Goal: Task Accomplishment & Management: Complete application form

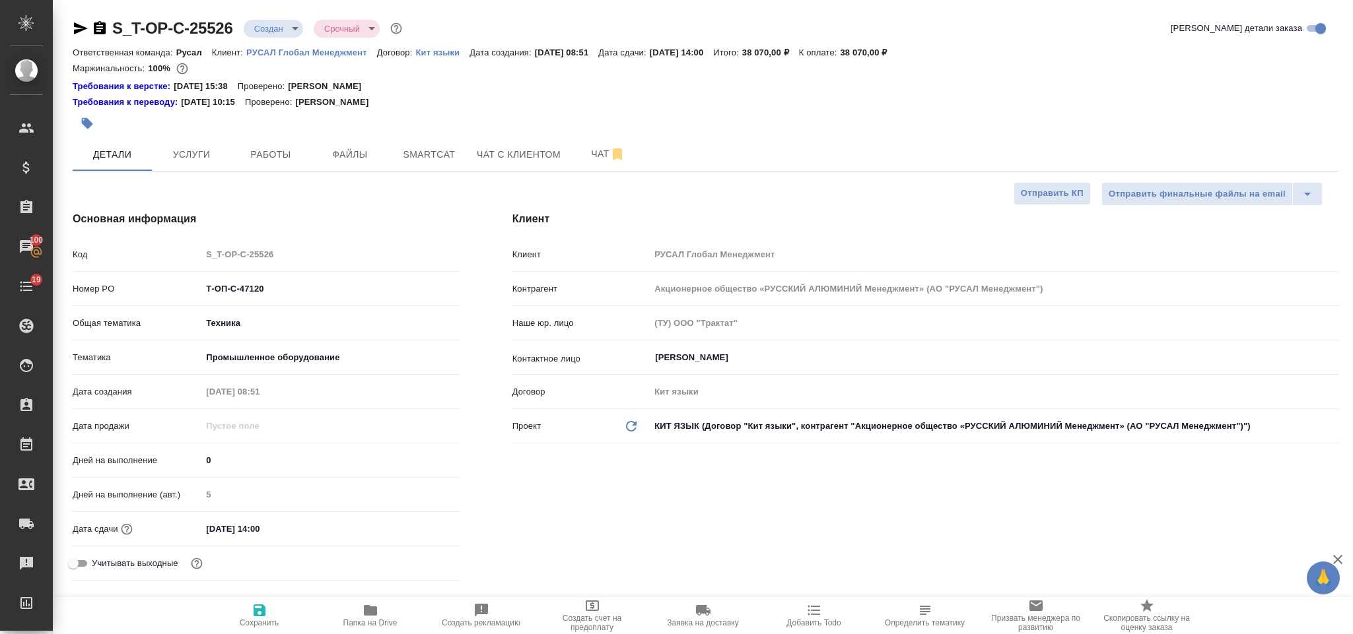
select select "RU"
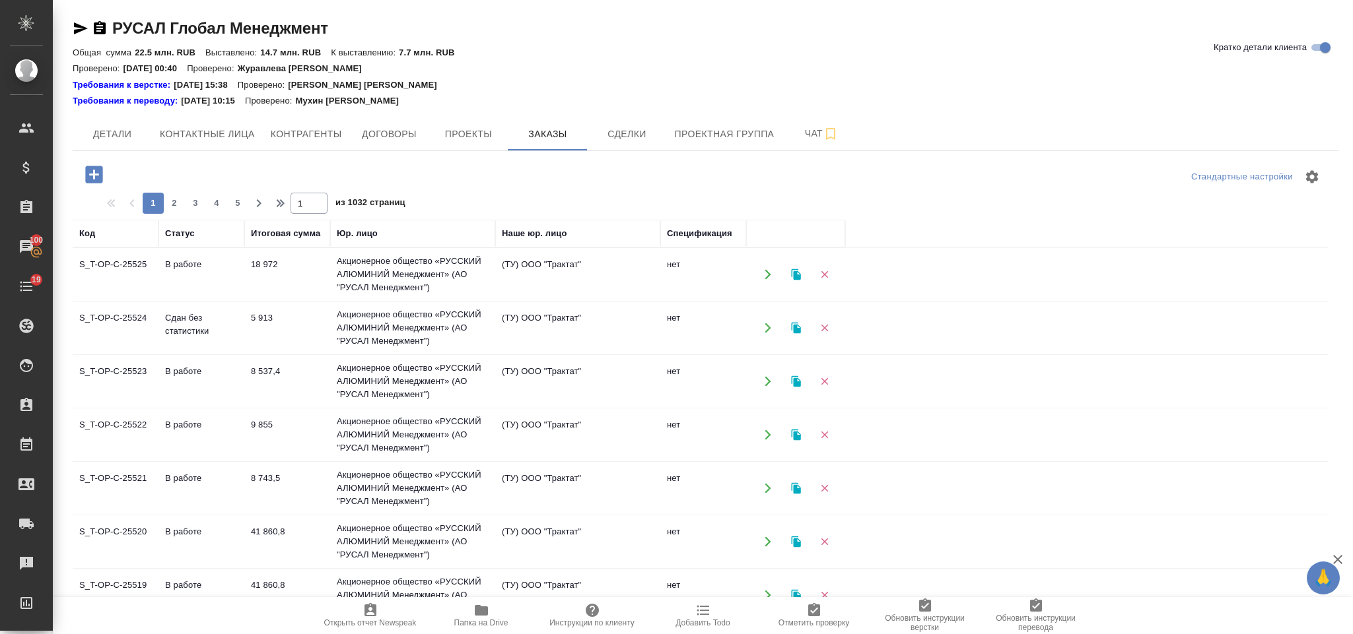
click at [96, 177] on icon "button" at bounding box center [93, 174] width 17 height 17
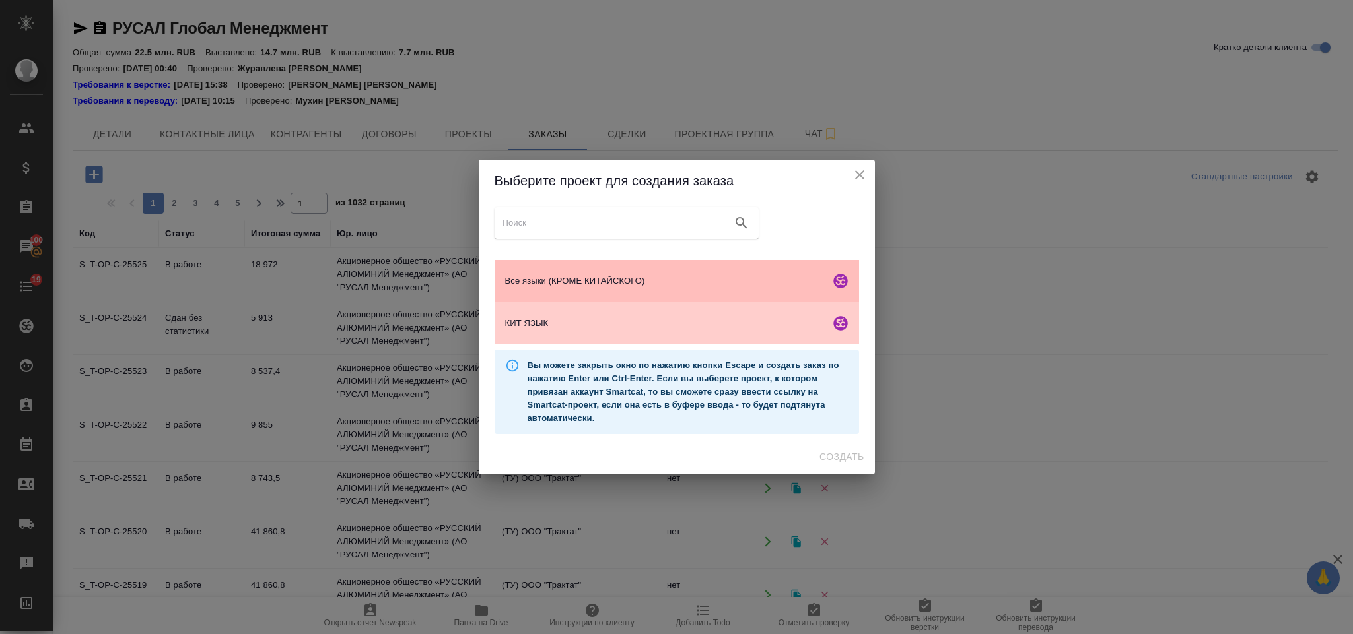
click at [608, 277] on span "Все языки (КРОМЕ КИТАЙСКОГО)" at bounding box center [665, 281] width 320 height 13
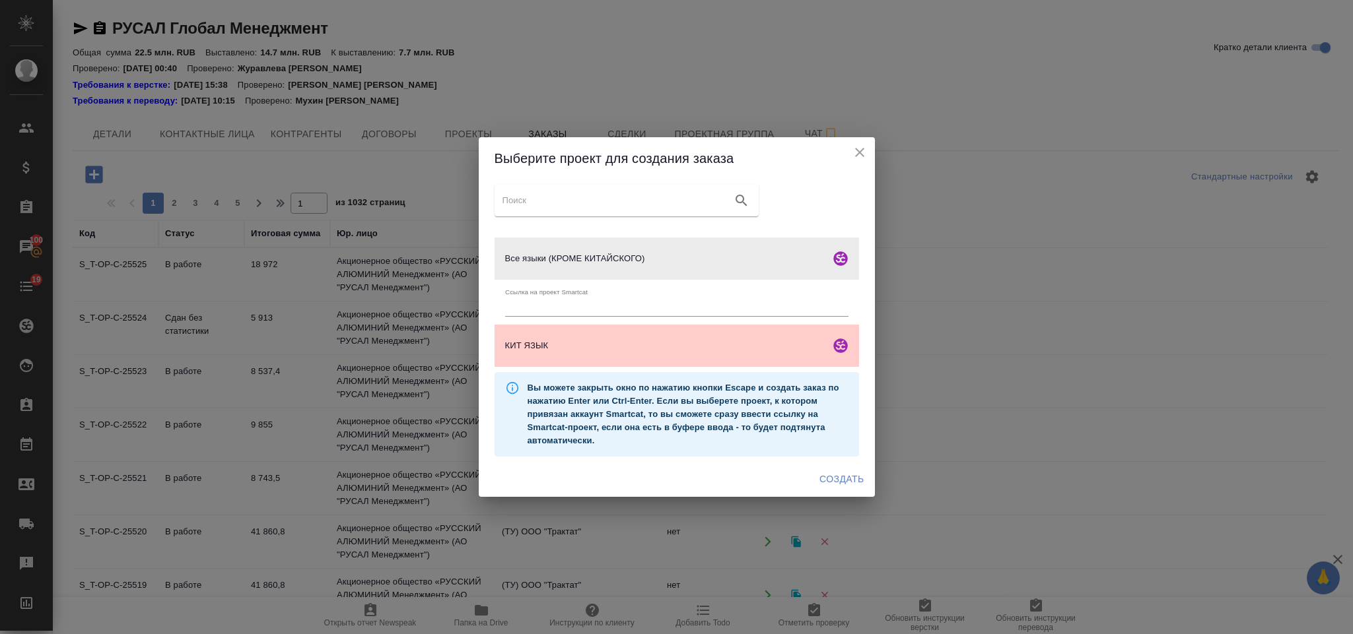
click at [824, 476] on span "Создать" at bounding box center [841, 479] width 44 height 17
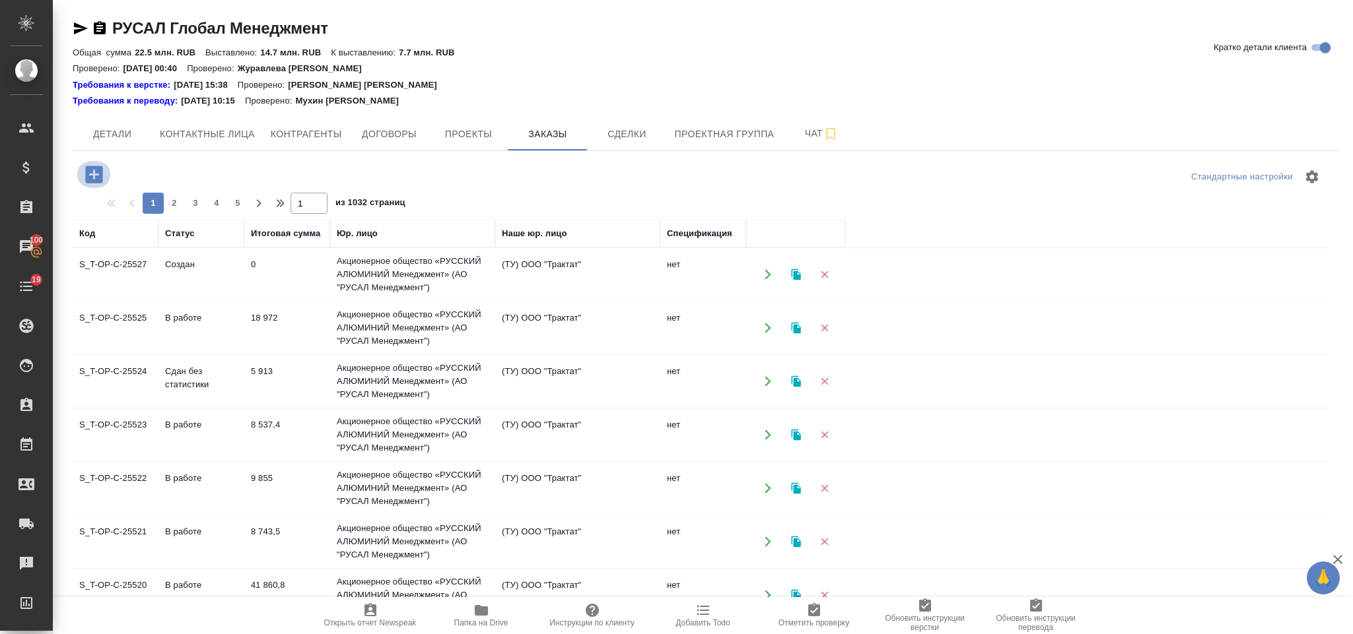
click at [88, 168] on icon "button" at bounding box center [93, 174] width 17 height 17
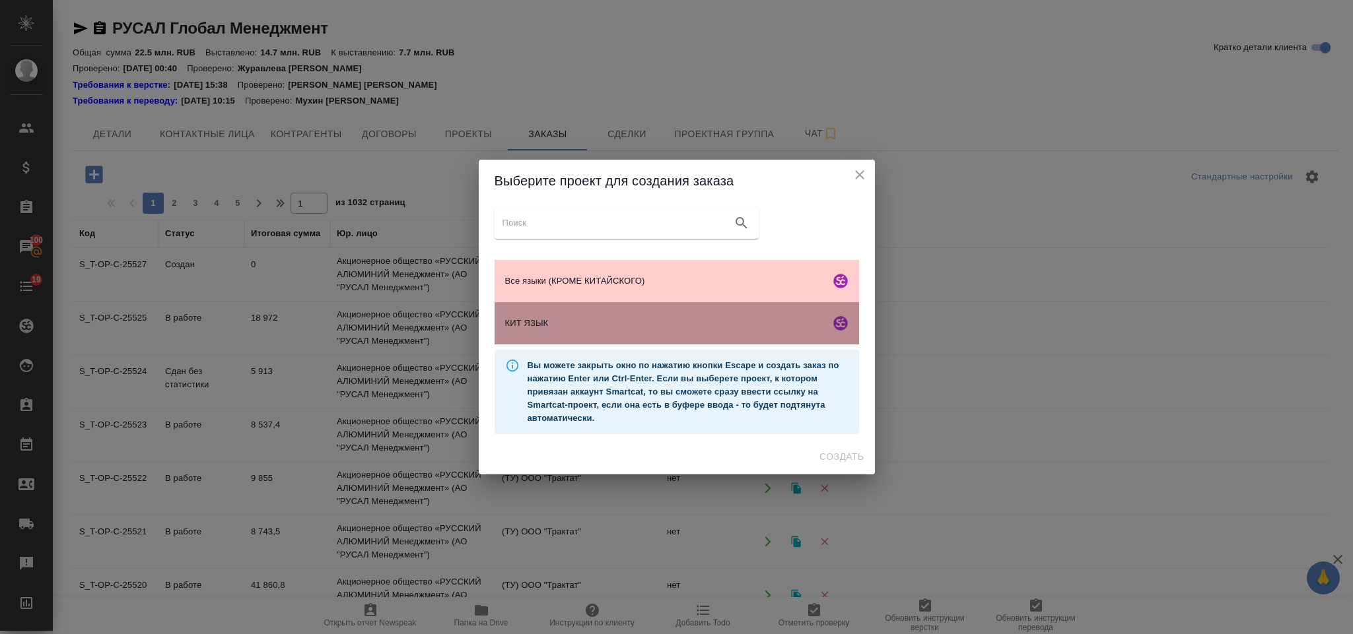
click at [584, 323] on span "КИТ ЯЗЫК" at bounding box center [665, 323] width 320 height 13
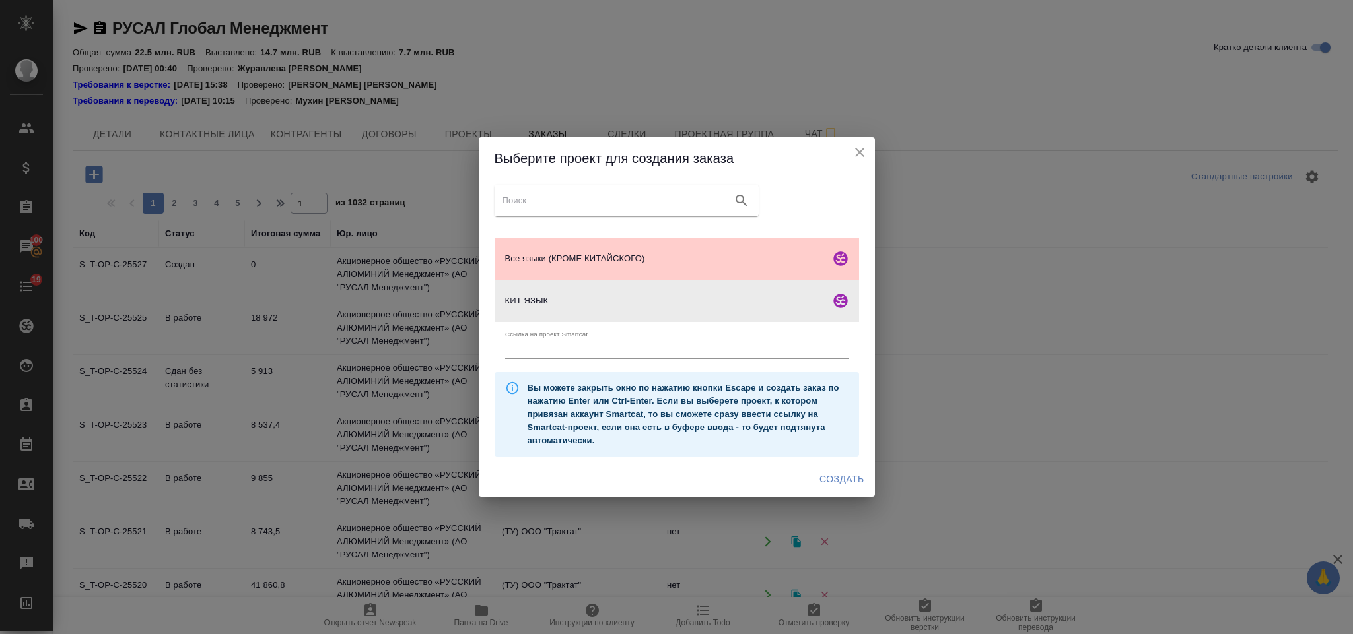
click at [852, 483] on span "Создать" at bounding box center [841, 479] width 44 height 17
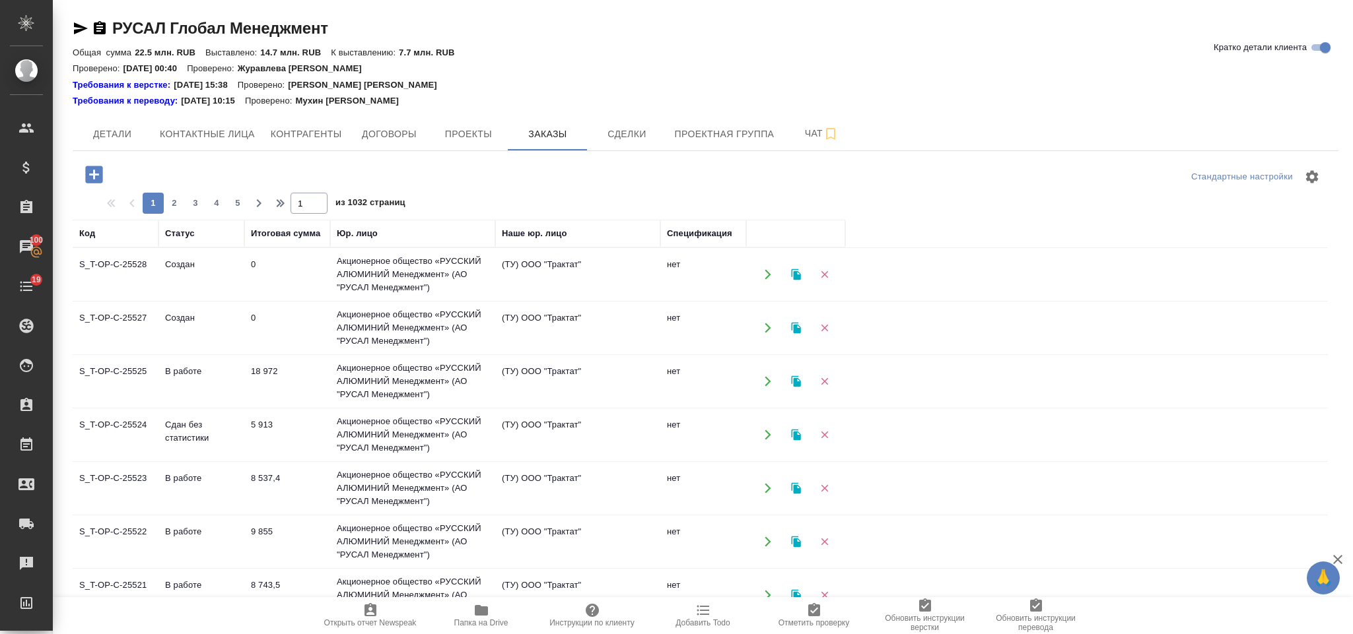
click at [98, 165] on icon "button" at bounding box center [94, 174] width 23 height 23
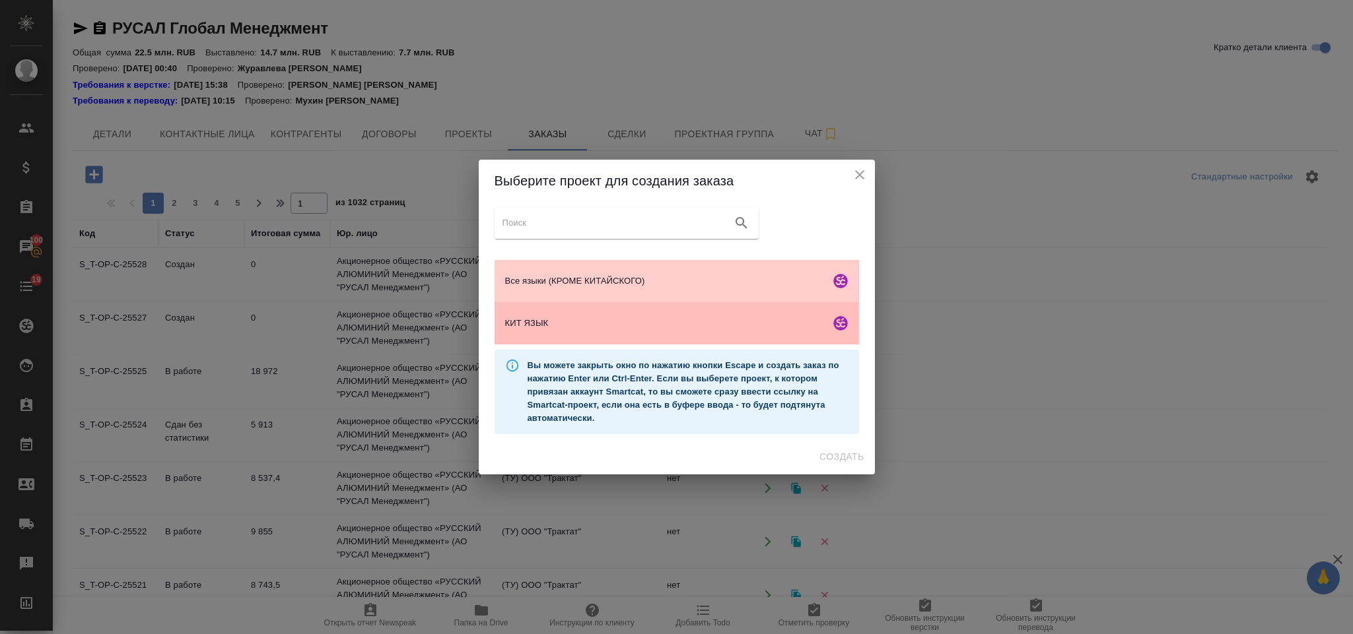
click at [634, 310] on div "КИТ ЯЗЫК" at bounding box center [676, 323] width 364 height 42
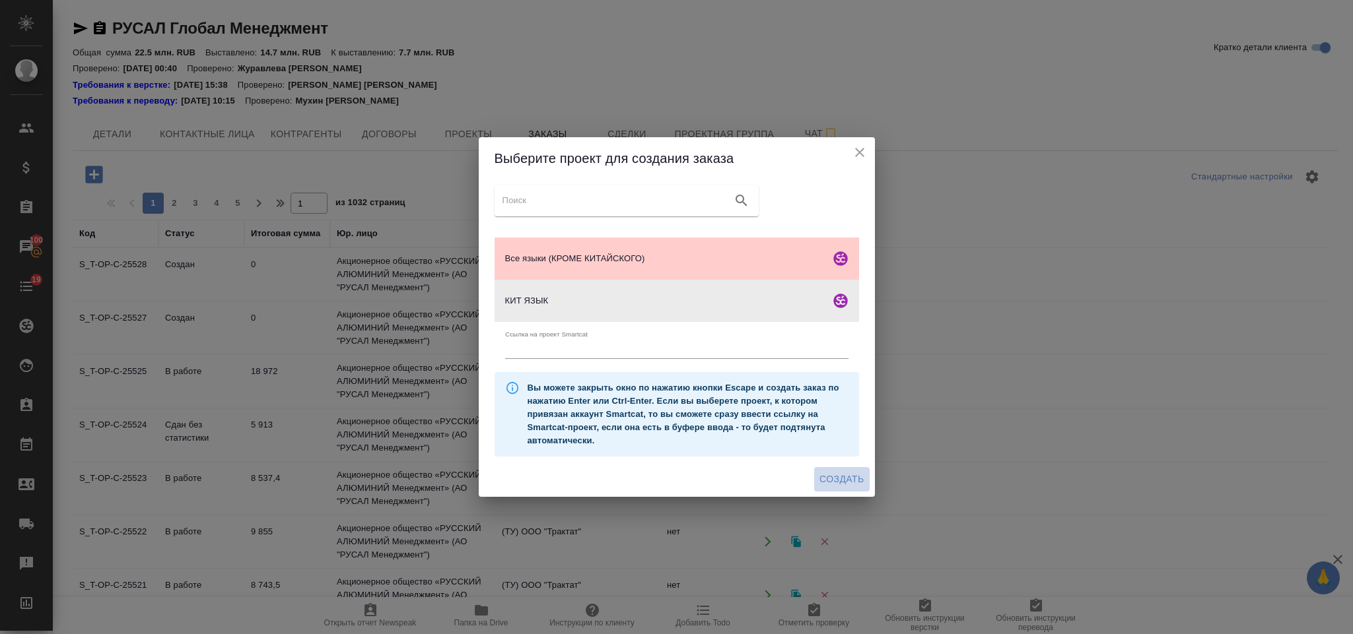
click at [854, 471] on span "Создать" at bounding box center [841, 479] width 44 height 17
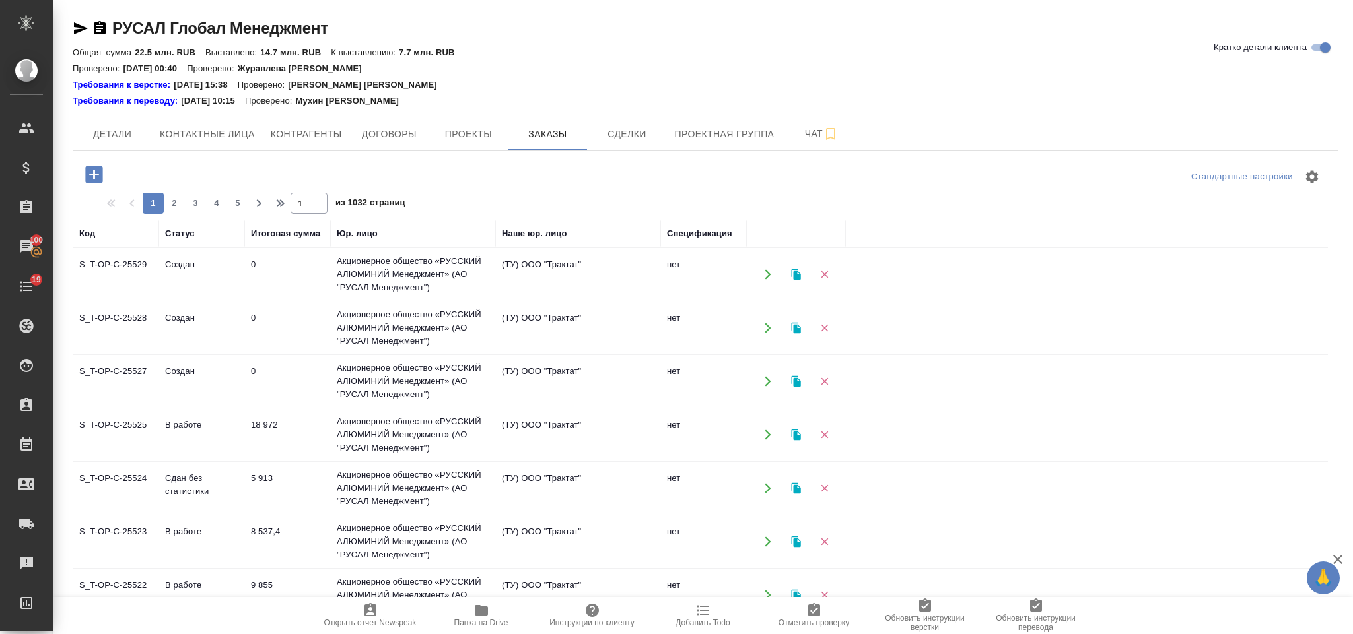
click at [97, 171] on icon "button" at bounding box center [93, 174] width 17 height 17
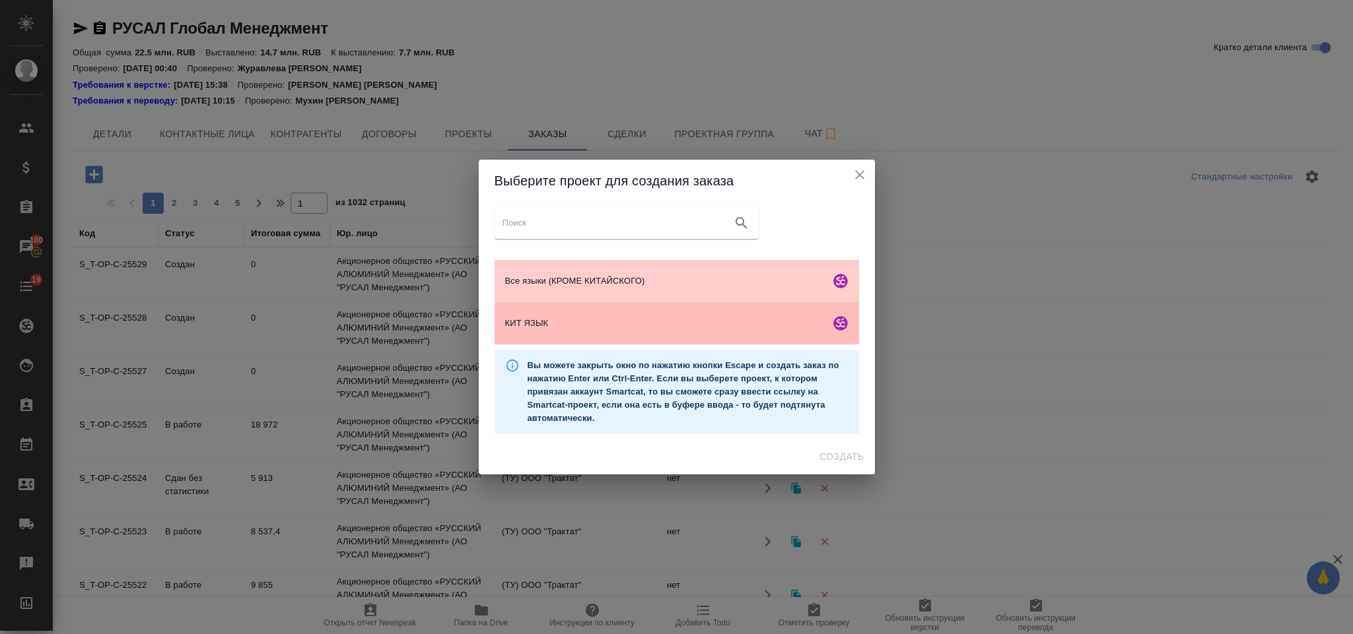
click at [702, 316] on div "КИТ ЯЗЫК" at bounding box center [676, 323] width 364 height 42
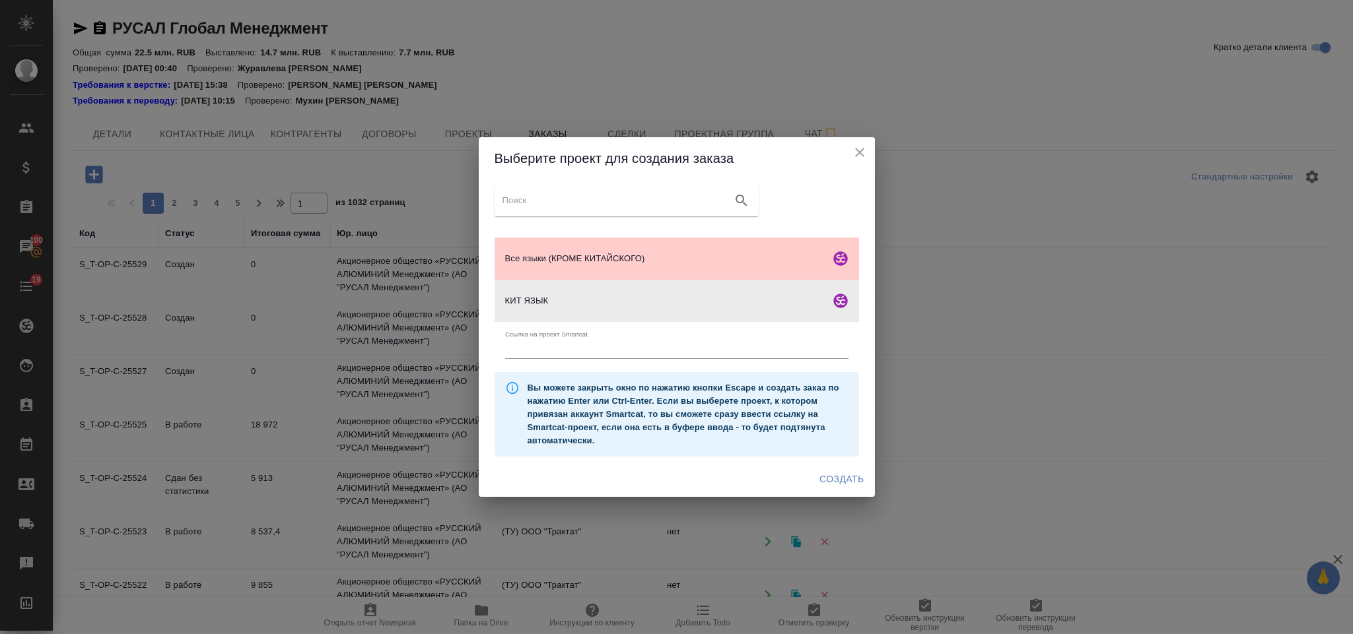
click at [840, 485] on span "Создать" at bounding box center [841, 479] width 44 height 17
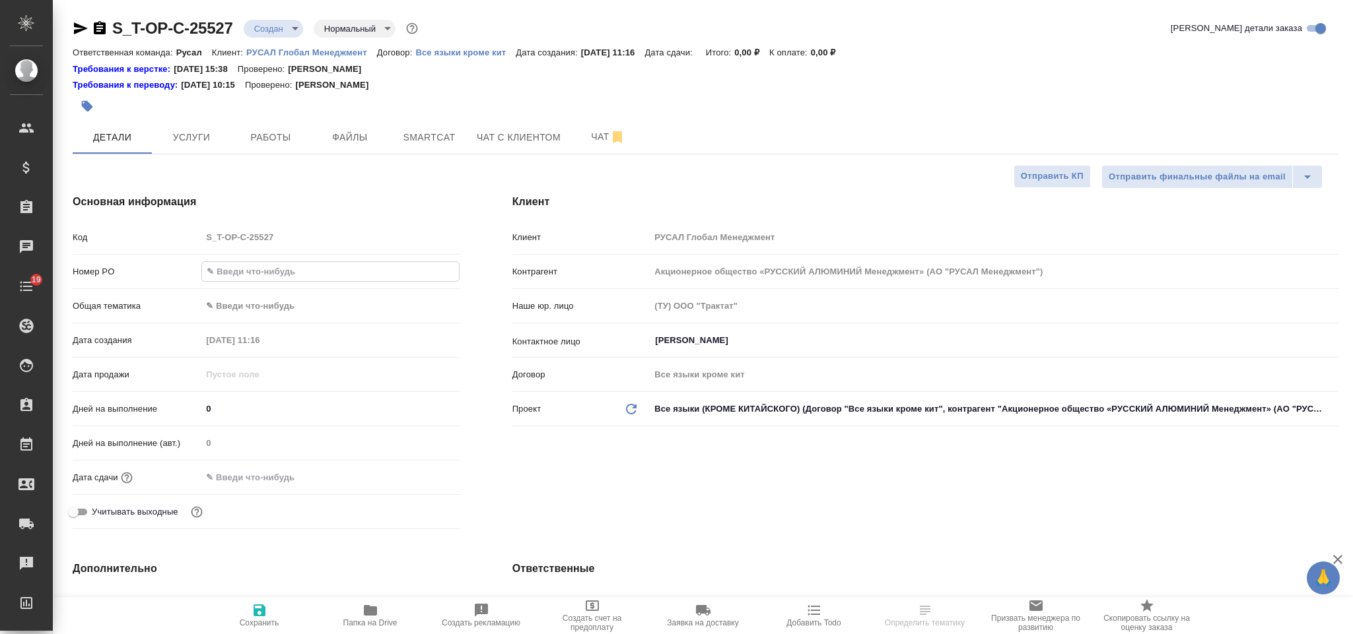
select select "RU"
type input "Т-ОП-С-47118"
click at [296, 303] on body "🙏 .cls-1 fill:#fff; AWATERA Gorlenko Yuliua Клиенты Спецификации Заказы 100 Чат…" at bounding box center [676, 317] width 1353 height 634
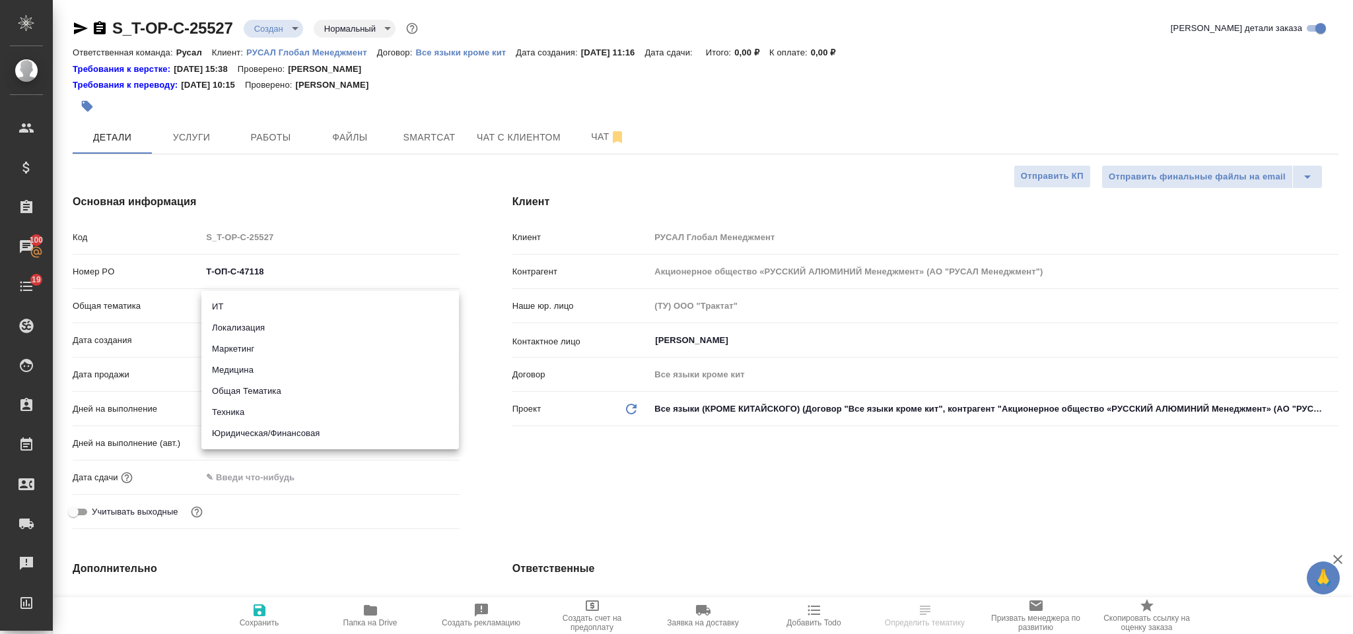
click at [273, 411] on li "Техника" at bounding box center [329, 412] width 257 height 21
type input "tech"
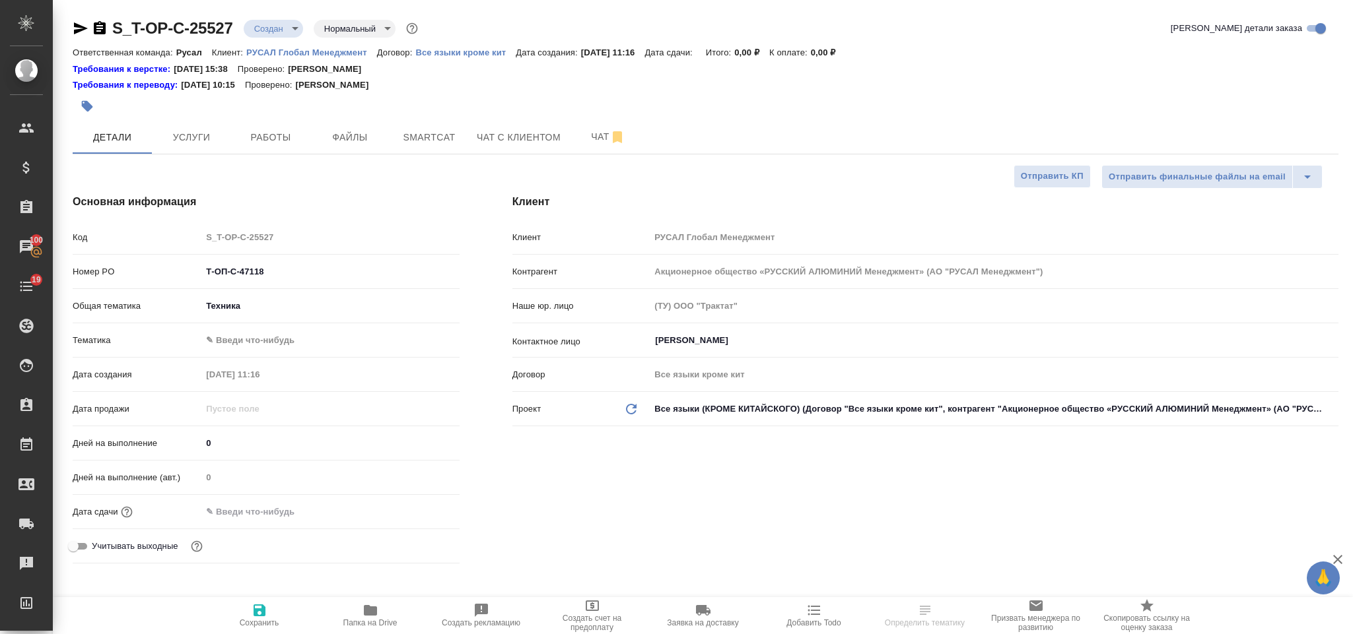
click at [258, 335] on body "🙏 .cls-1 fill:#fff; AWATERA Gorlenko Yuliua Клиенты Спецификации Заказы 100 Чат…" at bounding box center [676, 317] width 1353 height 634
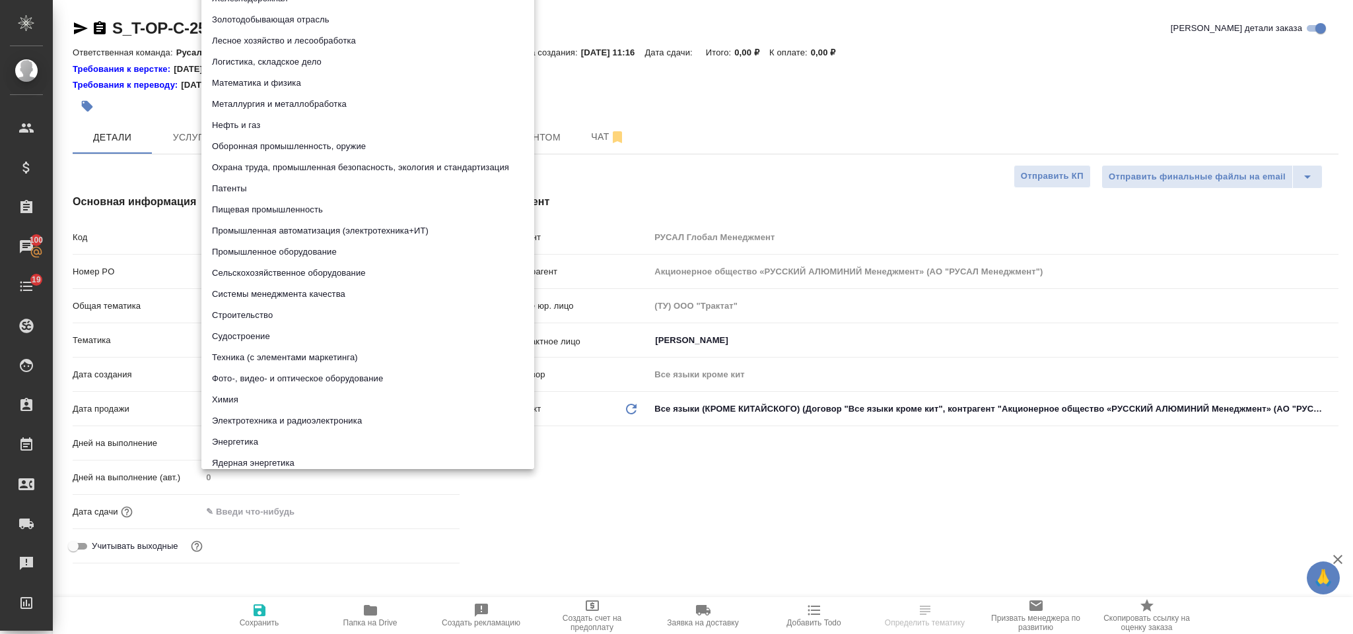
click at [274, 183] on li "Патенты" at bounding box center [367, 188] width 333 height 21
type input "5a8b8b956a9677013d343d19"
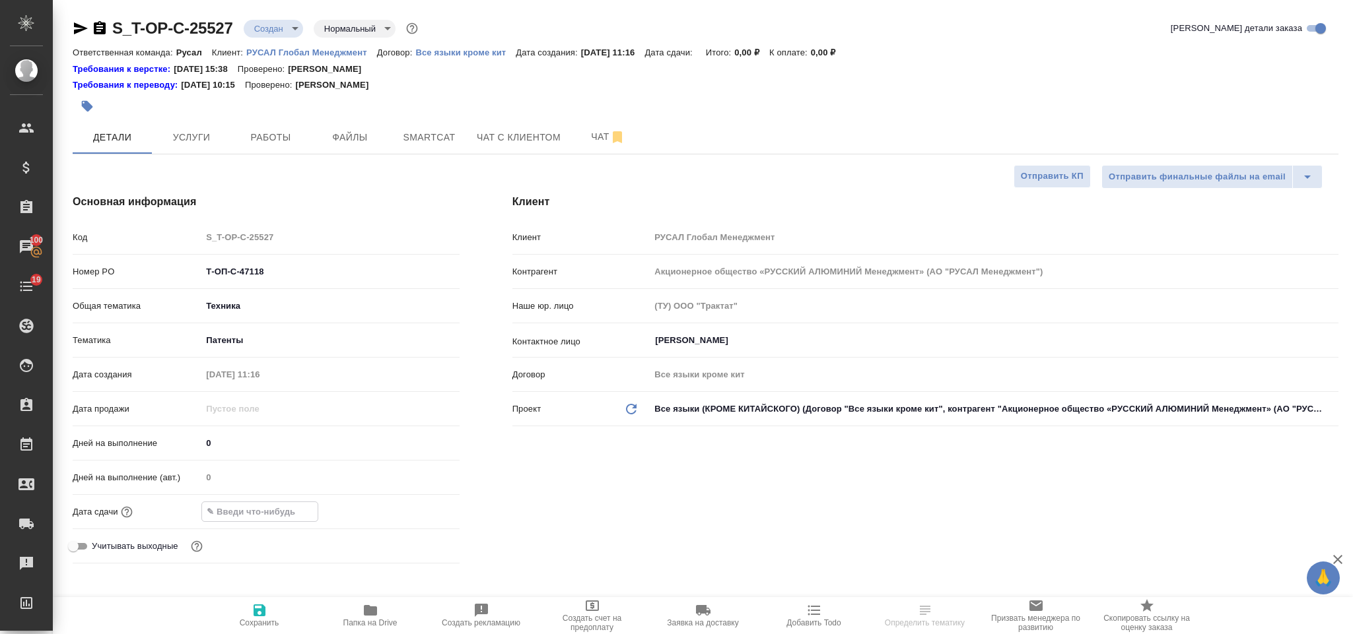
click at [279, 506] on input "text" at bounding box center [260, 511] width 116 height 19
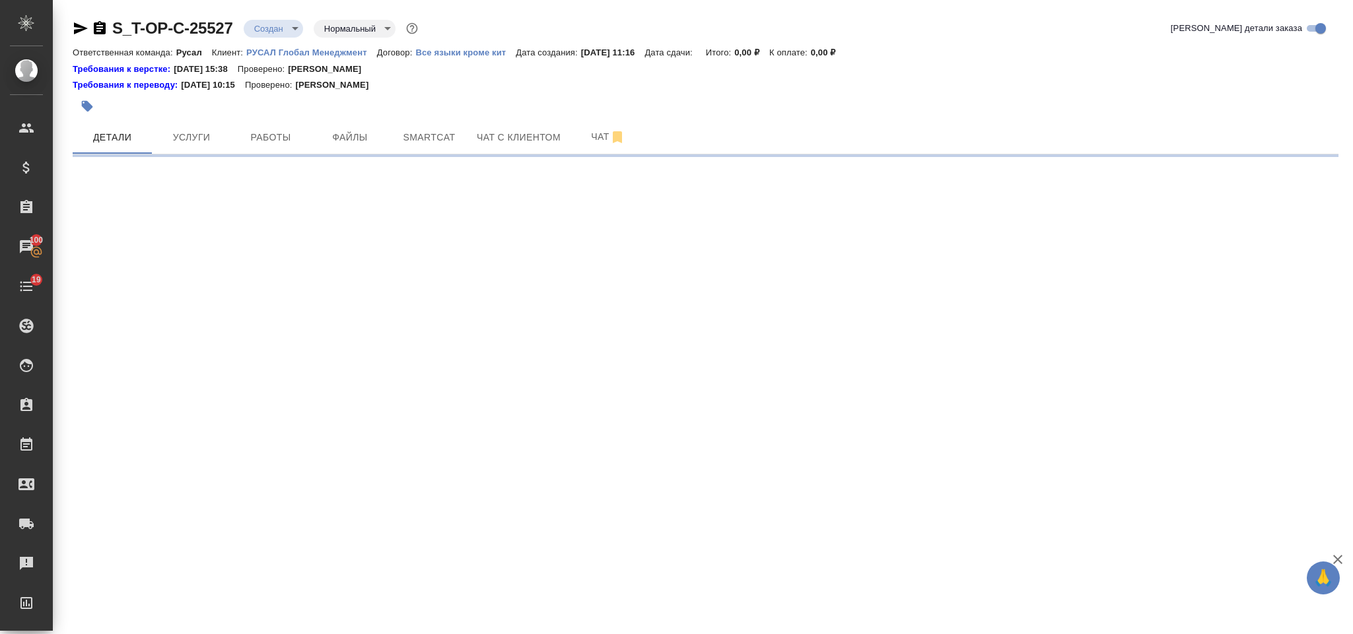
click at [419, 508] on div ".cls-1 fill:#fff; AWATERA Gorlenko Yuliua Клиенты Спецификации Заказы 100 Чаты …" at bounding box center [676, 317] width 1353 height 634
select select "RU"
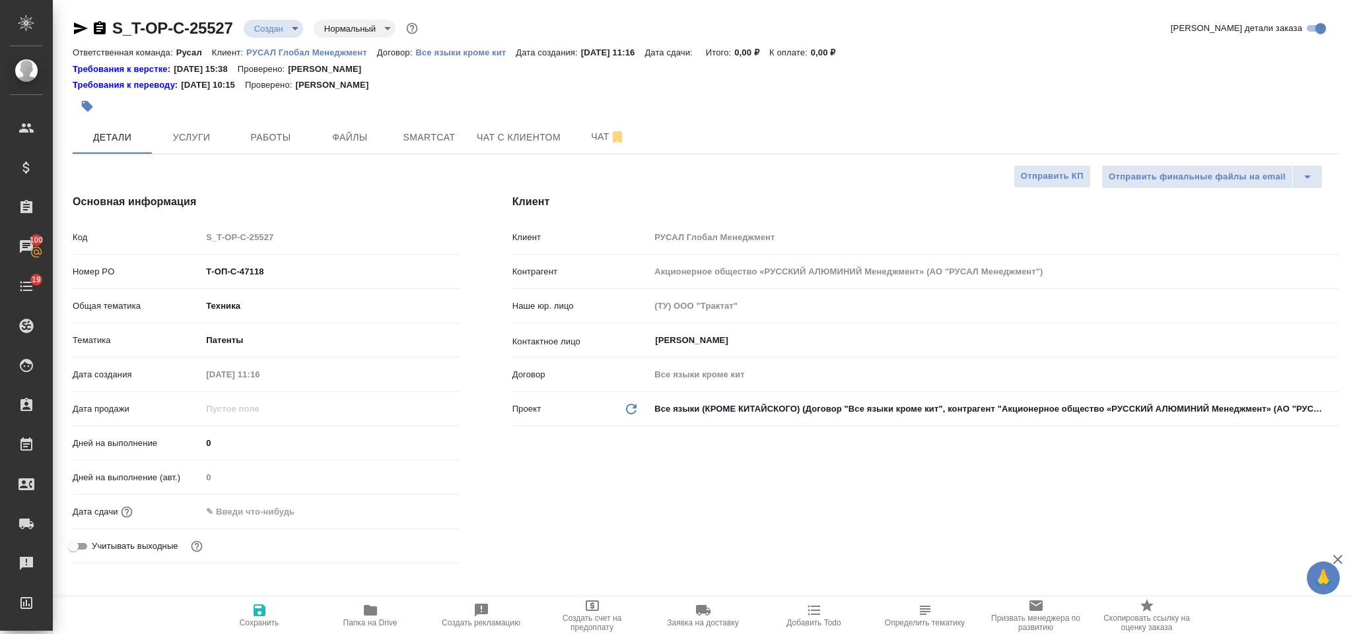
type textarea "x"
click at [301, 520] on input "text" at bounding box center [259, 511] width 116 height 19
click at [419, 511] on icon "button" at bounding box center [421, 512] width 16 height 16
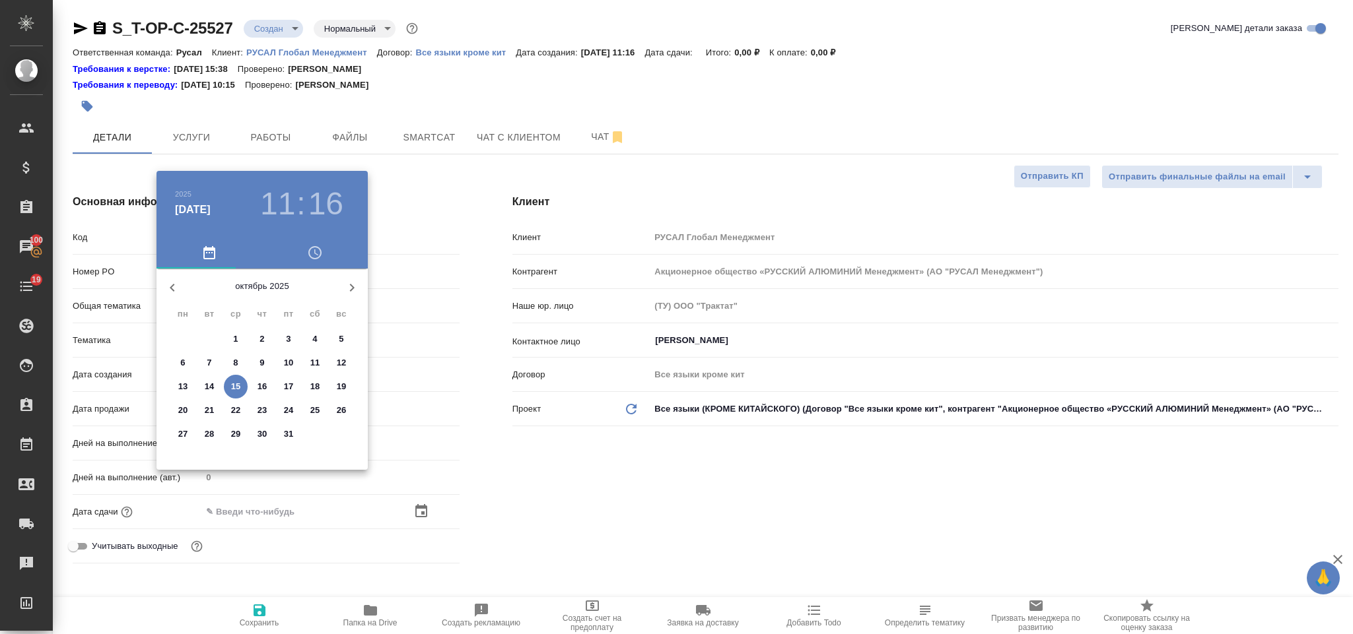
click at [264, 392] on p "16" at bounding box center [262, 386] width 10 height 13
type input "16.10.2025 11:16"
type textarea "x"
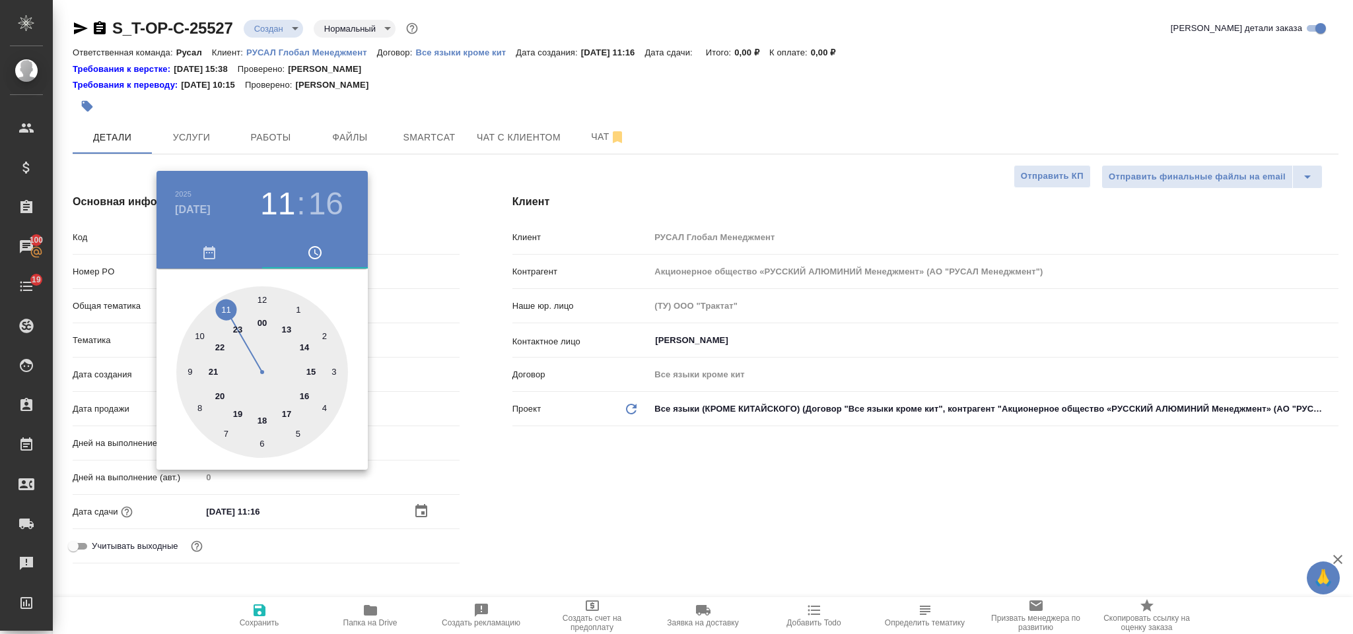
click at [201, 335] on div at bounding box center [262, 373] width 172 height 172
type input "16.10.2025 10:16"
type textarea "x"
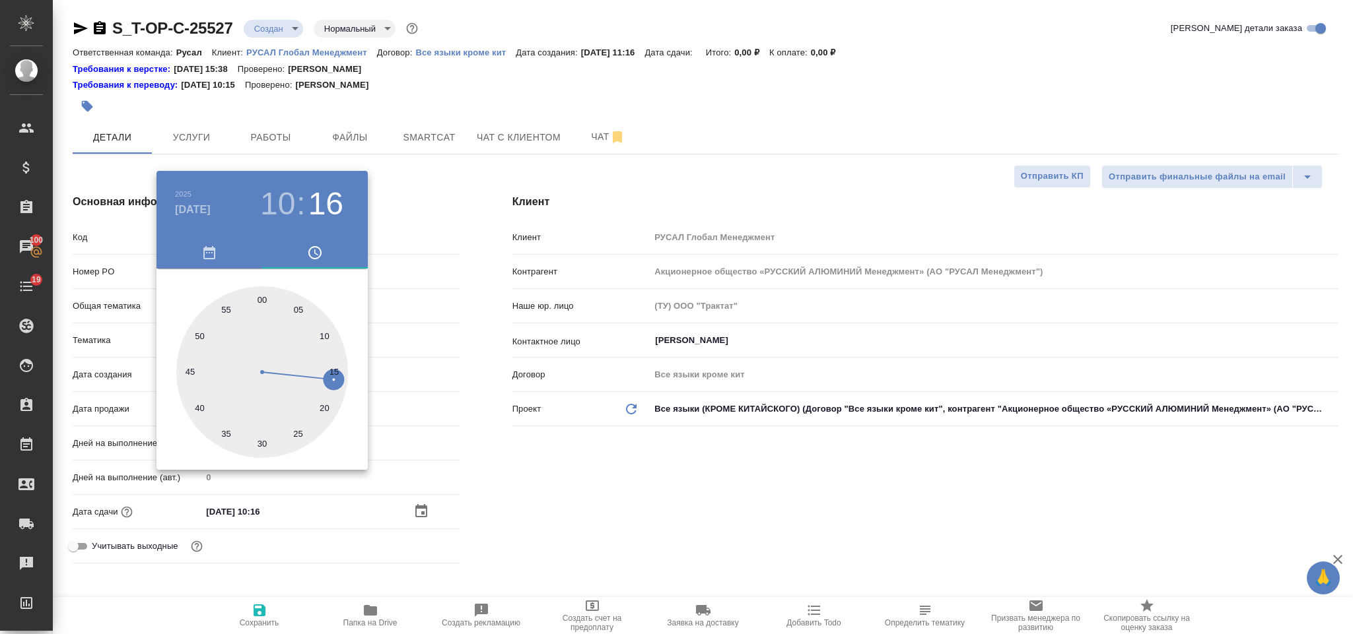
click at [264, 444] on div at bounding box center [262, 373] width 172 height 172
type input "16.10.2025 10:30"
type textarea "x"
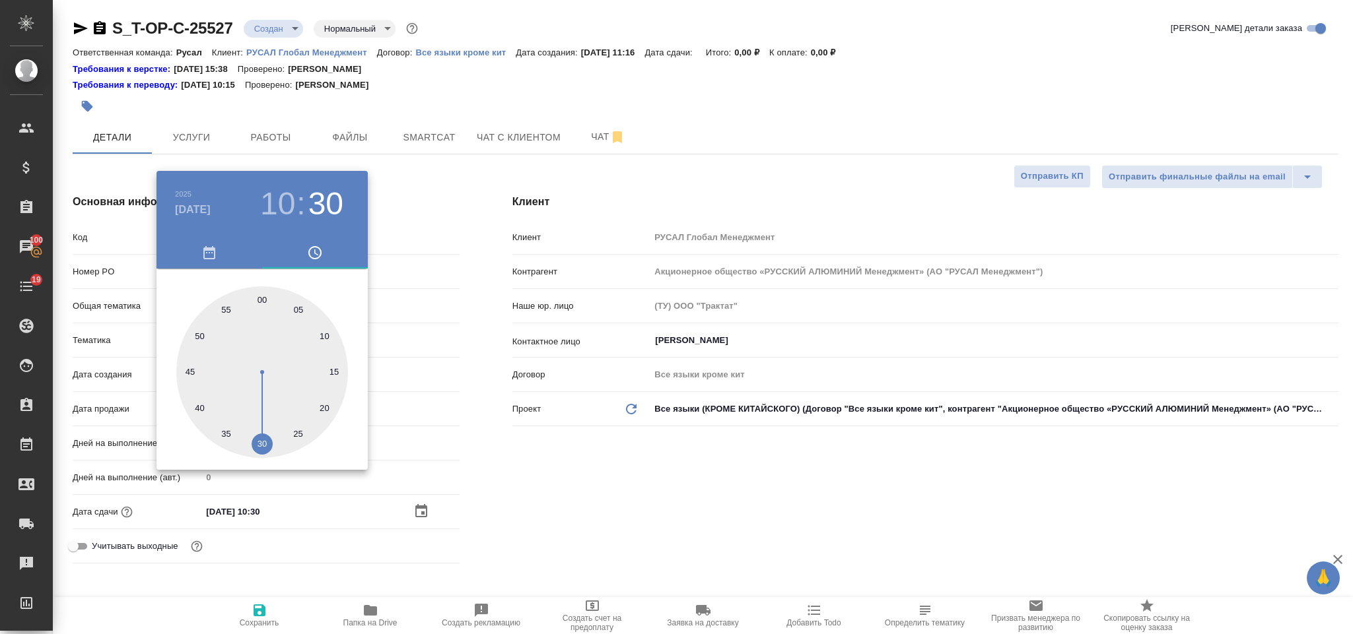
click at [508, 495] on div at bounding box center [676, 317] width 1353 height 634
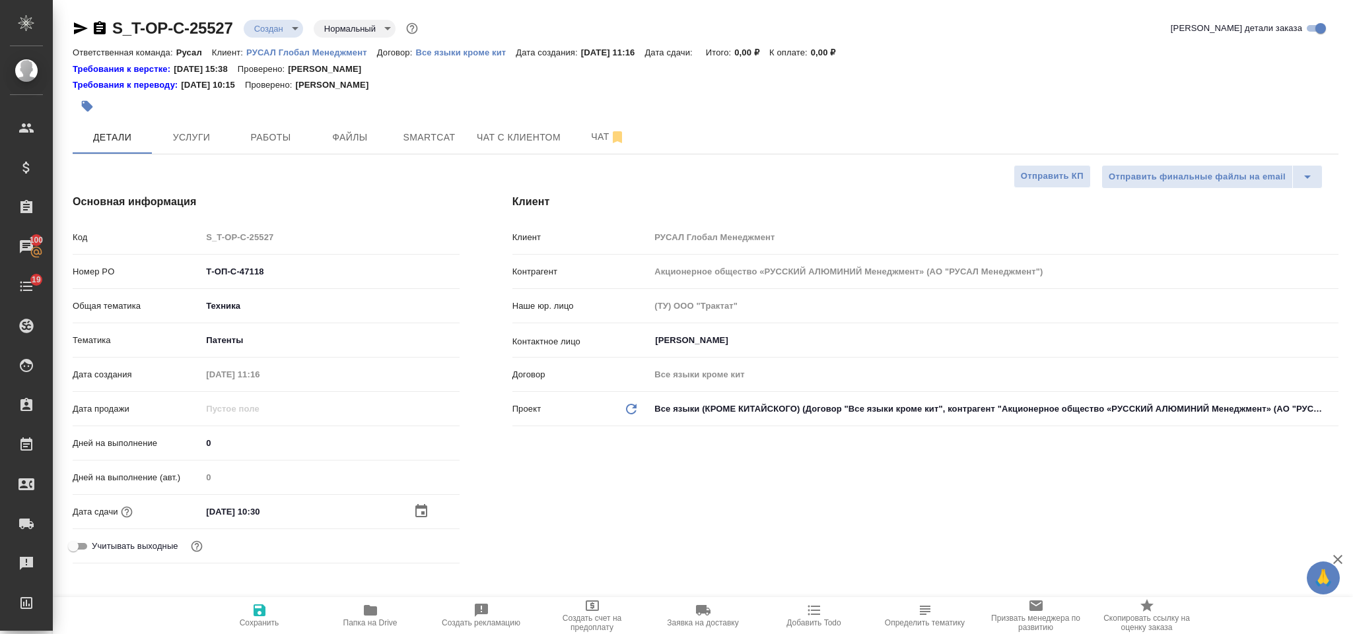
click at [262, 622] on span "Сохранить" at bounding box center [260, 623] width 40 height 9
type textarea "x"
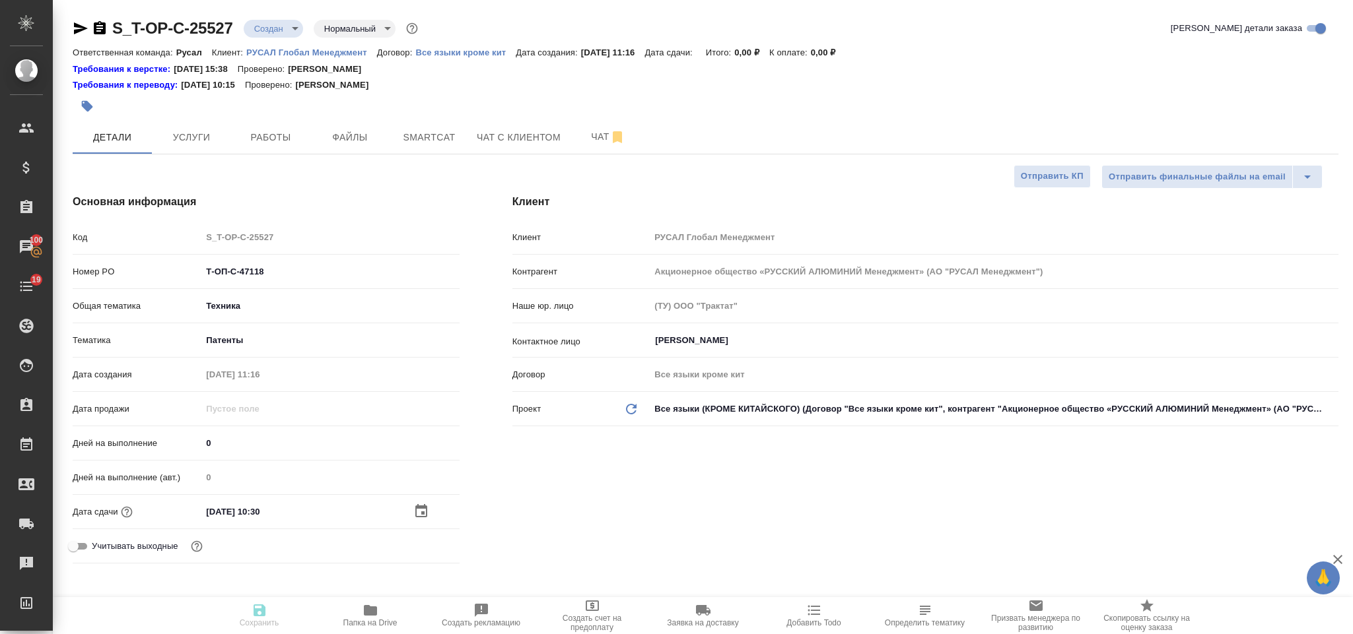
type textarea "x"
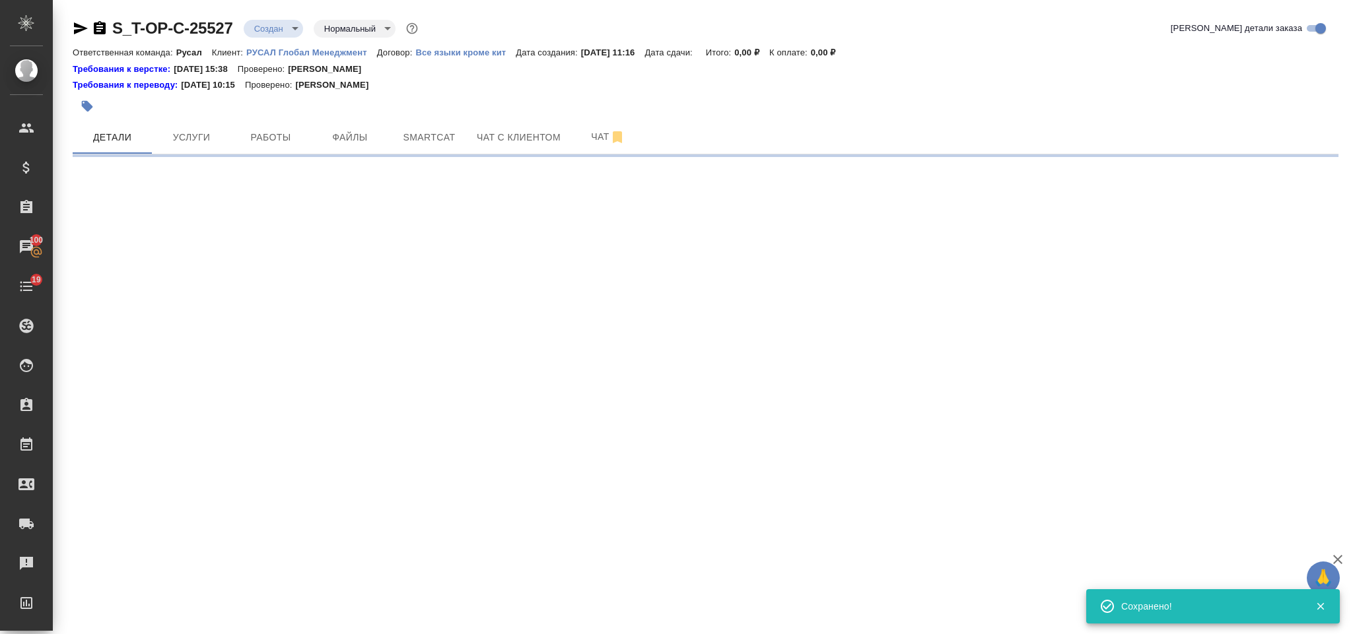
select select "RU"
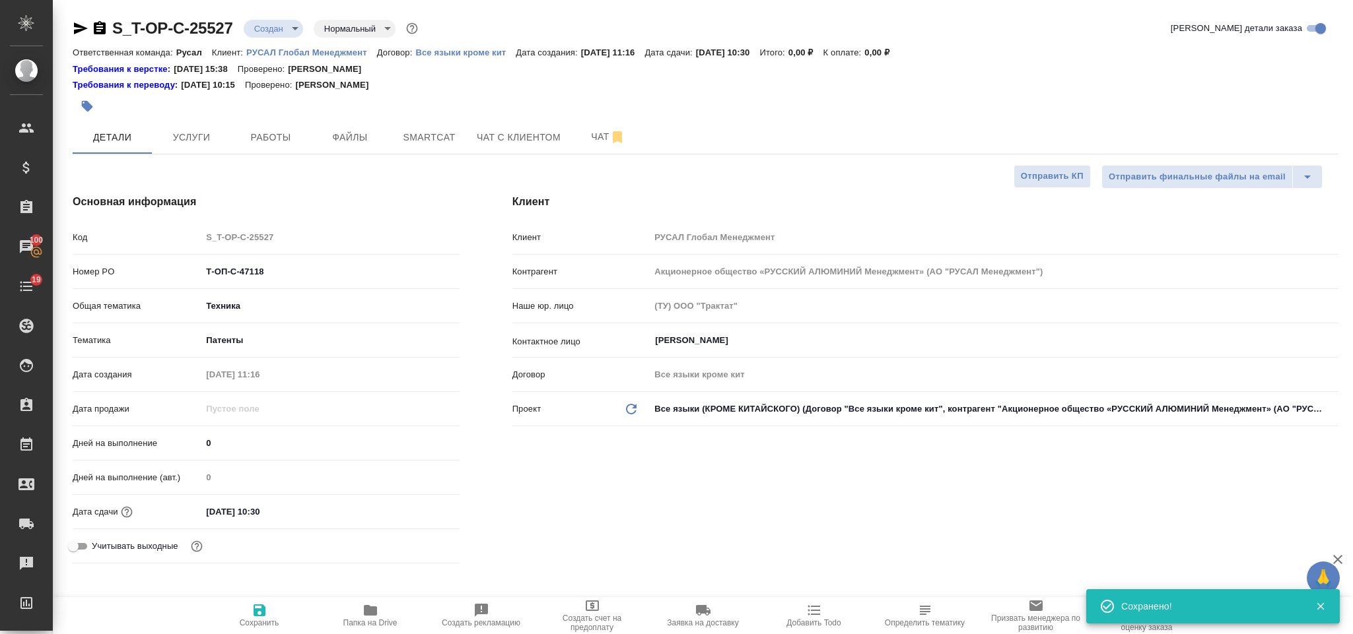
type textarea "x"
click at [347, 129] on span "Файлы" at bounding box center [349, 137] width 63 height 17
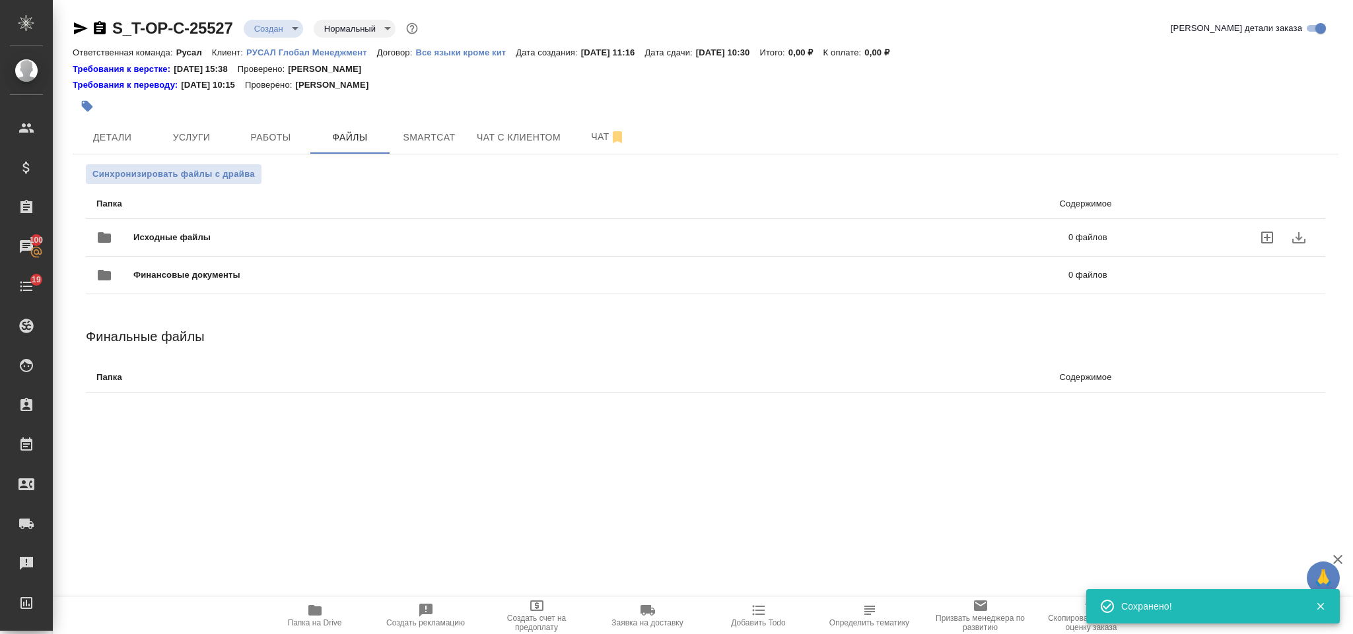
click at [311, 238] on span "Исходные файлы" at bounding box center [386, 237] width 506 height 13
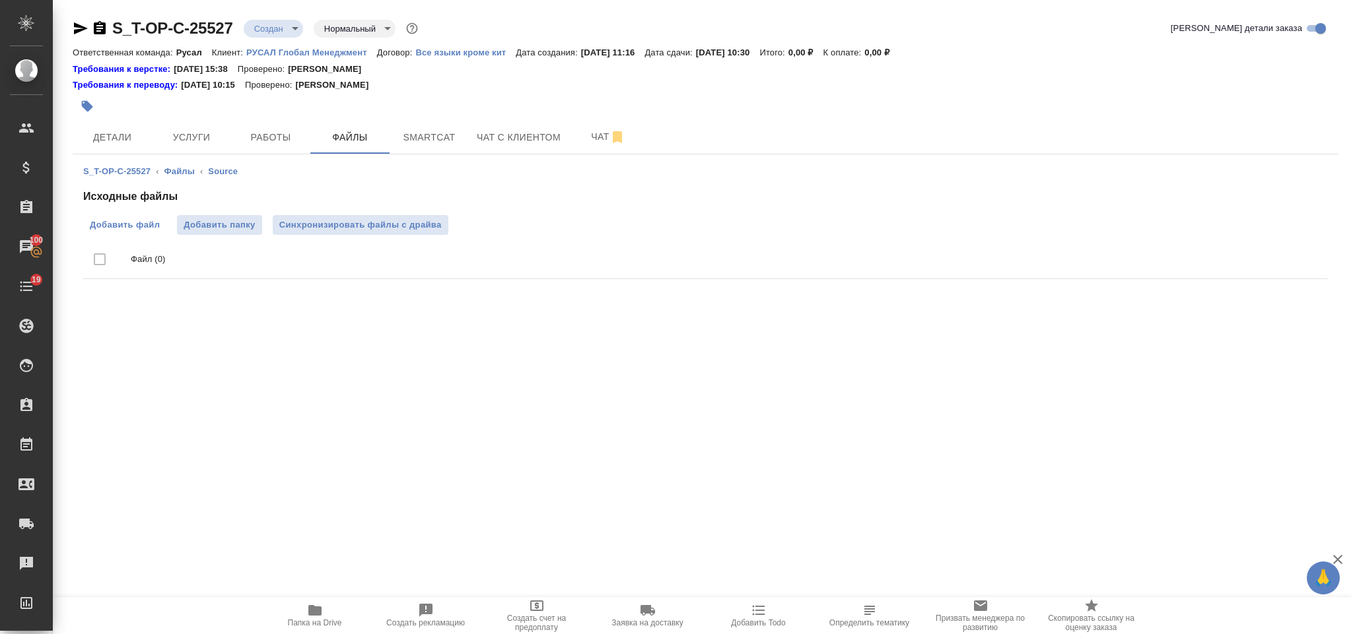
click at [125, 220] on span "Добавить файл" at bounding box center [125, 225] width 70 height 13
click at [0, 0] on input "Добавить файл" at bounding box center [0, 0] width 0 height 0
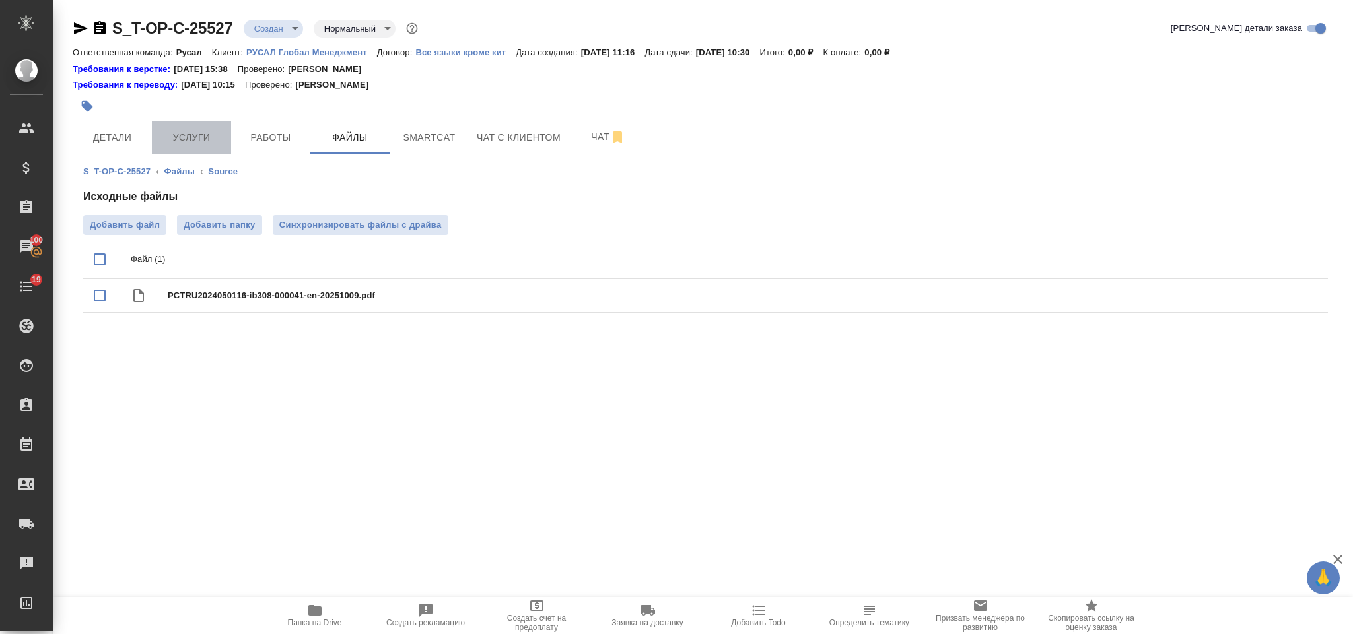
click at [190, 129] on span "Услуги" at bounding box center [191, 137] width 63 height 17
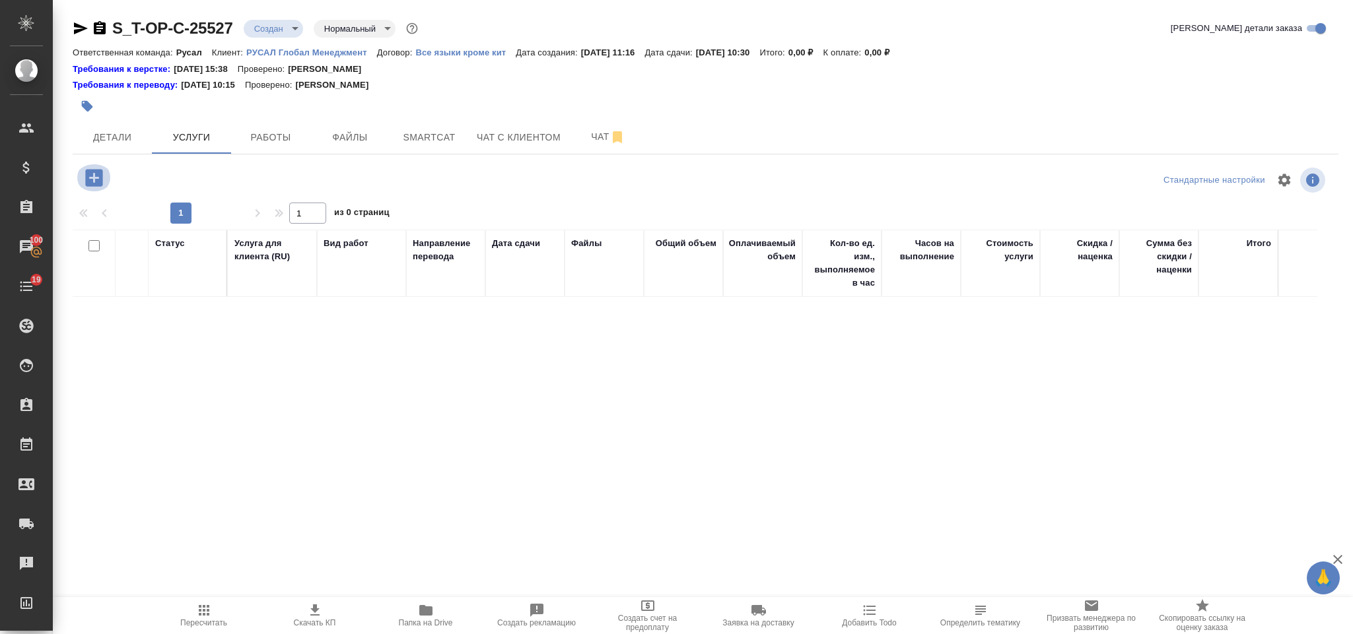
click at [93, 173] on icon "button" at bounding box center [93, 177] width 17 height 17
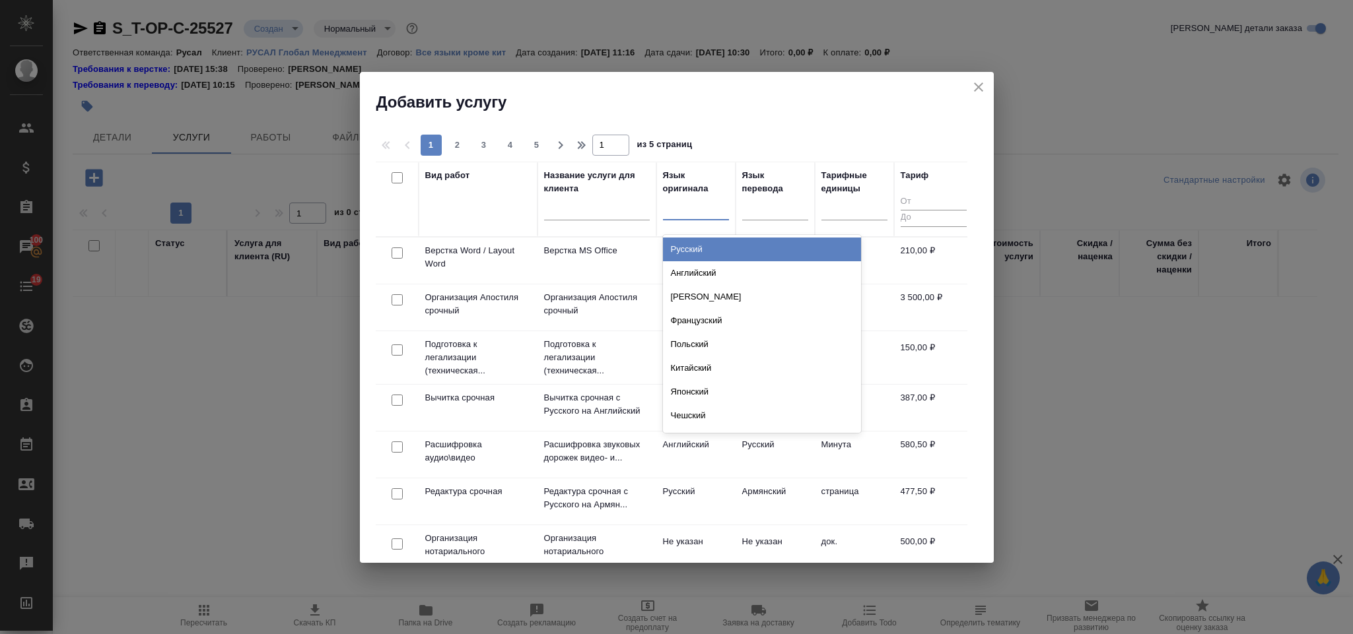
click at [703, 209] on div at bounding box center [696, 206] width 66 height 19
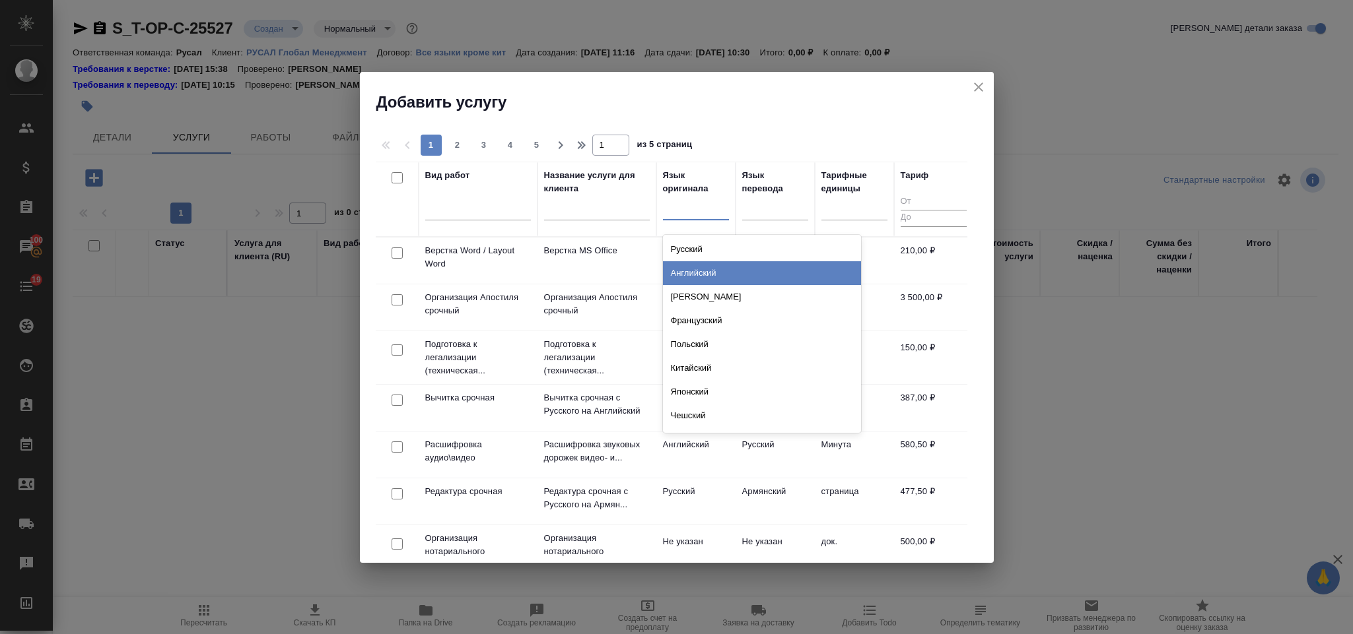
click at [710, 273] on div "Английский" at bounding box center [762, 273] width 198 height 24
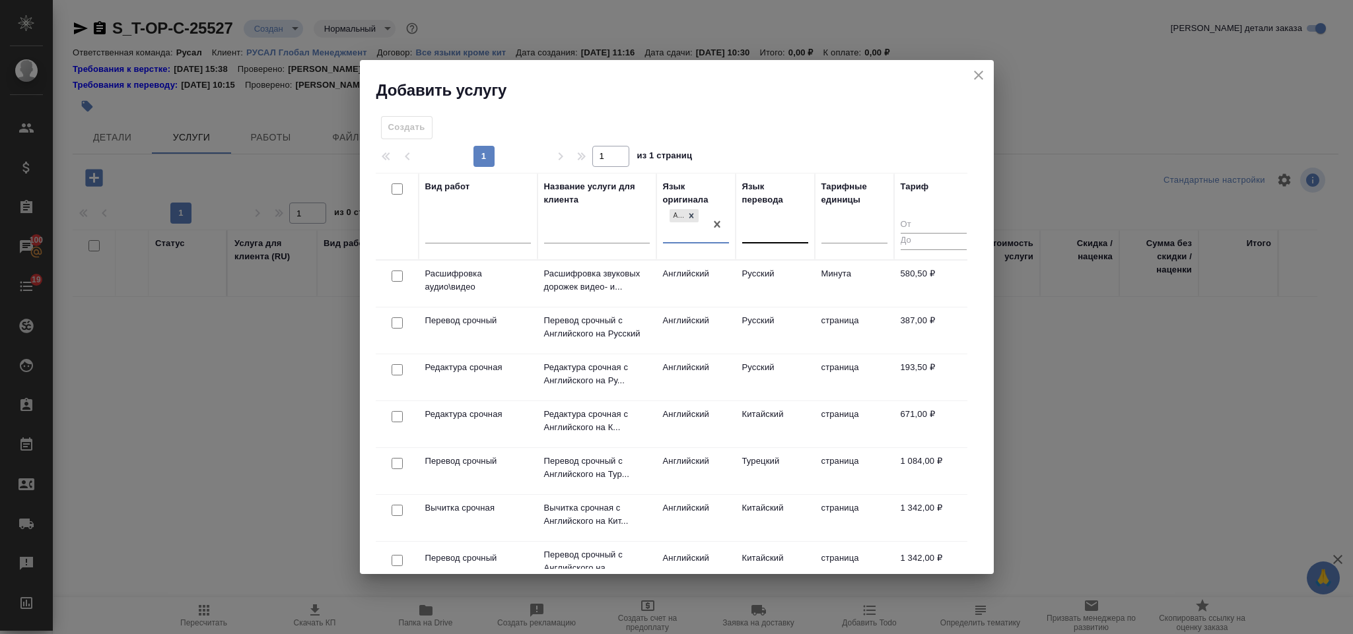
click at [755, 226] on div at bounding box center [775, 230] width 66 height 19
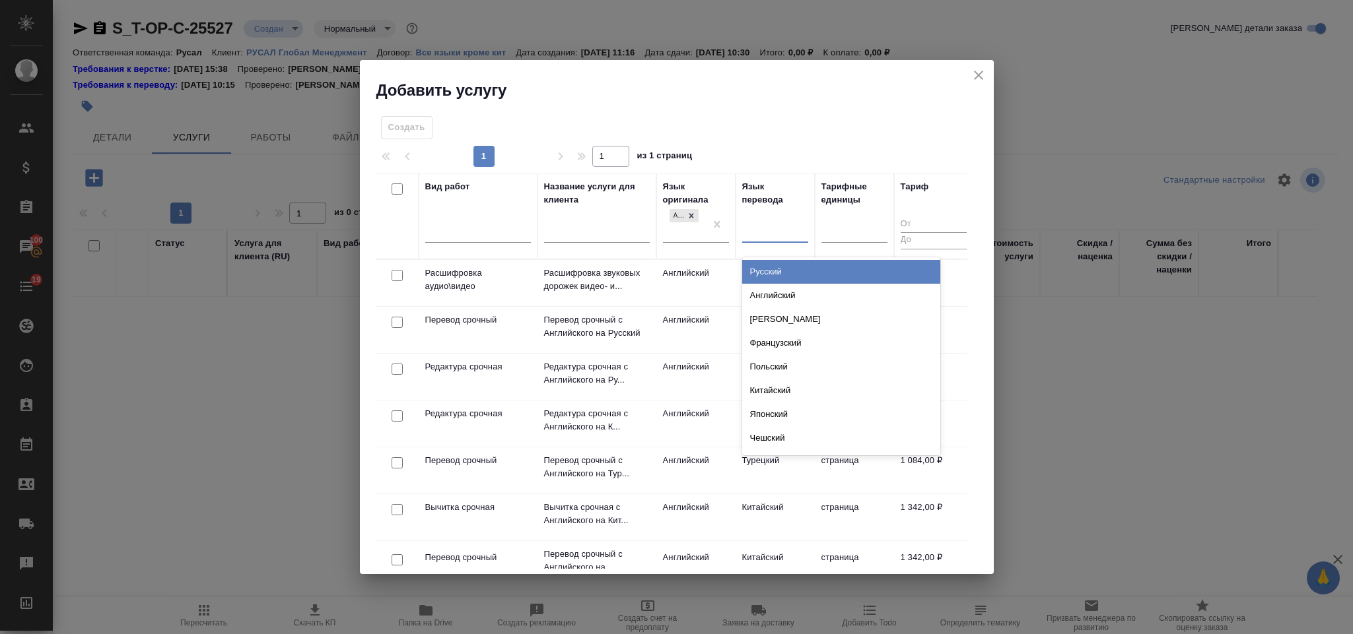
click at [780, 269] on div "Русский" at bounding box center [841, 272] width 198 height 24
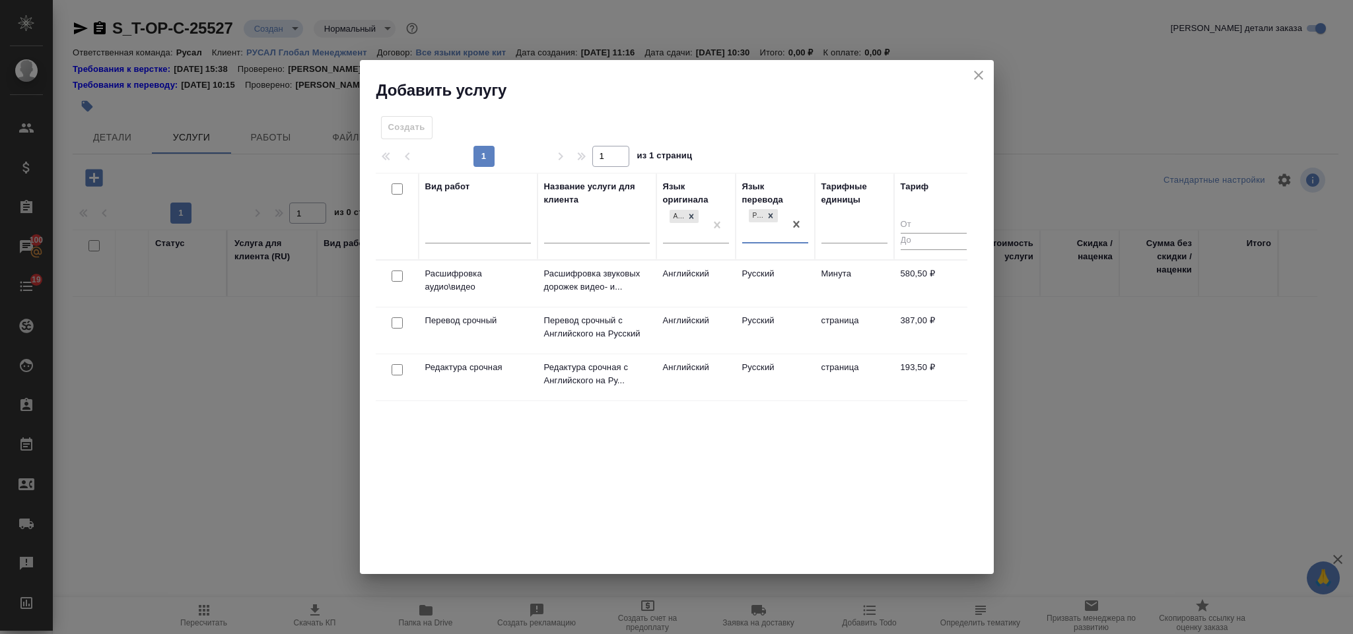
click at [398, 322] on input "checkbox" at bounding box center [397, 323] width 11 height 11
checkbox input "true"
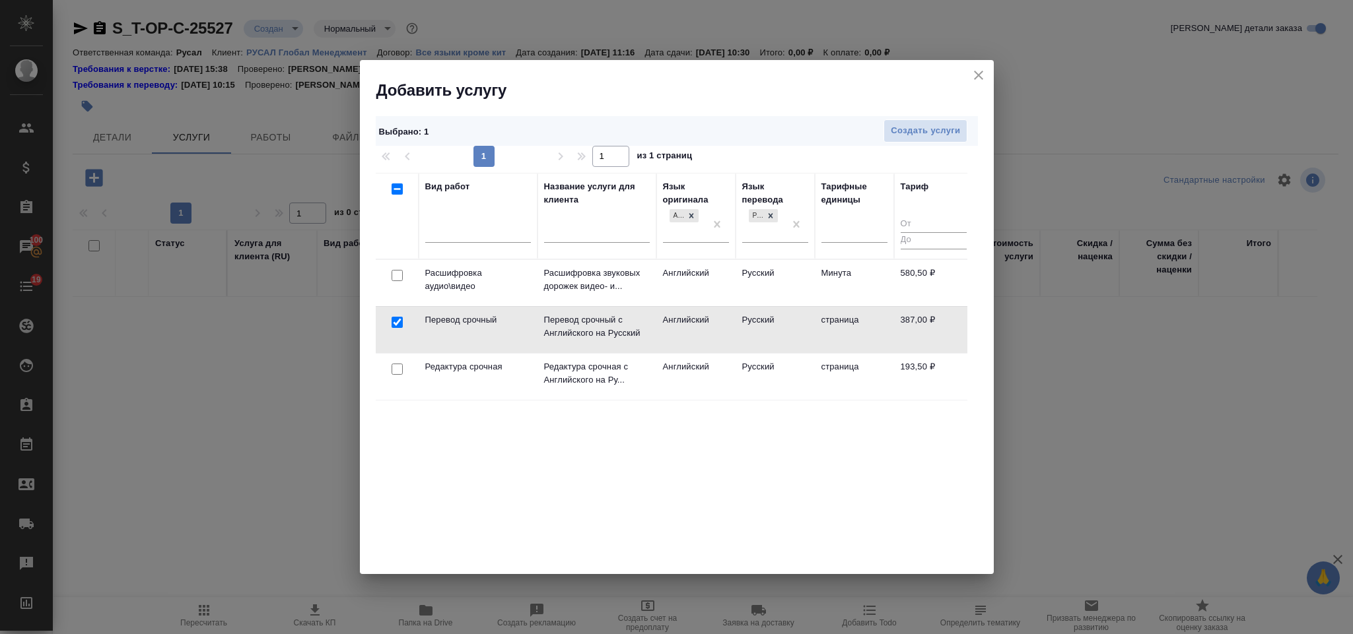
click at [399, 369] on input "checkbox" at bounding box center [397, 369] width 11 height 11
checkbox input "true"
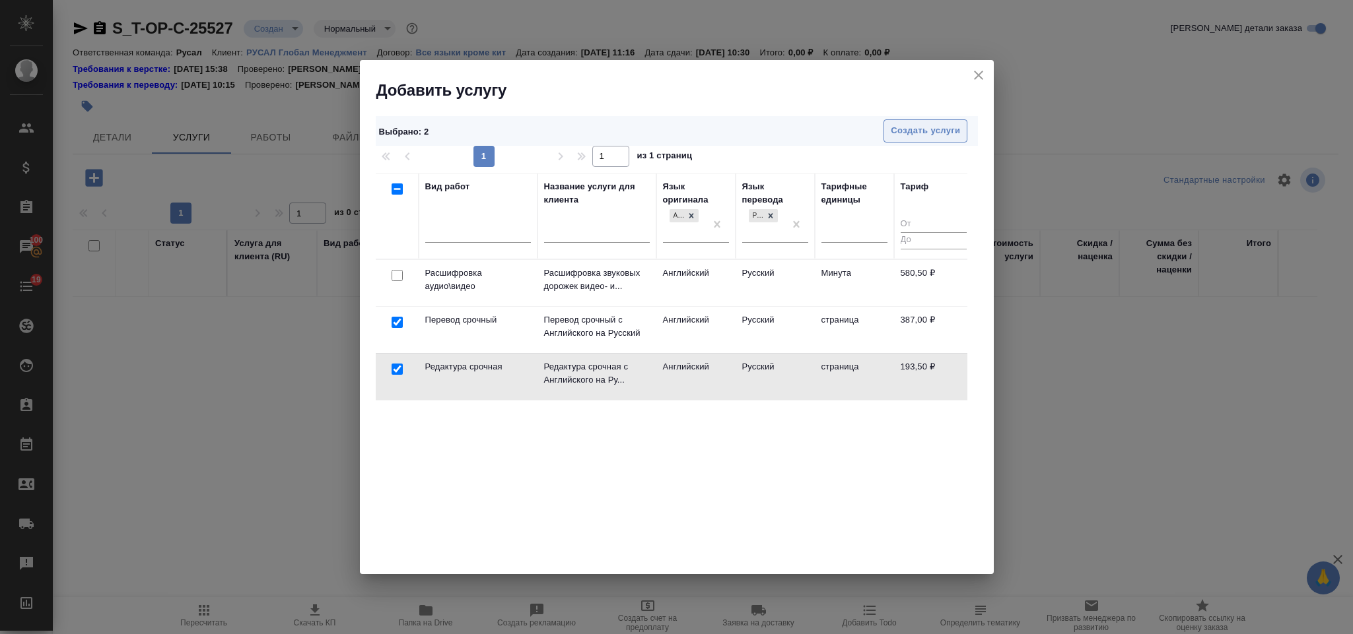
click at [895, 135] on span "Создать услуги" at bounding box center [925, 130] width 69 height 15
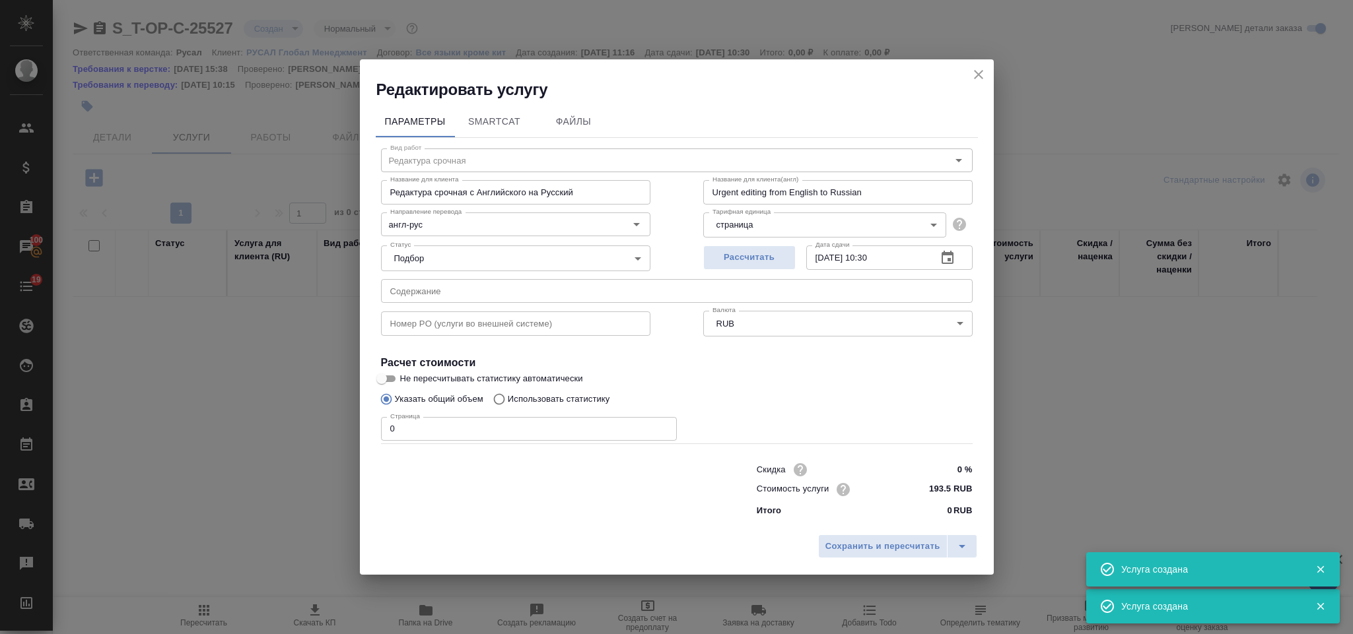
type input "Перевод срочный"
type input "Перевод срочный с Английского на Русский"
type input "Urgent translation from English into Russian"
type input "387 RUB"
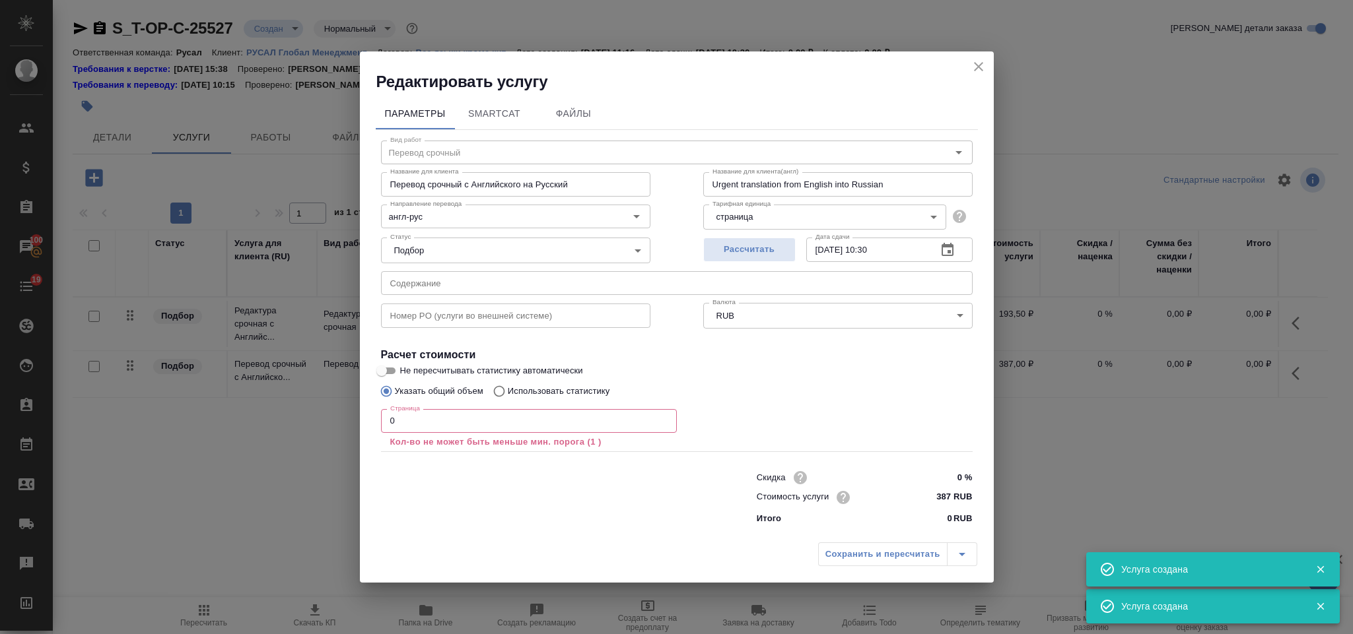
click at [399, 290] on input "text" at bounding box center [677, 283] width 592 height 24
paste input "PCTRU2024050116-ib308-000041-en-20251009"
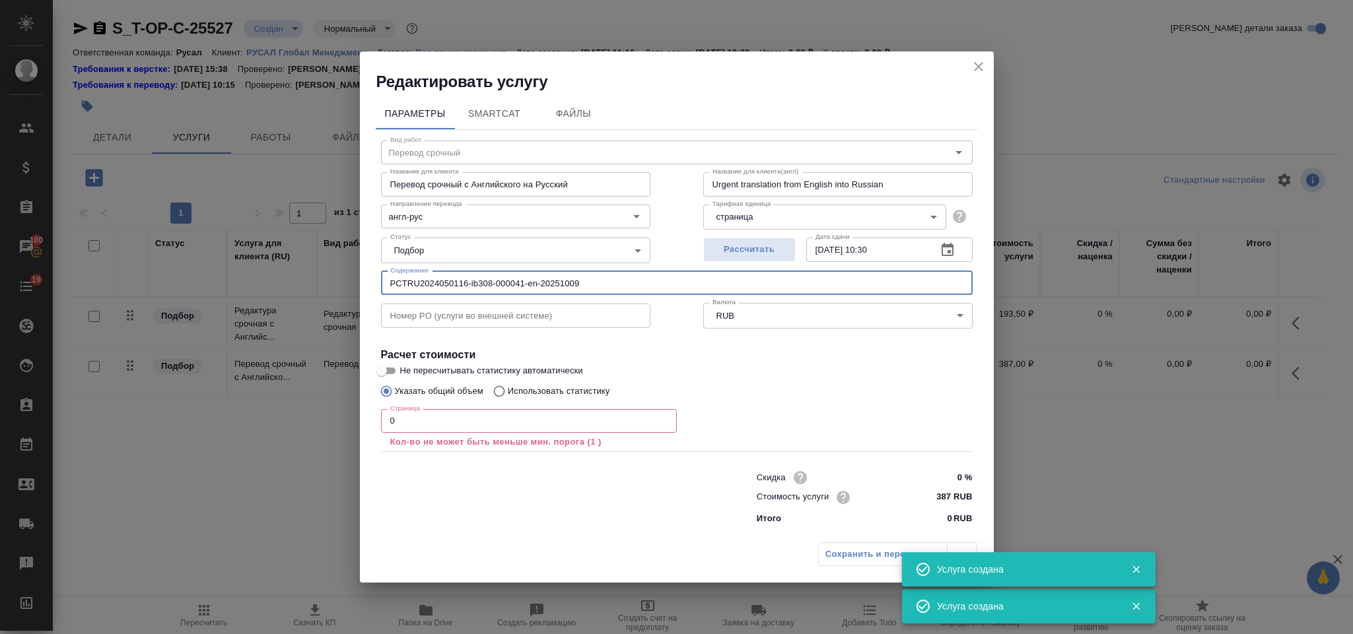
type input "PCTRU2024050116-ib308-000041-en-20251009"
click at [421, 409] on input "0" at bounding box center [529, 421] width 296 height 24
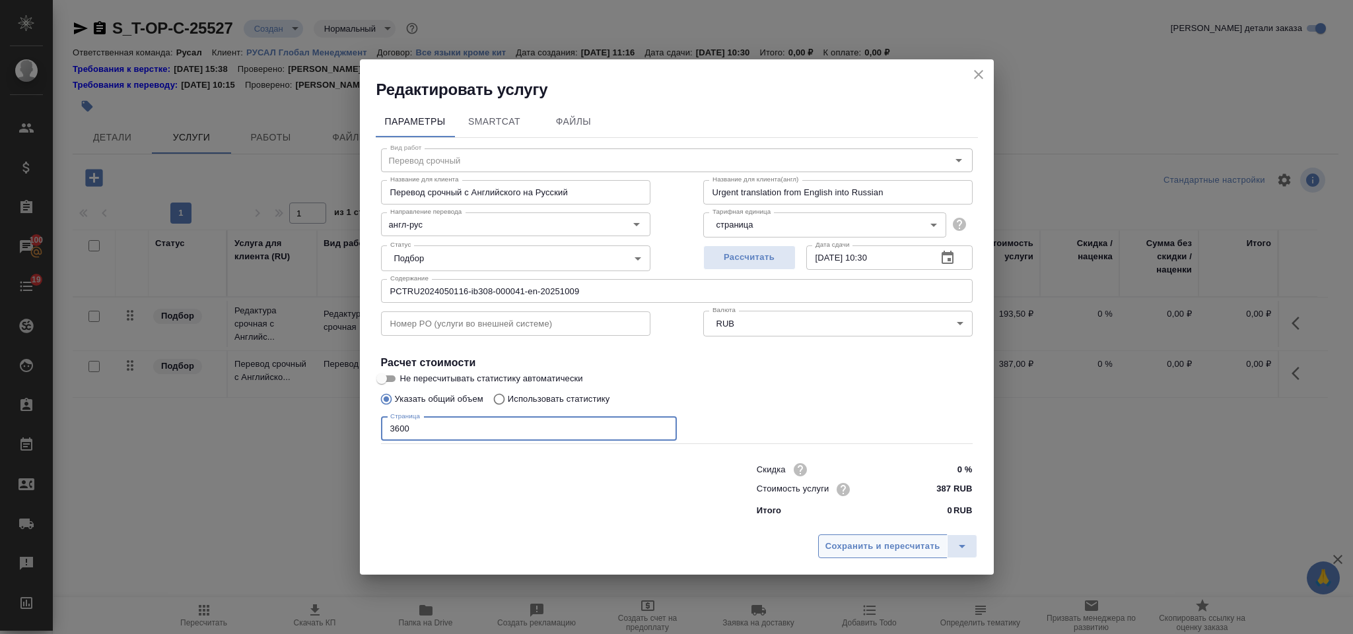
type input "3600"
click at [842, 547] on span "Сохранить и пересчитать" at bounding box center [882, 546] width 115 height 15
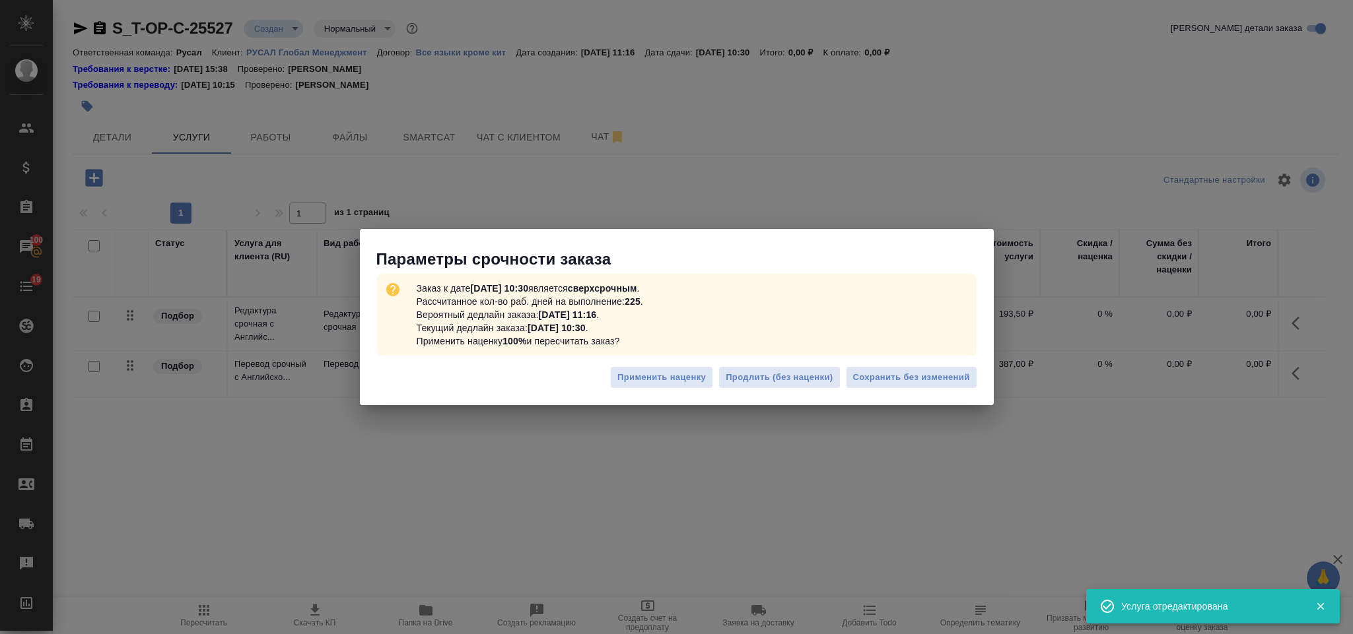
click at [921, 361] on div "Применить наценку Продлить (без наценки) Сохранить без изменений" at bounding box center [677, 383] width 634 height 46
click at [921, 378] on span "Сохранить без изменений" at bounding box center [911, 377] width 117 height 15
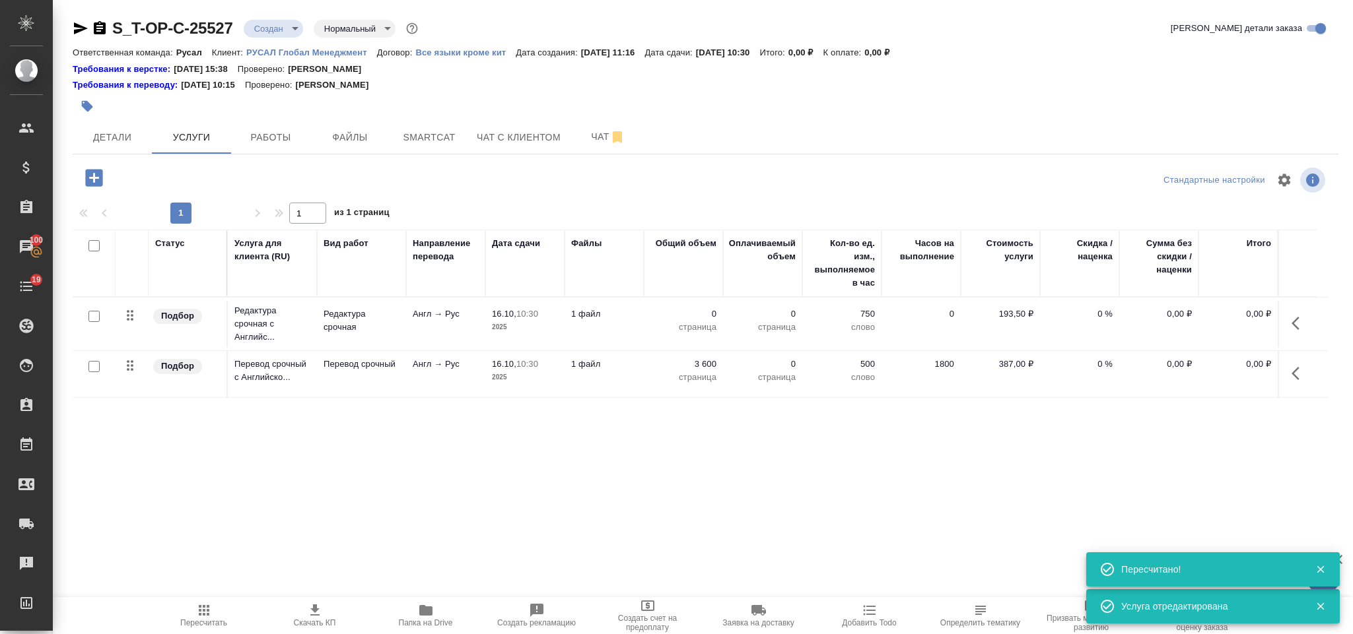
type input "urgent"
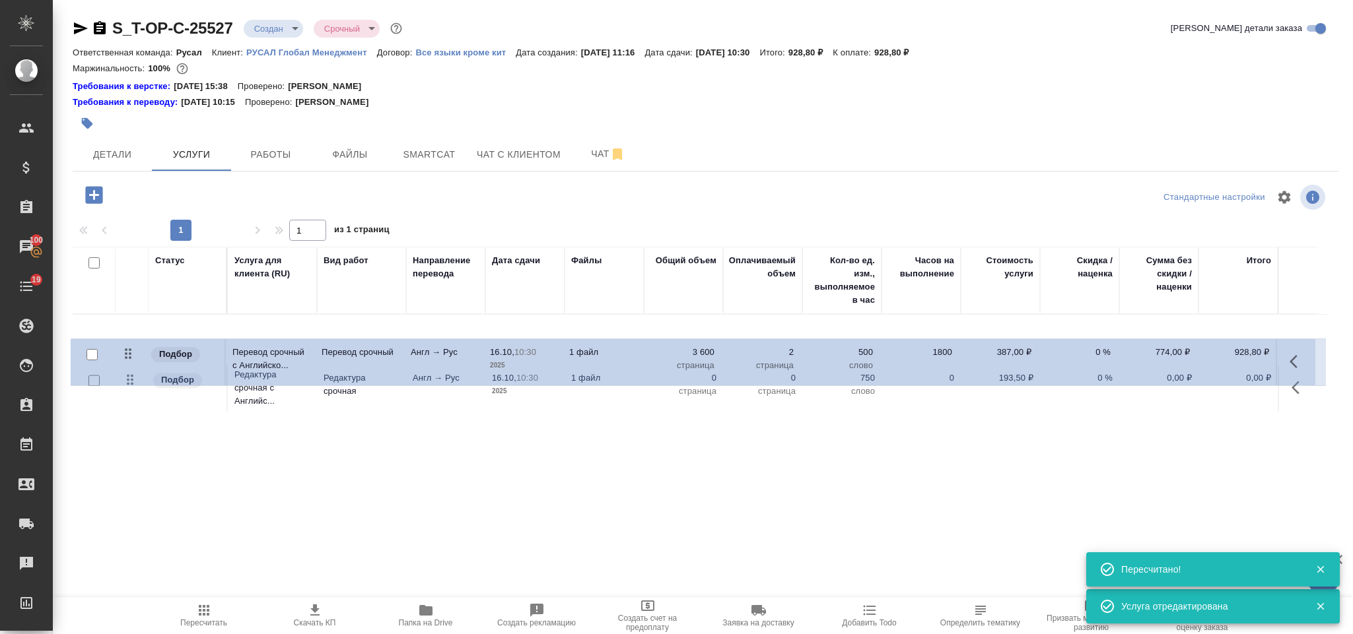
drag, startPoint x: 135, startPoint y: 390, endPoint x: 137, endPoint y: 345, distance: 44.9
click at [137, 345] on table "Статус Услуга для клиента (RU) Вид работ Направление перевода Дата сдачи Файлы …" at bounding box center [700, 331] width 1255 height 168
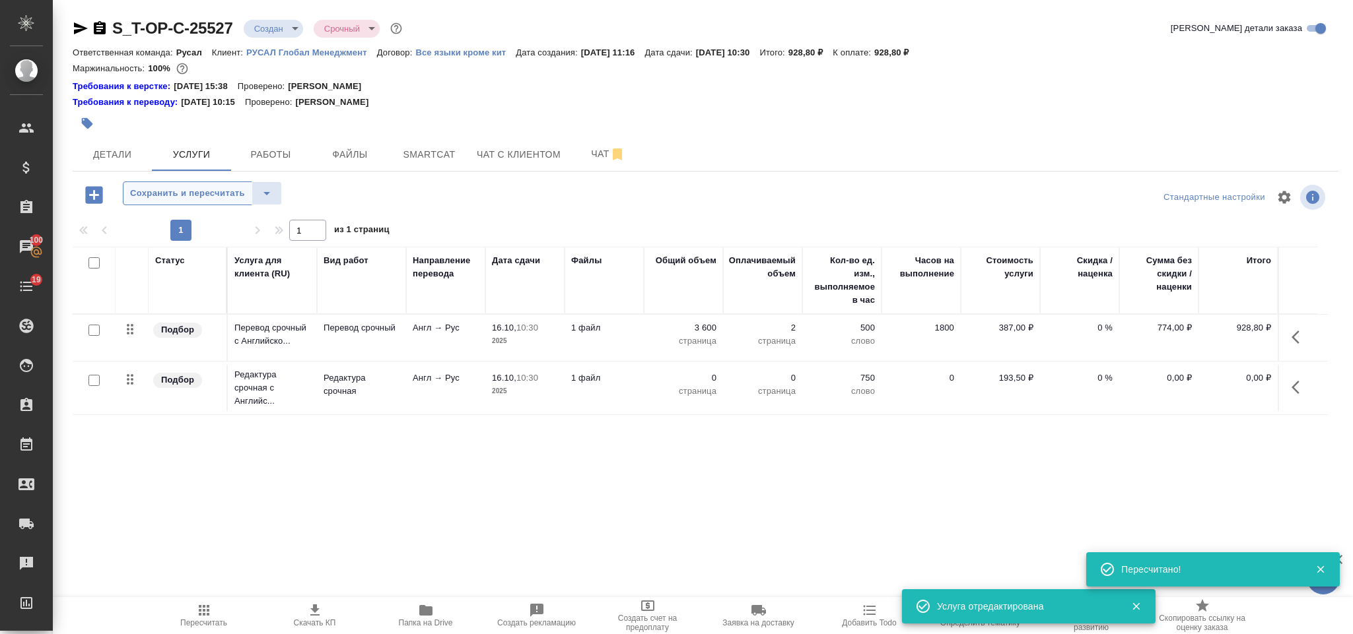
click at [163, 198] on span "Сохранить и пересчитать" at bounding box center [187, 193] width 115 height 15
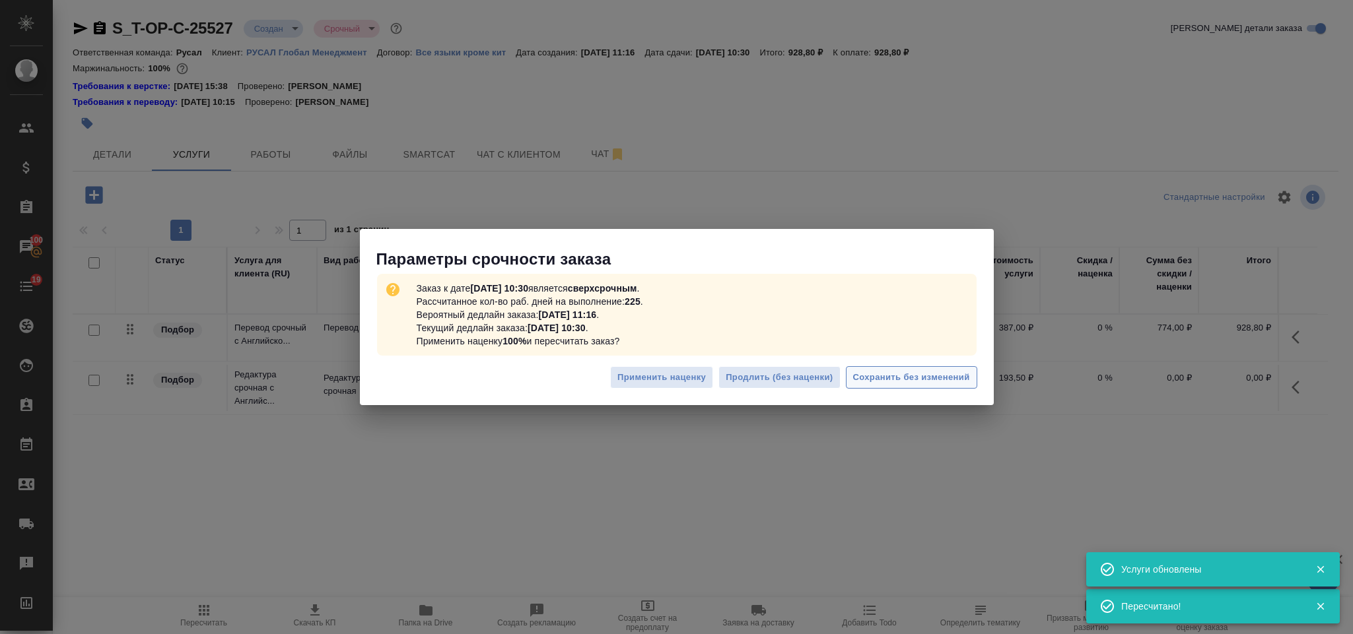
click at [908, 372] on span "Сохранить без изменений" at bounding box center [911, 377] width 117 height 15
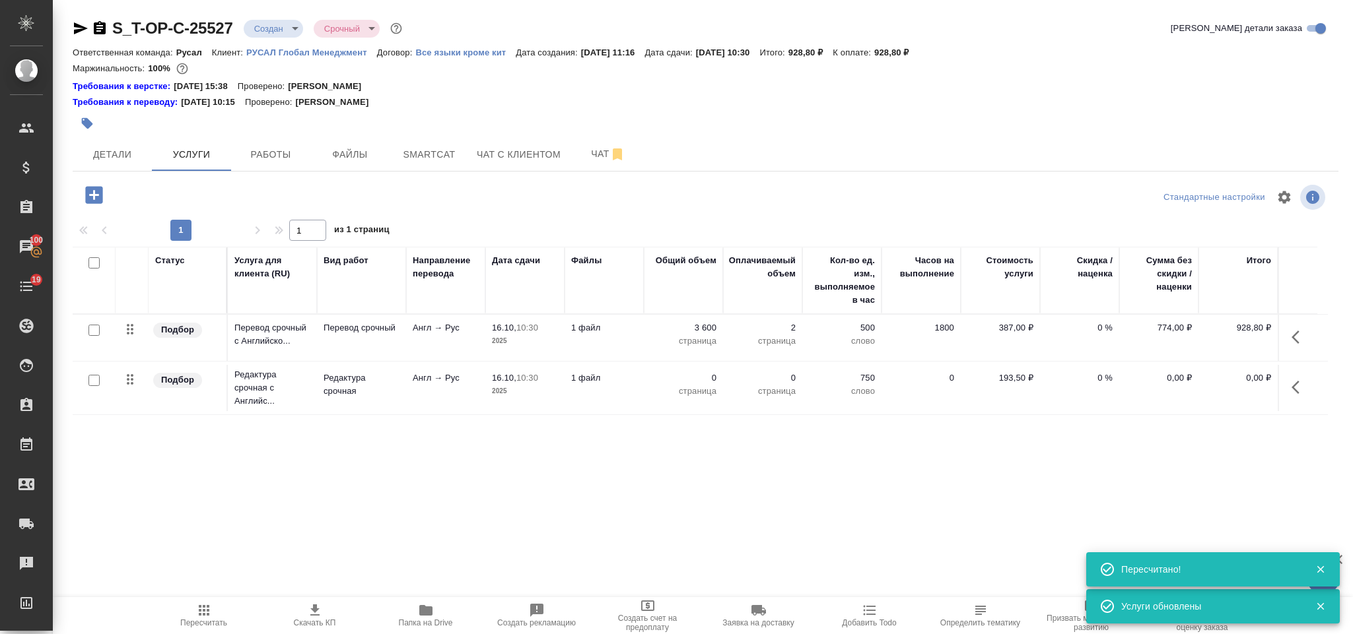
click at [1300, 386] on icon "button" at bounding box center [1299, 388] width 16 height 16
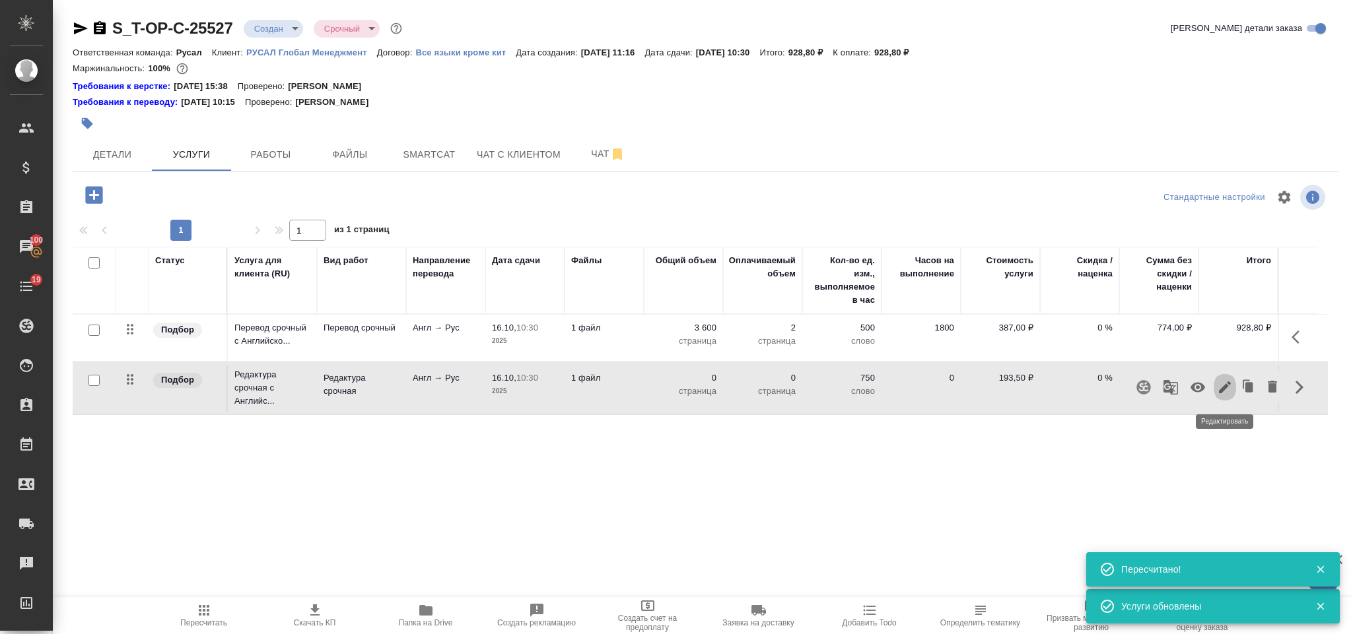
click at [1220, 391] on icon "button" at bounding box center [1225, 388] width 16 height 16
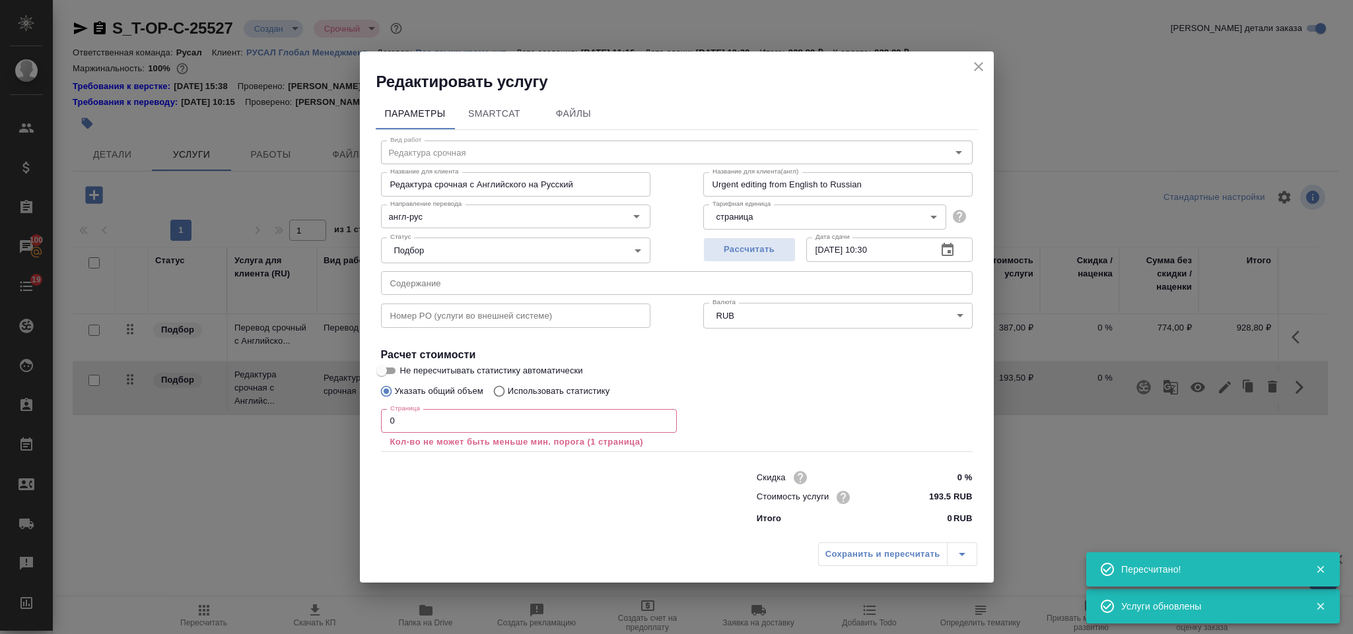
click at [404, 422] on input "0" at bounding box center [529, 421] width 296 height 24
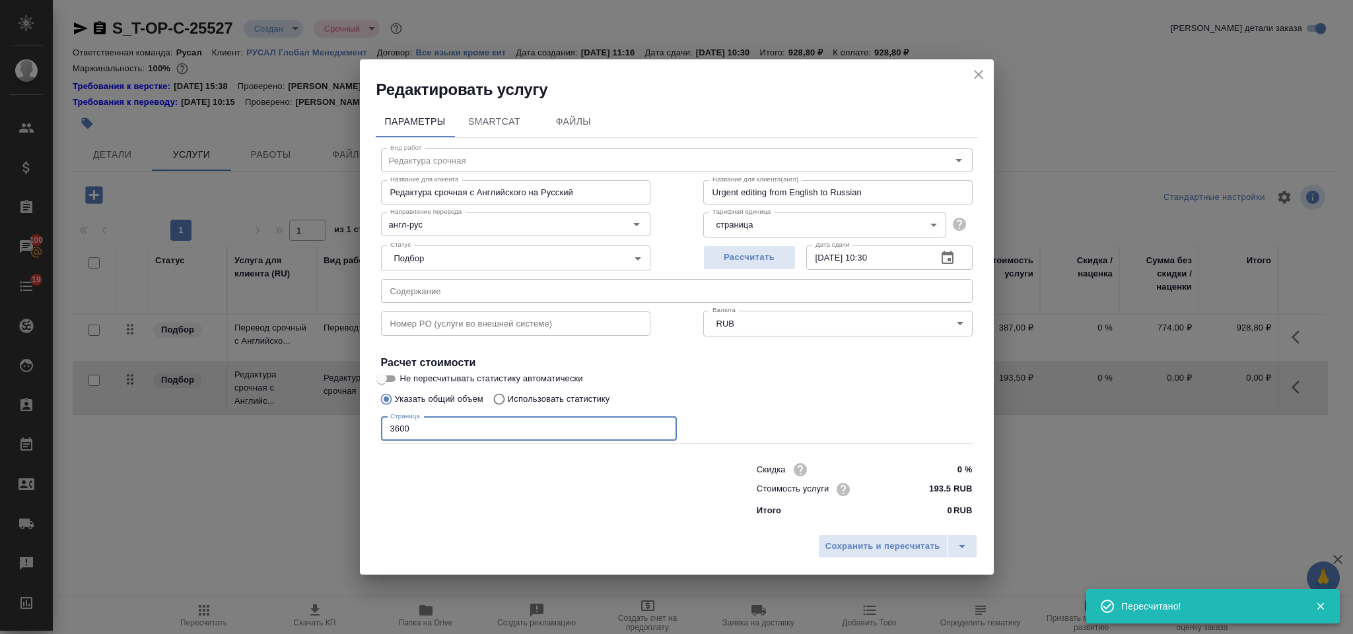
type input "3600"
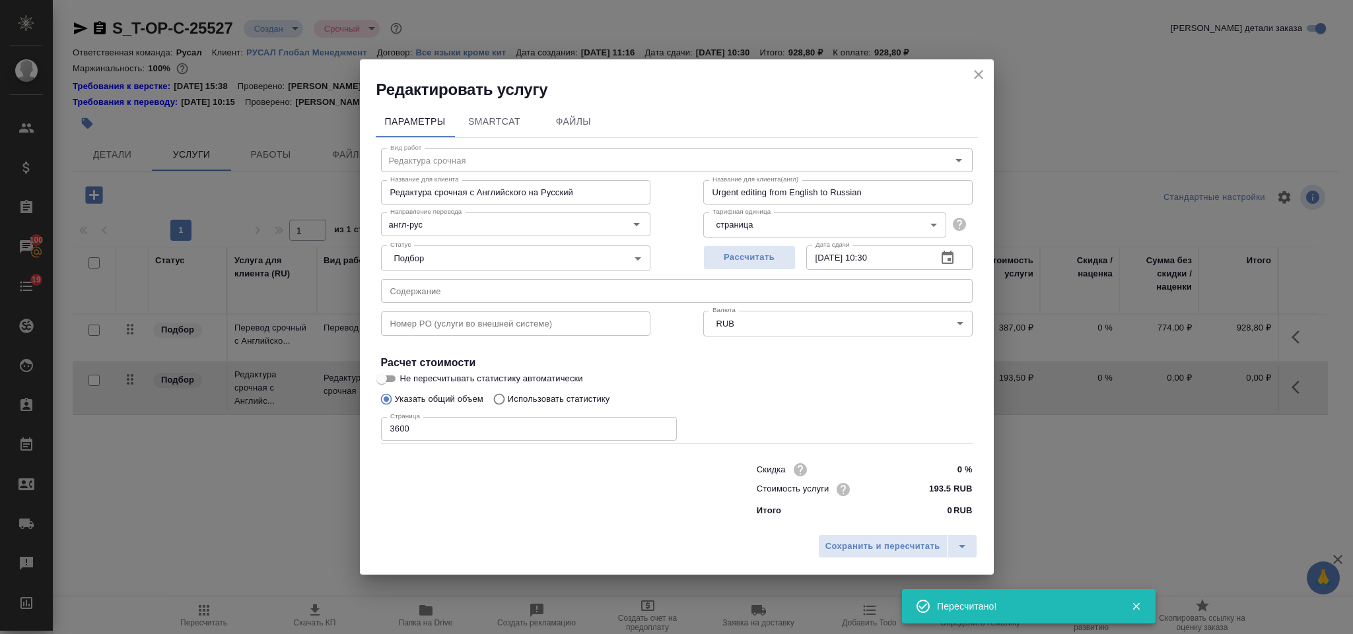
click at [891, 563] on div "Сохранить и пересчитать" at bounding box center [677, 551] width 634 height 47
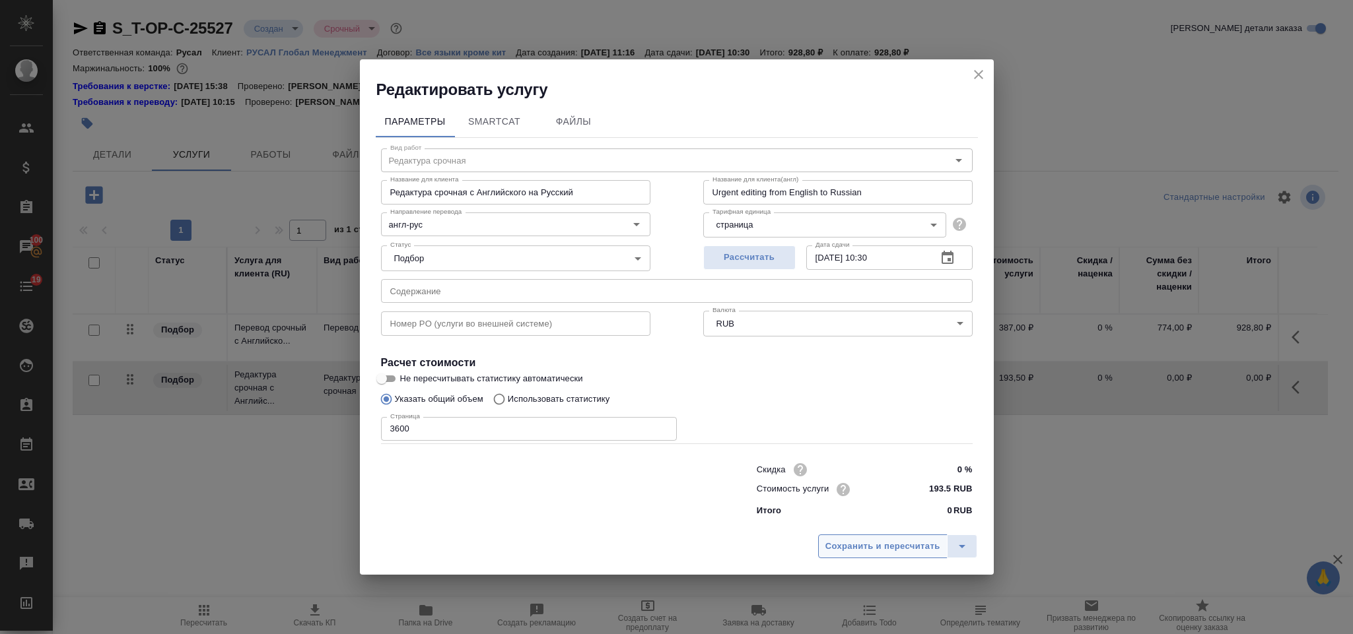
click at [890, 555] on button "Сохранить и пересчитать" at bounding box center [882, 547] width 129 height 24
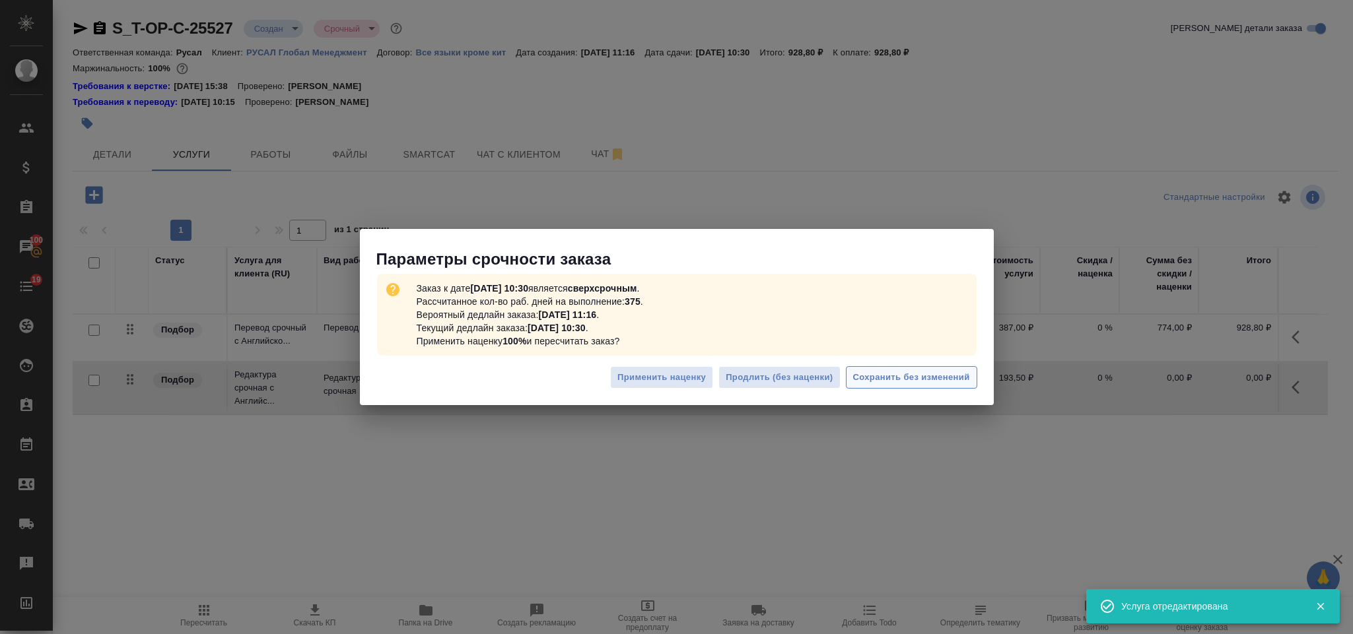
click at [874, 378] on span "Сохранить без изменений" at bounding box center [911, 377] width 117 height 15
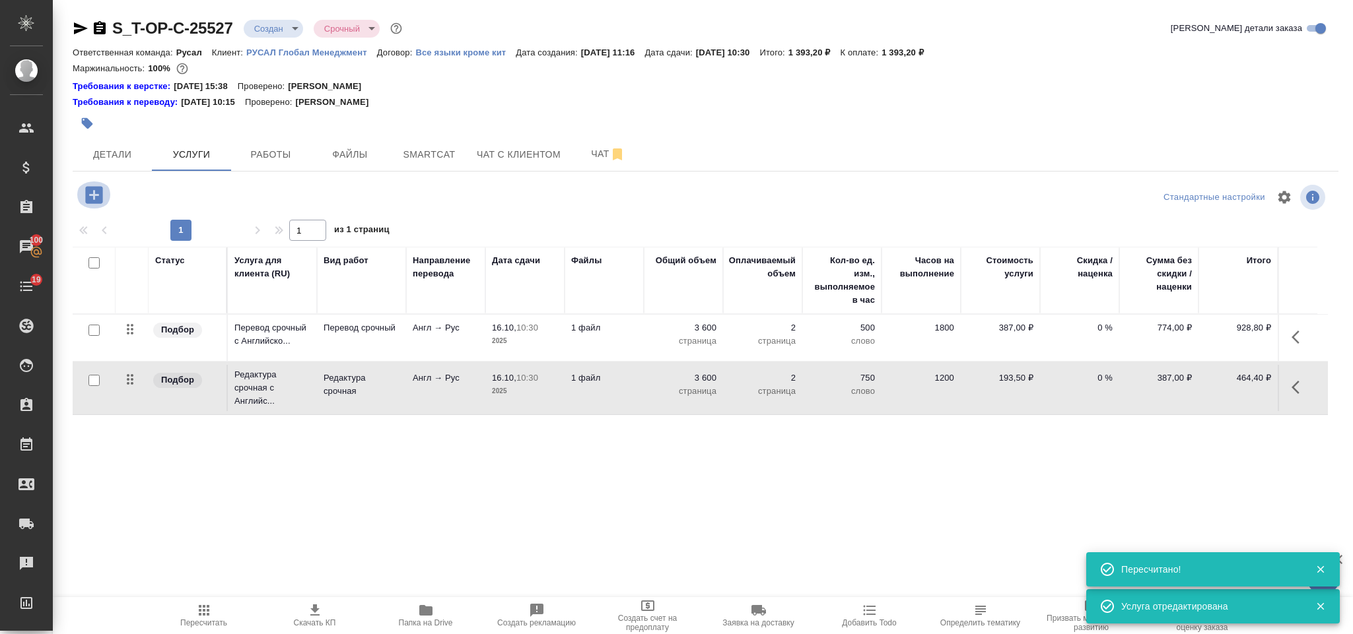
click at [96, 193] on icon "button" at bounding box center [93, 194] width 17 height 17
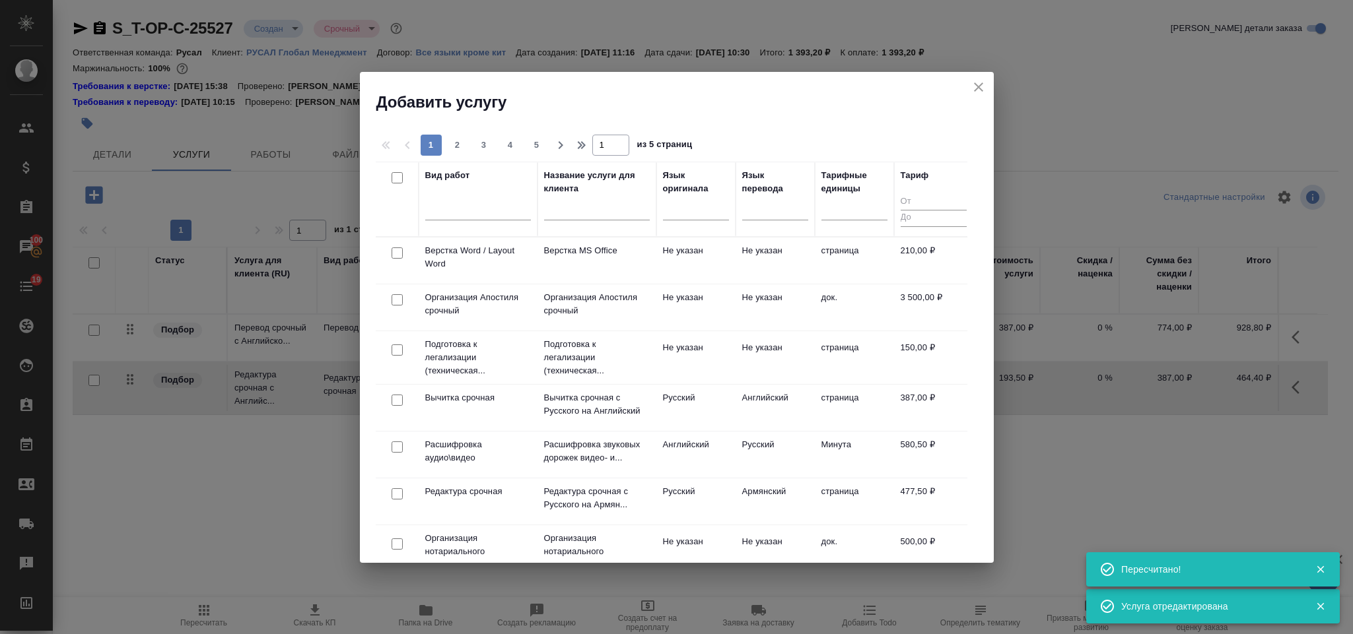
click at [392, 254] on input "checkbox" at bounding box center [397, 253] width 11 height 11
checkbox input "true"
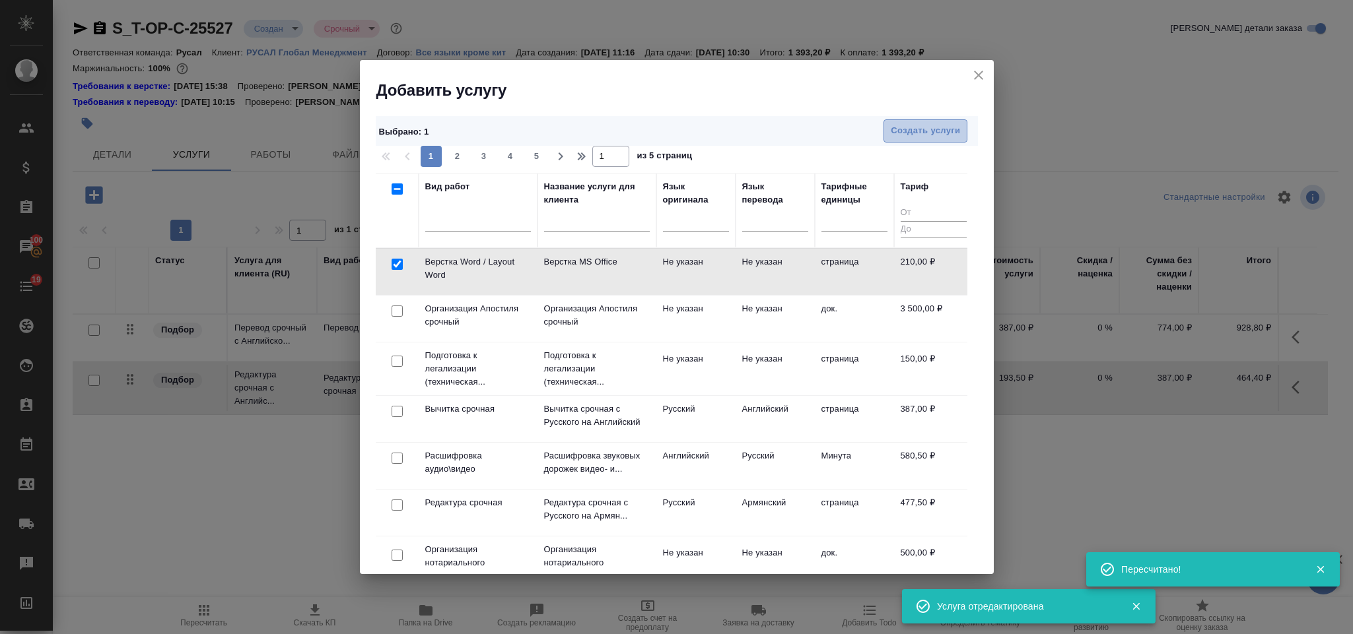
click at [917, 133] on span "Создать услуги" at bounding box center [925, 130] width 69 height 15
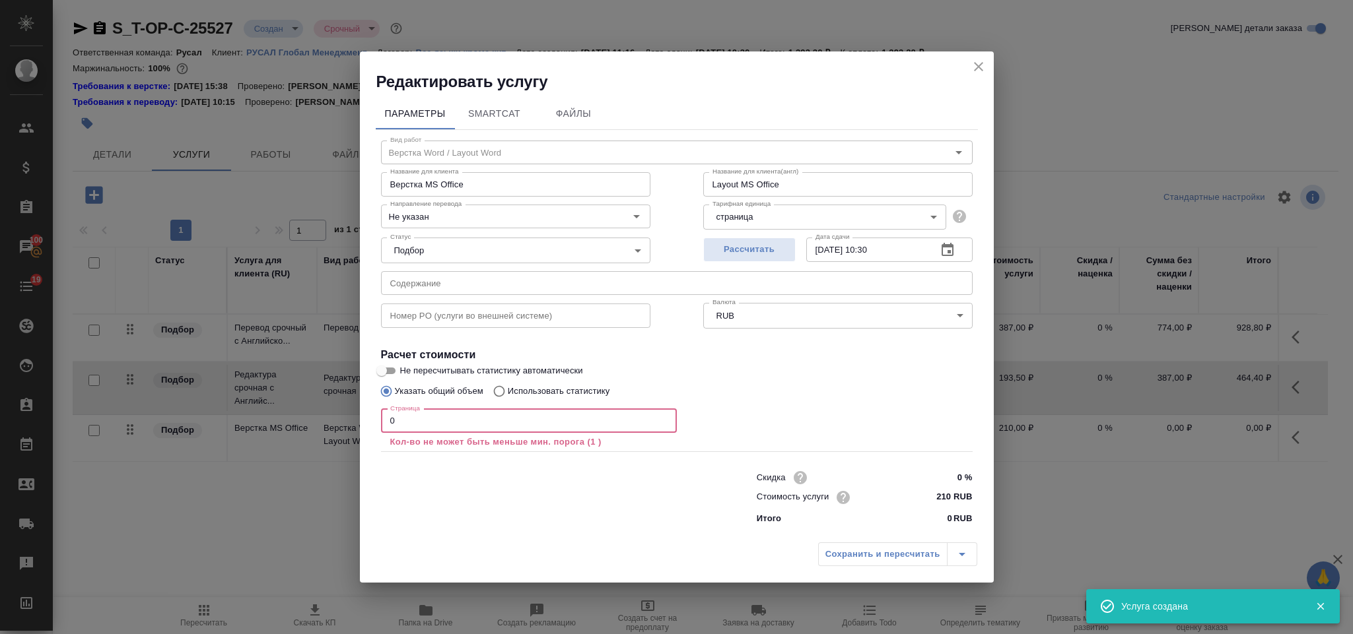
click at [475, 416] on input "0" at bounding box center [529, 421] width 296 height 24
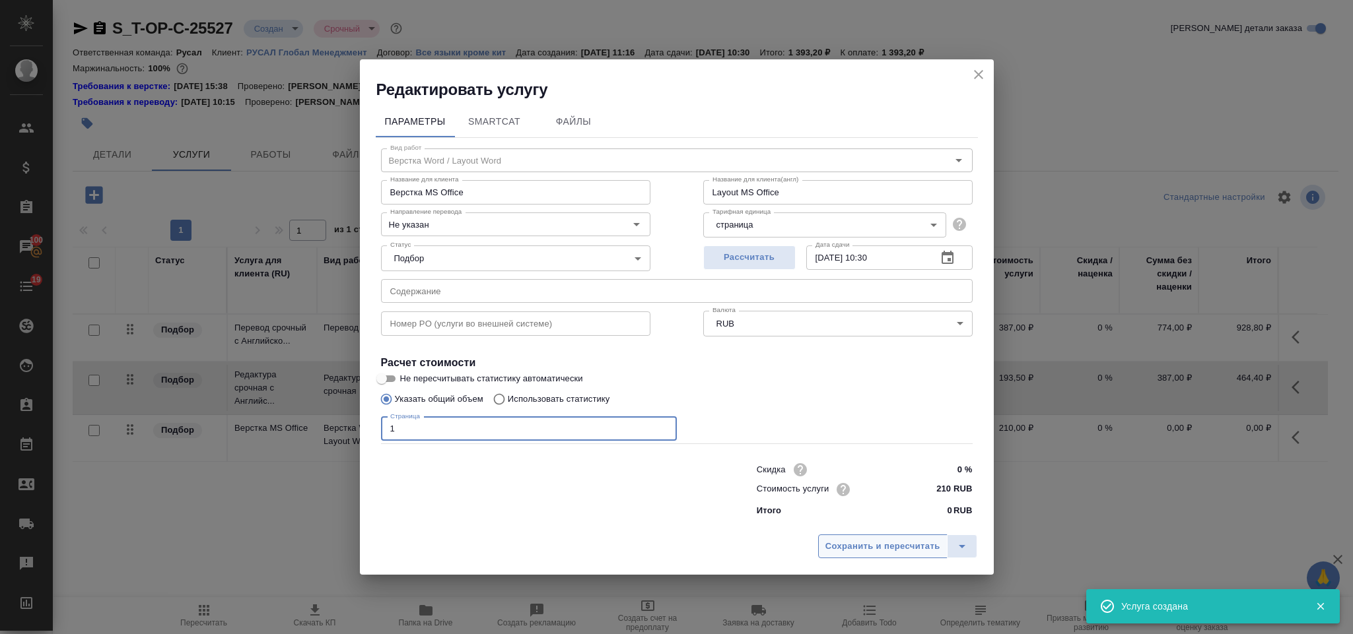
type input "1"
click at [879, 545] on span "Сохранить и пересчитать" at bounding box center [882, 546] width 115 height 15
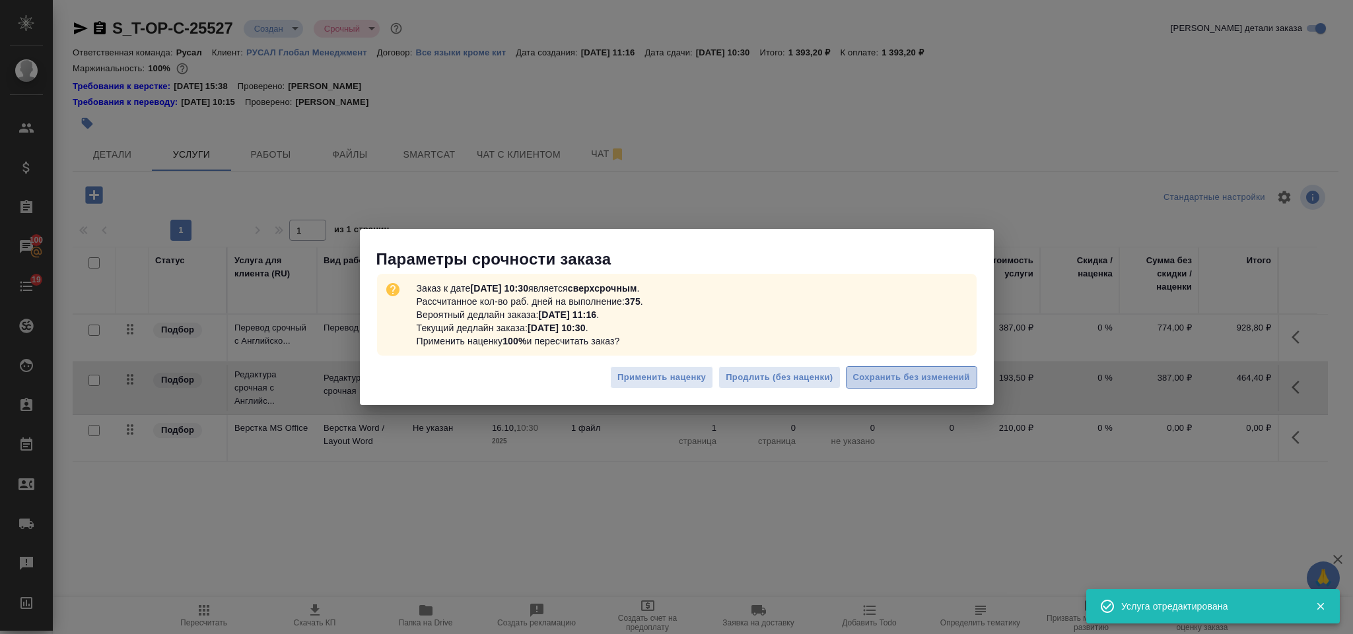
click at [877, 378] on span "Сохранить без изменений" at bounding box center [911, 377] width 117 height 15
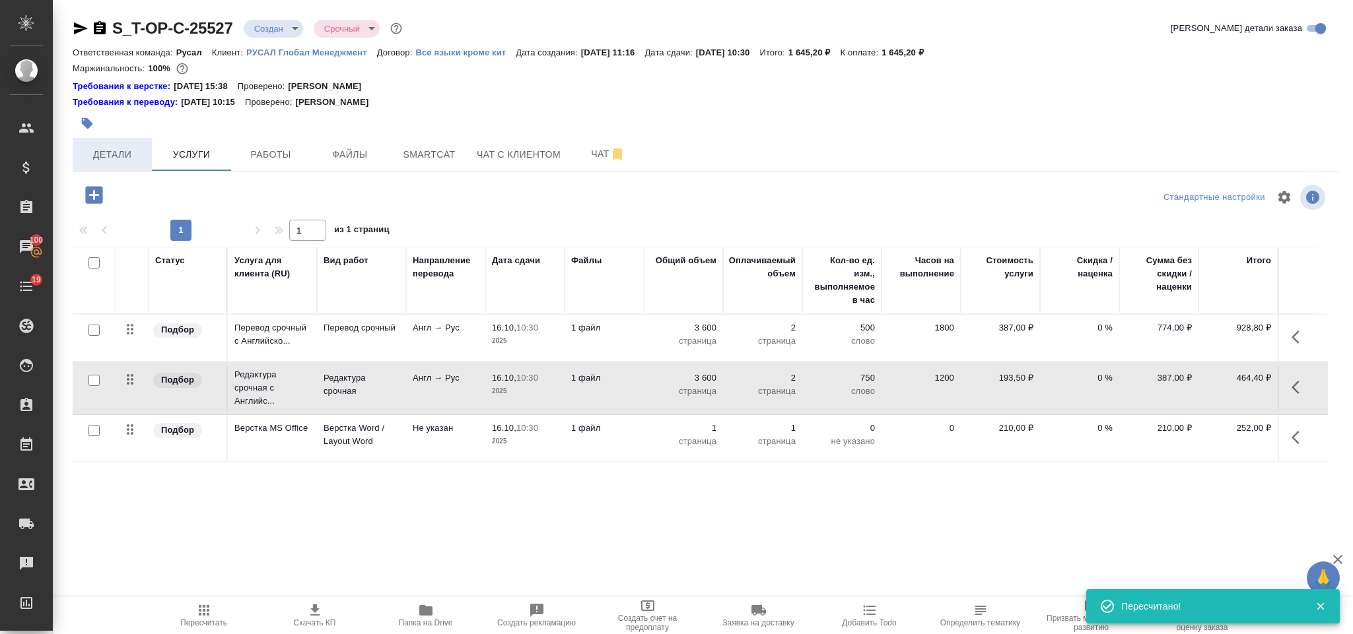
click at [143, 151] on span "Детали" at bounding box center [112, 155] width 63 height 17
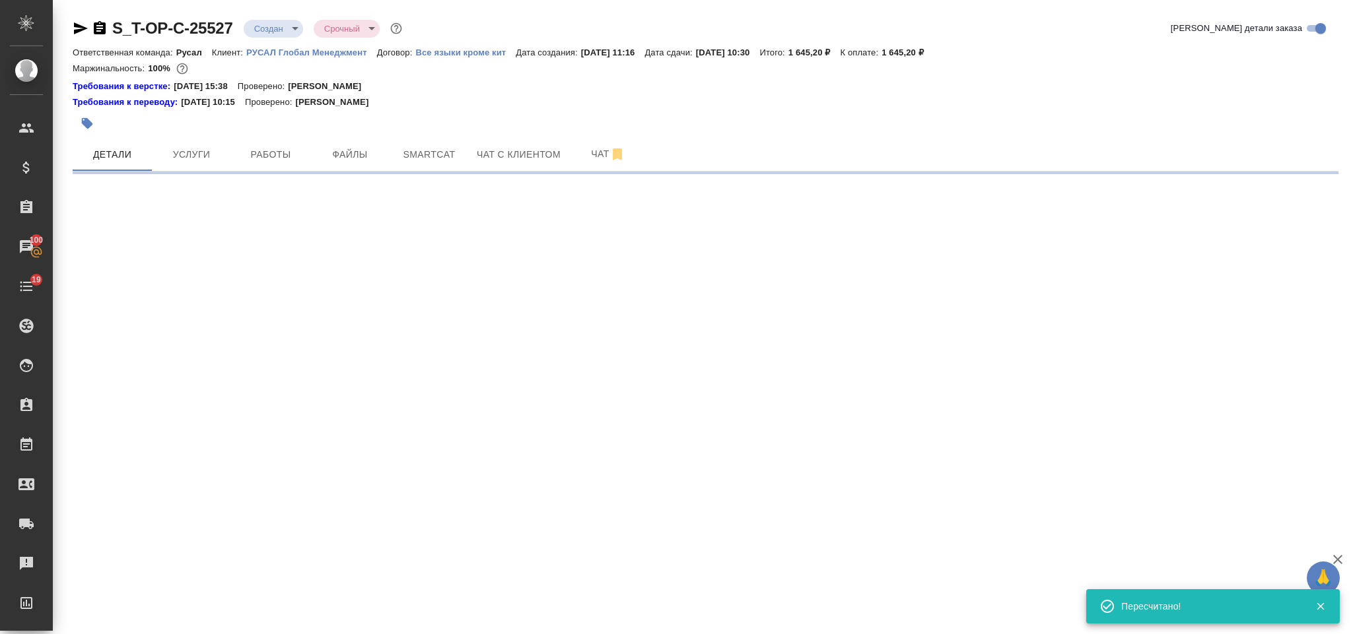
click at [102, 26] on icon "button" at bounding box center [100, 28] width 16 height 16
select select "RU"
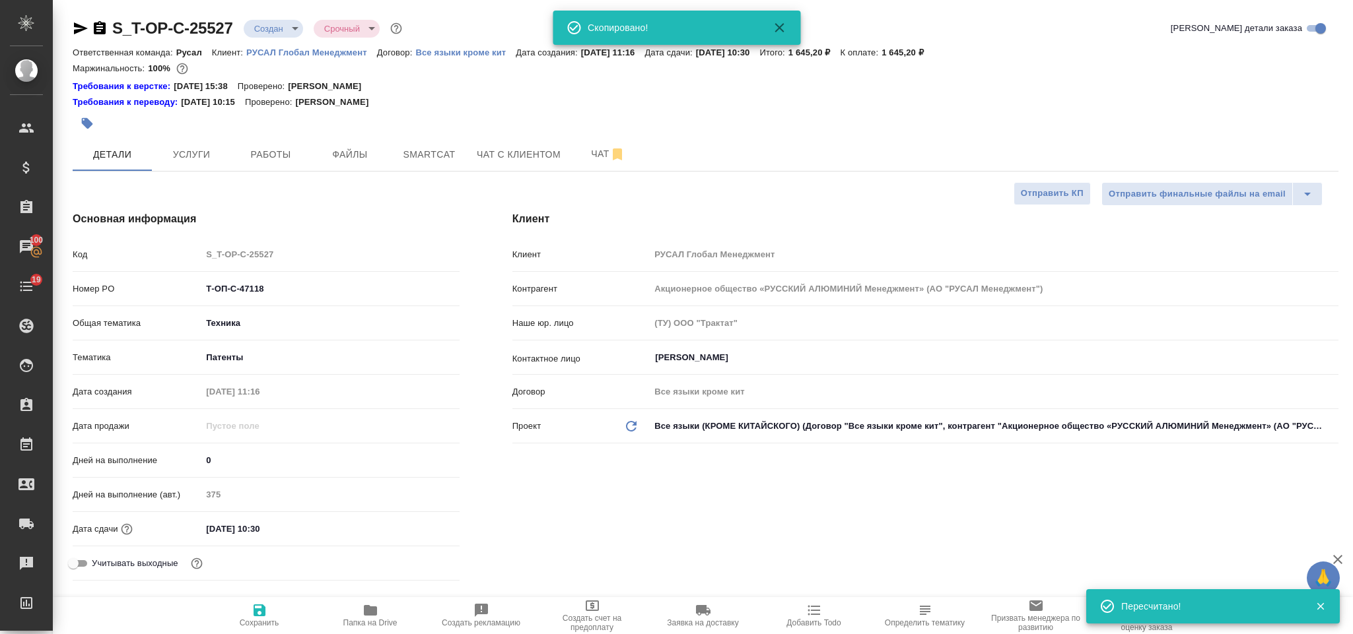
type textarea "x"
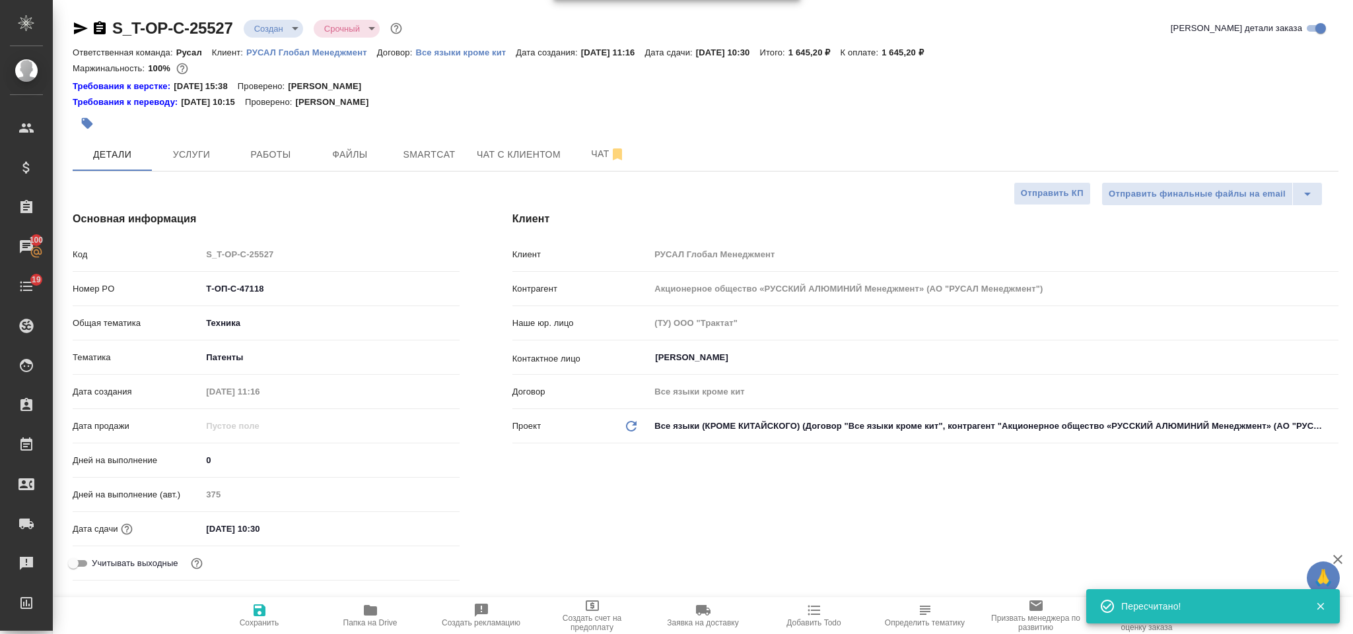
click at [78, 26] on icon "button" at bounding box center [81, 28] width 14 height 12
drag, startPoint x: 291, startPoint y: 292, endPoint x: 211, endPoint y: 285, distance: 80.8
click at [211, 285] on input "Т-ОП-С-47118" at bounding box center [330, 288] width 256 height 19
click at [281, 296] on input "Т-ОП-С-47118" at bounding box center [330, 288] width 256 height 19
drag, startPoint x: 261, startPoint y: 288, endPoint x: 189, endPoint y: 285, distance: 72.7
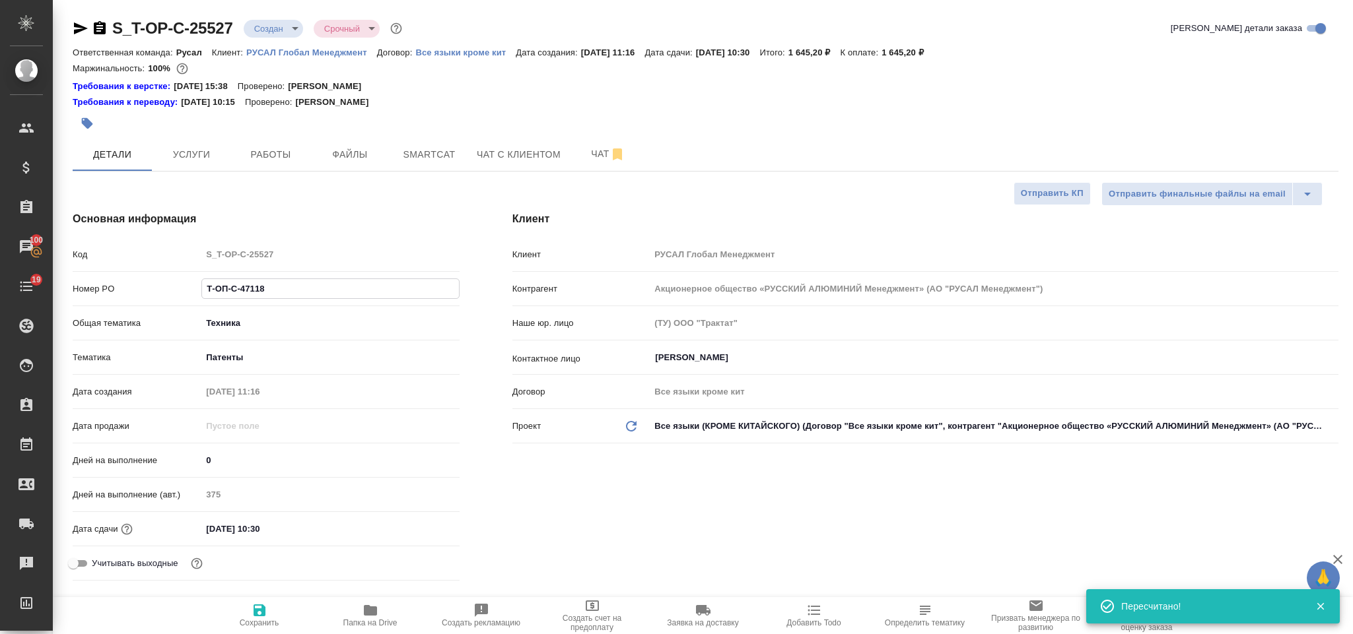
click at [189, 285] on div "Номер PO Т-ОП-С-47118" at bounding box center [266, 288] width 387 height 23
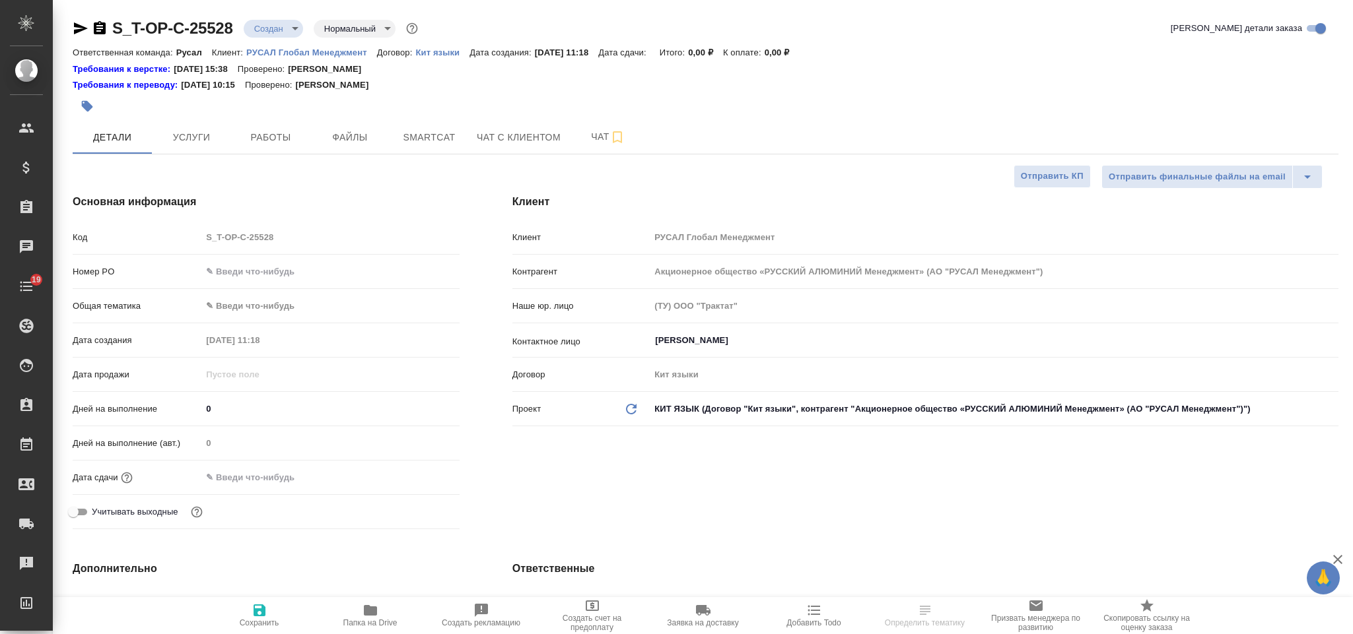
select select "RU"
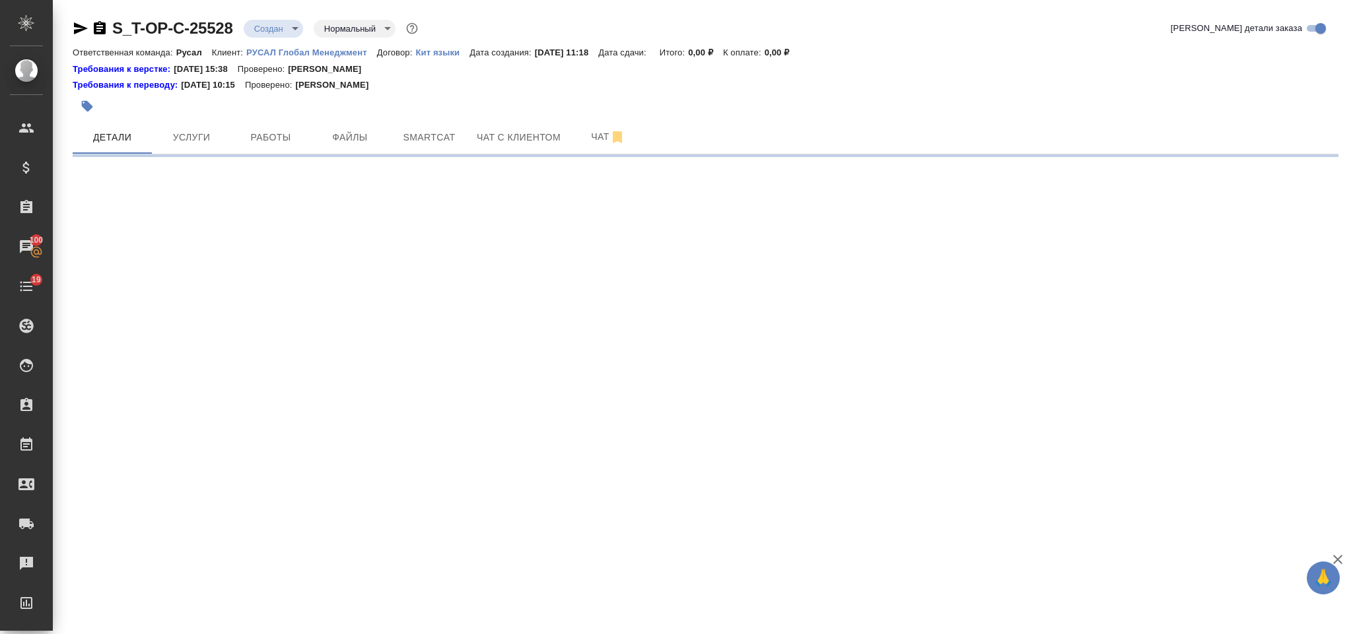
select select "RU"
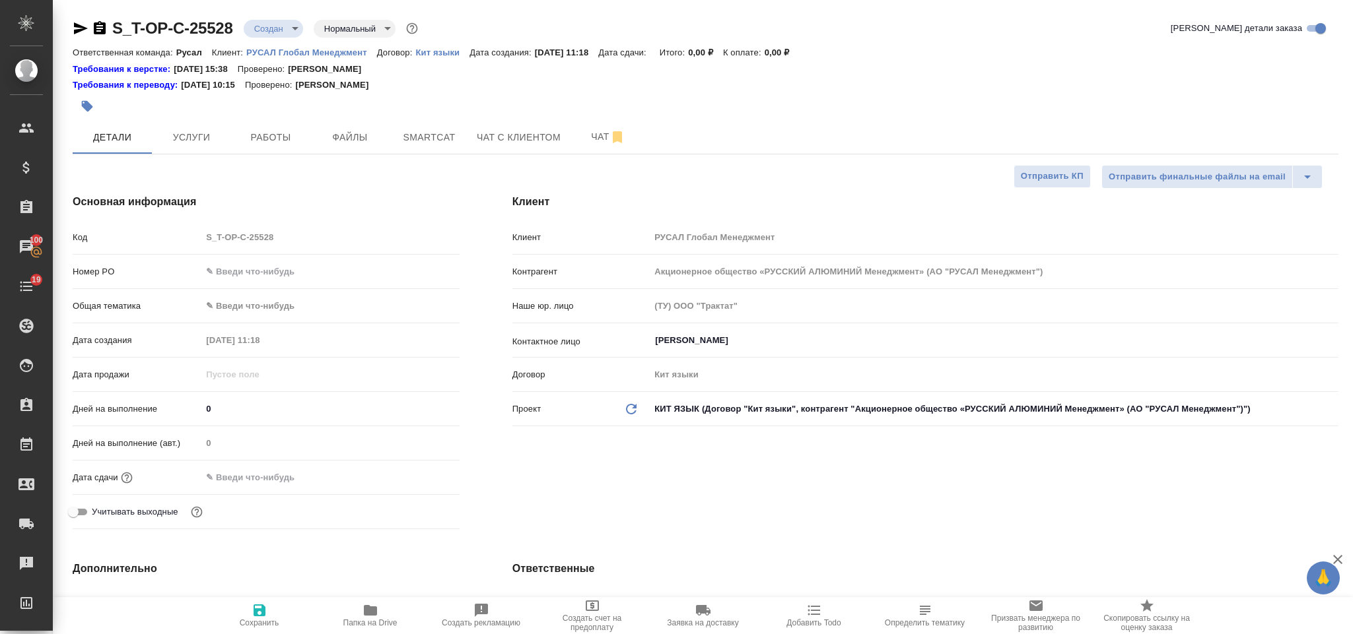
type textarea "x"
click at [295, 268] on input "text" at bounding box center [329, 271] width 257 height 19
paste input "Т-ОП-С-47119"
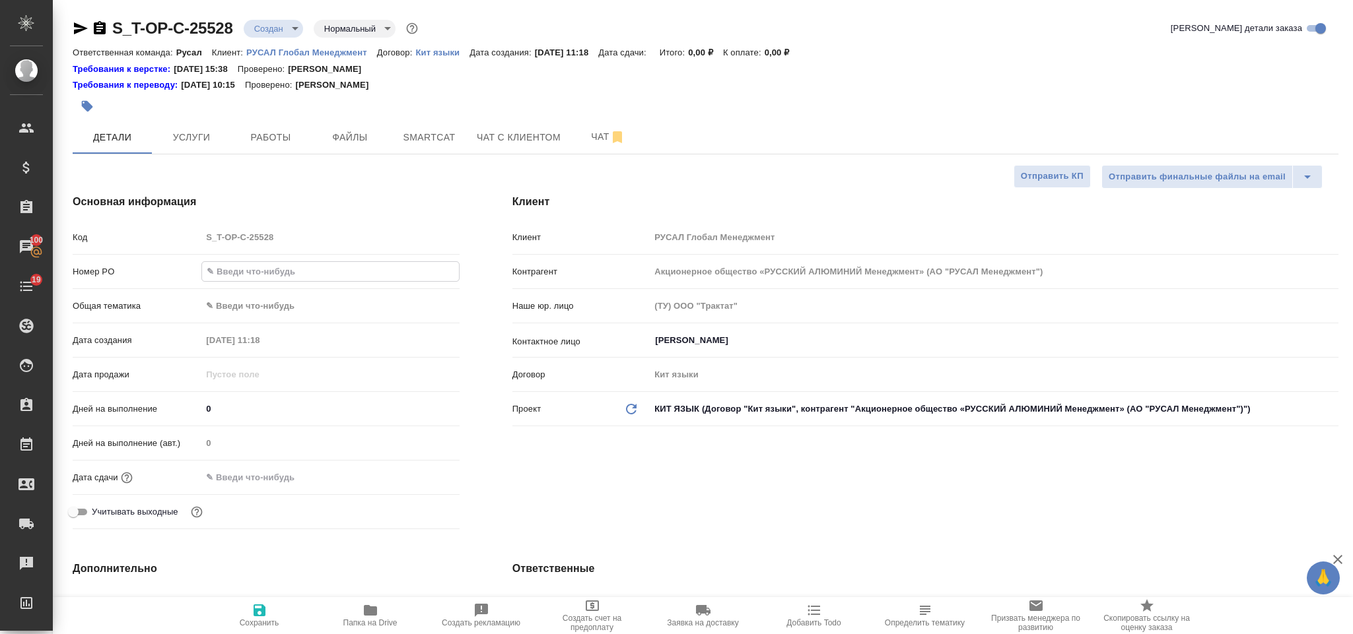
type input "Т-ОП-С-47119"
type textarea "x"
type input "Т-ОП-С-47119"
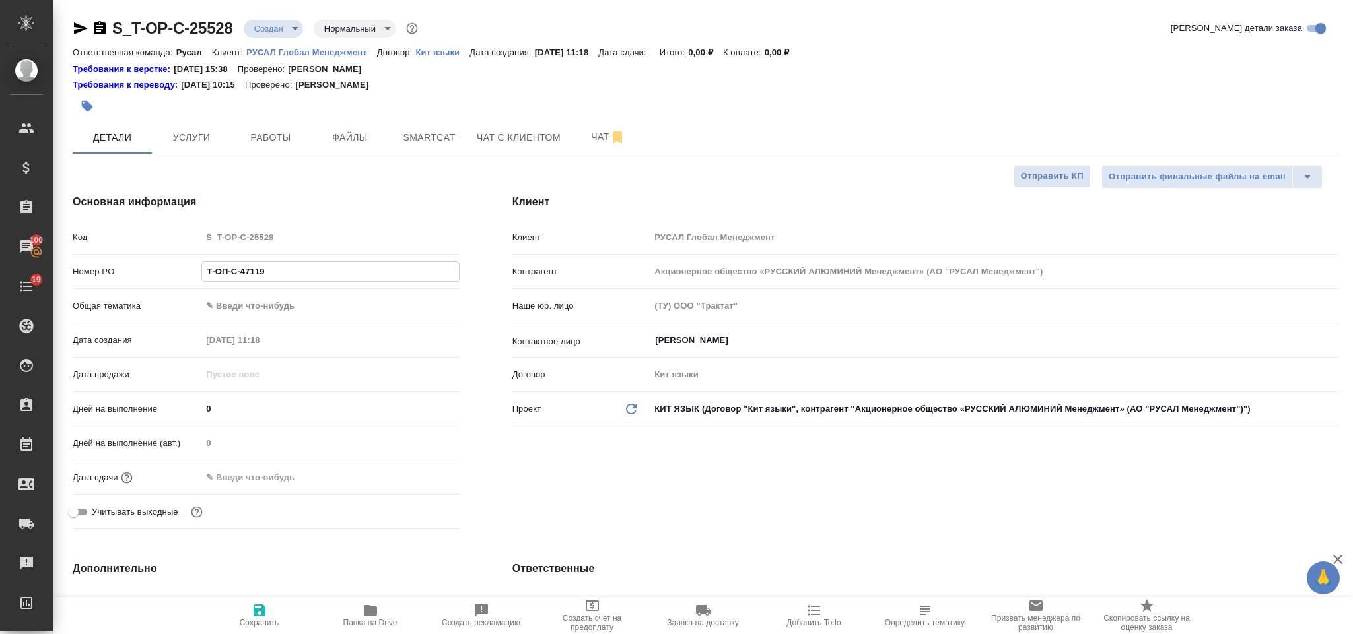
click at [339, 306] on body "🙏 .cls-1 fill:#fff; AWATERA [PERSON_NAME] Спецификации Заказы 100 Чаты 19 Todo …" at bounding box center [676, 317] width 1353 height 634
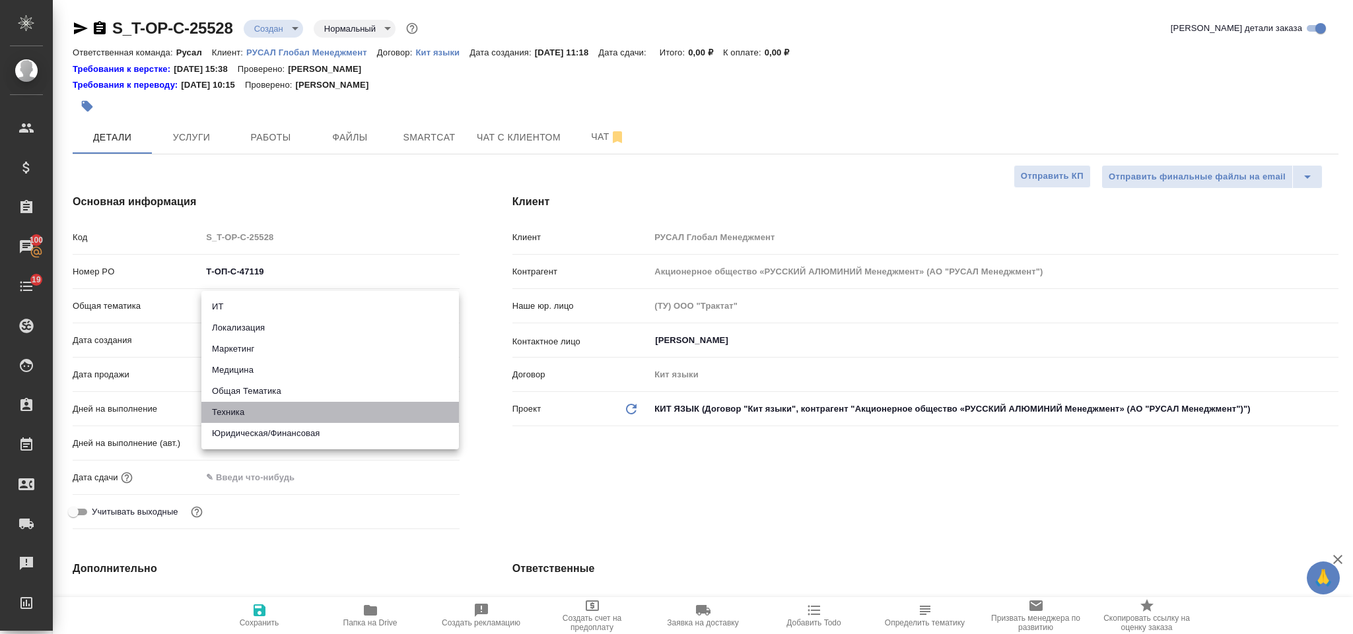
click at [319, 417] on li "Техника" at bounding box center [329, 412] width 257 height 21
type input "tech"
type textarea "x"
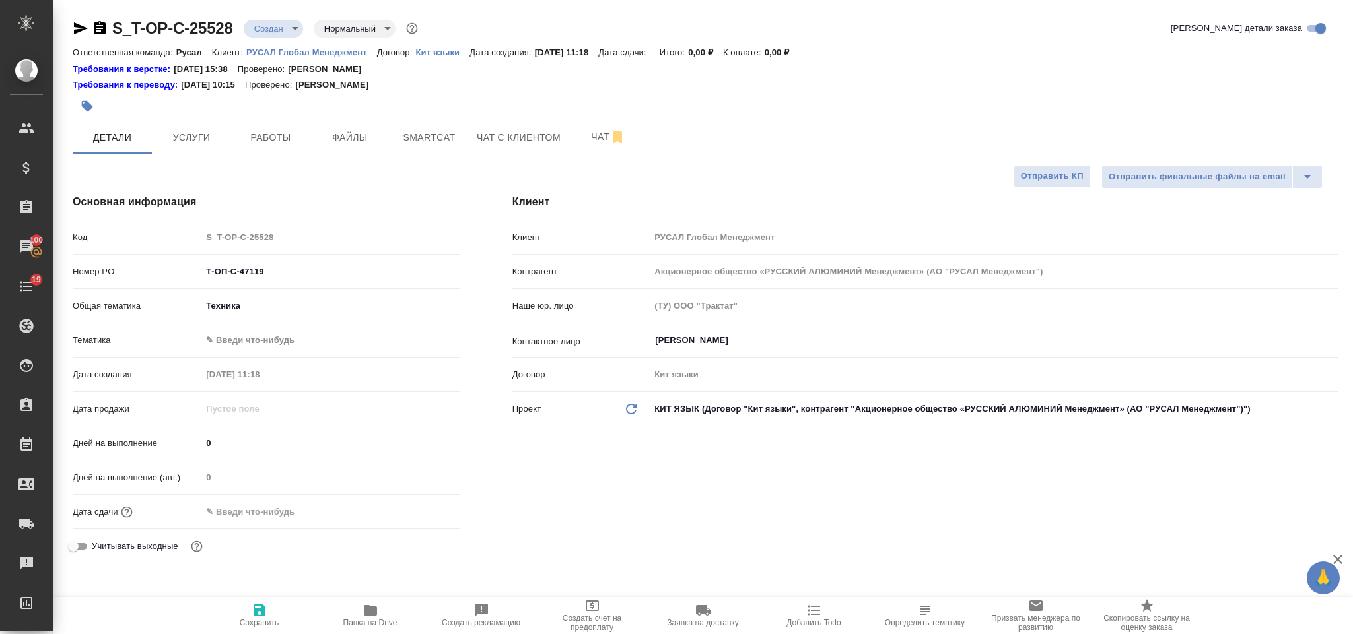
click at [259, 333] on body "🙏 .cls-1 fill:#fff; AWATERA [PERSON_NAME] Спецификации Заказы 100 Чаты 19 Todo …" at bounding box center [676, 317] width 1353 height 634
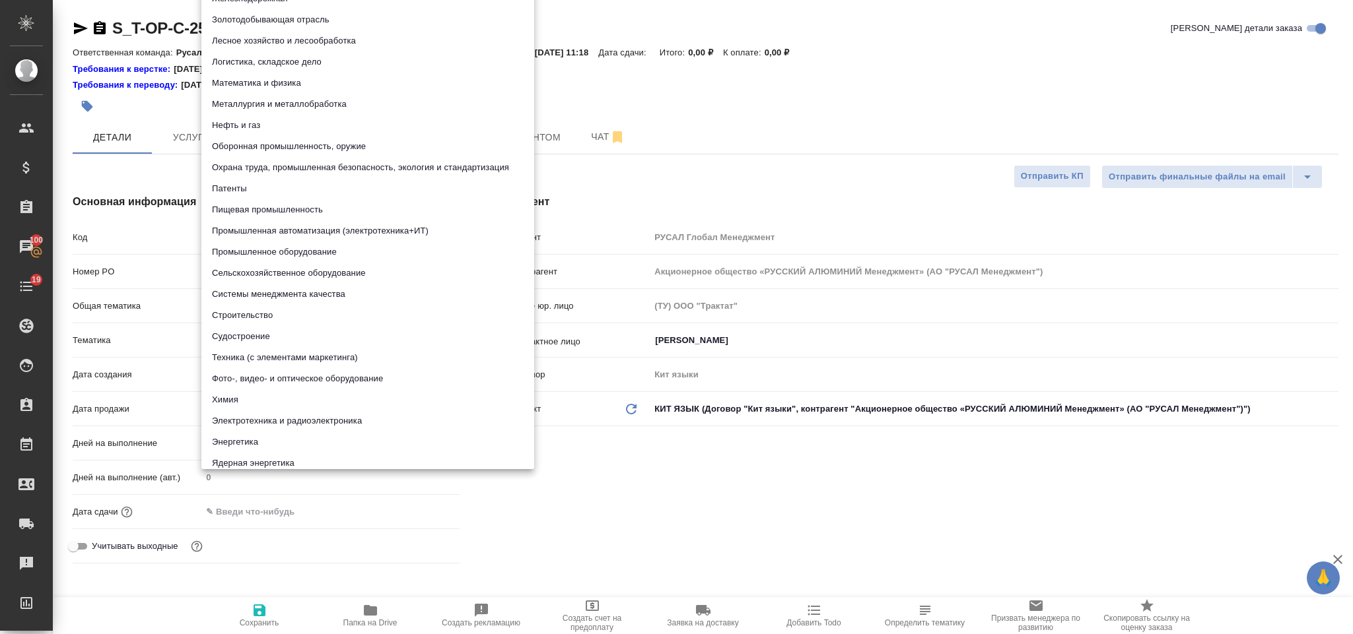
click at [304, 254] on li "Промышленное оборудование" at bounding box center [367, 252] width 333 height 21
type textarea "x"
type input "5f647205b73bc97568ca66bc"
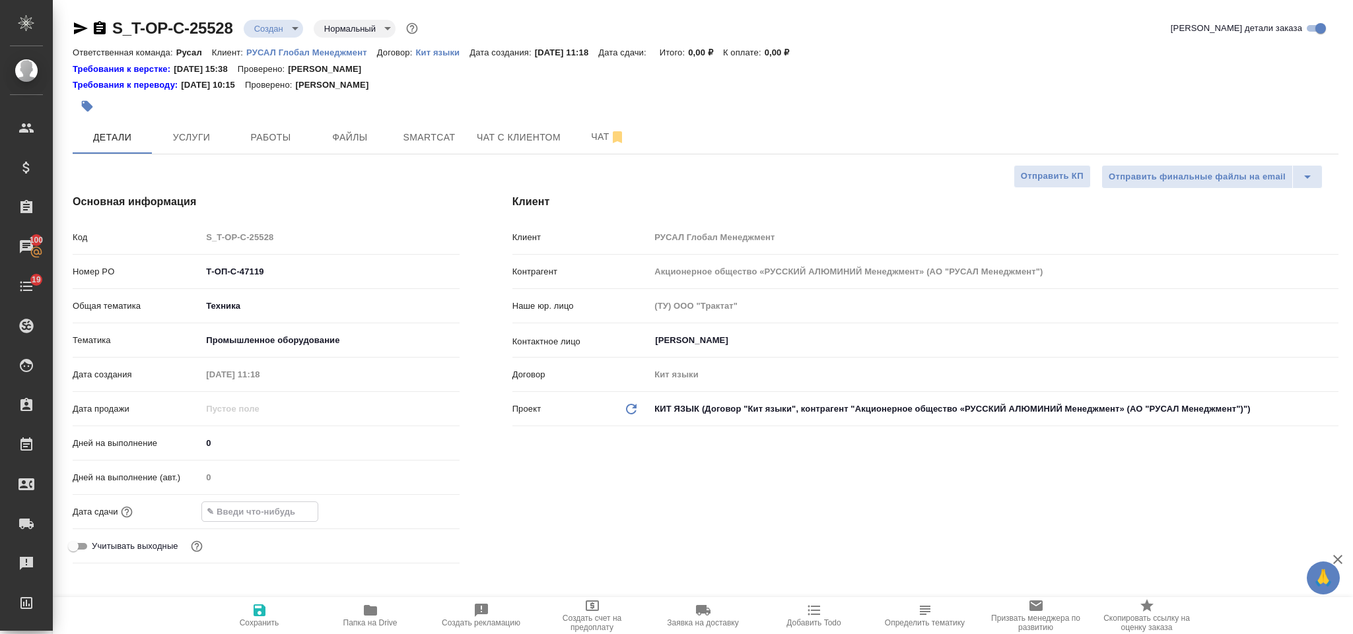
click at [285, 513] on input "text" at bounding box center [260, 511] width 116 height 19
click at [414, 512] on icon "button" at bounding box center [421, 511] width 16 height 16
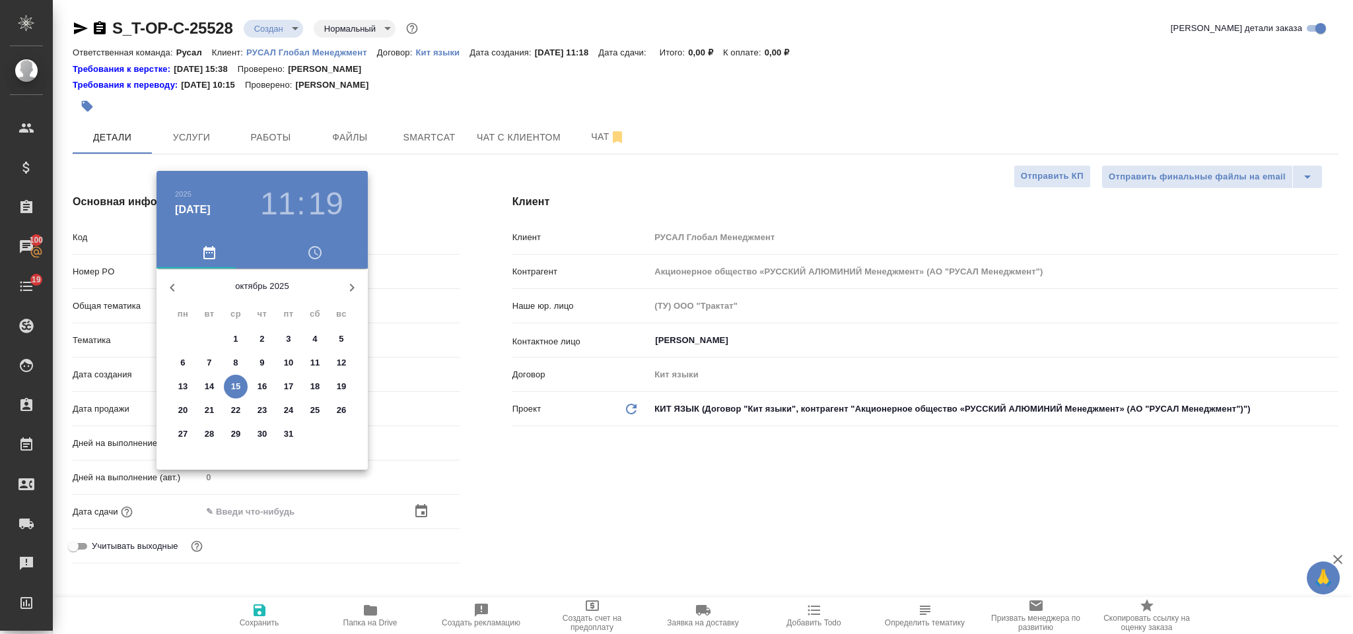
click at [287, 389] on p "17" at bounding box center [289, 386] width 10 height 13
type input "[DATE] 11:19"
type textarea "x"
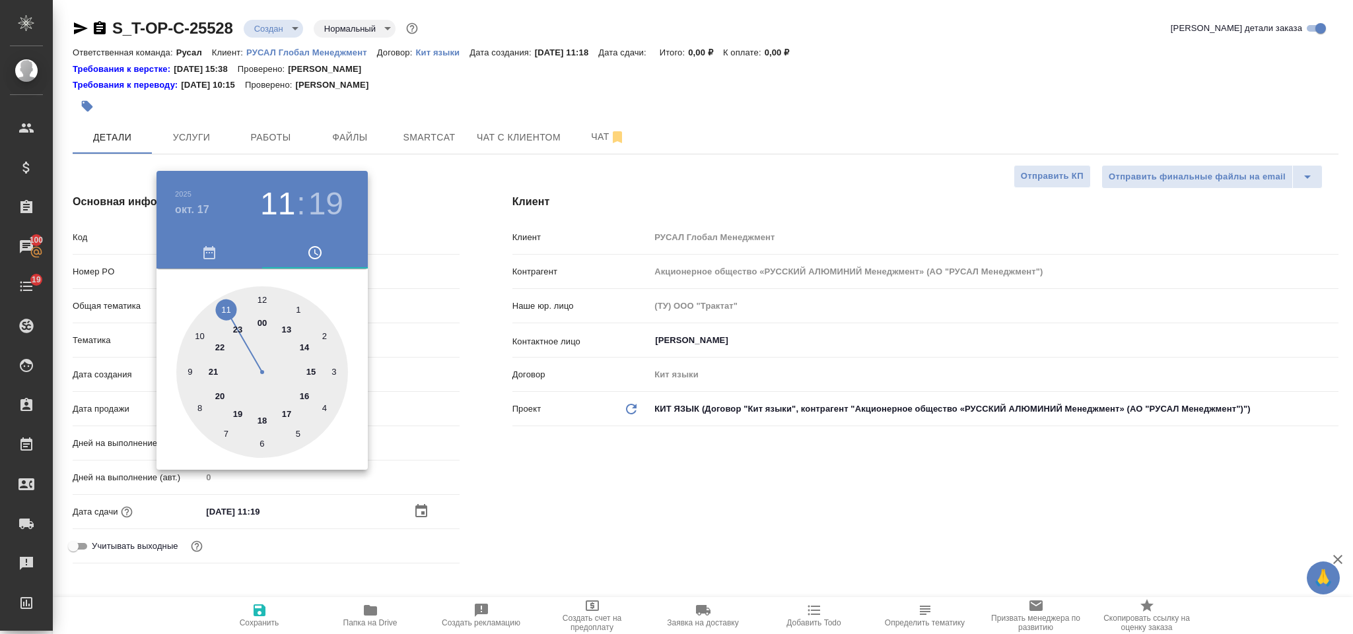
click at [306, 347] on div at bounding box center [262, 373] width 172 height 172
type input "[DATE] 14:19"
type textarea "x"
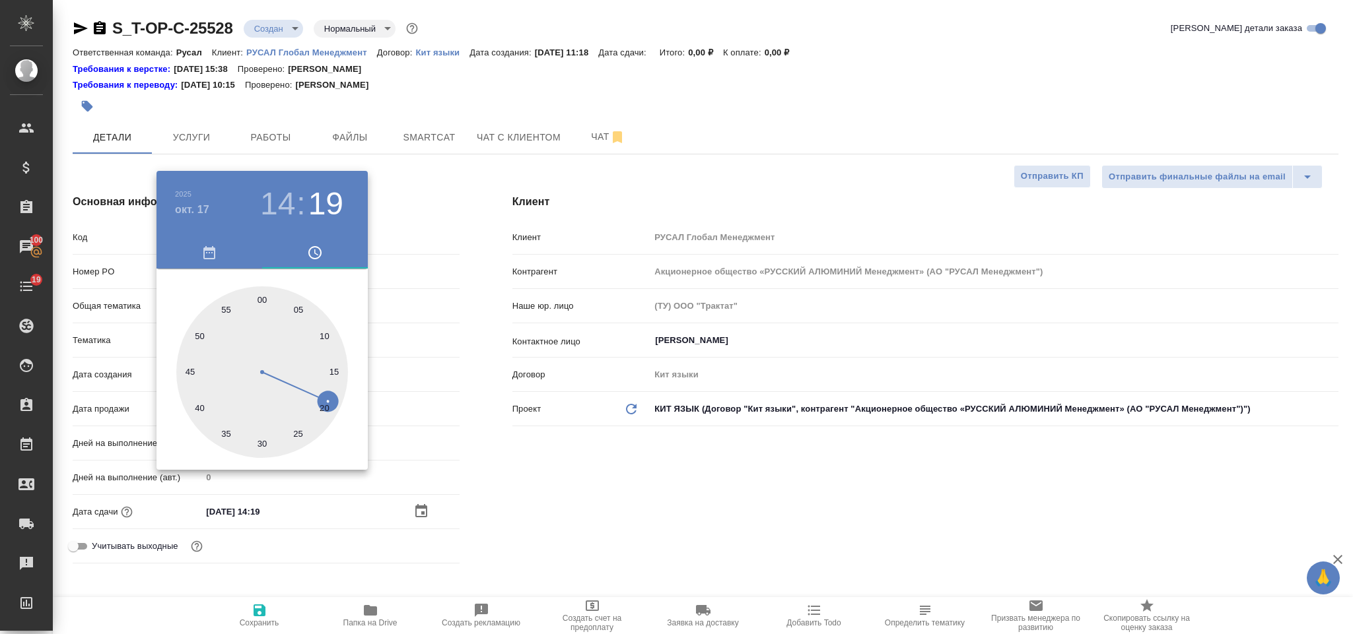
click at [262, 295] on div at bounding box center [262, 373] width 172 height 172
type input "17.10.2025 14:00"
type textarea "x"
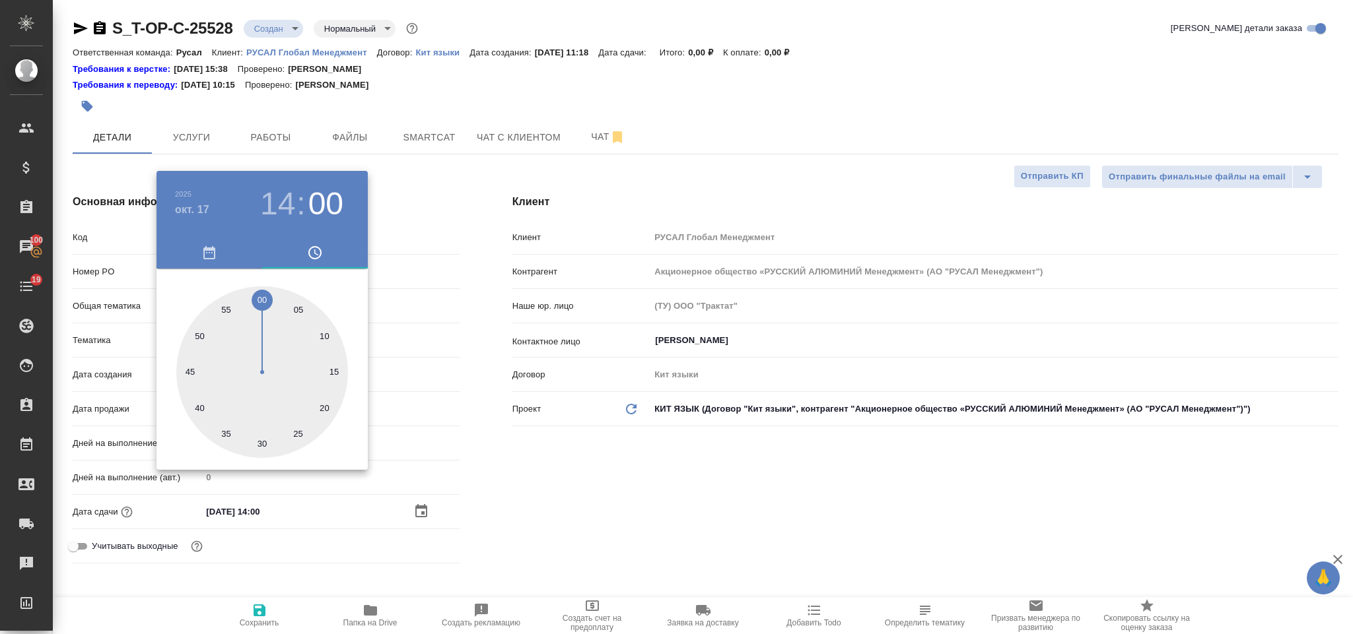
click at [503, 475] on div at bounding box center [676, 317] width 1353 height 634
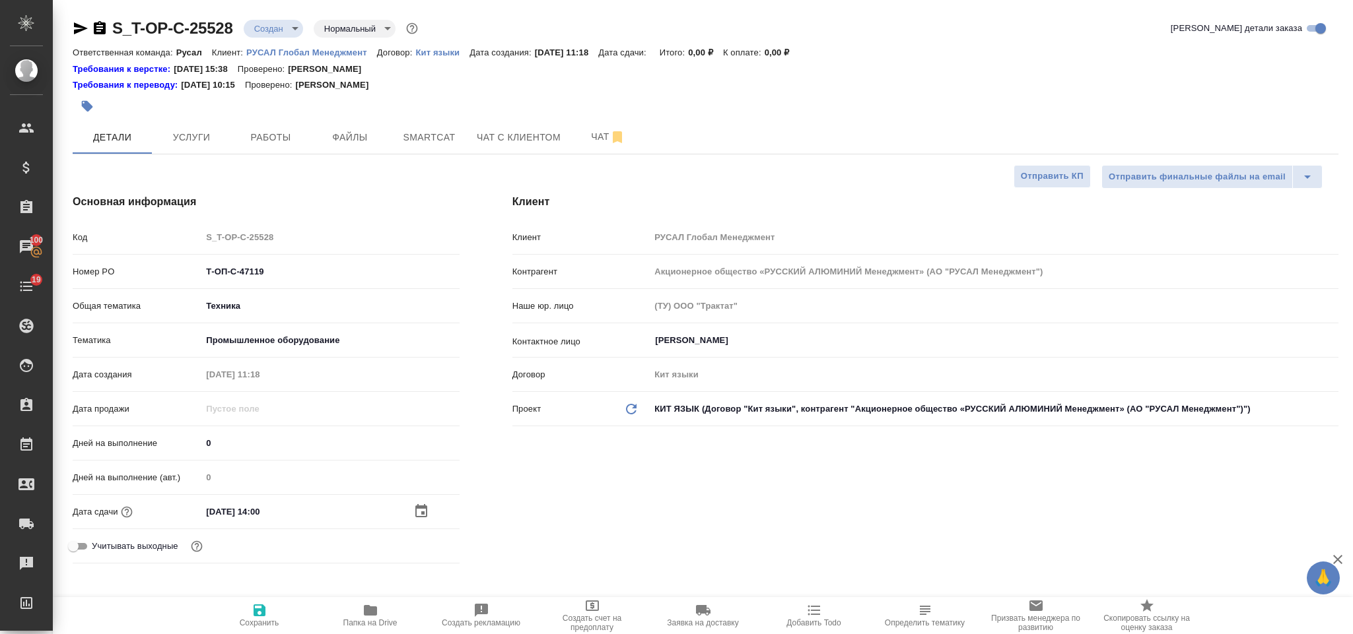
click at [259, 604] on icon "button" at bounding box center [260, 611] width 16 height 16
type textarea "x"
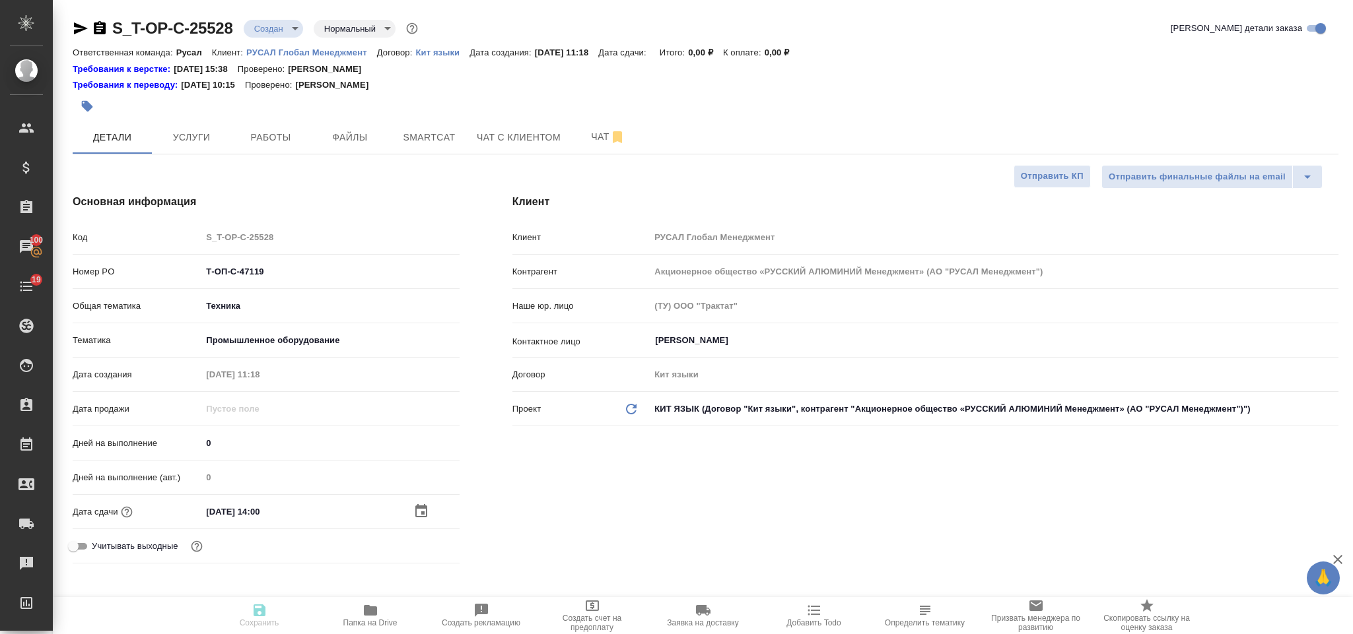
type textarea "x"
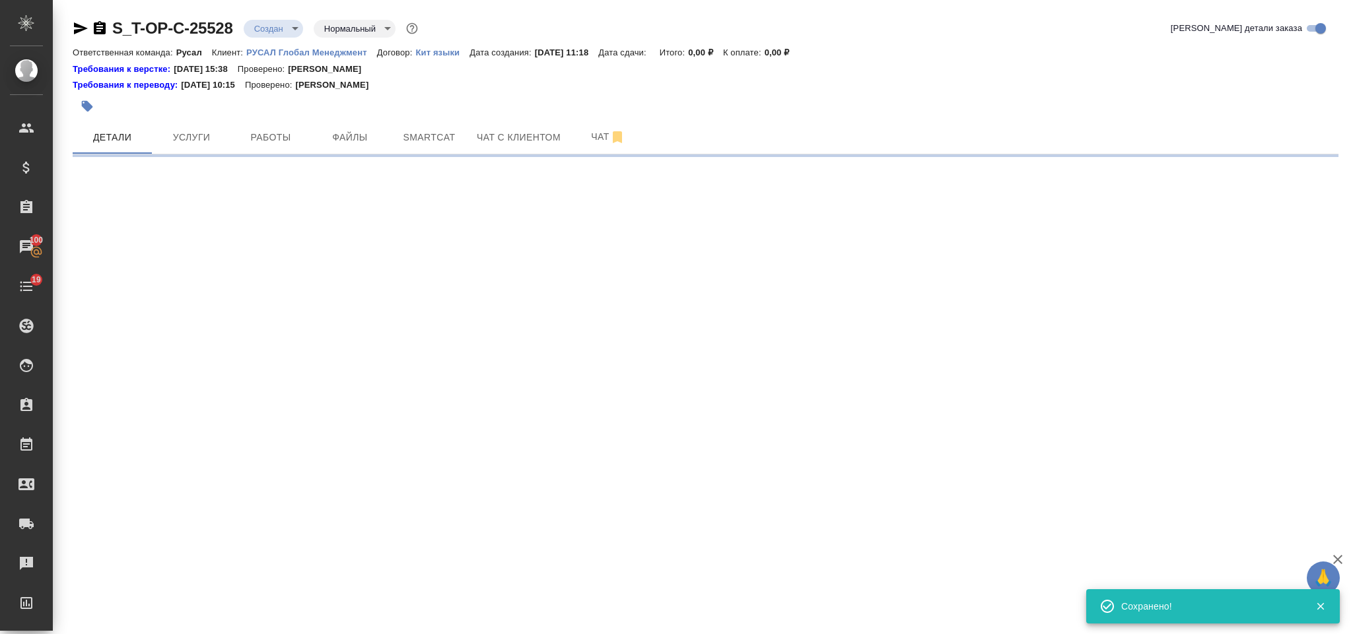
select select "RU"
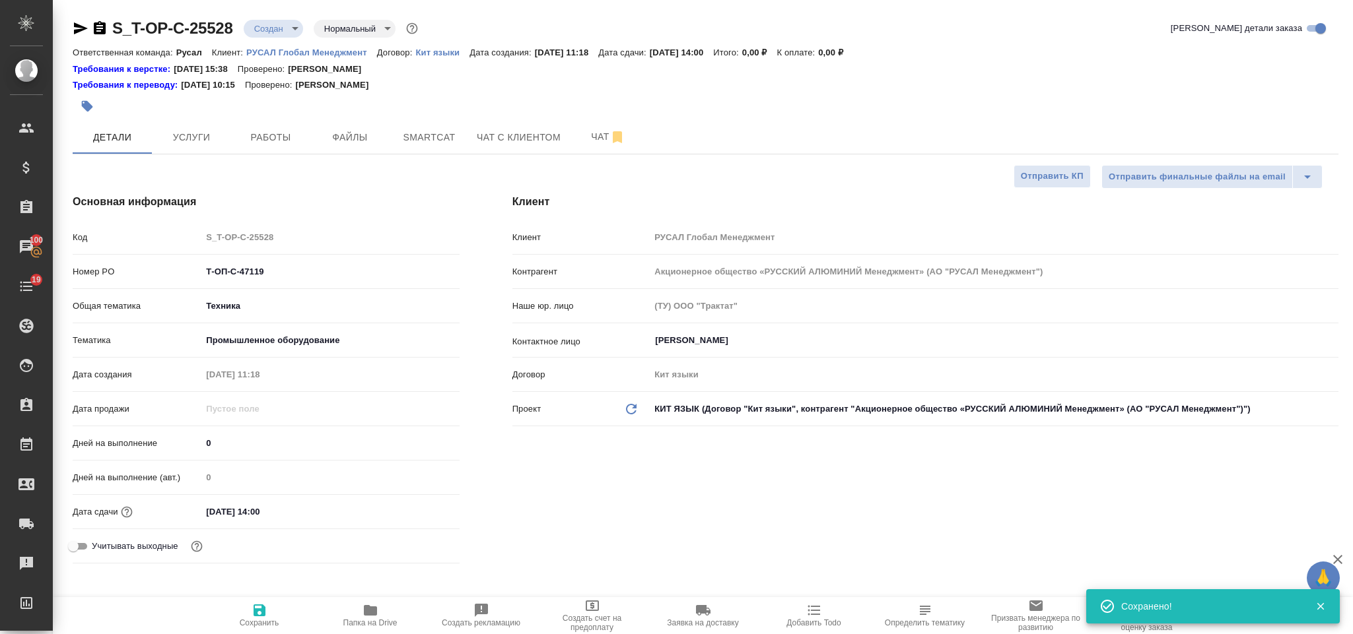
type textarea "x"
click at [355, 143] on span "Файлы" at bounding box center [349, 137] width 63 height 17
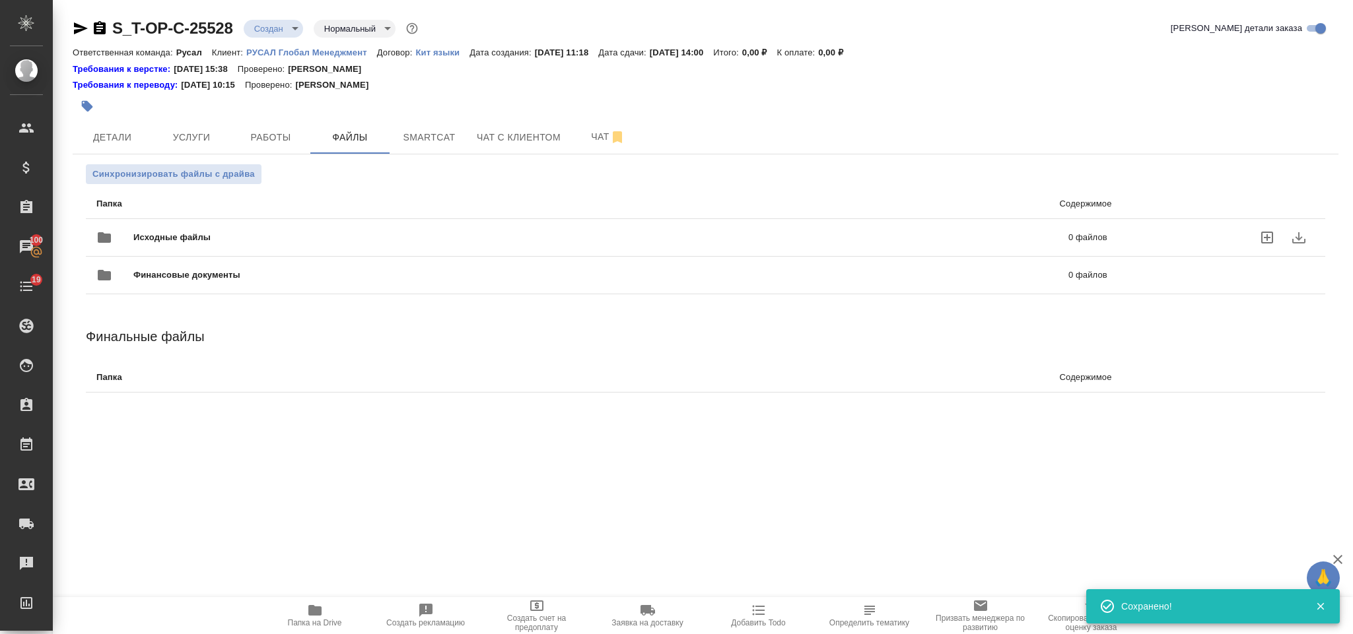
click at [317, 242] on span "Исходные файлы" at bounding box center [386, 237] width 506 height 13
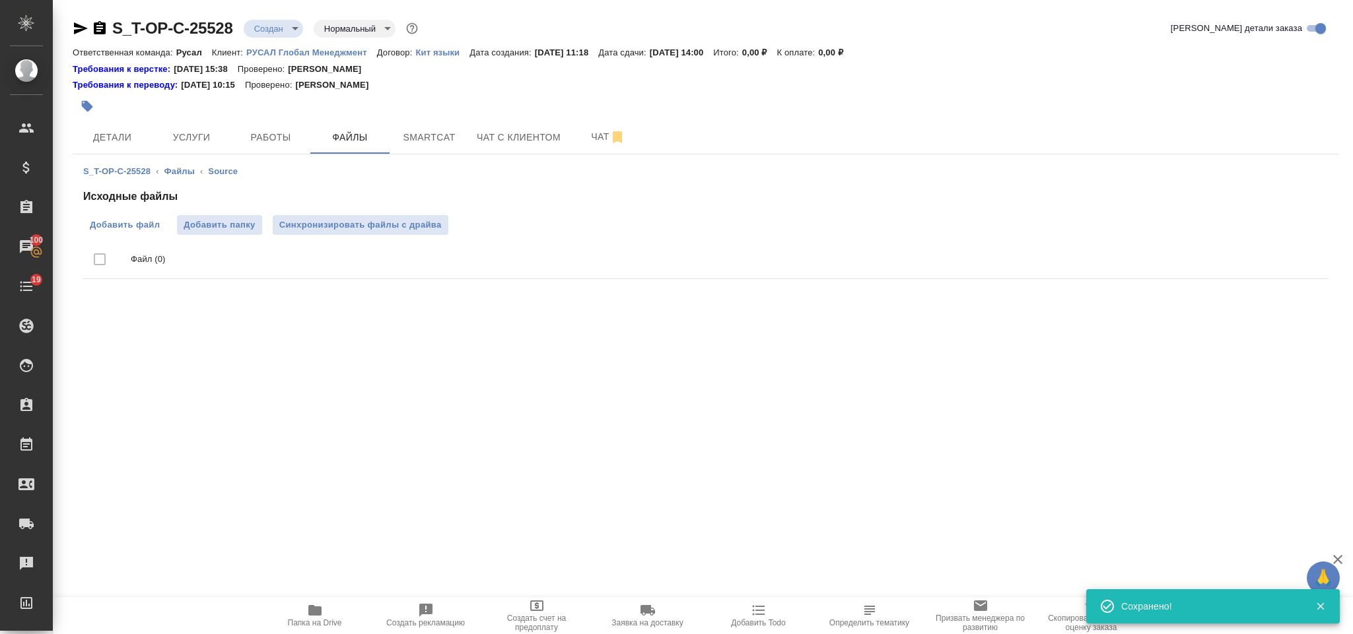
click at [147, 221] on span "Добавить файл" at bounding box center [125, 225] width 70 height 13
click at [0, 0] on input "Добавить файл" at bounding box center [0, 0] width 0 height 0
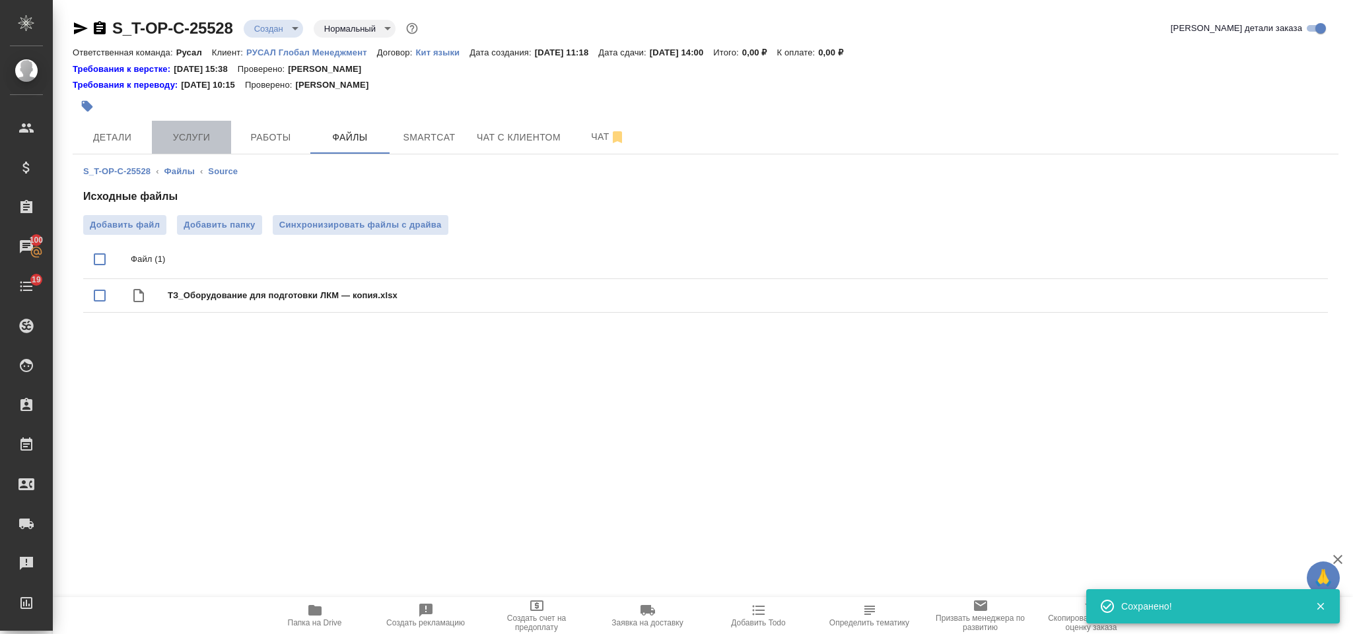
click at [214, 141] on span "Услуги" at bounding box center [191, 137] width 63 height 17
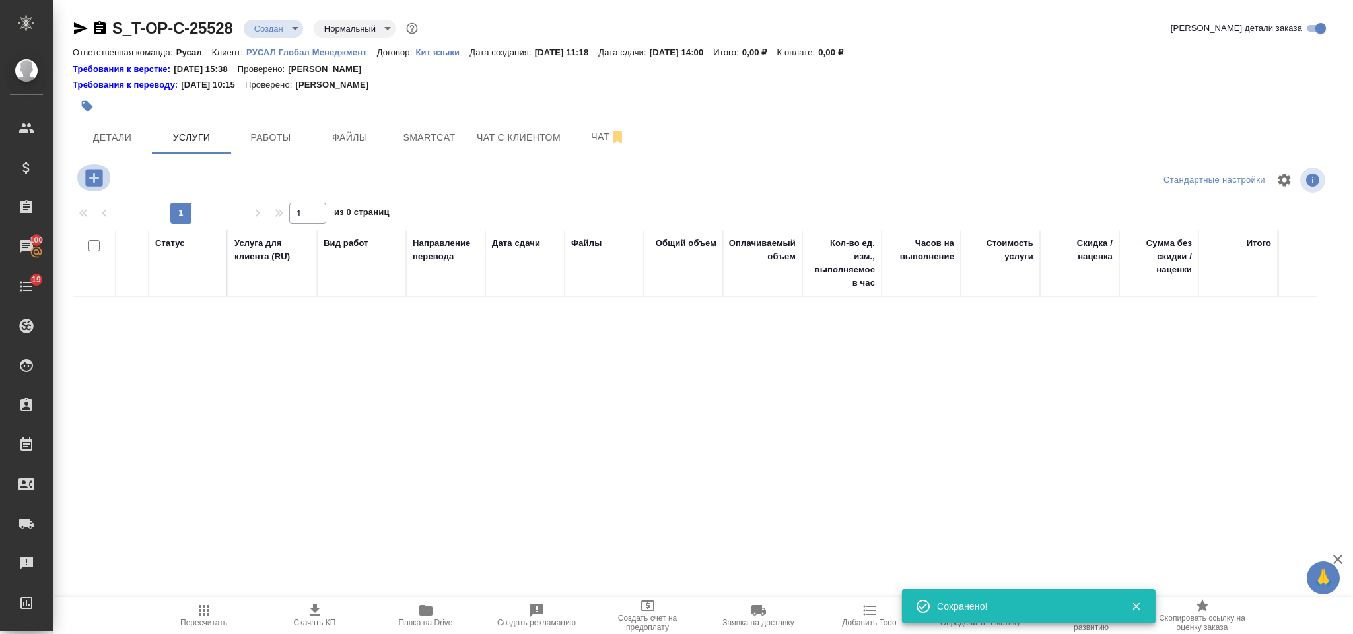
click at [95, 176] on icon "button" at bounding box center [93, 177] width 17 height 17
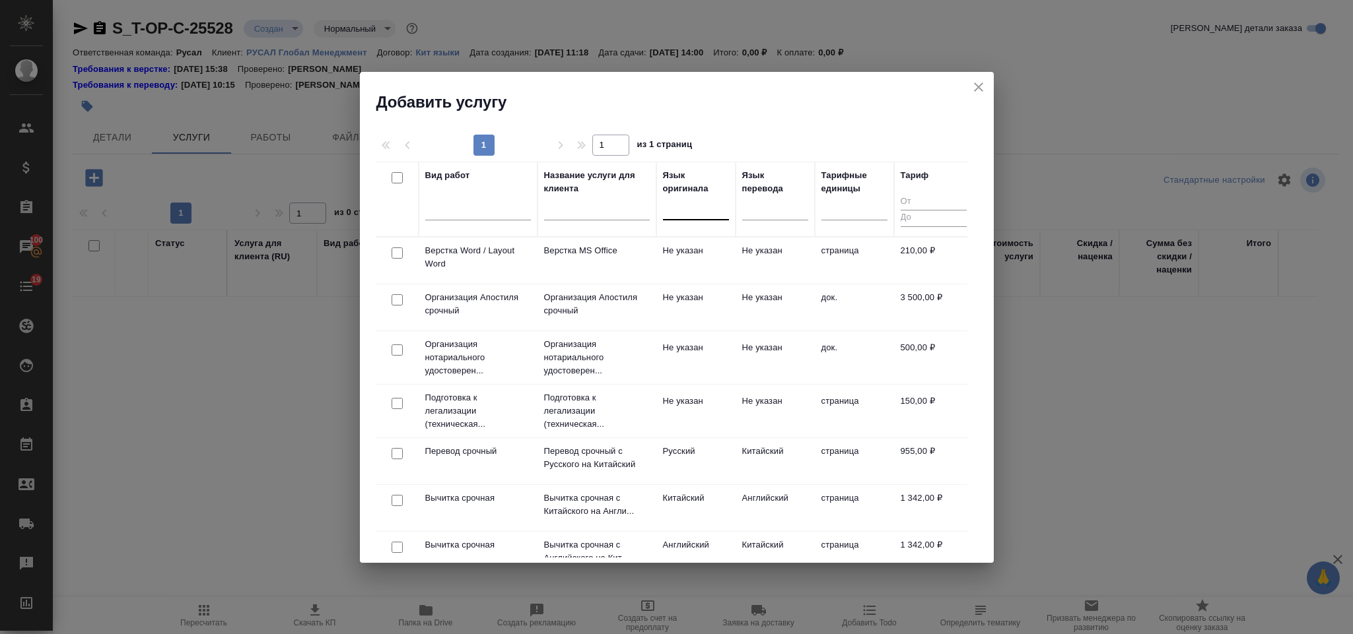
click at [684, 212] on div at bounding box center [696, 206] width 66 height 19
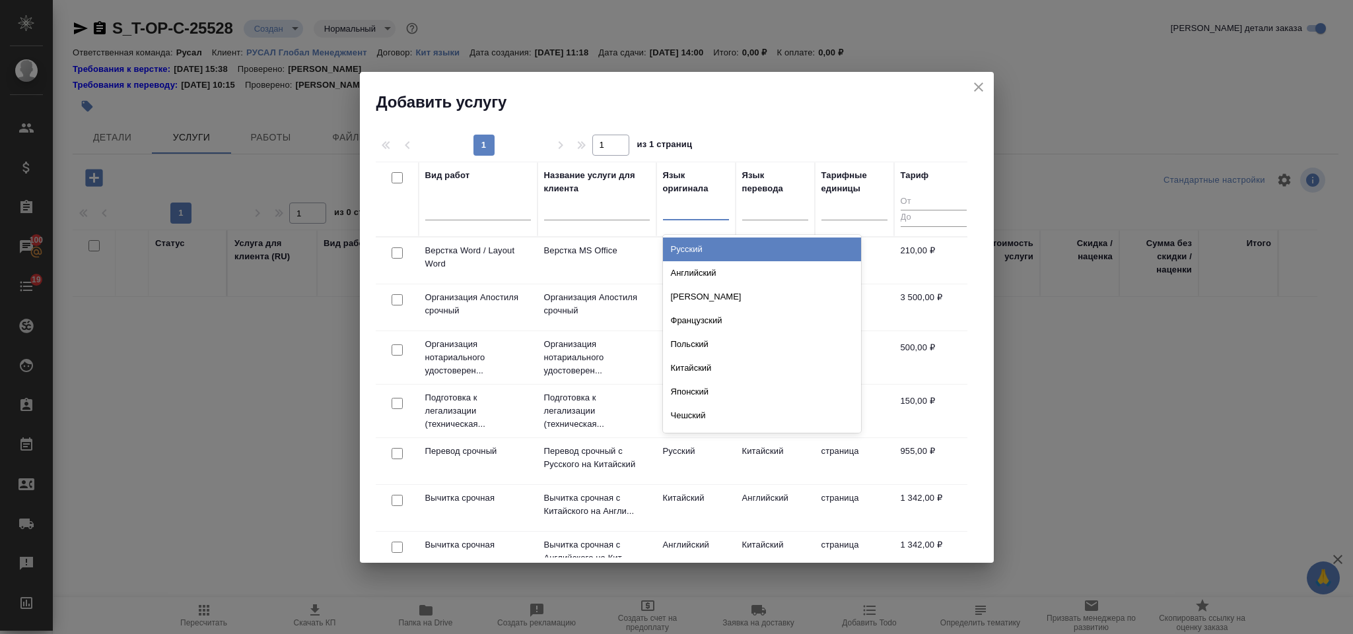
click at [720, 240] on div "Русский" at bounding box center [762, 250] width 198 height 24
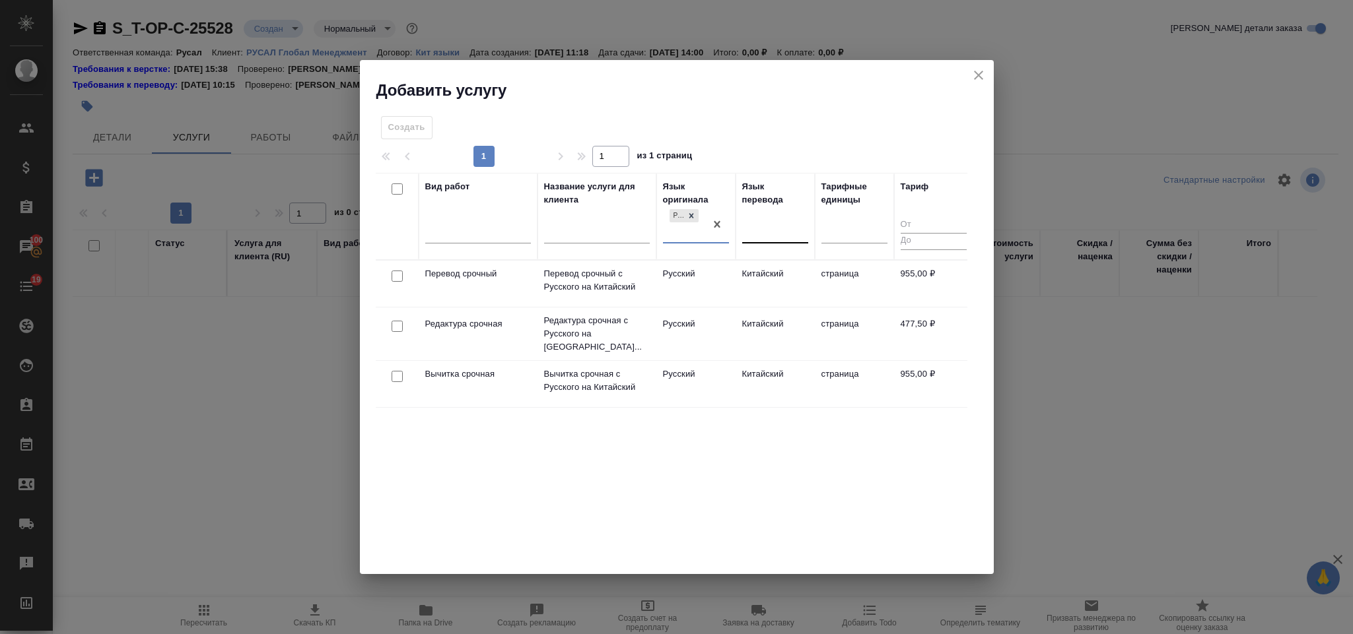
click at [773, 219] on div at bounding box center [775, 231] width 66 height 25
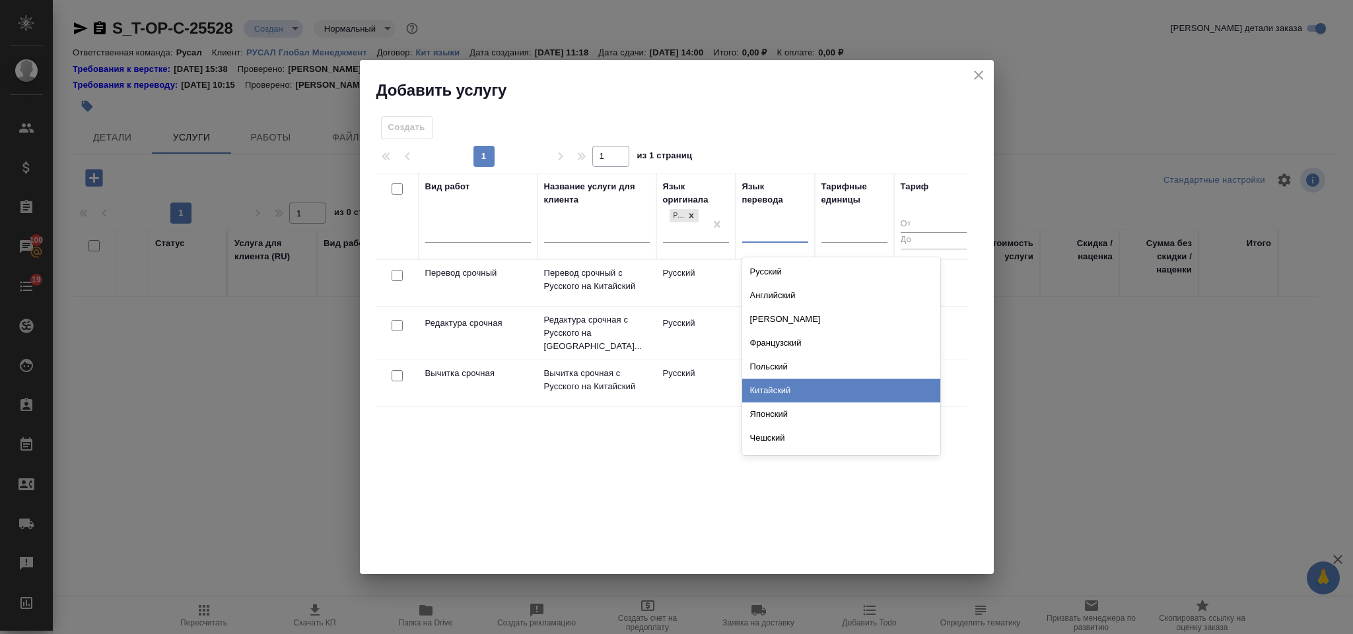
click at [793, 387] on div "Китайский" at bounding box center [841, 391] width 198 height 24
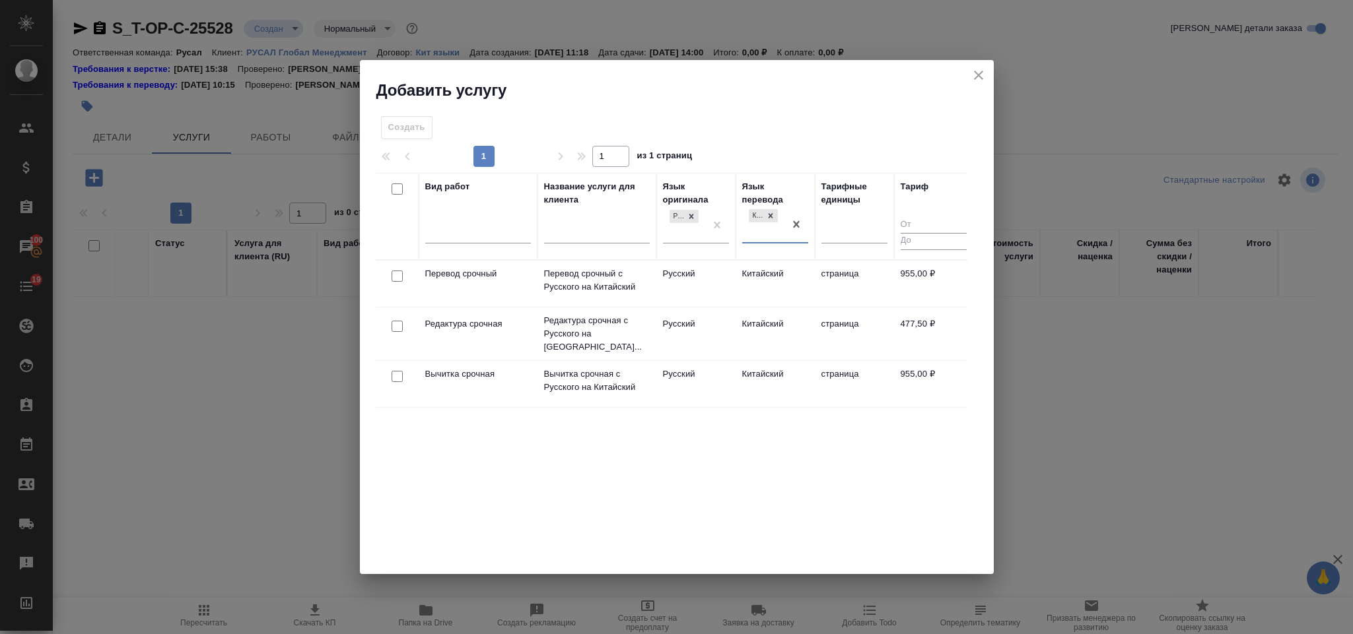
click at [394, 276] on input "checkbox" at bounding box center [397, 276] width 11 height 11
checkbox input "true"
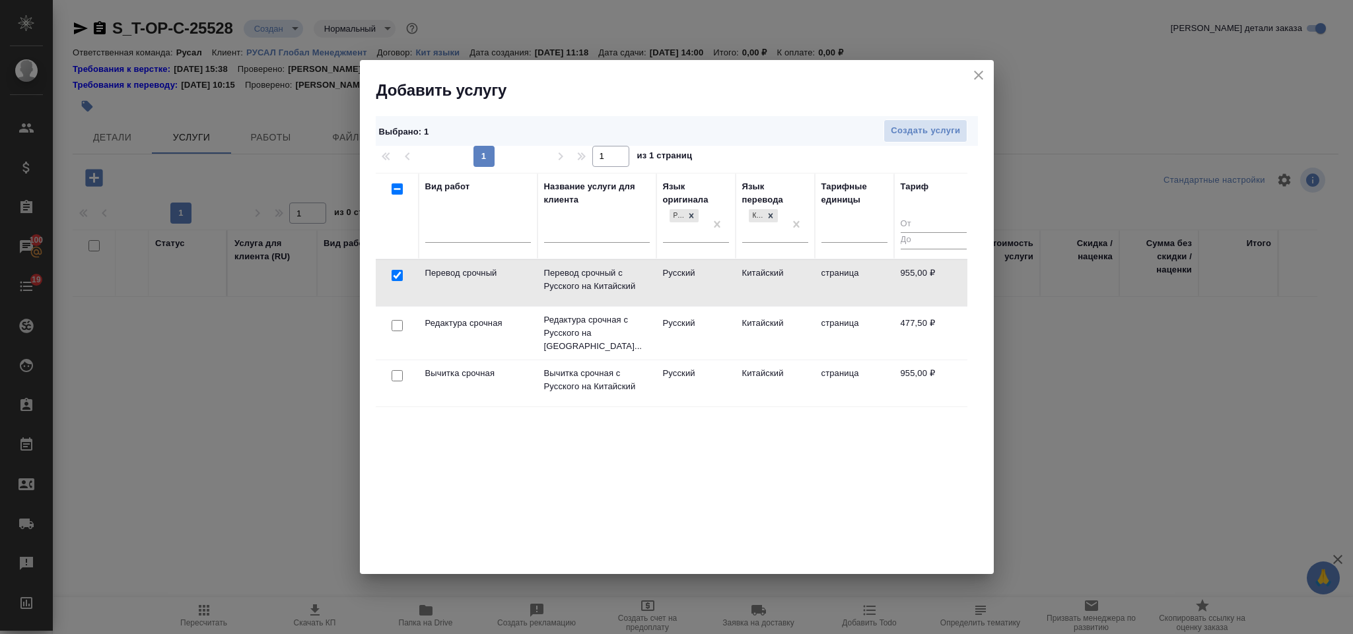
click at [400, 322] on input "checkbox" at bounding box center [397, 325] width 11 height 11
checkbox input "true"
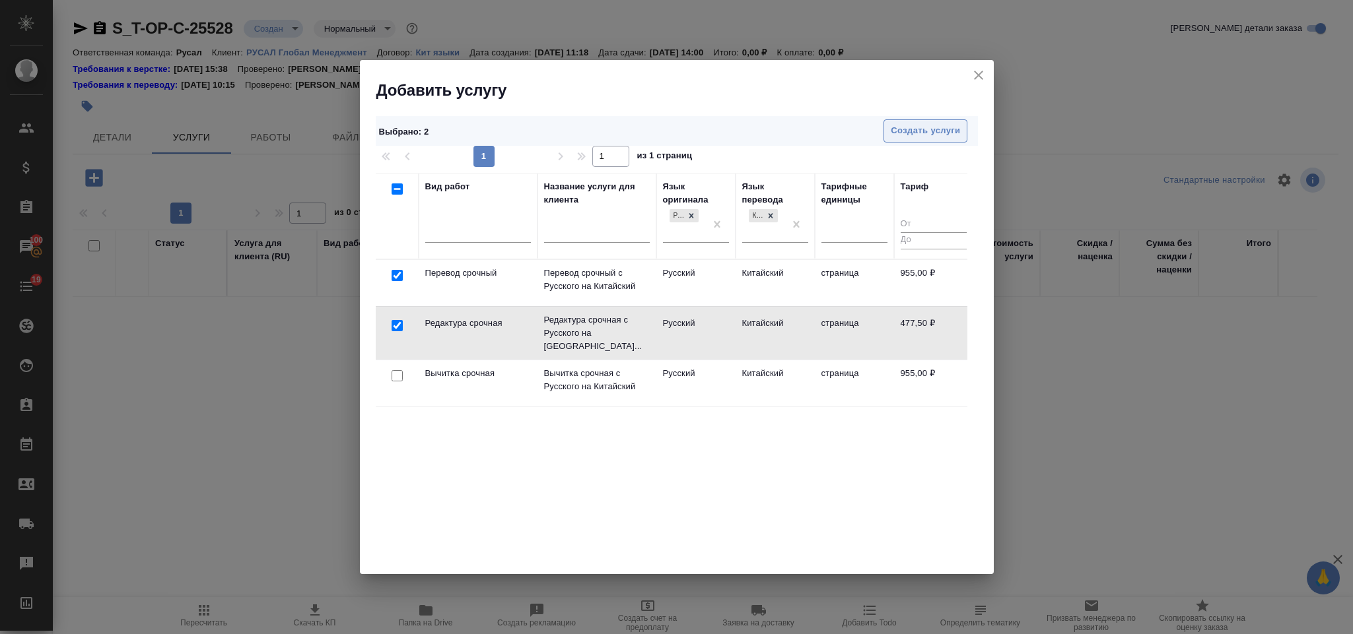
click at [961, 125] on button "Создать услуги" at bounding box center [925, 130] width 84 height 23
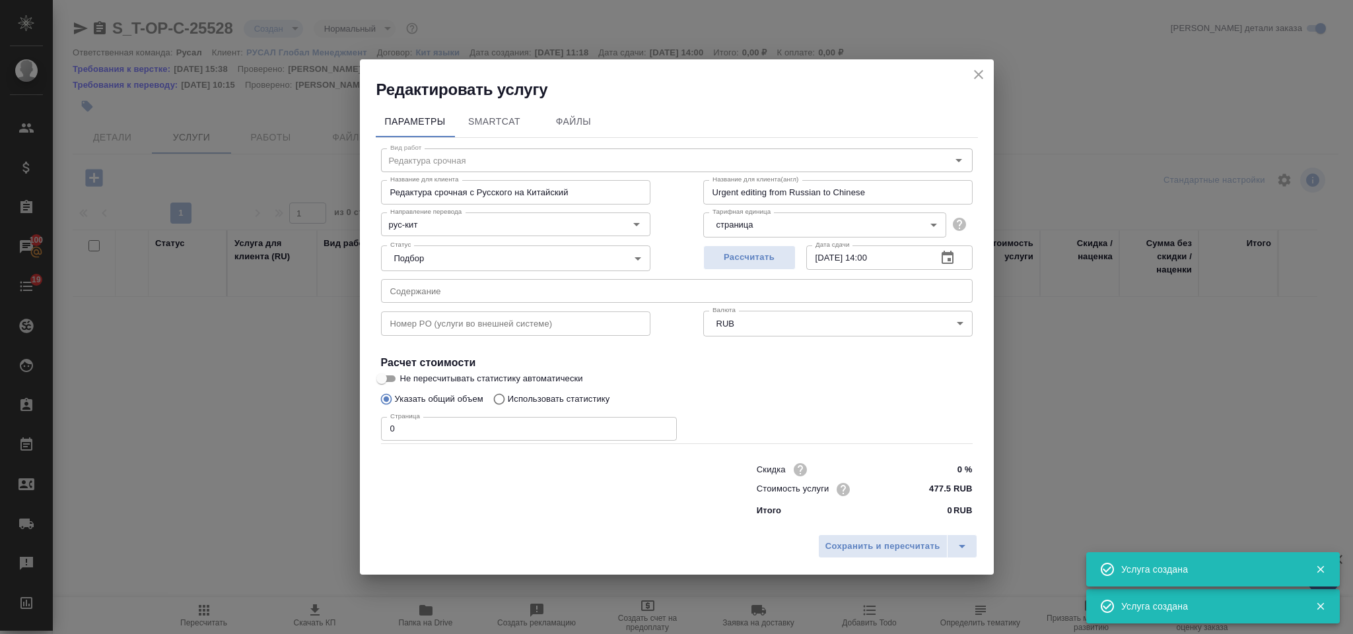
click at [479, 292] on input "text" at bounding box center [677, 291] width 592 height 24
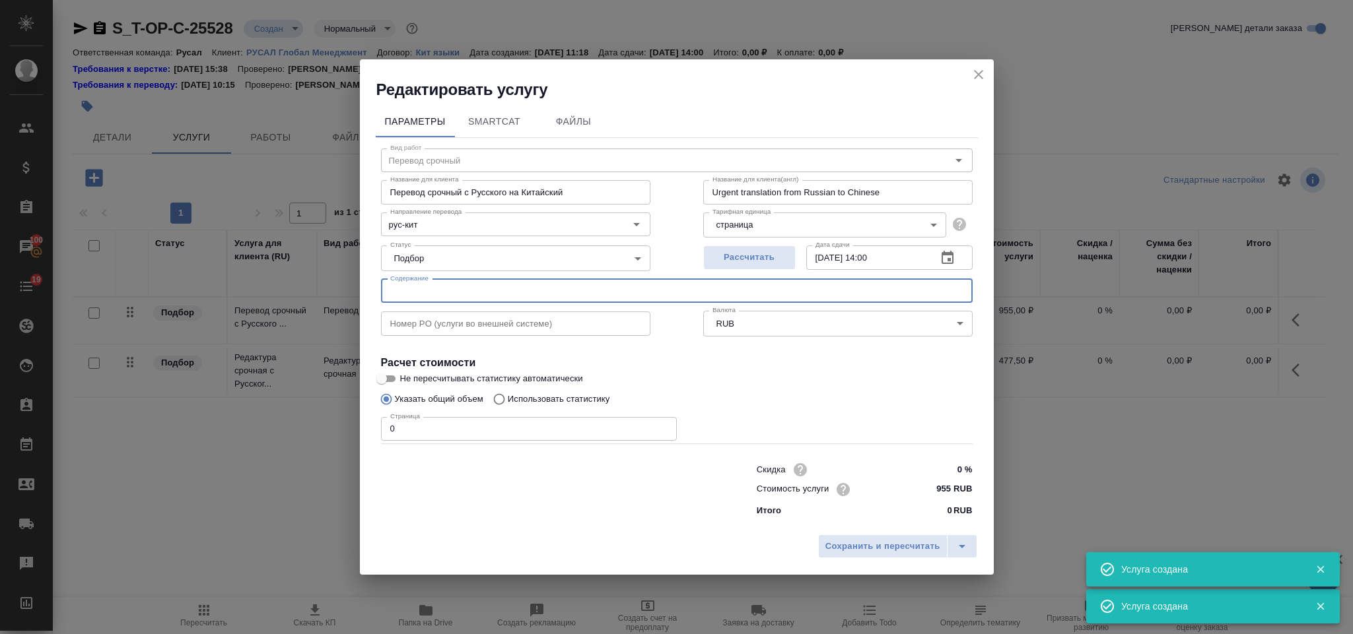
type input "Перевод срочный"
type input "Перевод срочный с Русского на Китайский"
type input "Urgent translation from Russian to Chinese"
type input "955 RUB"
paste input "ТЗ_Оборудование для подготовки ЛКМ — копия"
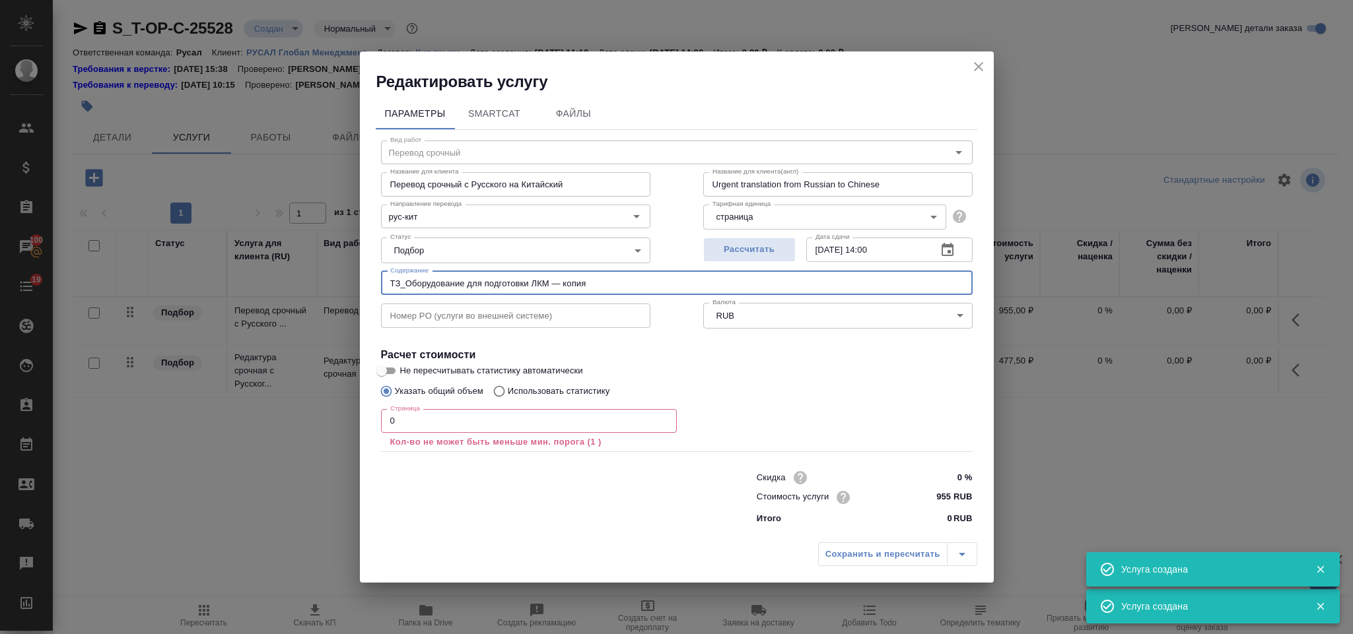
type input "ТЗ_Оборудование для подготовки ЛКМ — копия"
click at [414, 418] on input "0" at bounding box center [529, 421] width 296 height 24
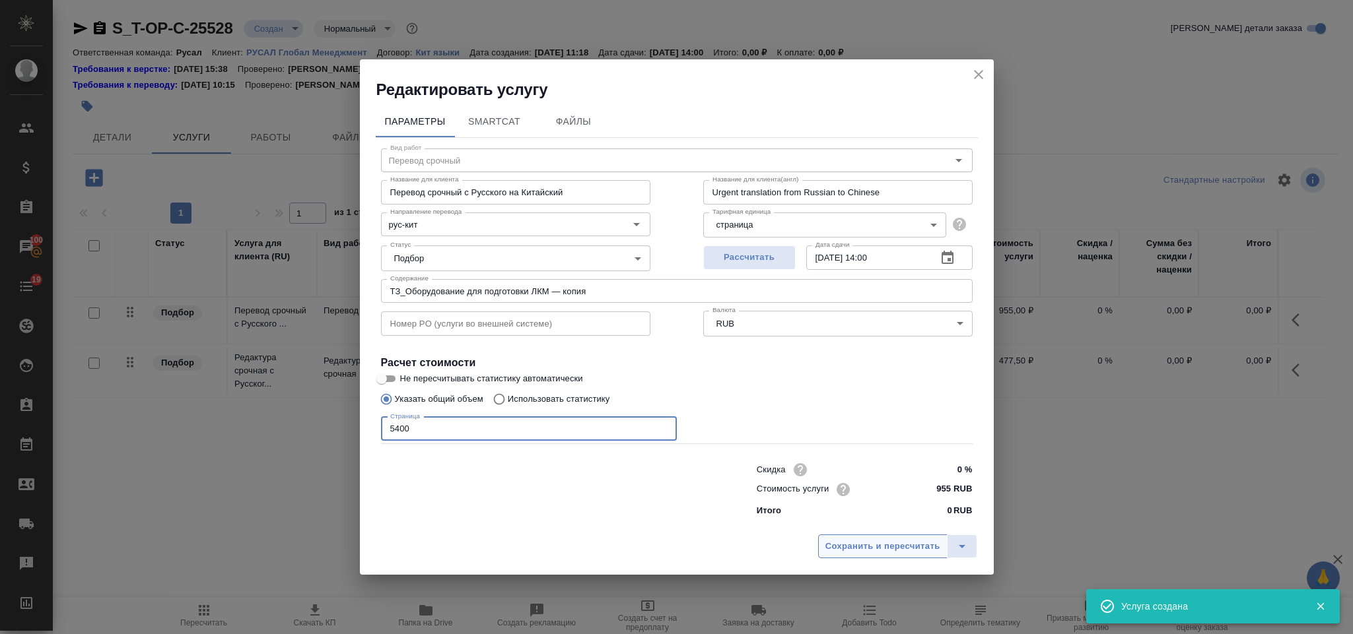
type input "5400"
click at [850, 541] on span "Сохранить и пересчитать" at bounding box center [882, 546] width 115 height 15
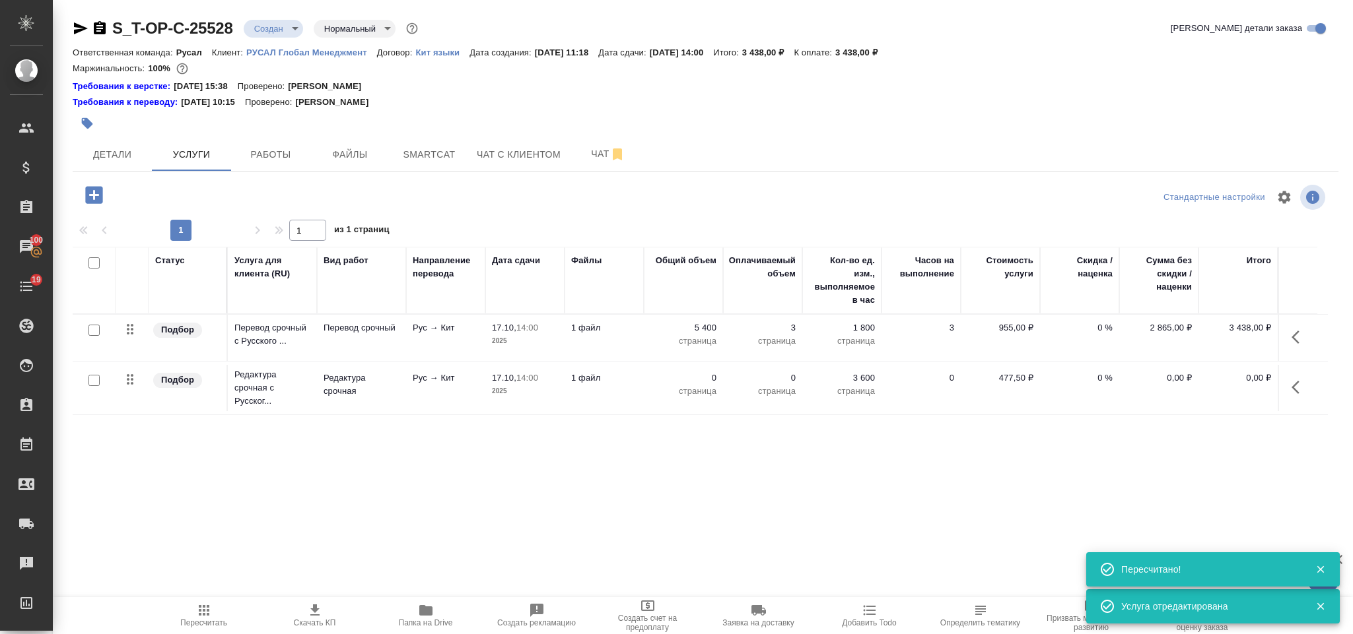
click at [1305, 393] on icon "button" at bounding box center [1299, 388] width 16 height 16
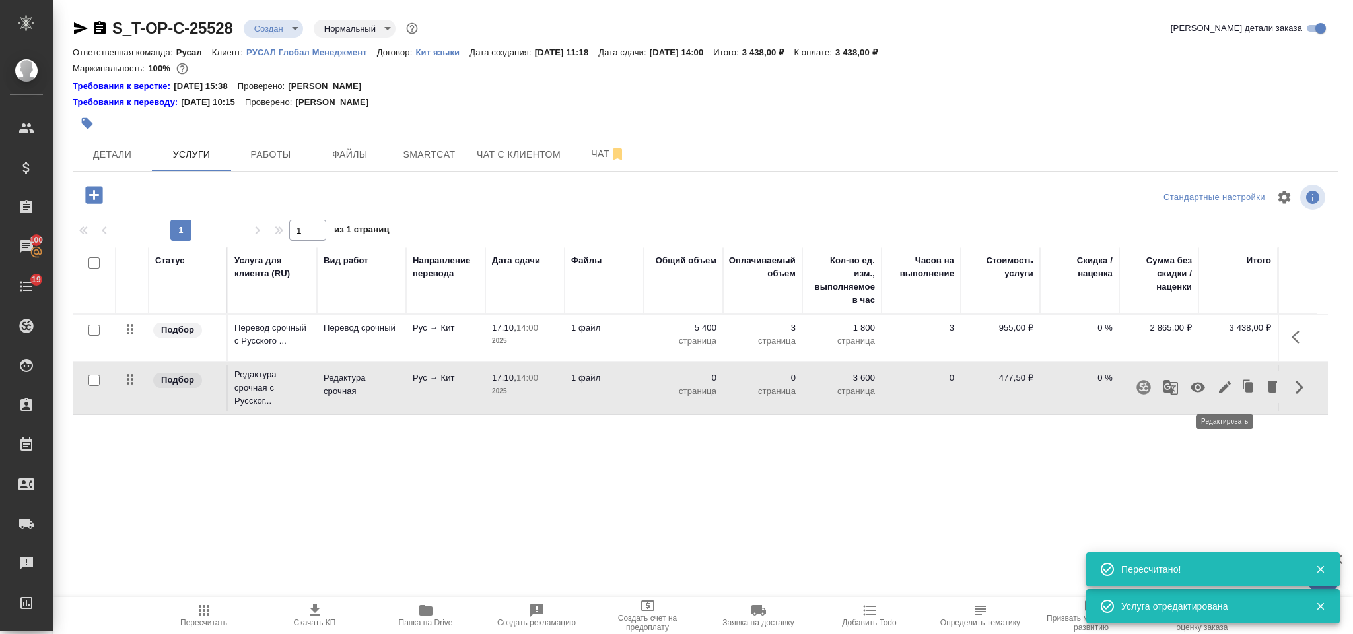
click at [1231, 387] on icon "button" at bounding box center [1225, 388] width 16 height 16
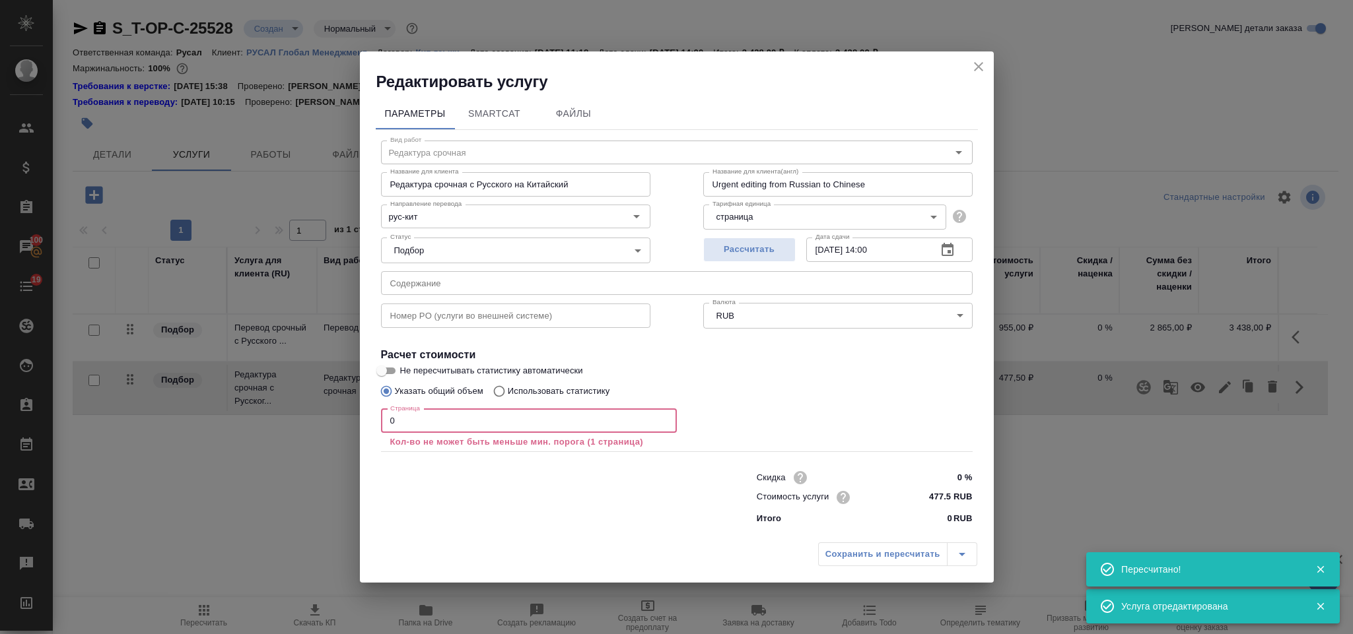
click at [426, 419] on input "0" at bounding box center [529, 421] width 296 height 24
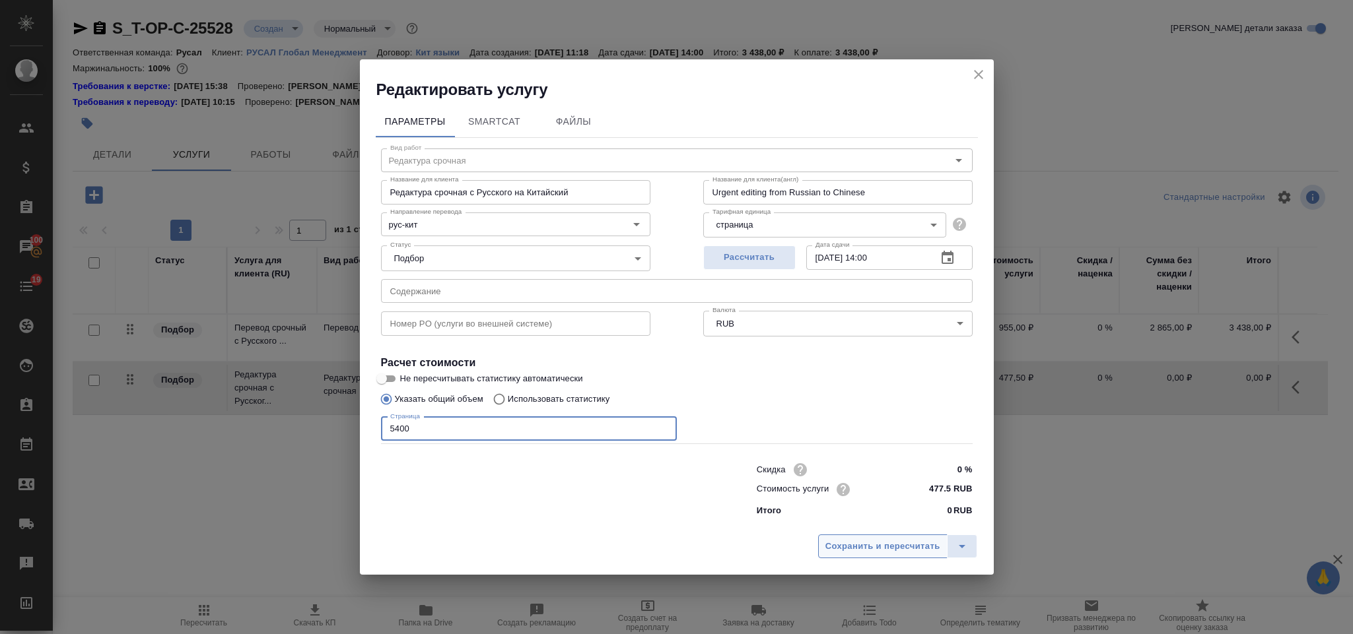
type input "5400"
click at [866, 541] on span "Сохранить и пересчитать" at bounding box center [882, 546] width 115 height 15
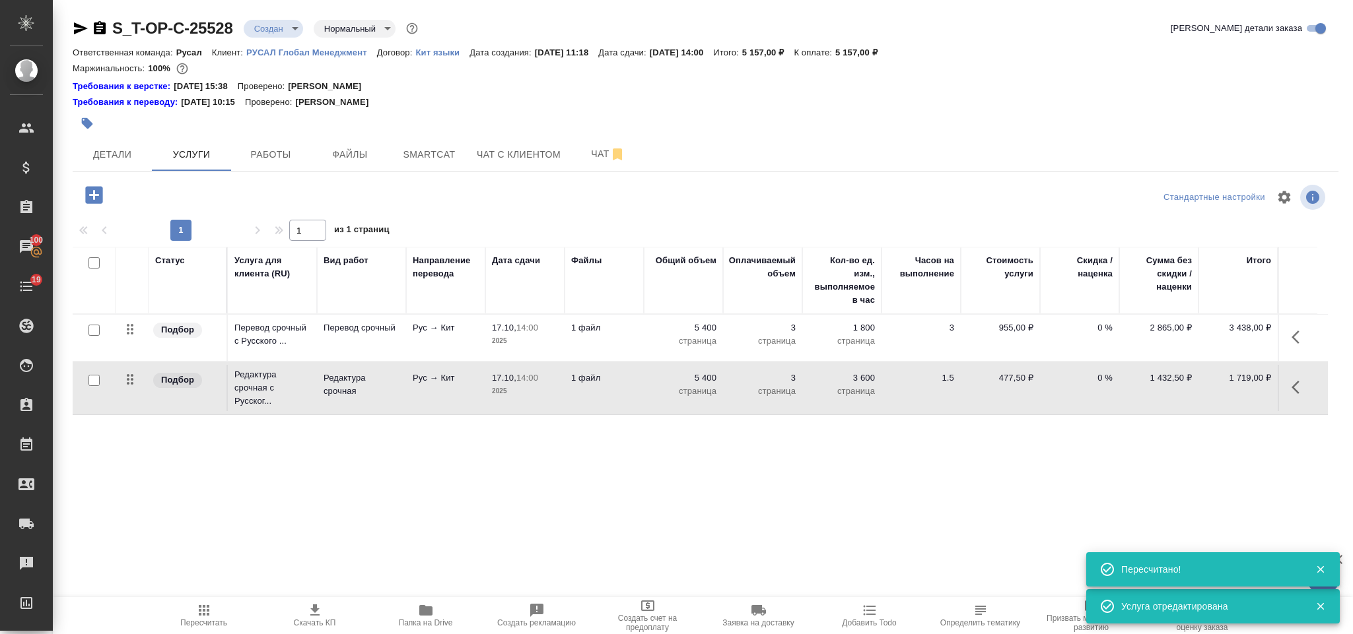
click at [94, 199] on icon "button" at bounding box center [94, 195] width 23 height 23
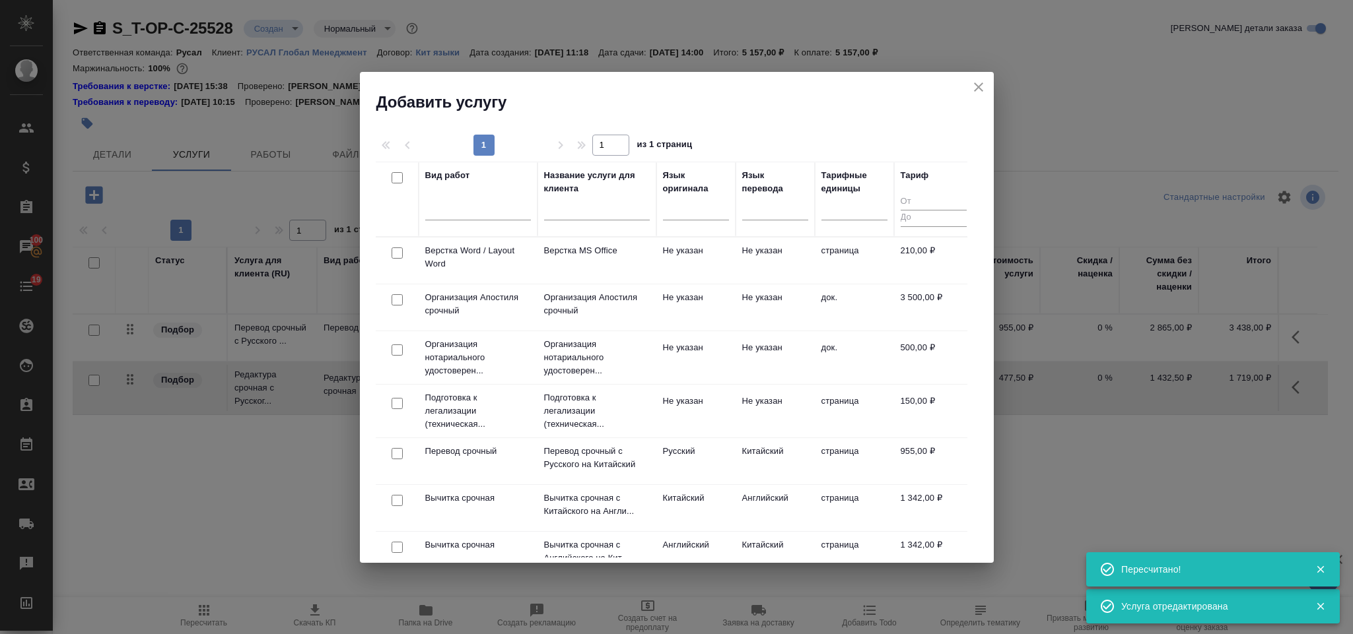
click at [398, 256] on input "checkbox" at bounding box center [397, 253] width 11 height 11
checkbox input "true"
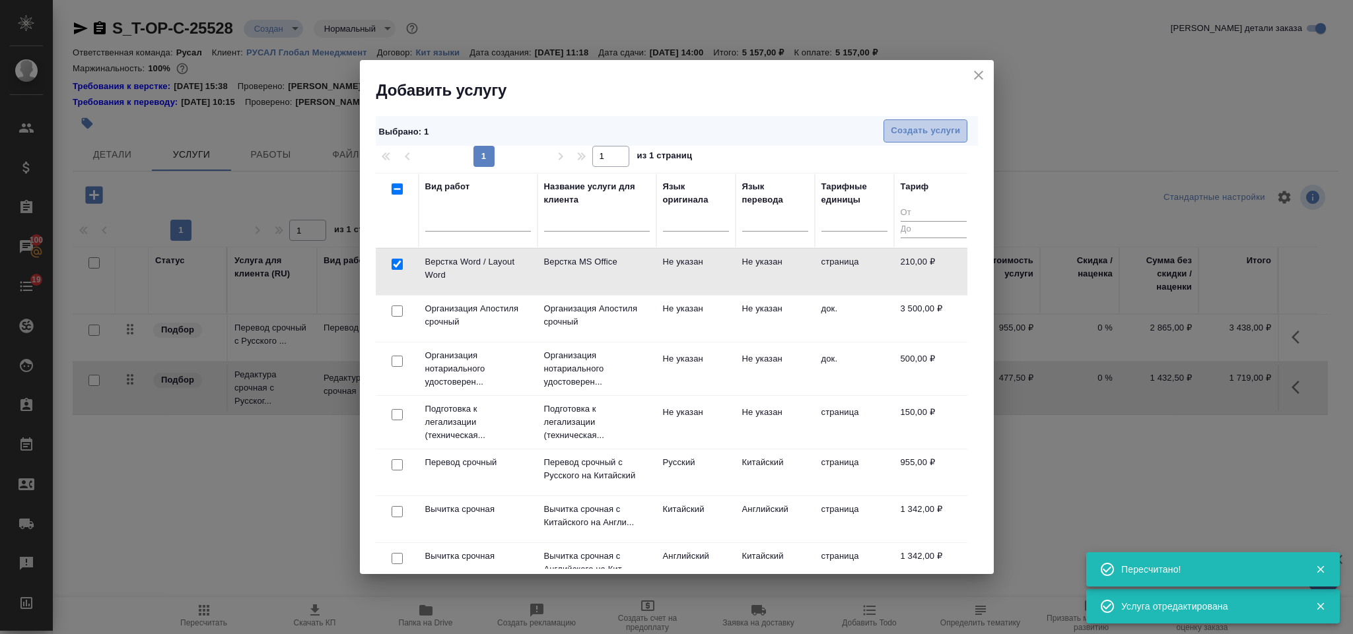
click at [903, 133] on span "Создать услуги" at bounding box center [925, 130] width 69 height 15
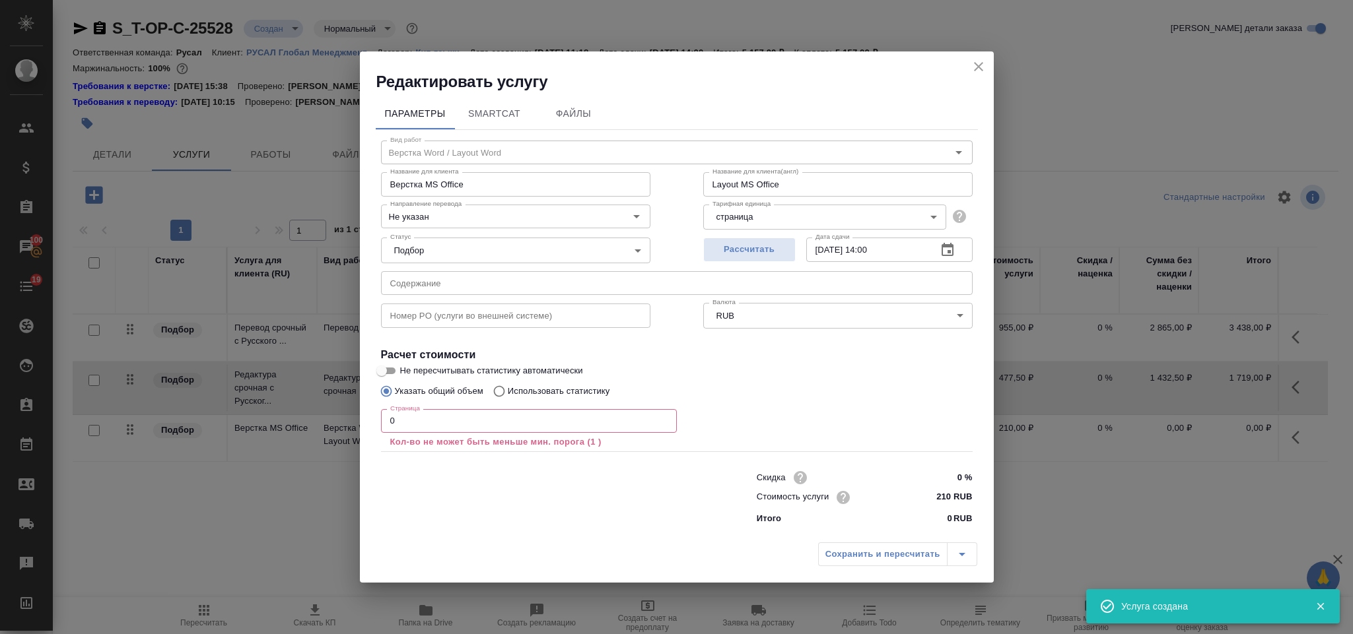
click at [444, 413] on input "0" at bounding box center [529, 421] width 296 height 24
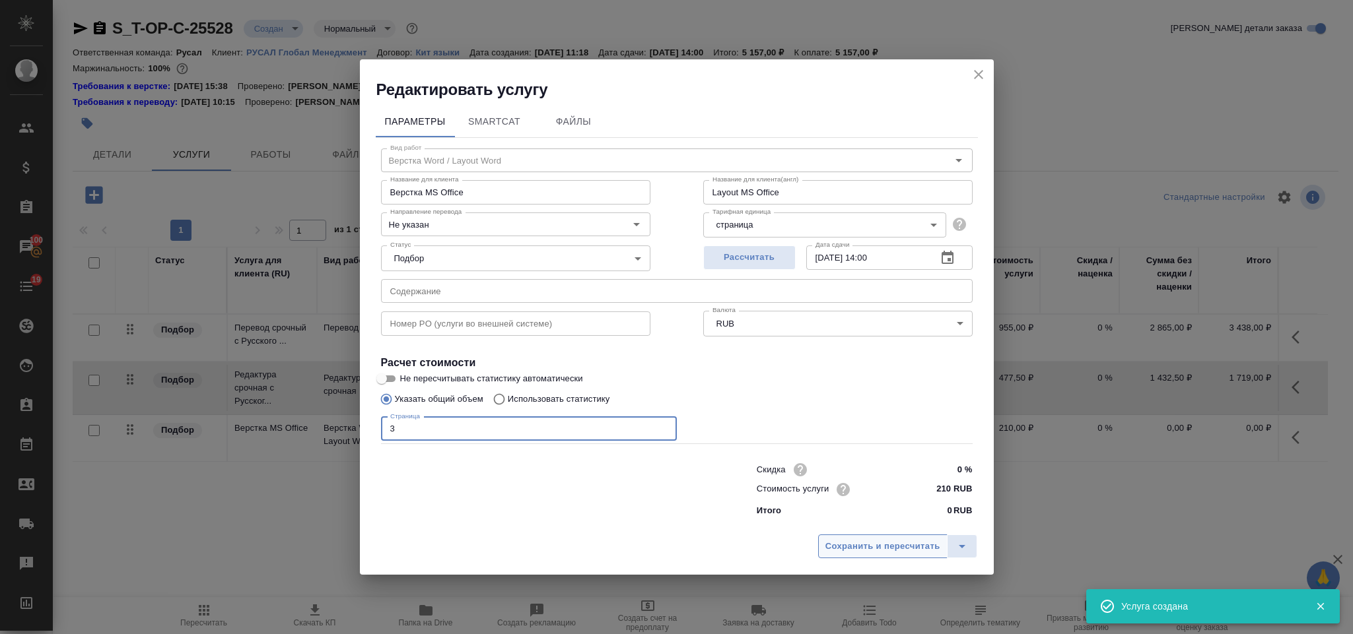
type input "3"
click at [842, 547] on span "Сохранить и пересчитать" at bounding box center [882, 546] width 115 height 15
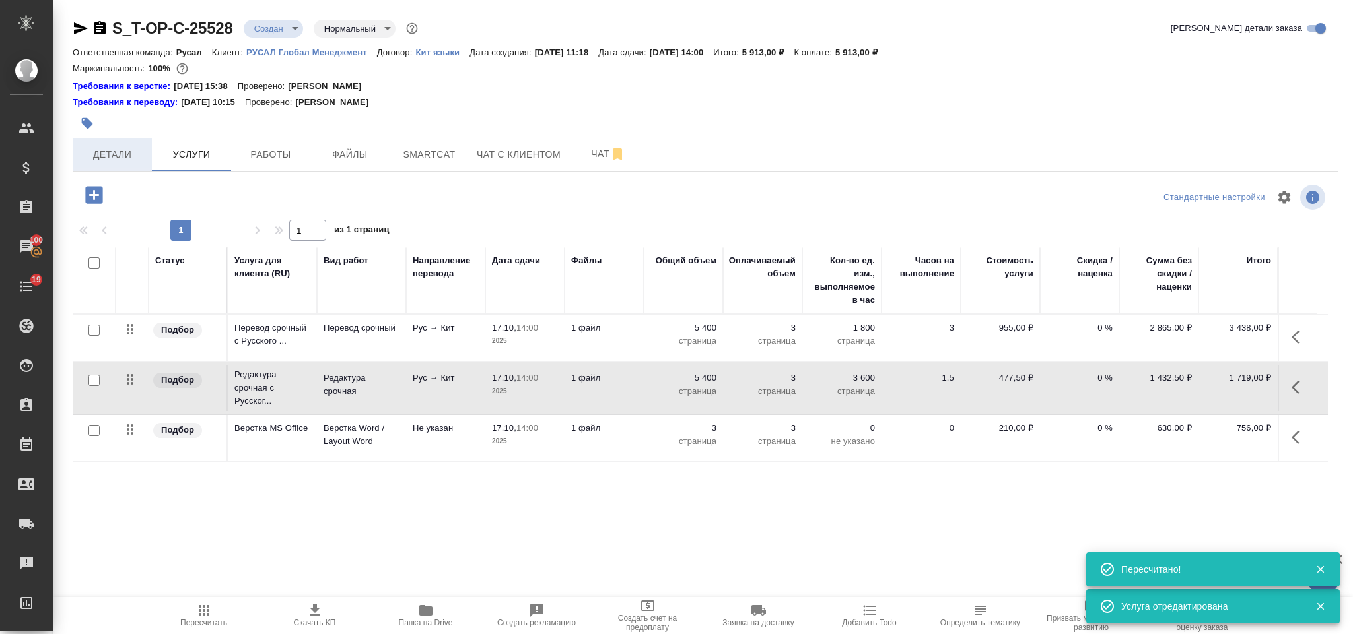
click at [111, 157] on span "Детали" at bounding box center [112, 155] width 63 height 17
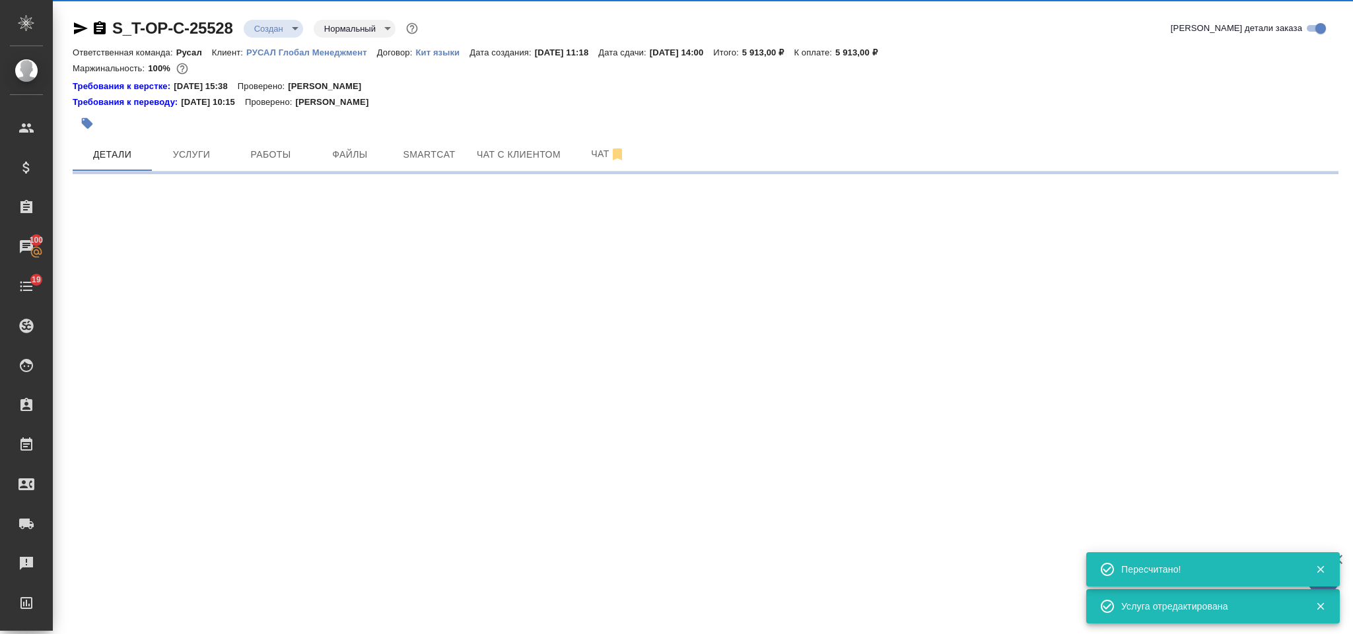
select select "RU"
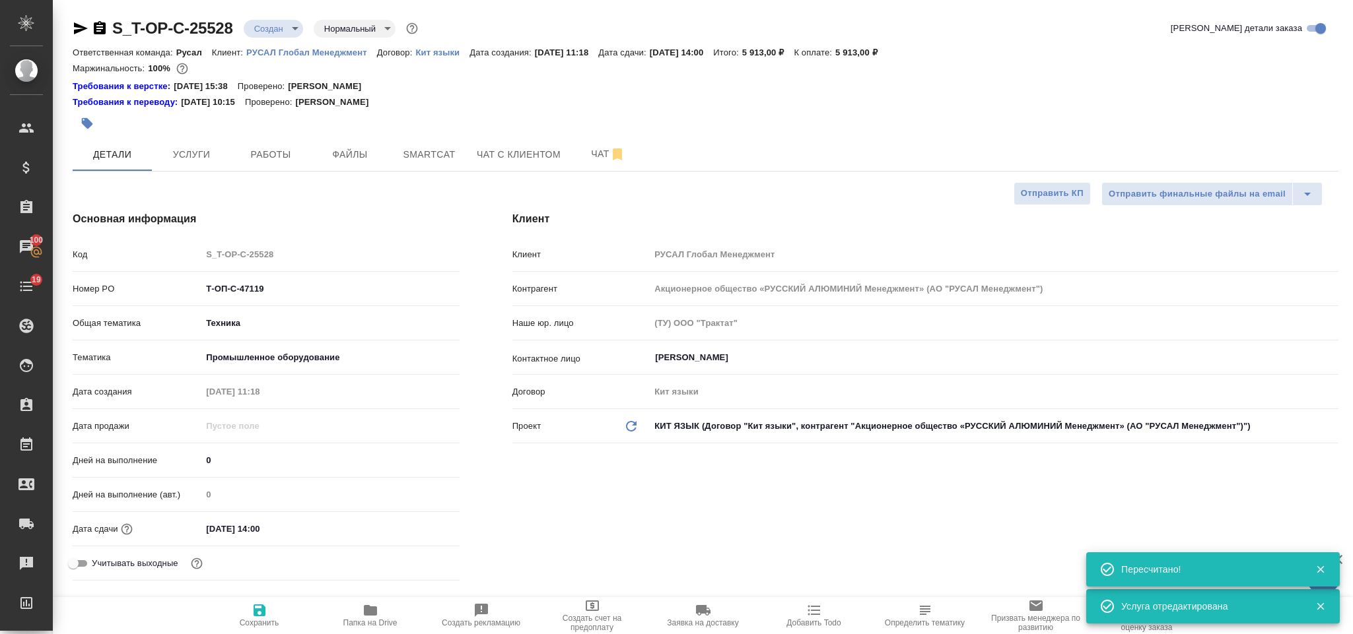
type textarea "x"
click at [101, 28] on icon "button" at bounding box center [100, 28] width 16 height 16
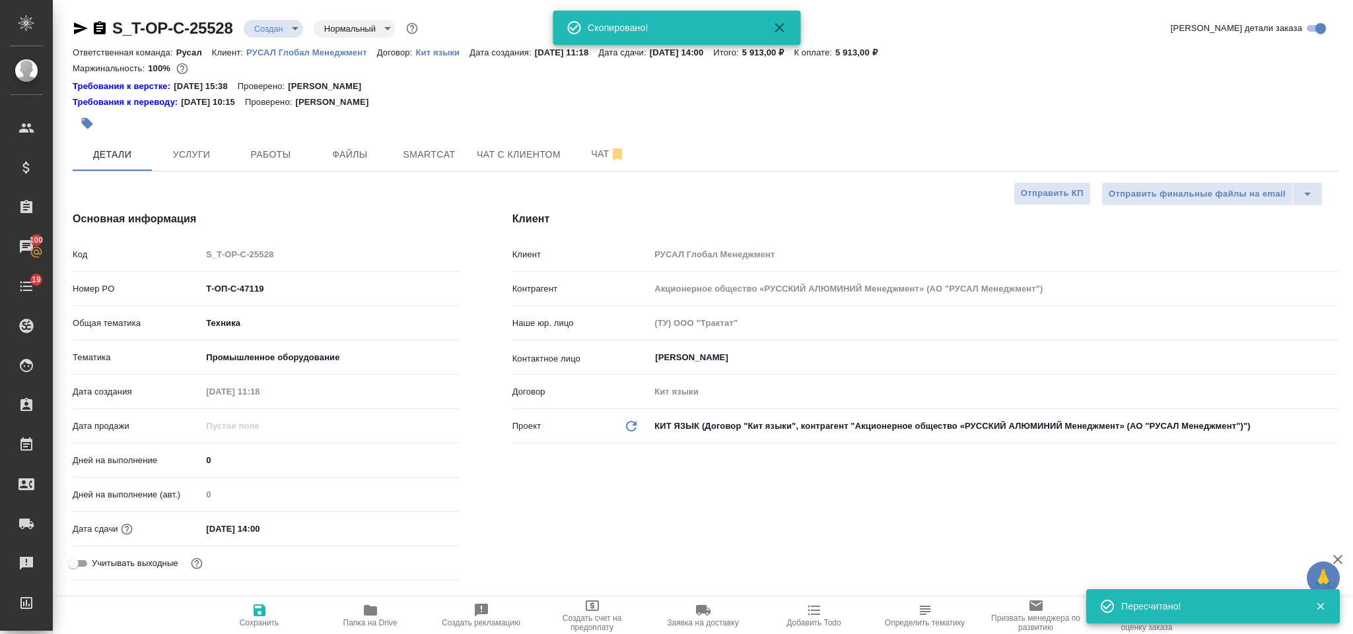
type textarea "x"
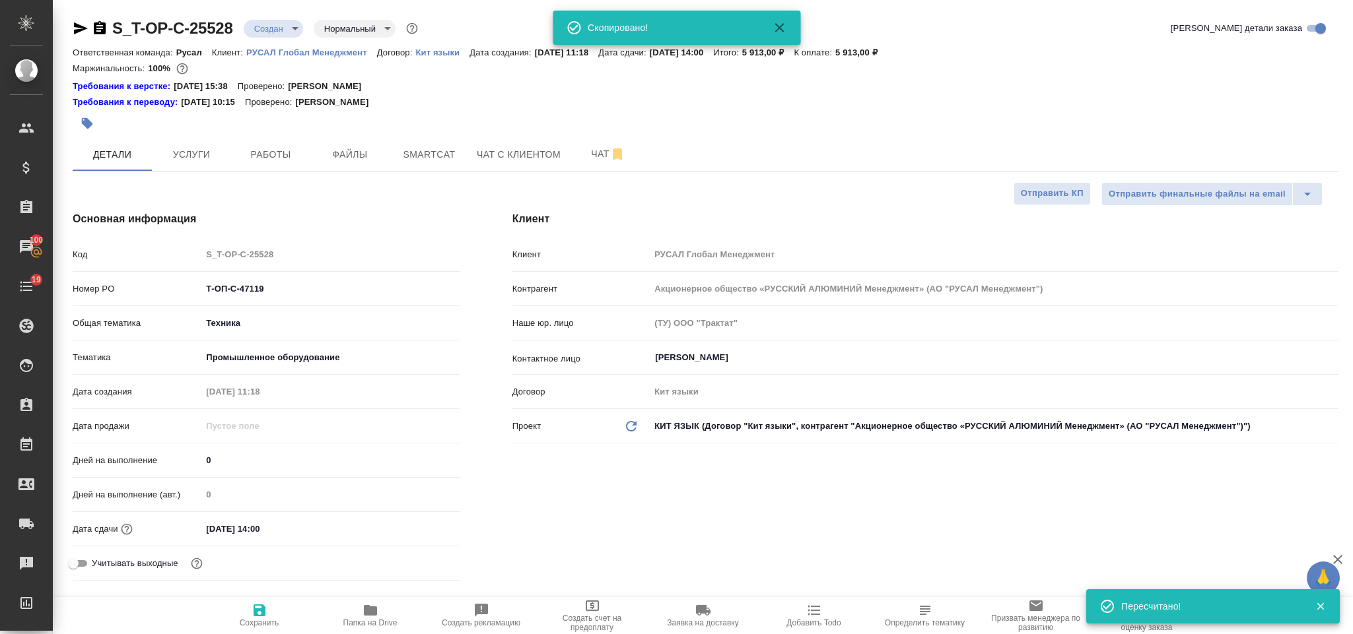
type textarea "x"
click at [75, 30] on icon "button" at bounding box center [81, 28] width 14 height 12
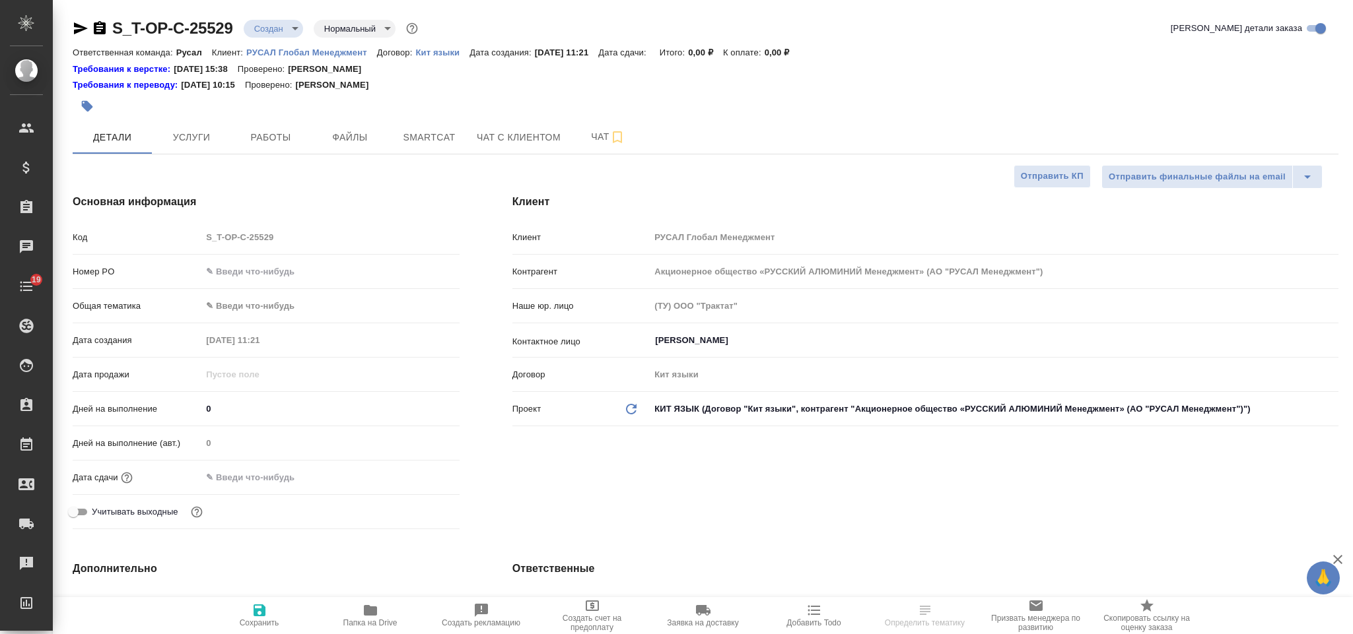
select select "RU"
click at [244, 272] on input "text" at bounding box center [329, 271] width 257 height 19
paste input "Т-ОП-С-47121"
type input "Т-ОП-С-47121"
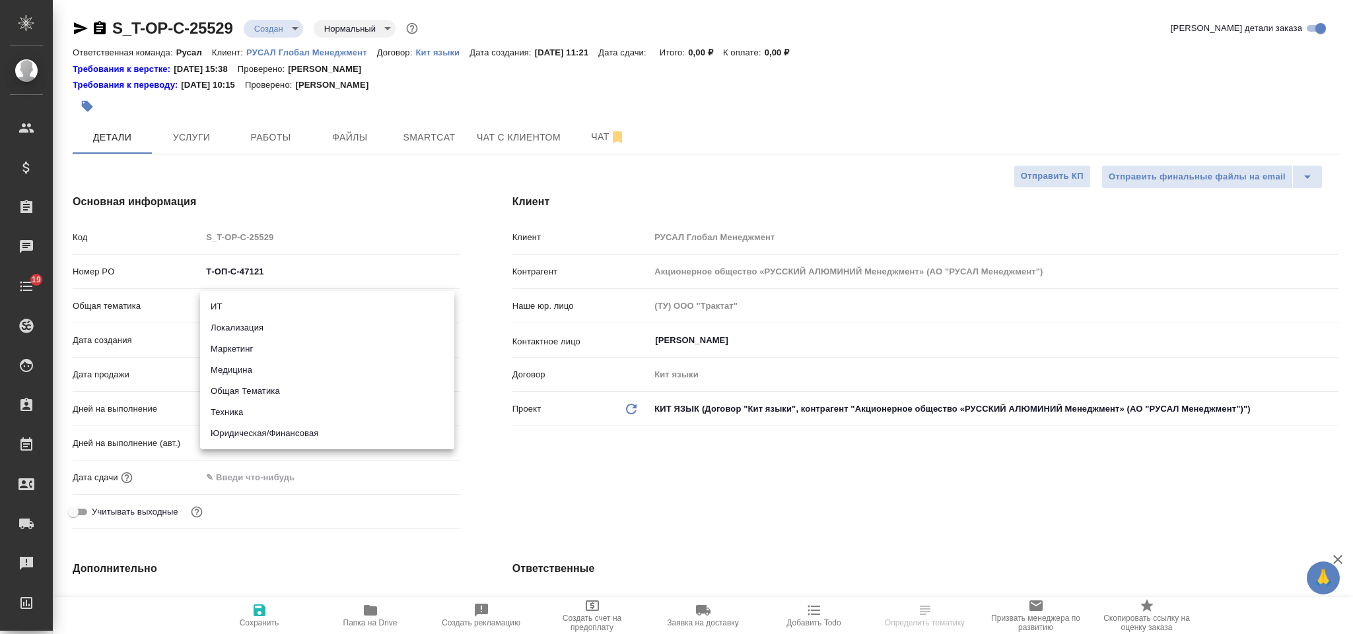
click at [333, 304] on body "🙏 .cls-1 fill:#fff; AWATERA Gorlenko Yuliua Клиенты Спецификации Заказы Чаты 19…" at bounding box center [676, 317] width 1353 height 634
click at [319, 434] on li "Юридическая/Финансовая" at bounding box center [327, 433] width 254 height 21
type input "yr-fn"
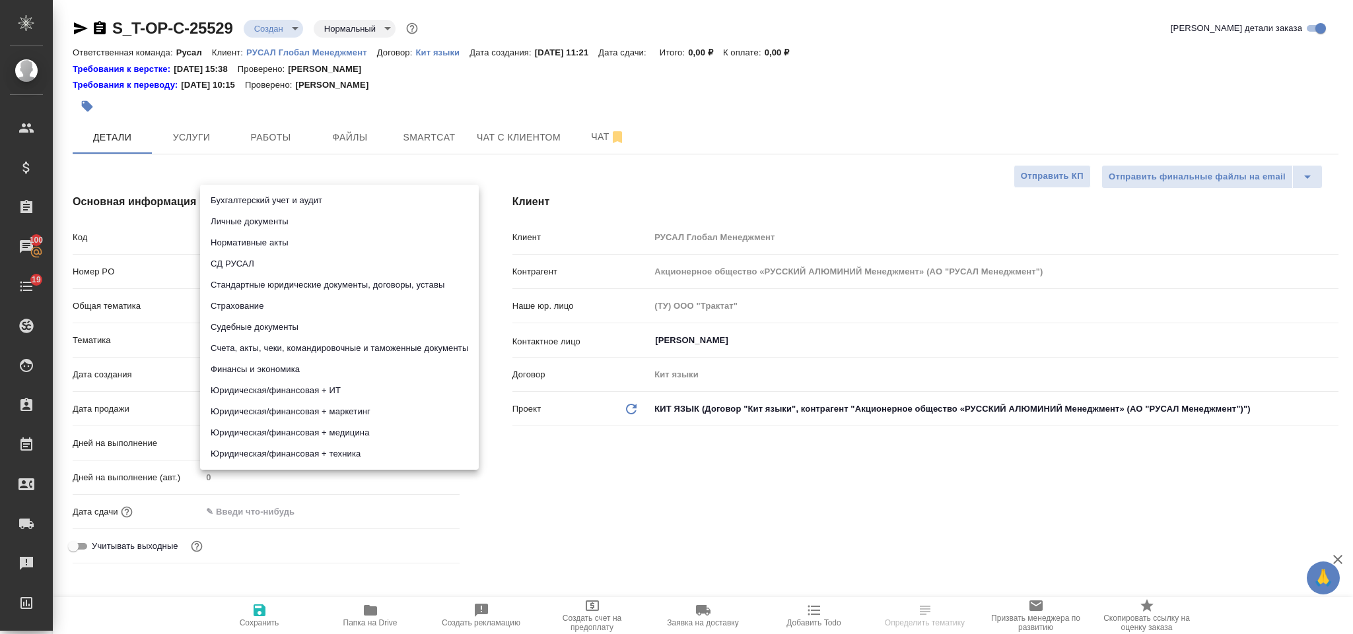
click at [280, 337] on body "🙏 .cls-1 fill:#fff; AWATERA Gorlenko Yuliua Клиенты Спецификации Заказы 100 Чат…" at bounding box center [676, 317] width 1353 height 634
click at [314, 270] on li "СД РУСАЛ" at bounding box center [339, 264] width 279 height 21
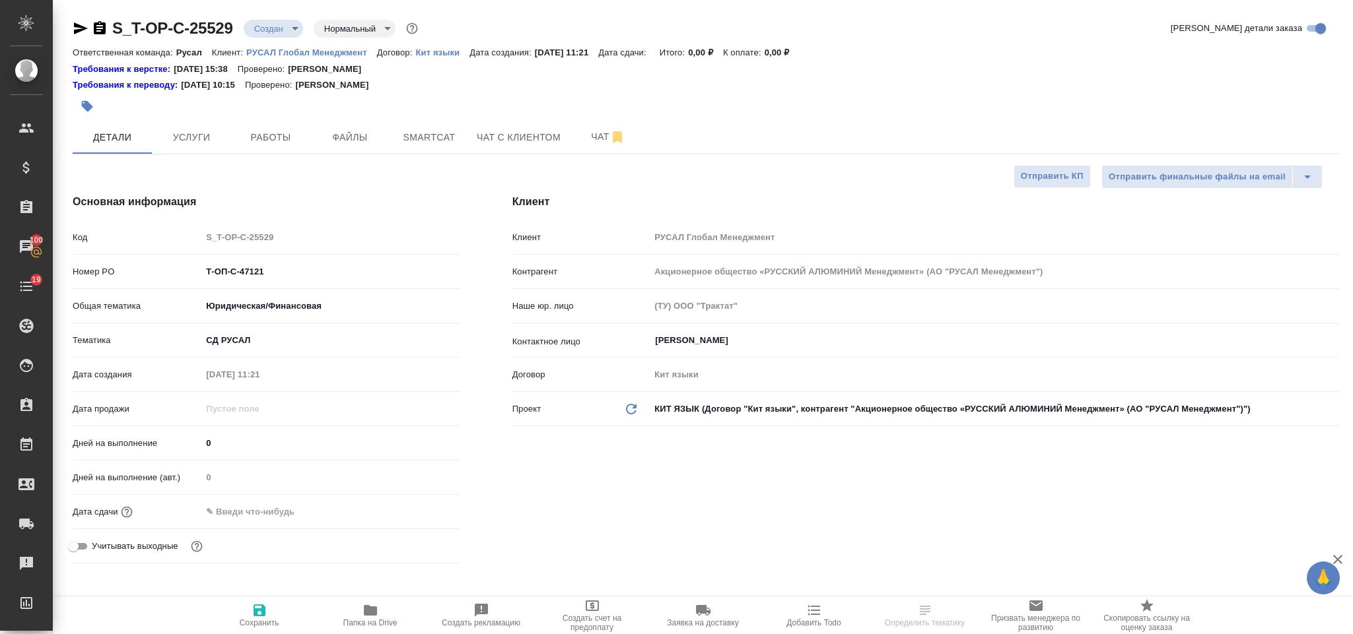
click at [280, 339] on body "🙏 .cls-1 fill:#fff; AWATERA Gorlenko Yuliua Клиенты Спецификации Заказы 100 Чат…" at bounding box center [676, 317] width 1353 height 634
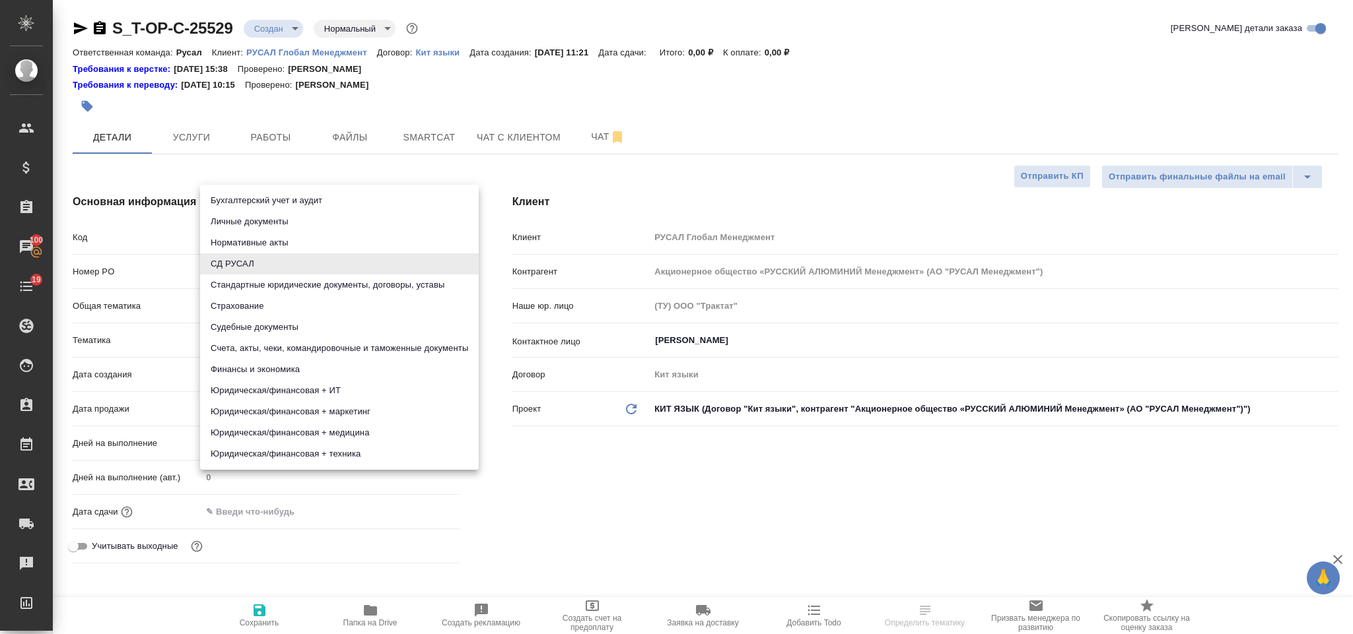
click at [294, 287] on li "Стандартные юридические документы, договоры, уставы" at bounding box center [339, 285] width 279 height 21
type input "5f647205b73bc97568ca66bf"
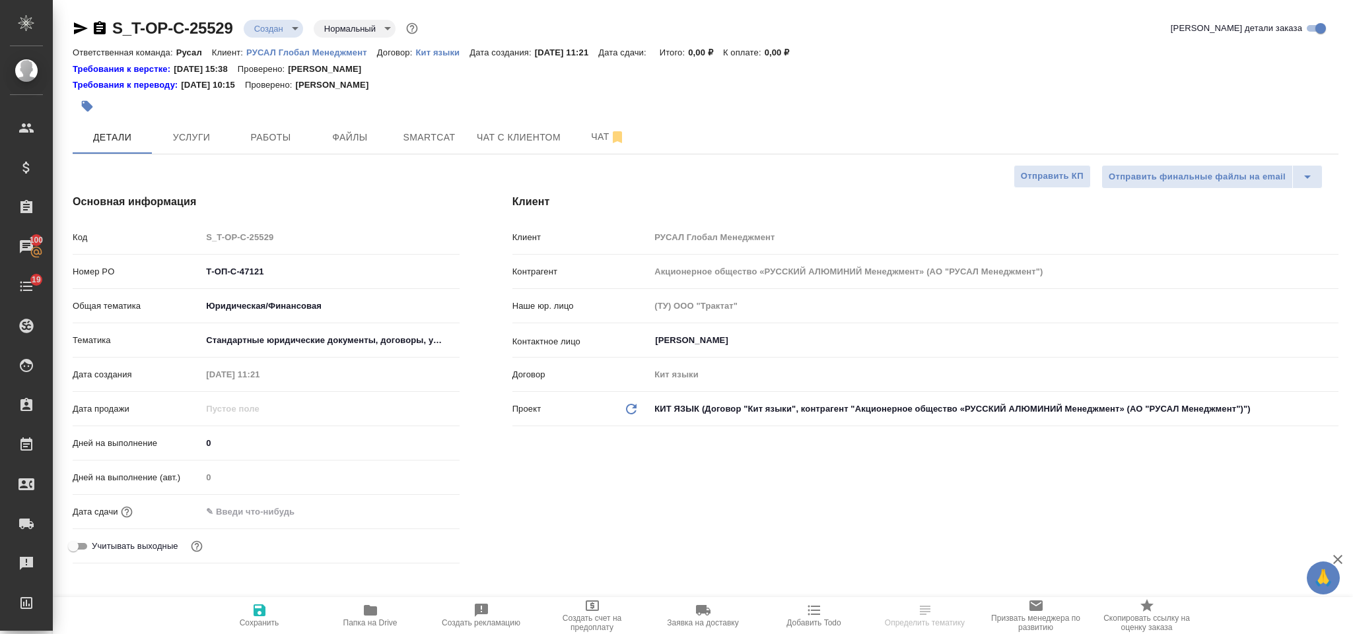
click at [486, 490] on div "Клиент Клиент РУСАЛ Глобал Менеджмент Контрагент Акционерное общество «РУССКИЙ …" at bounding box center [925, 382] width 879 height 428
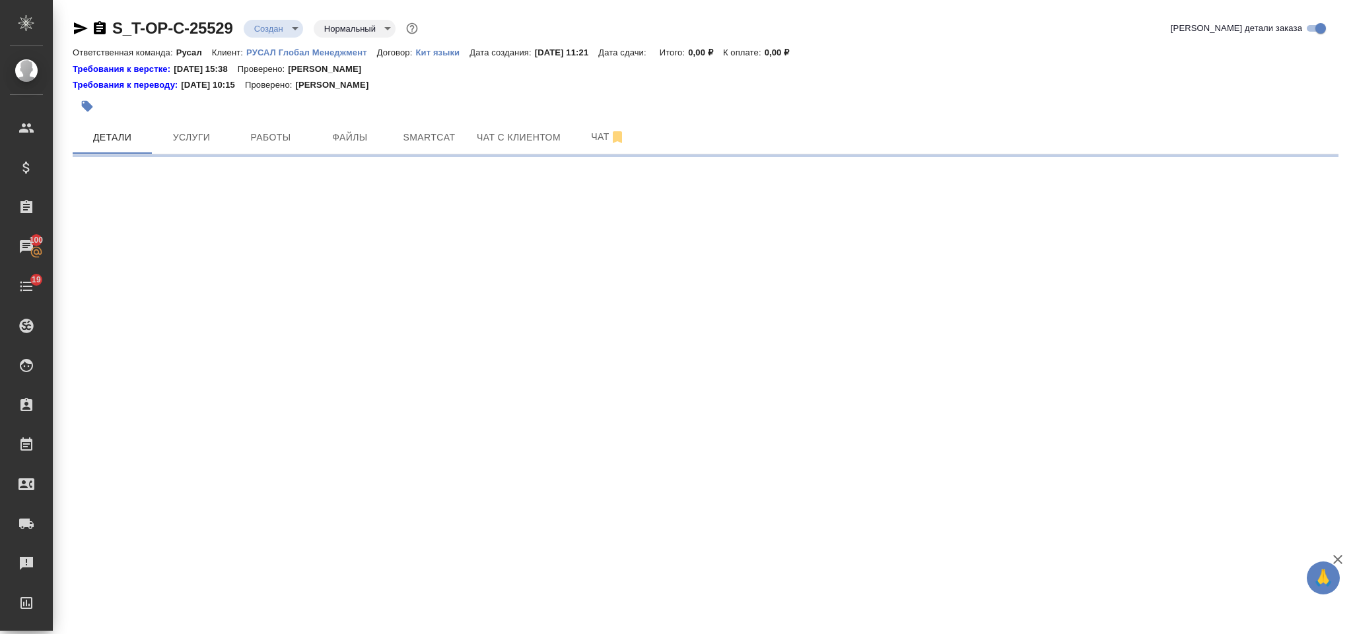
select select "RU"
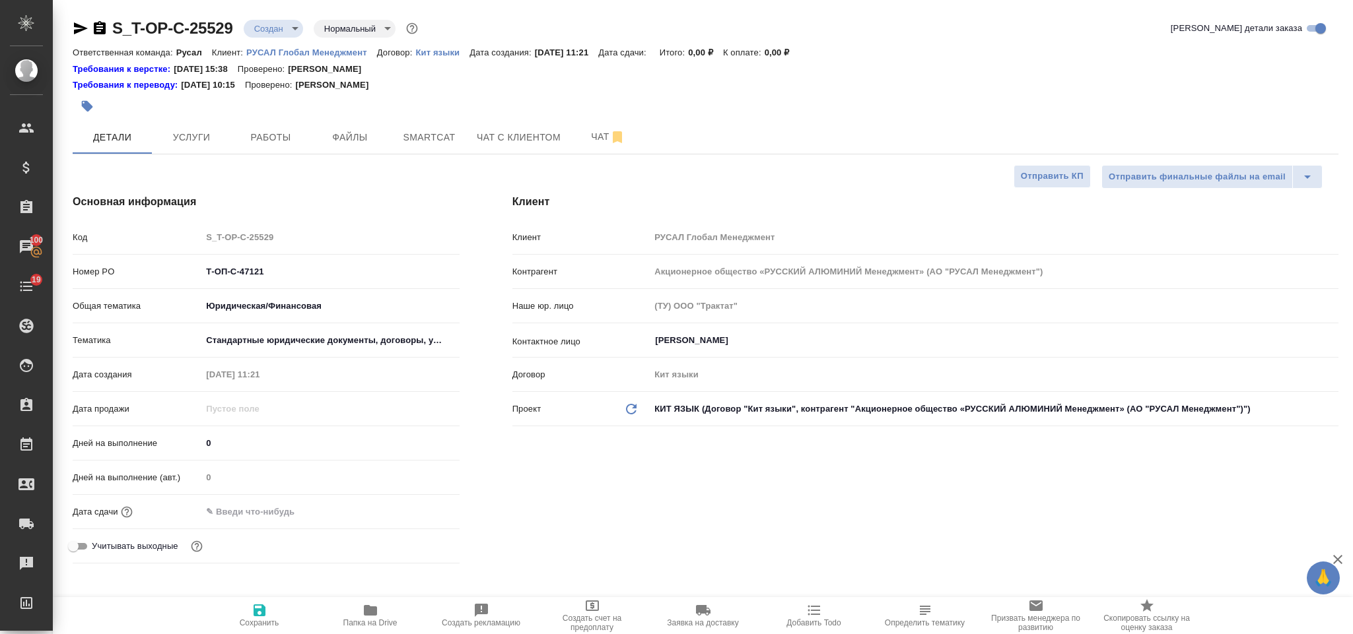
type textarea "x"
click at [262, 516] on input "text" at bounding box center [260, 511] width 116 height 19
click at [421, 510] on icon "button" at bounding box center [421, 510] width 12 height 13
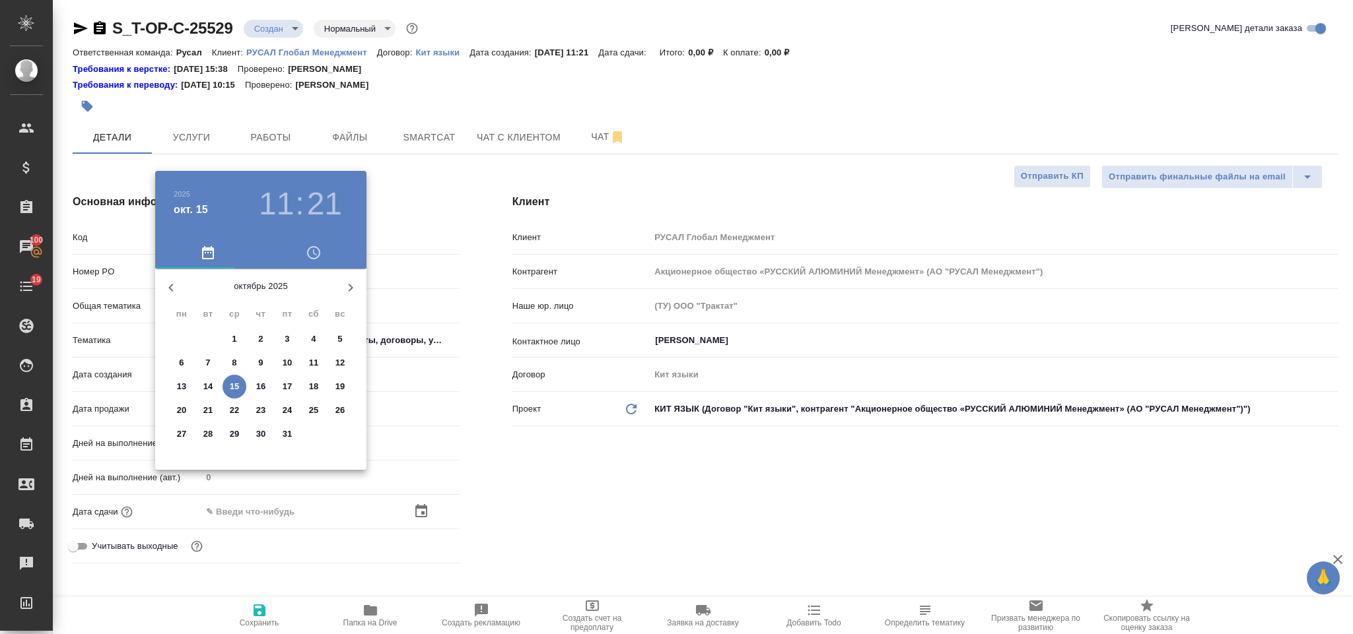
click at [261, 381] on p "16" at bounding box center [261, 386] width 10 height 13
type input "16.10.2025 11:21"
type textarea "x"
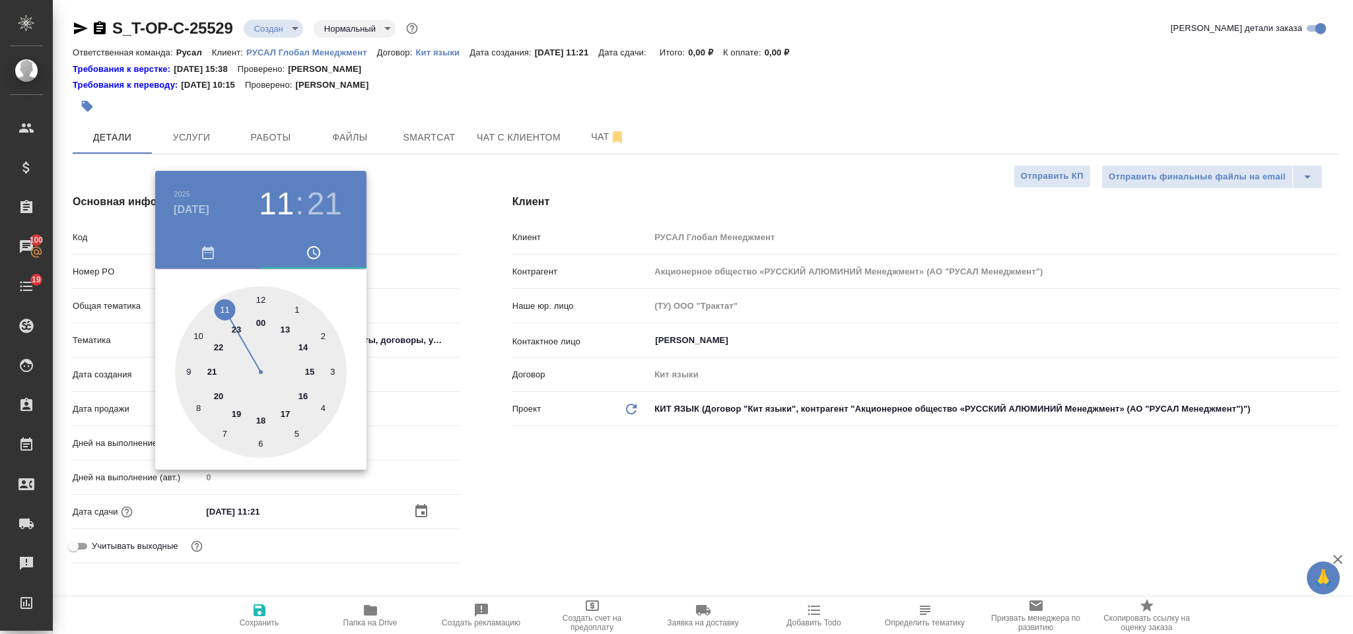
click at [226, 308] on div at bounding box center [261, 373] width 172 height 172
type textarea "x"
click at [260, 446] on div at bounding box center [261, 373] width 172 height 172
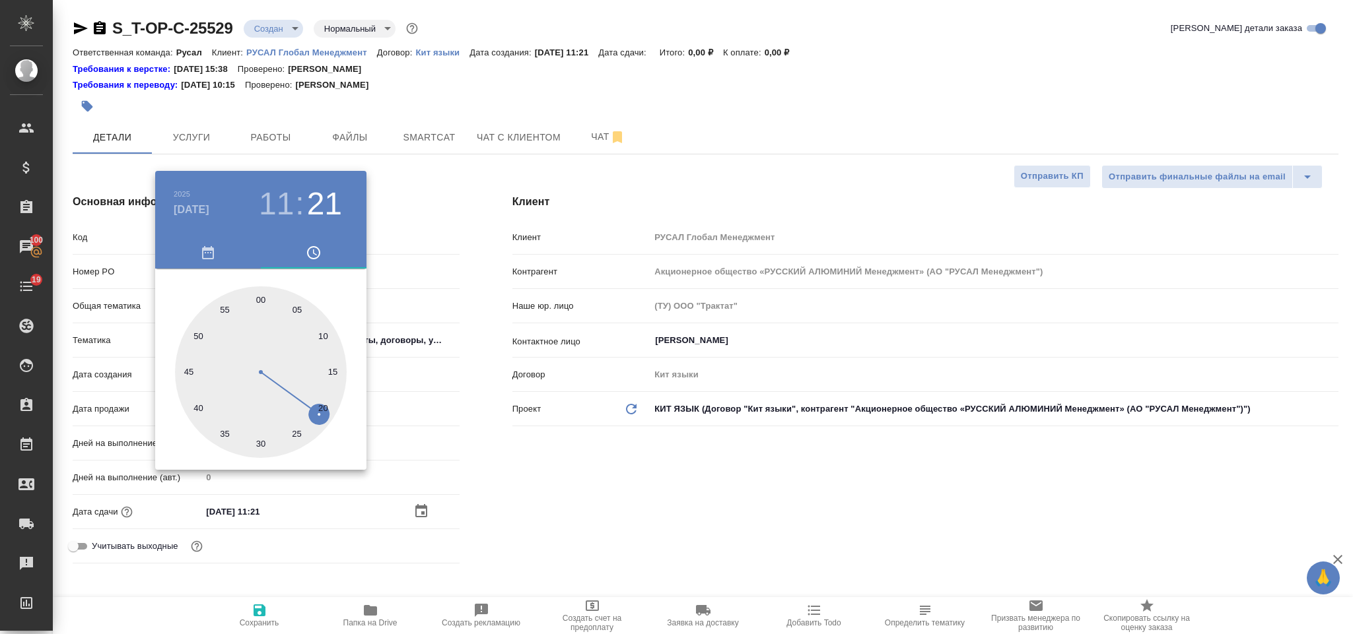
type input "16.10.2025 11:30"
type textarea "x"
click at [485, 514] on div at bounding box center [676, 317] width 1353 height 634
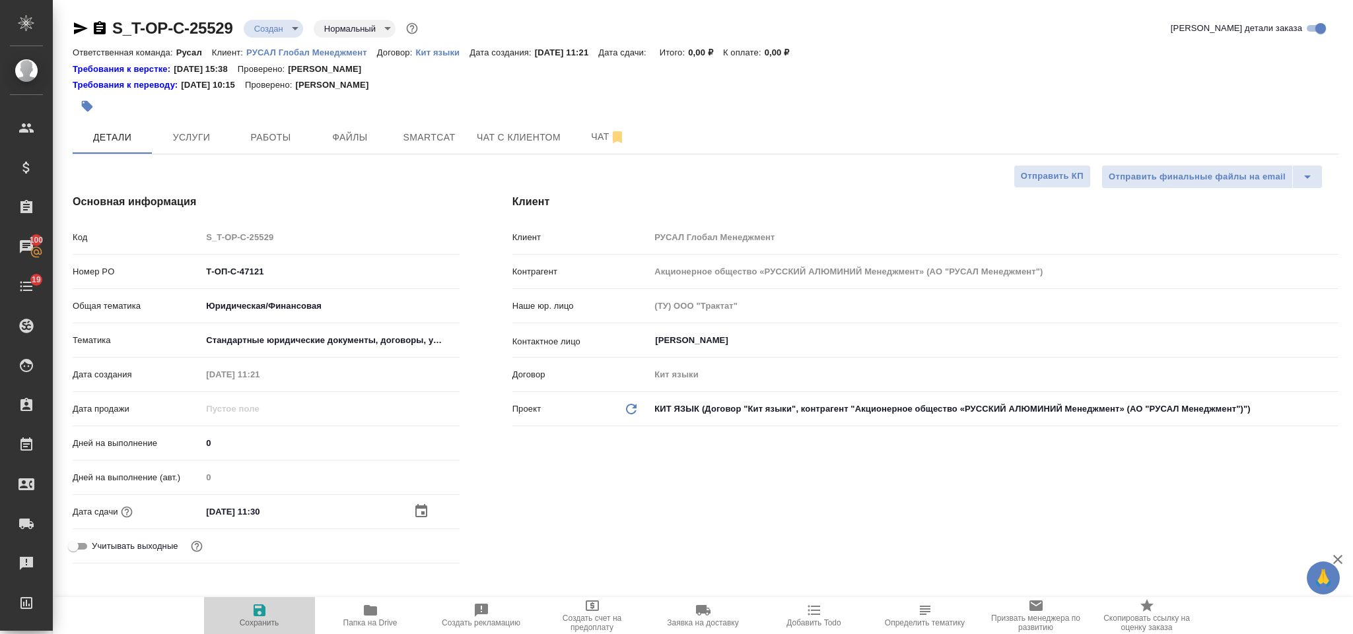
click at [254, 608] on icon "button" at bounding box center [260, 611] width 12 height 12
type textarea "x"
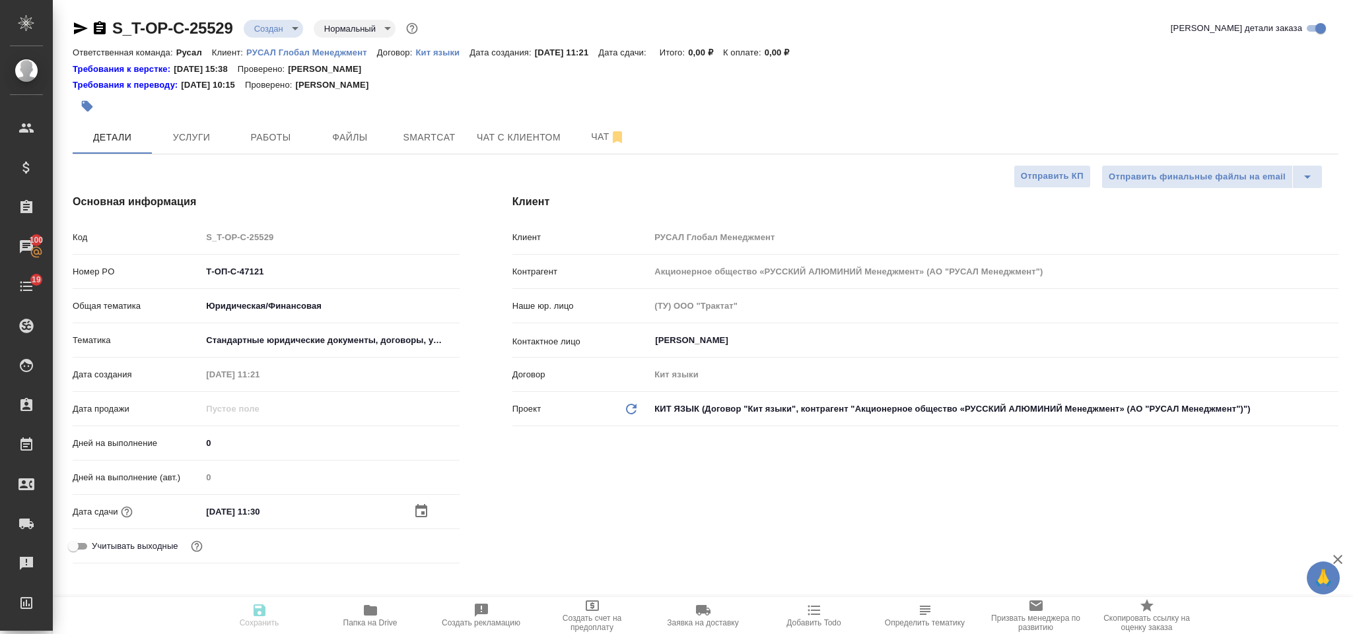
type textarea "x"
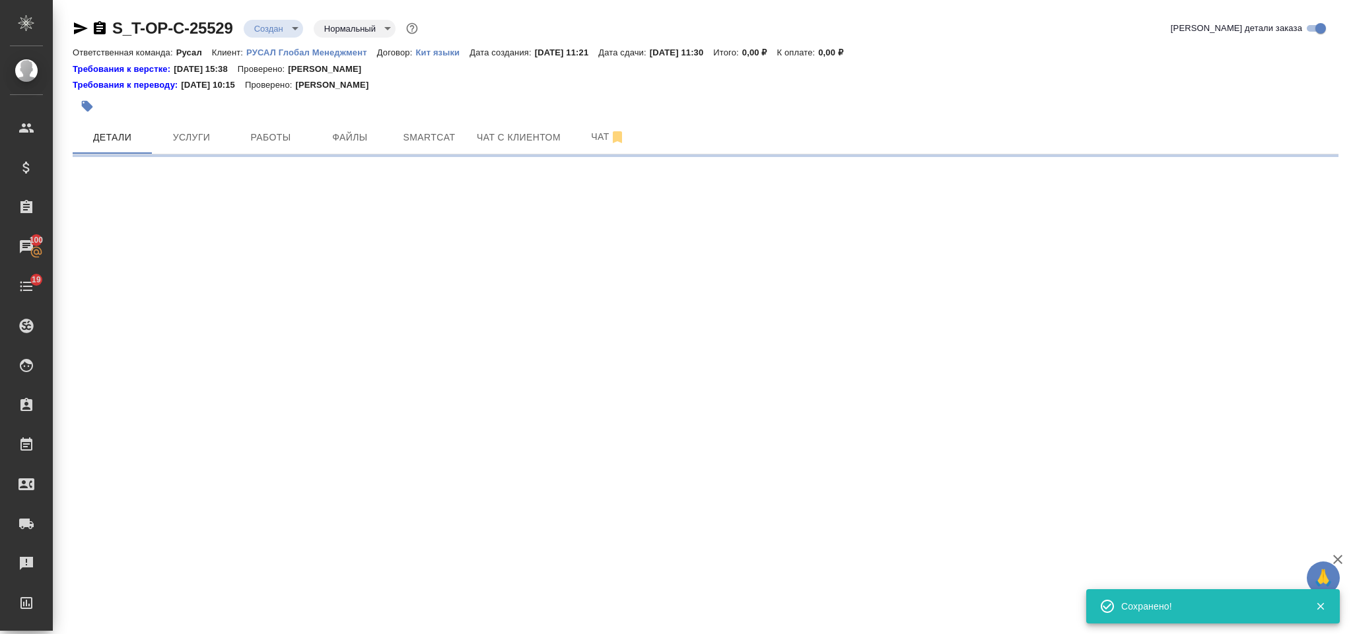
select select "RU"
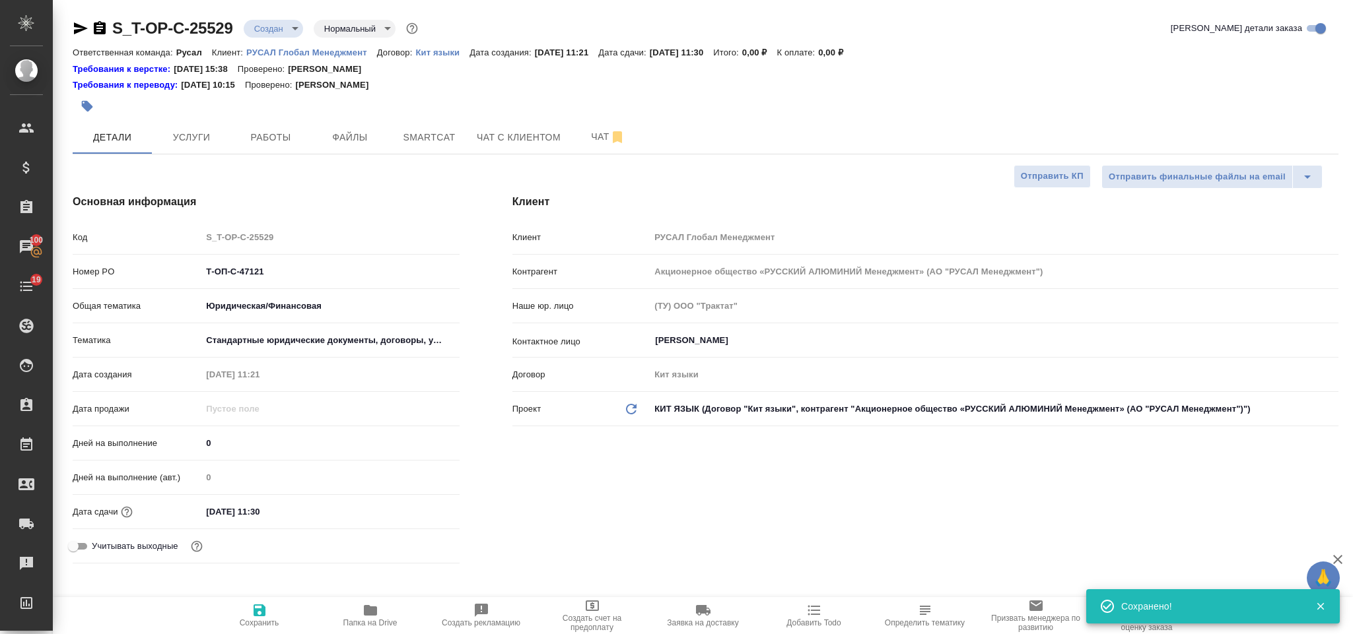
type textarea "x"
click at [343, 135] on span "Файлы" at bounding box center [349, 137] width 63 height 17
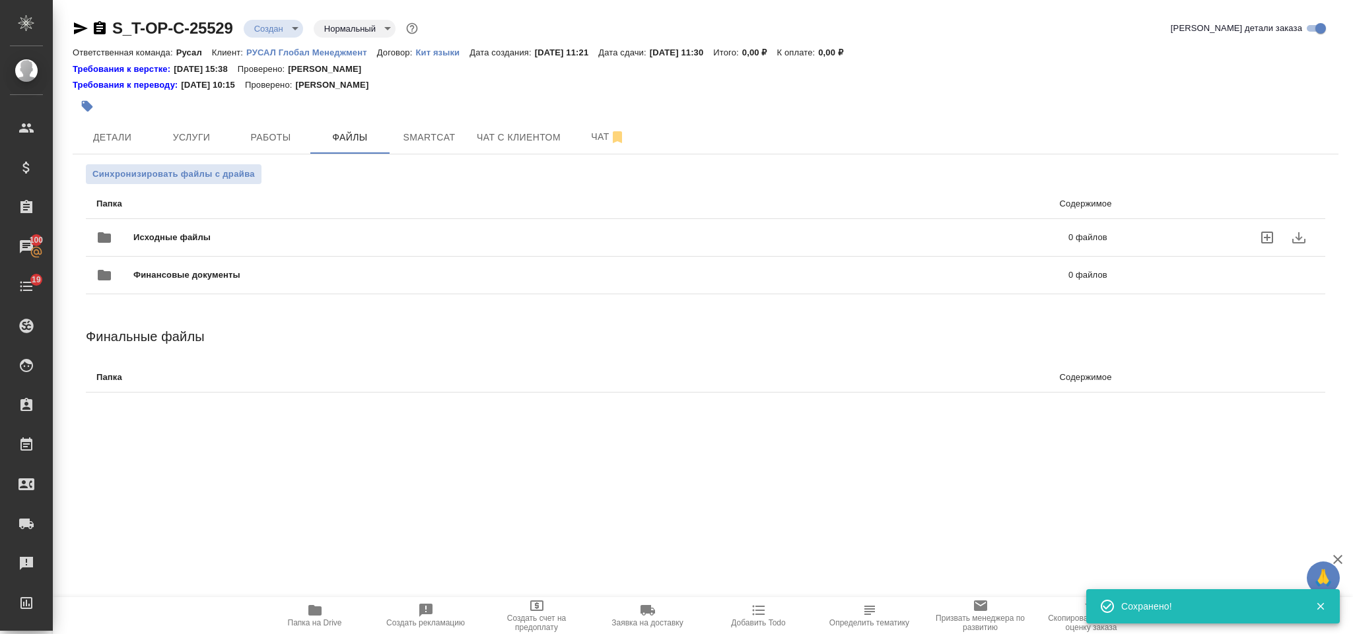
click at [206, 224] on div "Исходные файлы 0 файлов" at bounding box center [601, 238] width 1011 height 32
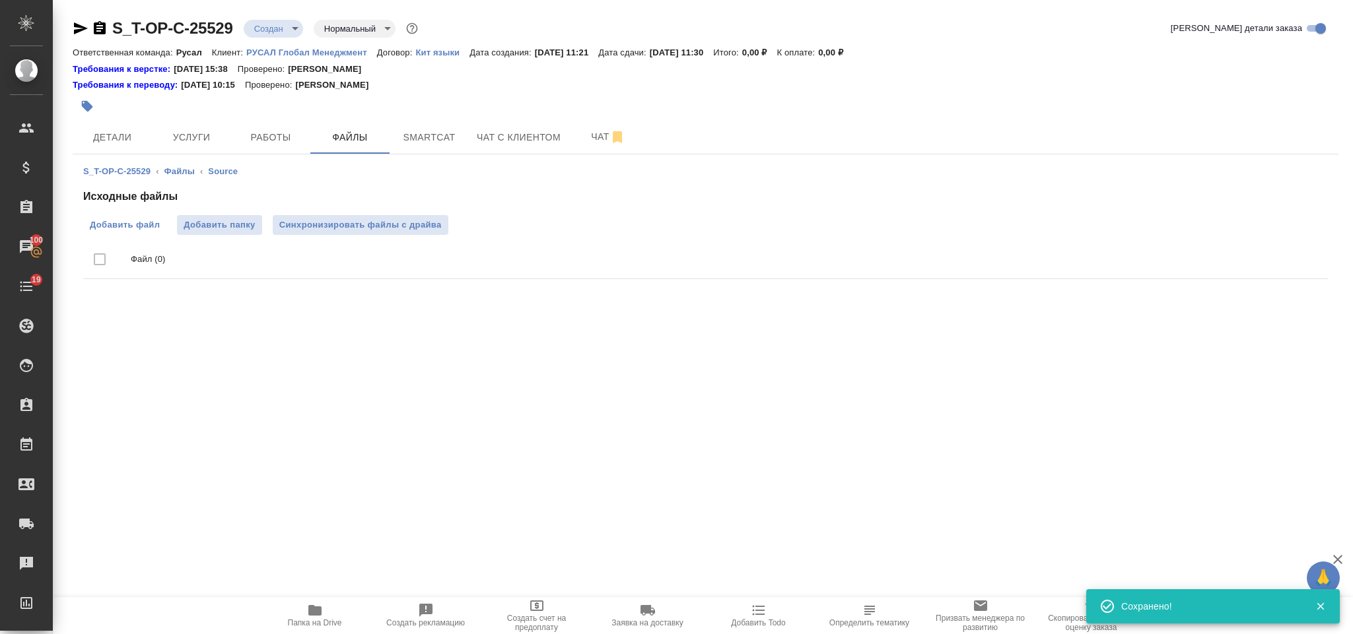
click at [118, 221] on span "Добавить файл" at bounding box center [125, 225] width 70 height 13
click at [0, 0] on input "Добавить файл" at bounding box center [0, 0] width 0 height 0
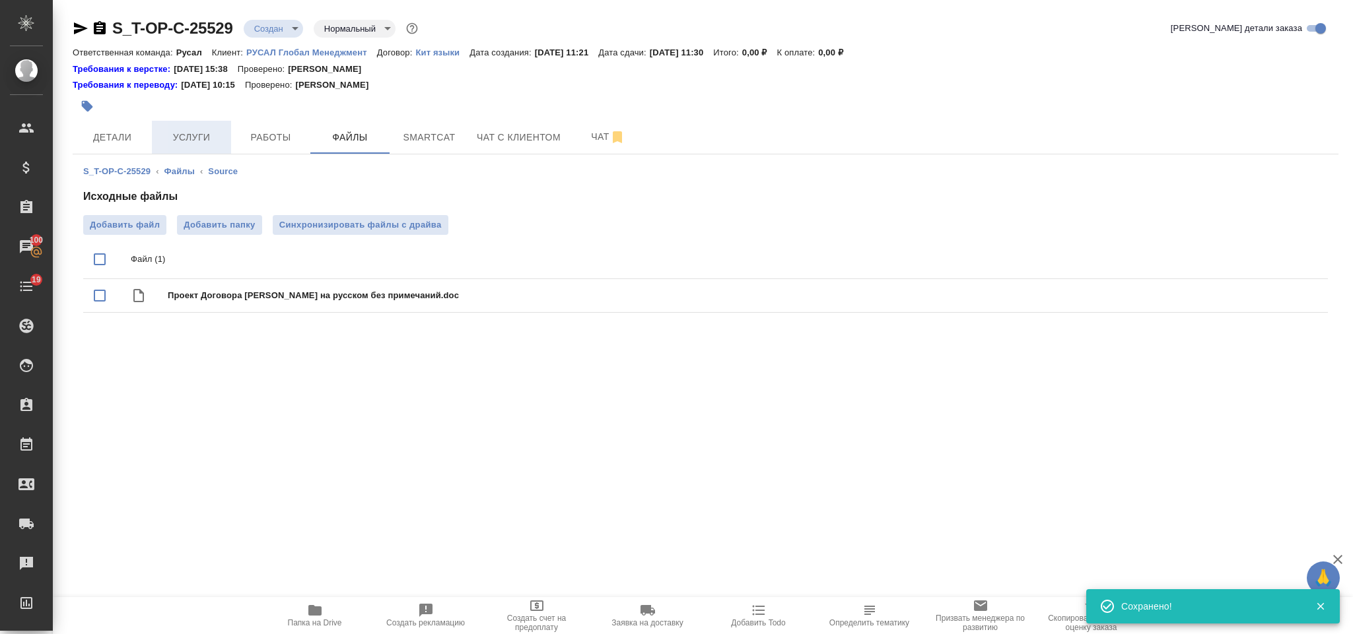
click at [201, 133] on span "Услуги" at bounding box center [191, 137] width 63 height 17
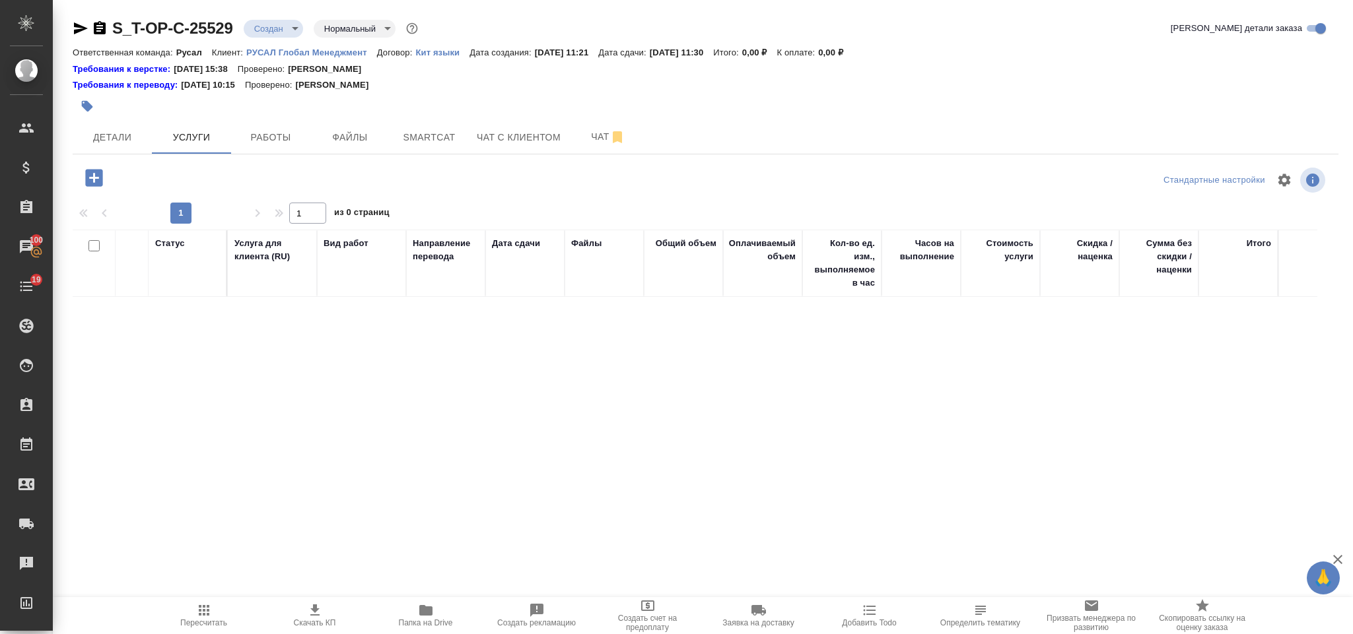
click at [92, 179] on icon "button" at bounding box center [93, 177] width 17 height 17
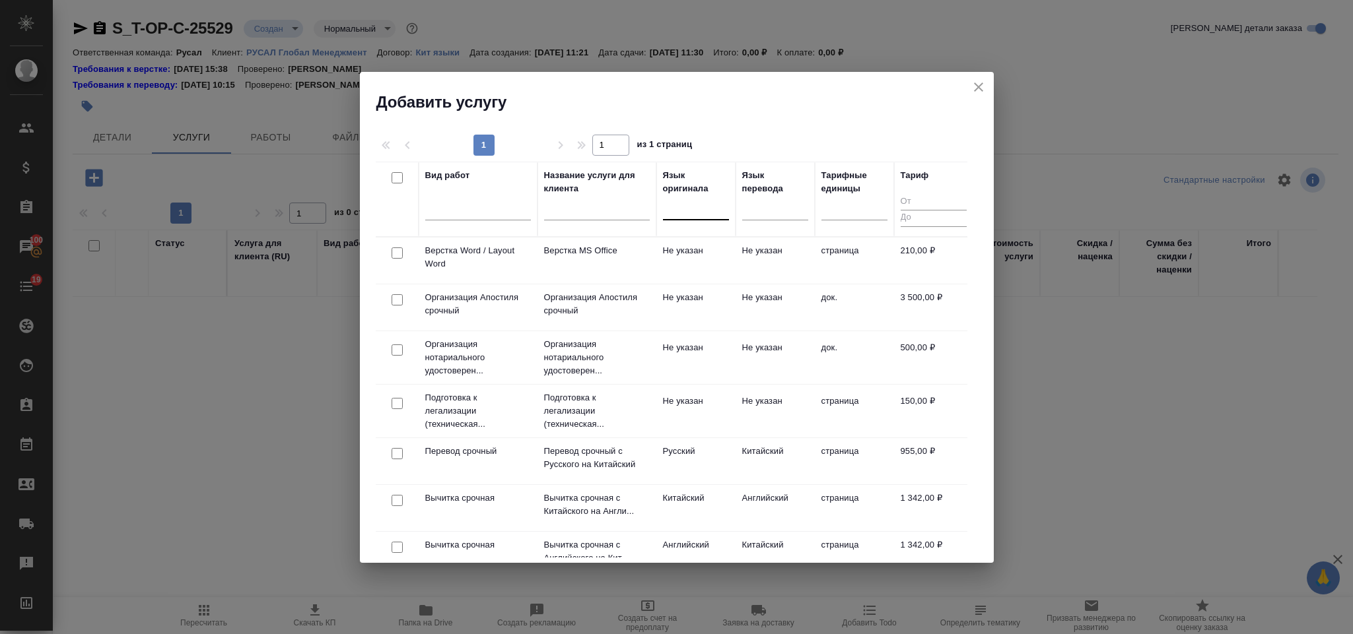
click at [693, 211] on div at bounding box center [696, 206] width 66 height 19
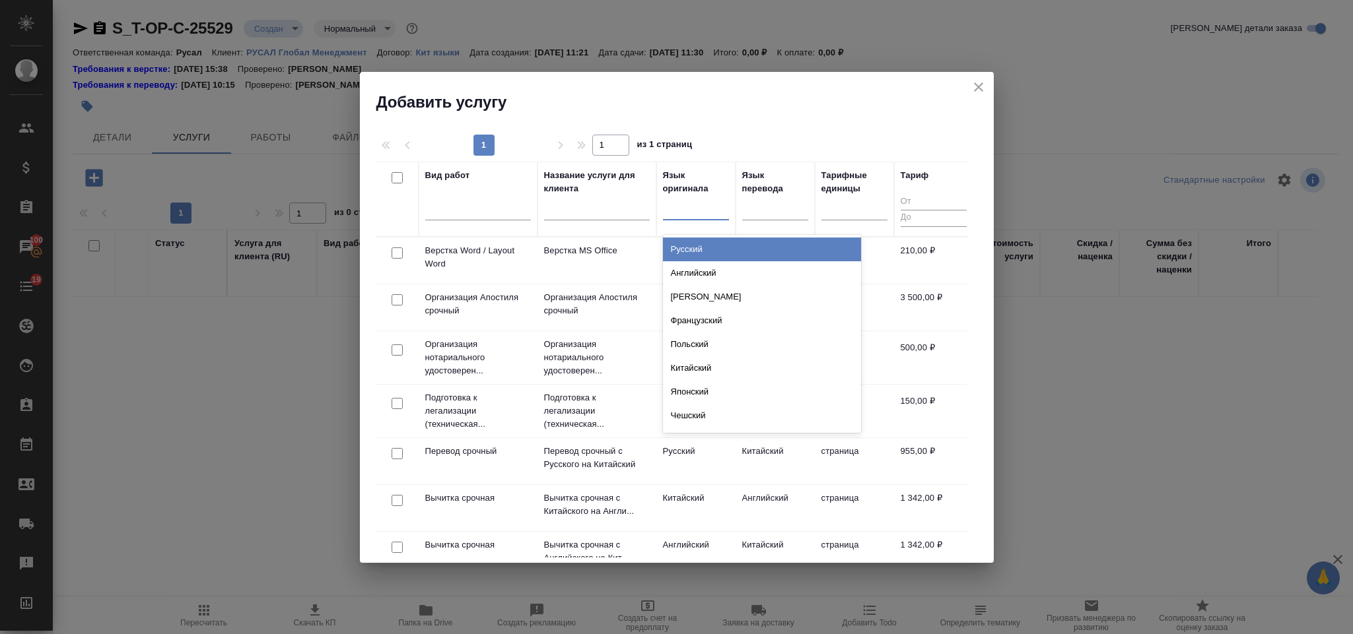
click at [718, 254] on div "Русский" at bounding box center [762, 250] width 198 height 24
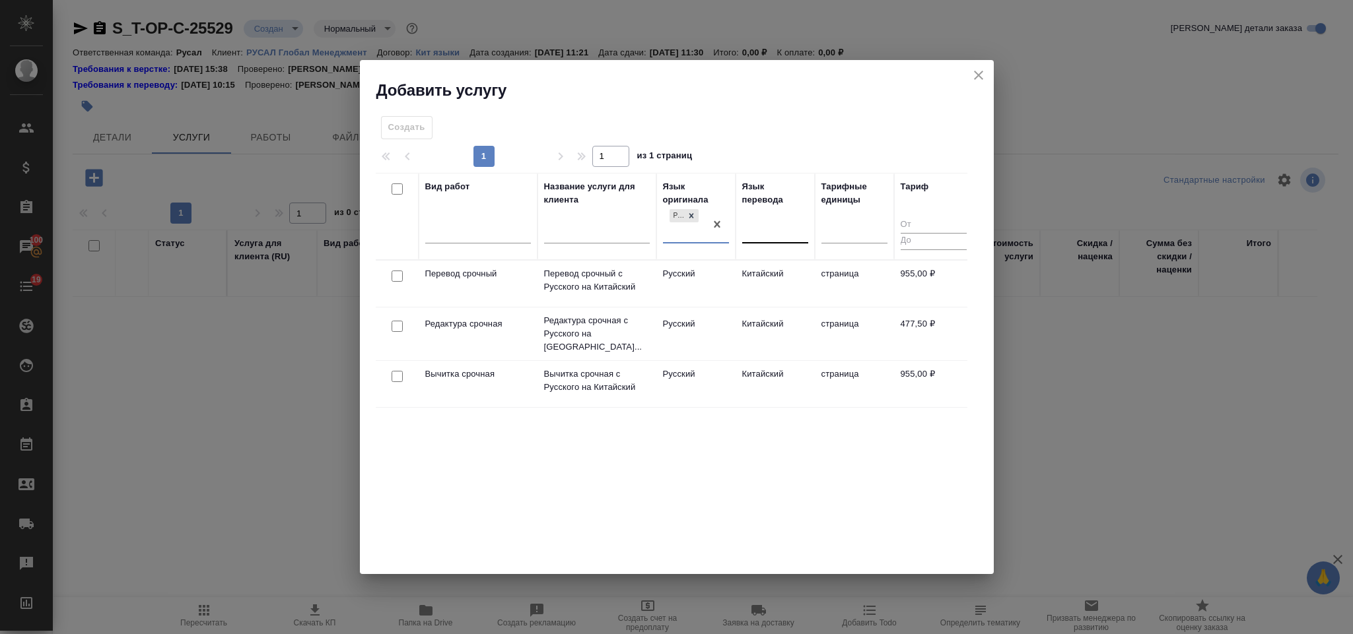
click at [774, 228] on div at bounding box center [775, 230] width 66 height 19
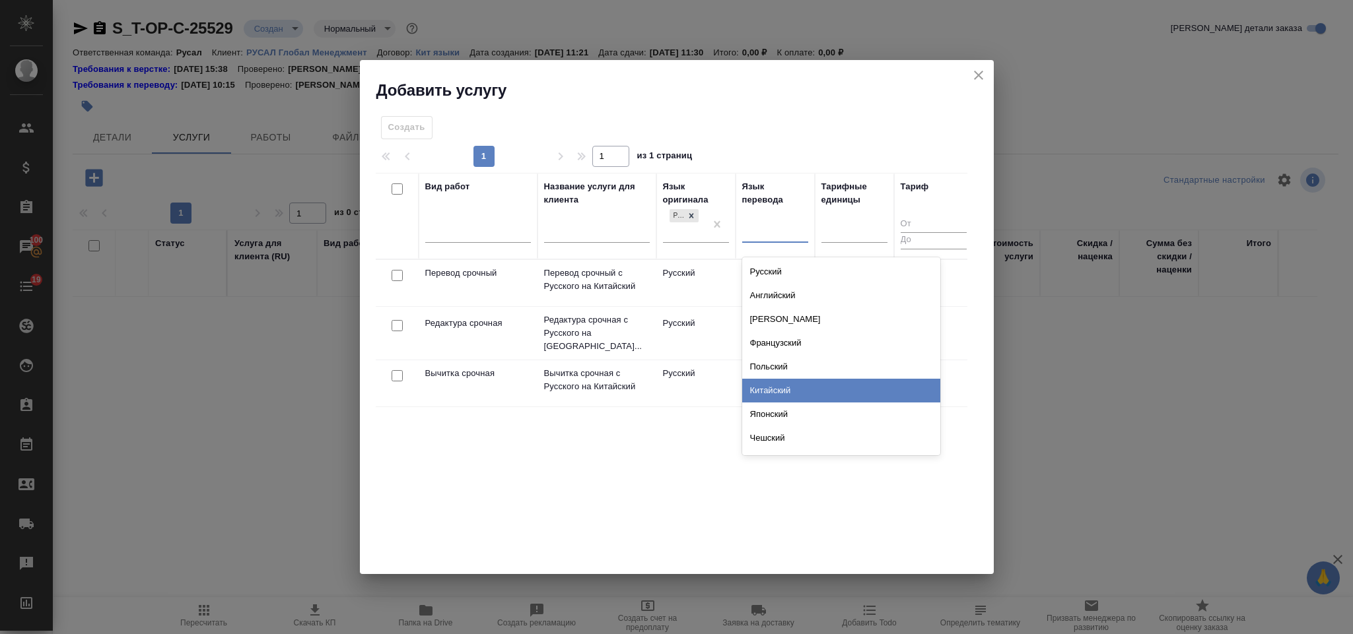
click at [795, 395] on div "Китайский" at bounding box center [841, 391] width 198 height 24
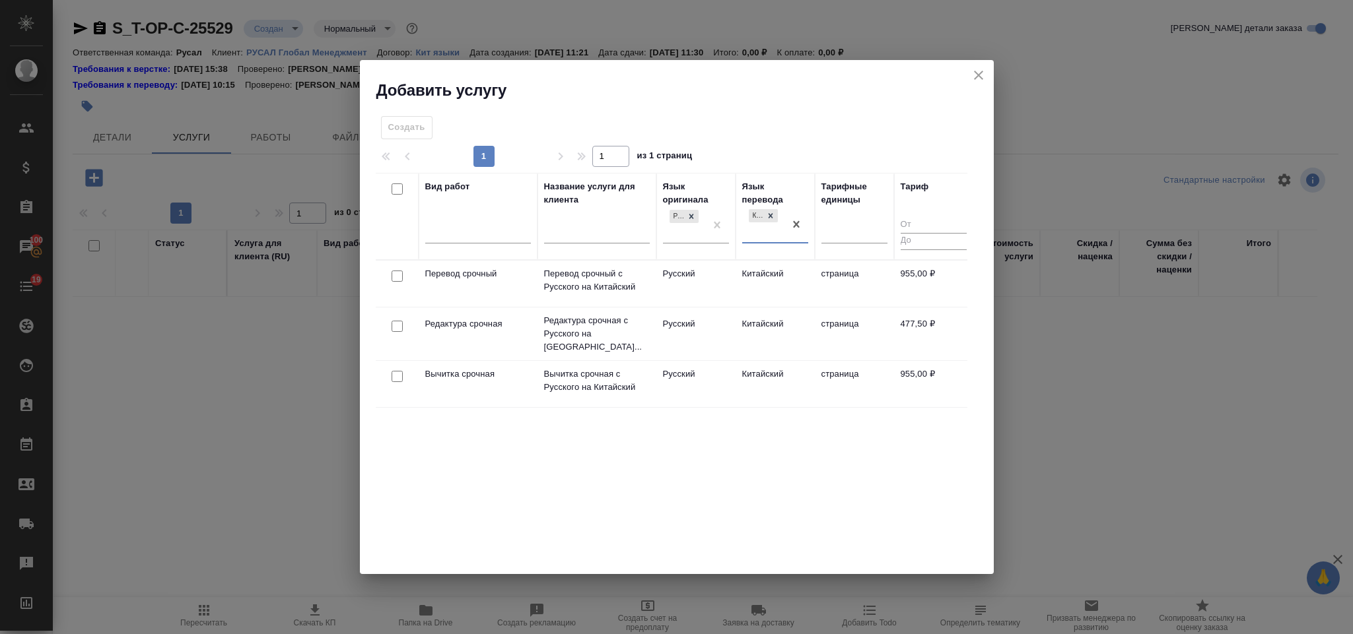
click at [399, 271] on input "checkbox" at bounding box center [397, 276] width 11 height 11
checkbox input "true"
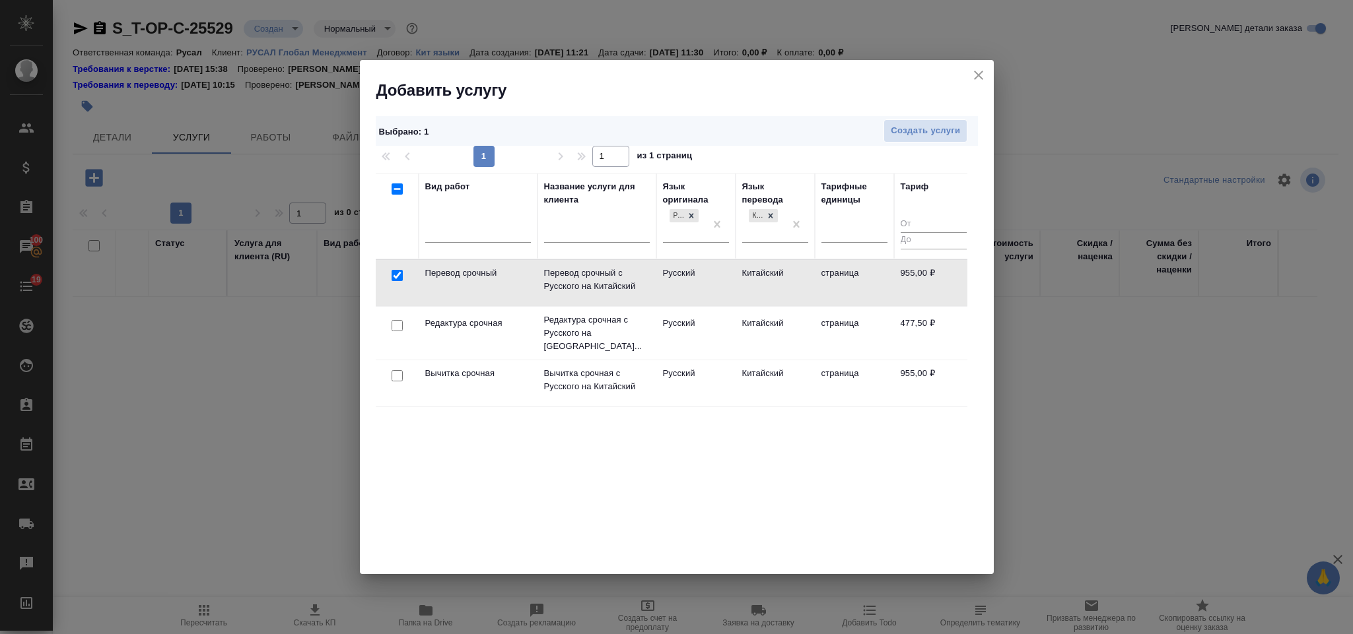
click at [404, 329] on div at bounding box center [397, 326] width 30 height 18
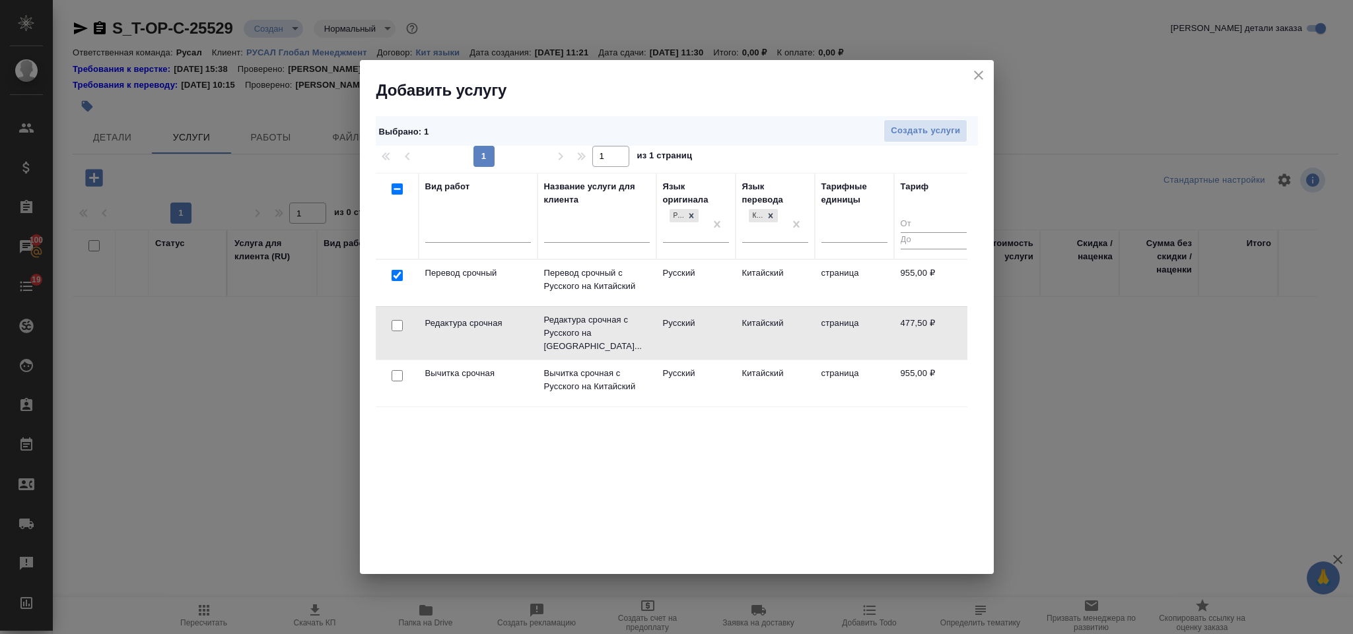
click at [399, 320] on input "checkbox" at bounding box center [397, 325] width 11 height 11
checkbox input "true"
click at [909, 133] on span "Создать услуги" at bounding box center [925, 130] width 69 height 15
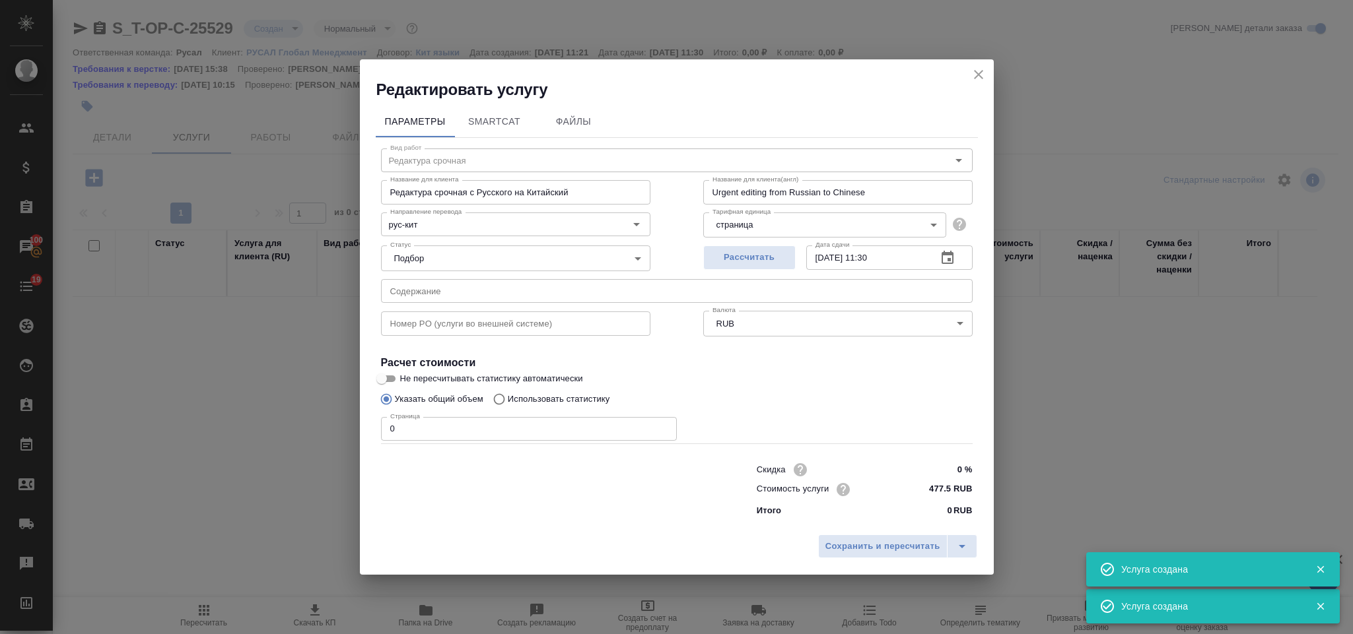
click at [502, 281] on input "text" at bounding box center [677, 291] width 592 height 24
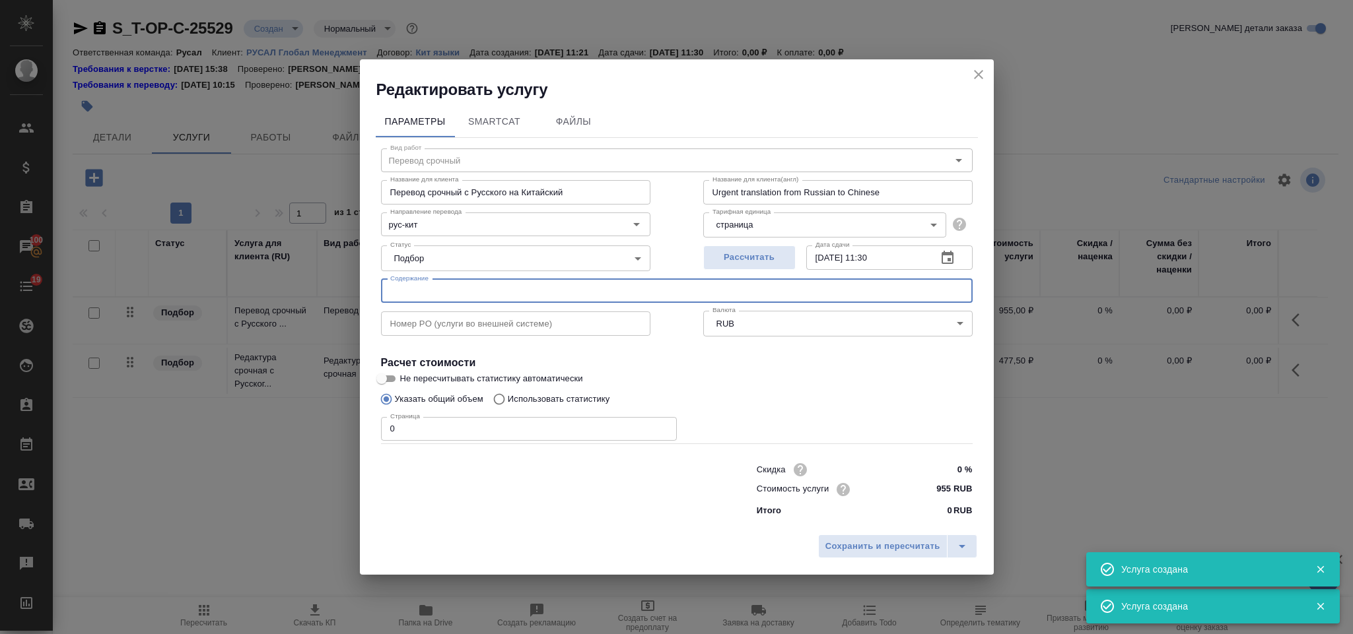
type input "Перевод срочный"
type input "Перевод срочный с Русского на Китайский"
type input "Urgent translation from Russian to Chinese"
type input "955 RUB"
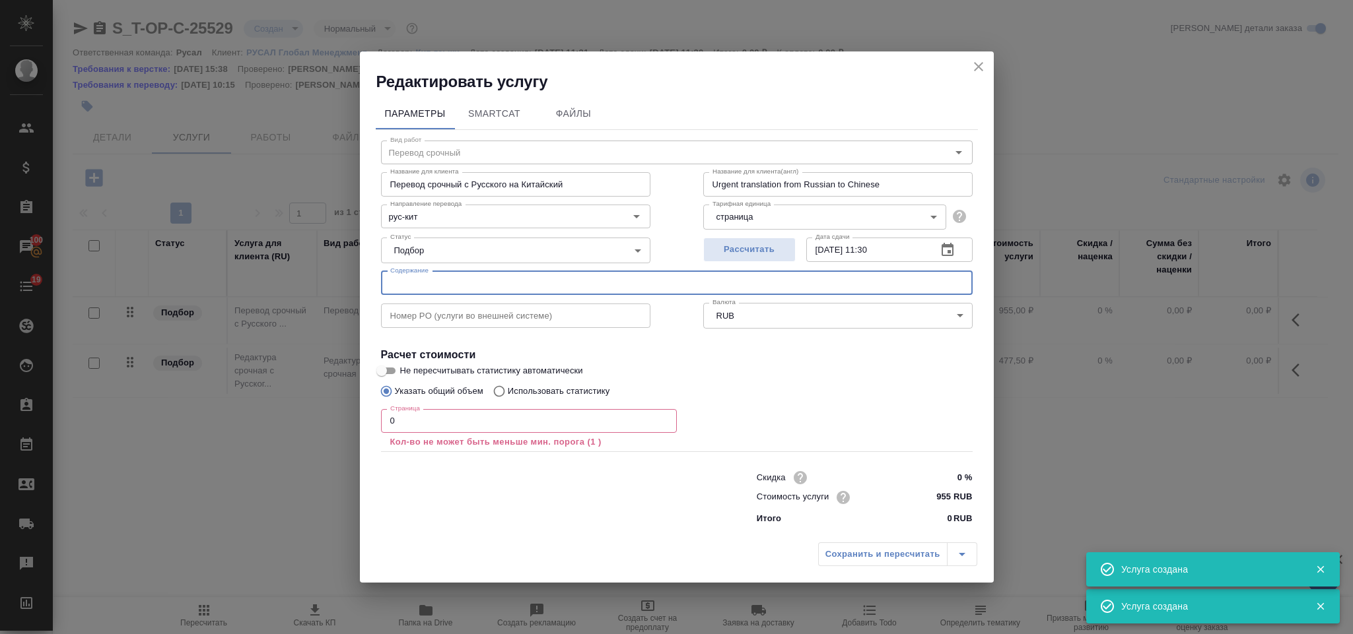
paste input "Проект Договора Бэйцзин на русском без примечаний"
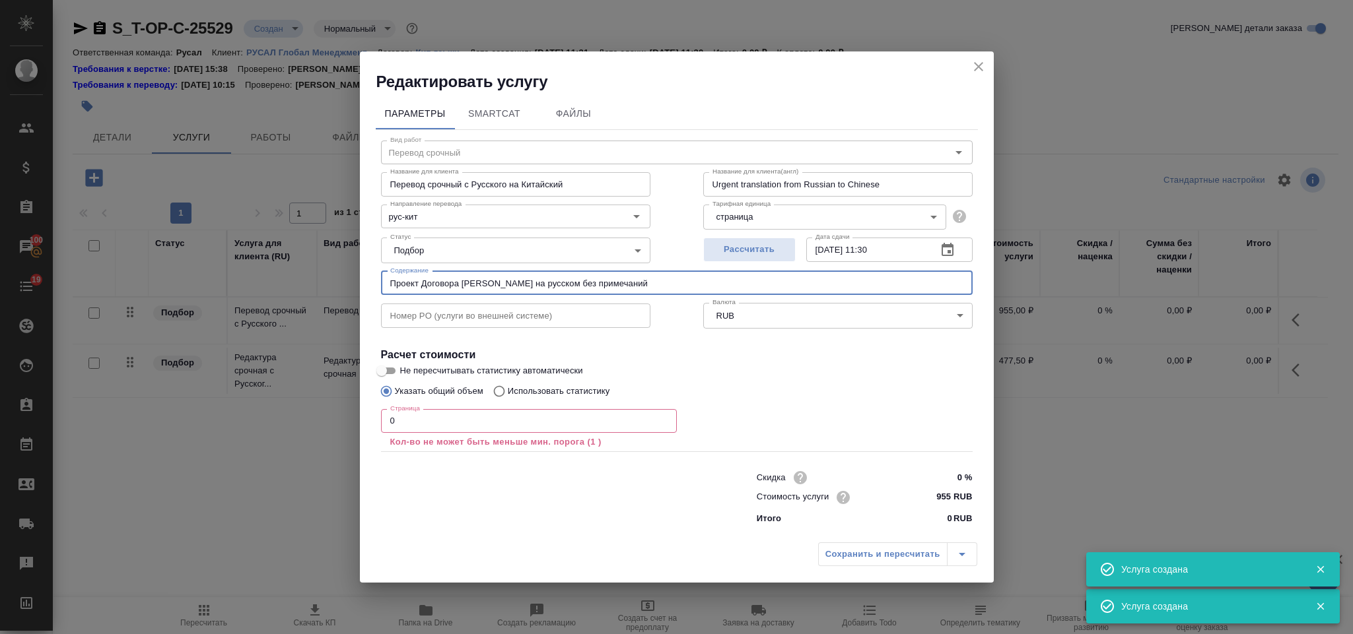
type input "Проект Договора Бэйцзин на русском без примечаний"
click at [454, 413] on input "0" at bounding box center [529, 421] width 296 height 24
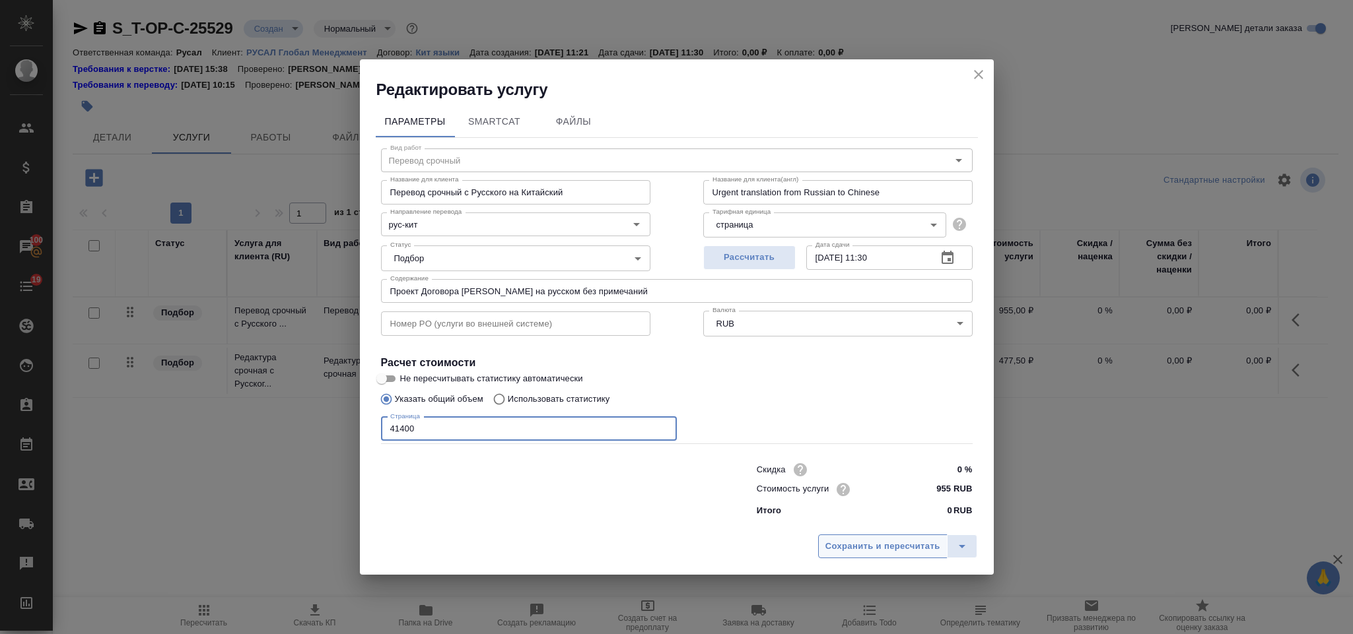
type input "41400"
click at [874, 541] on span "Сохранить и пересчитать" at bounding box center [882, 546] width 115 height 15
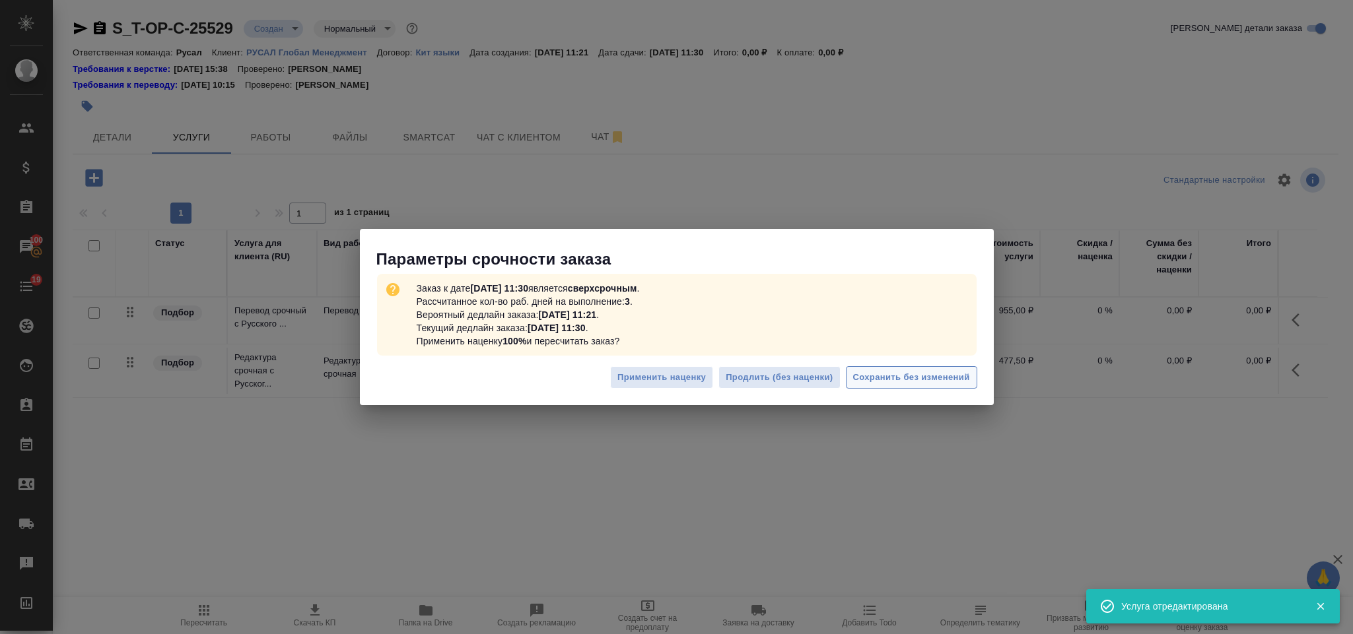
click at [965, 374] on span "Сохранить без изменений" at bounding box center [911, 377] width 117 height 15
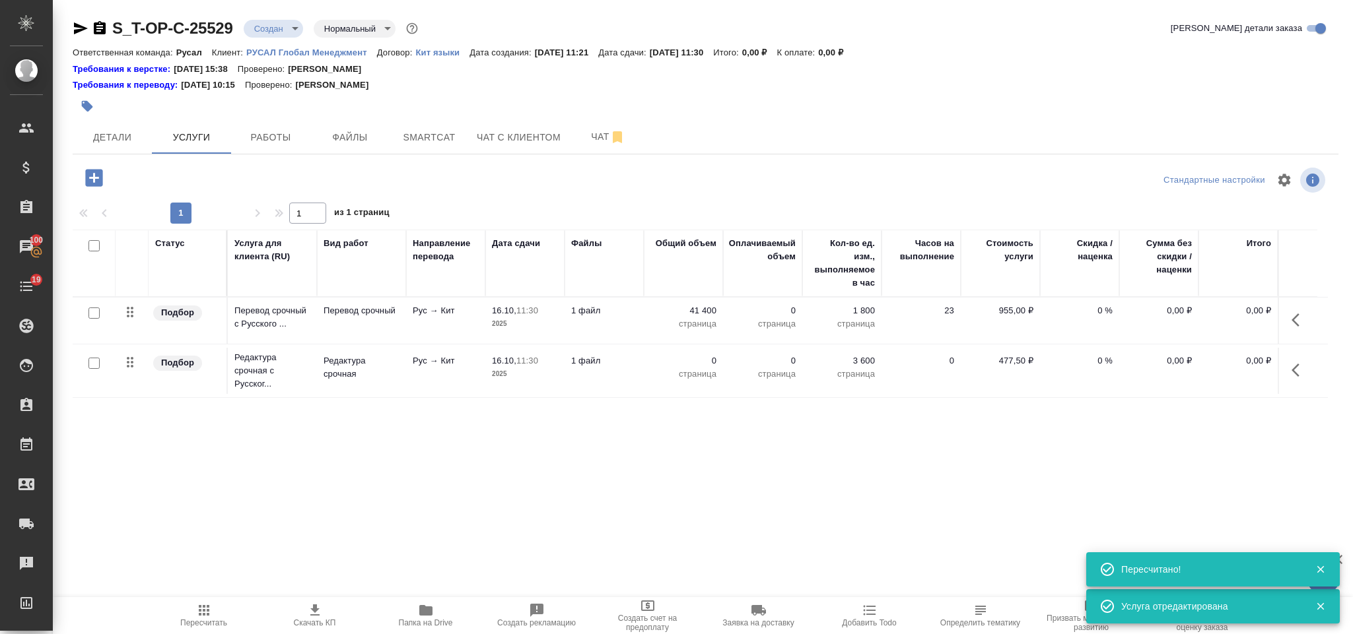
type input "urgent"
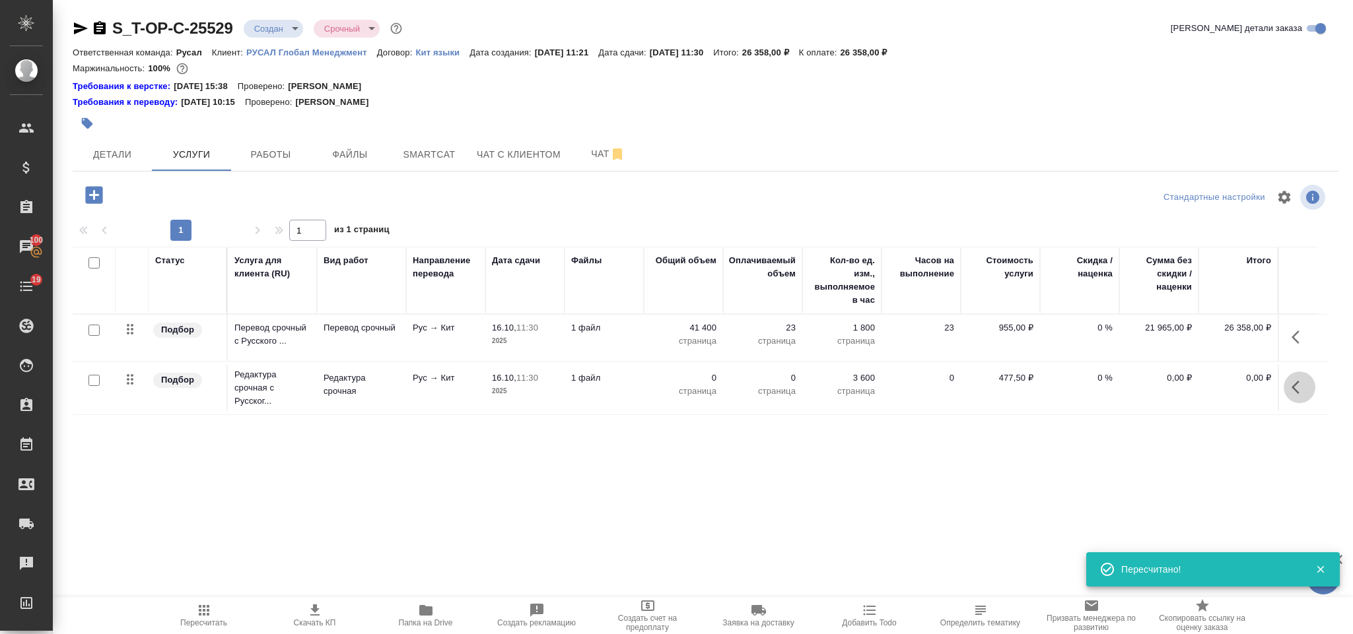
click at [1295, 398] on button "button" at bounding box center [1299, 388] width 32 height 32
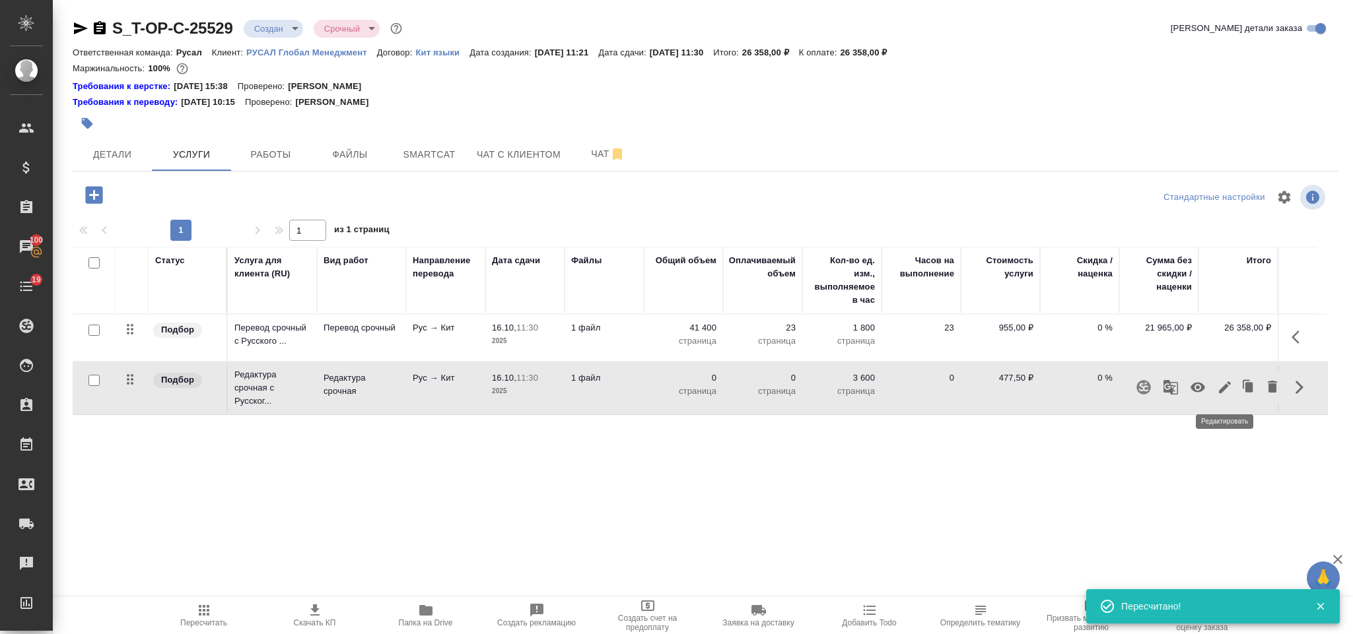
click at [1224, 395] on icon "button" at bounding box center [1225, 388] width 16 height 16
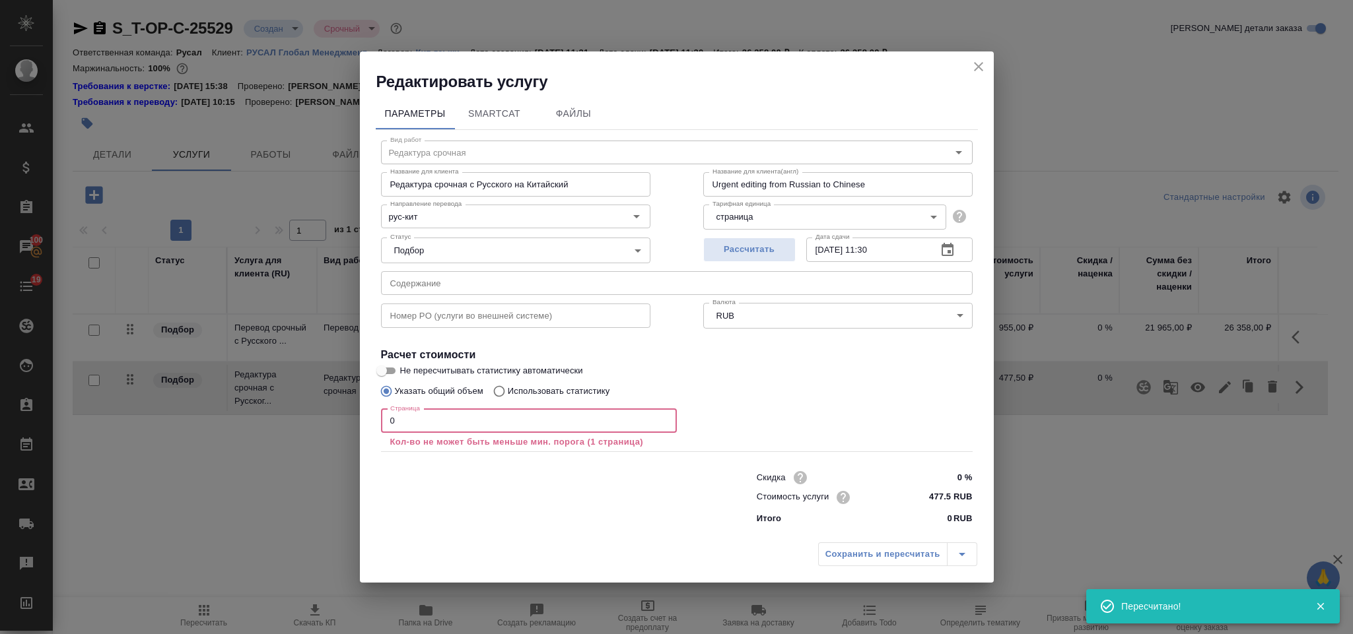
click at [495, 420] on input "0" at bounding box center [529, 421] width 296 height 24
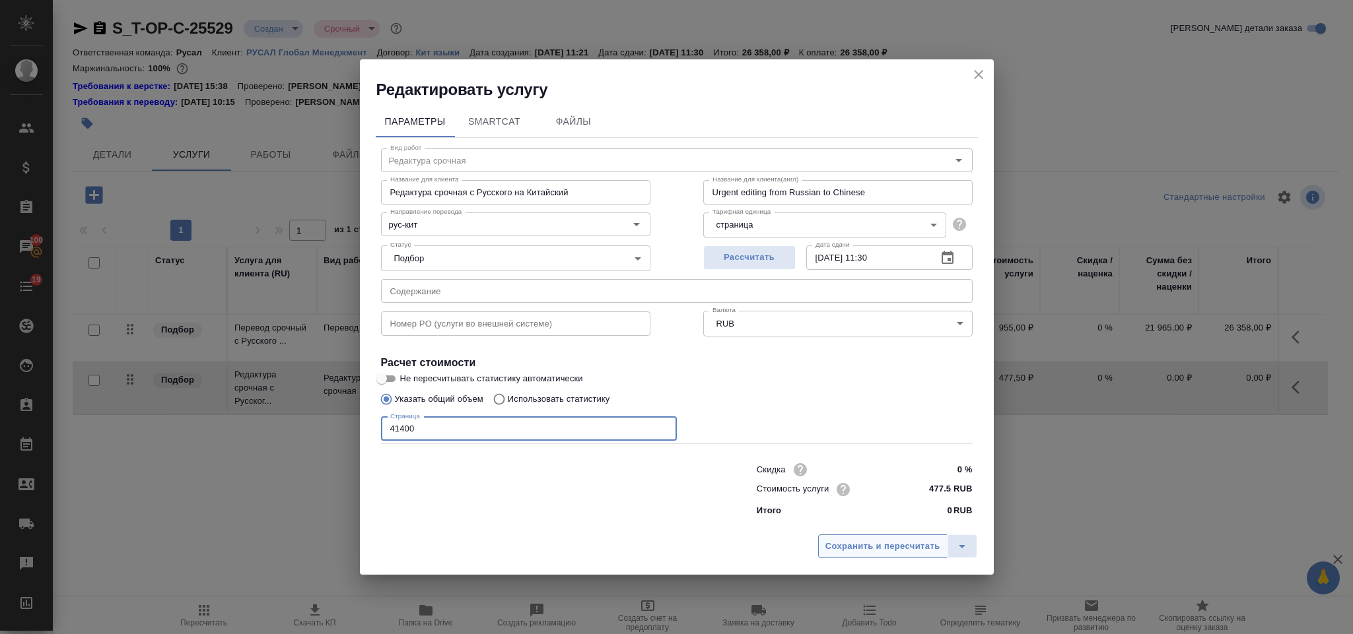
type input "41400"
click at [826, 535] on button "Сохранить и пересчитать" at bounding box center [882, 547] width 129 height 24
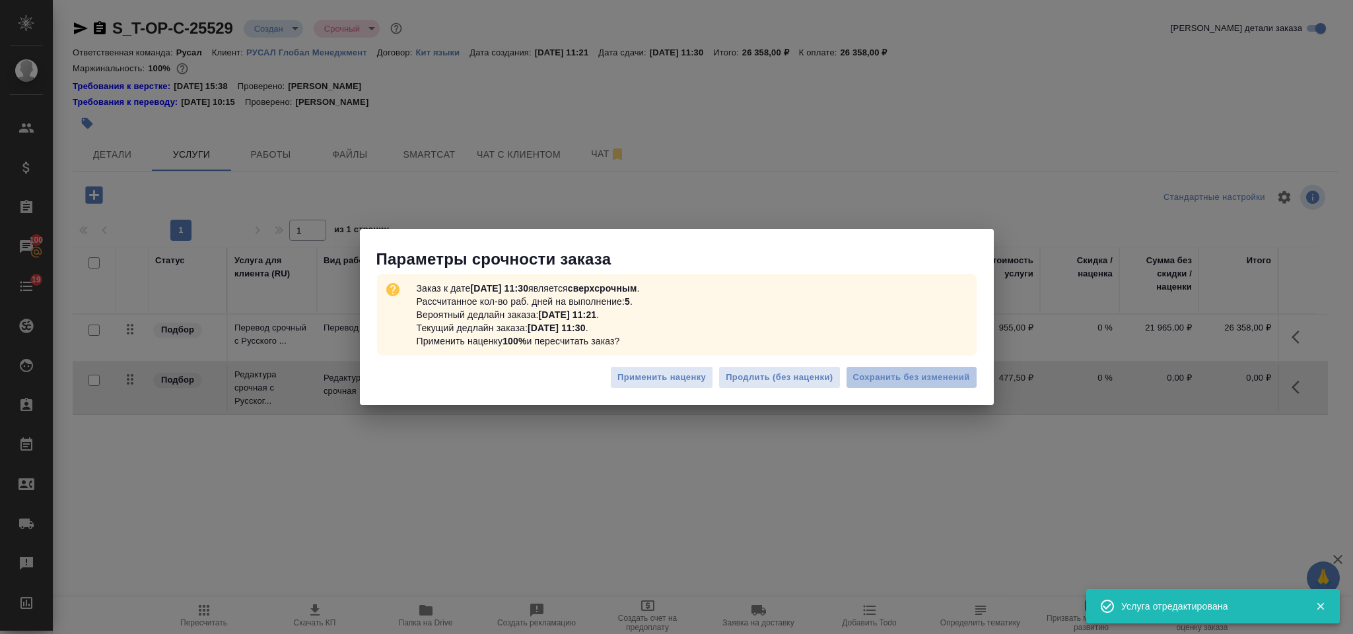
click at [883, 370] on span "Сохранить без изменений" at bounding box center [911, 377] width 117 height 15
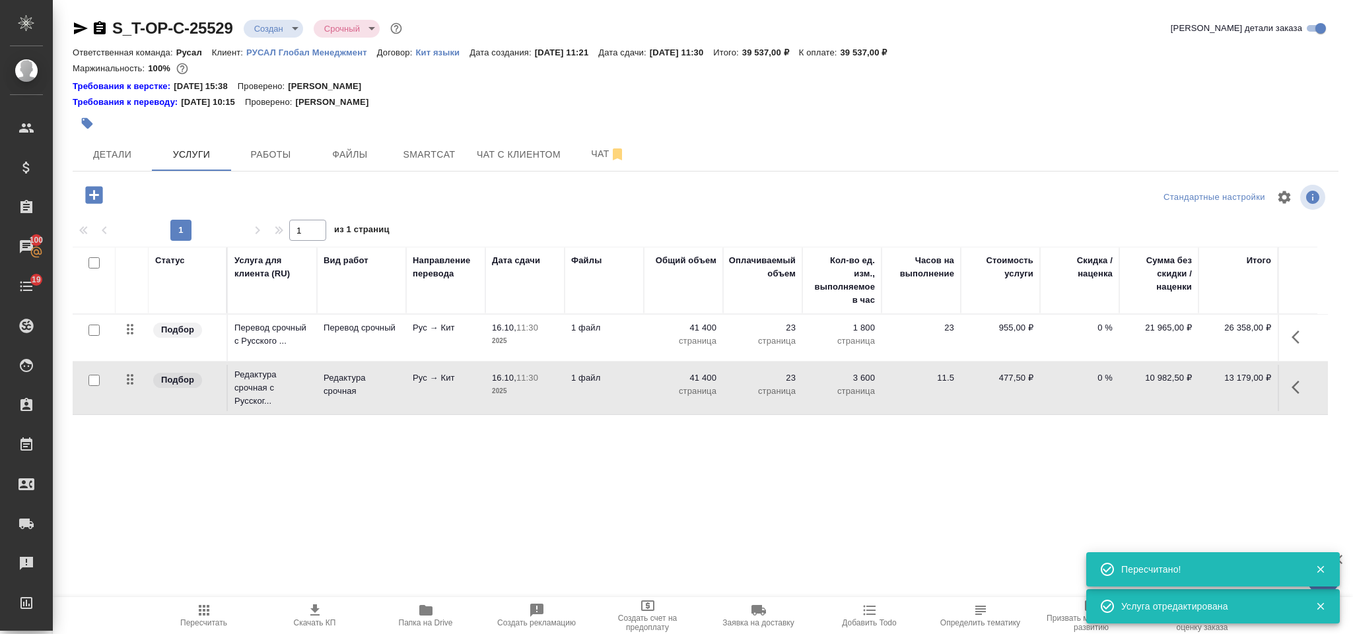
click at [95, 192] on icon "button" at bounding box center [93, 194] width 17 height 17
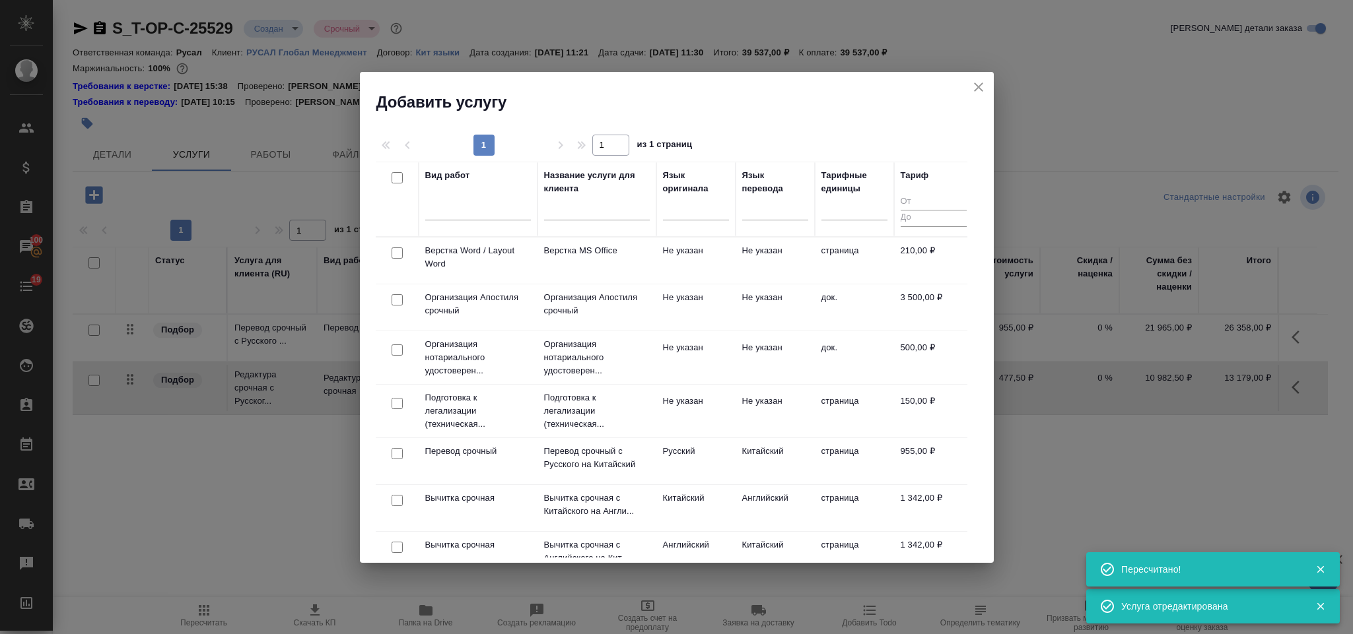
click at [988, 87] on div "Добавить услугу" at bounding box center [677, 92] width 634 height 41
click at [979, 85] on icon "close" at bounding box center [978, 87] width 9 height 9
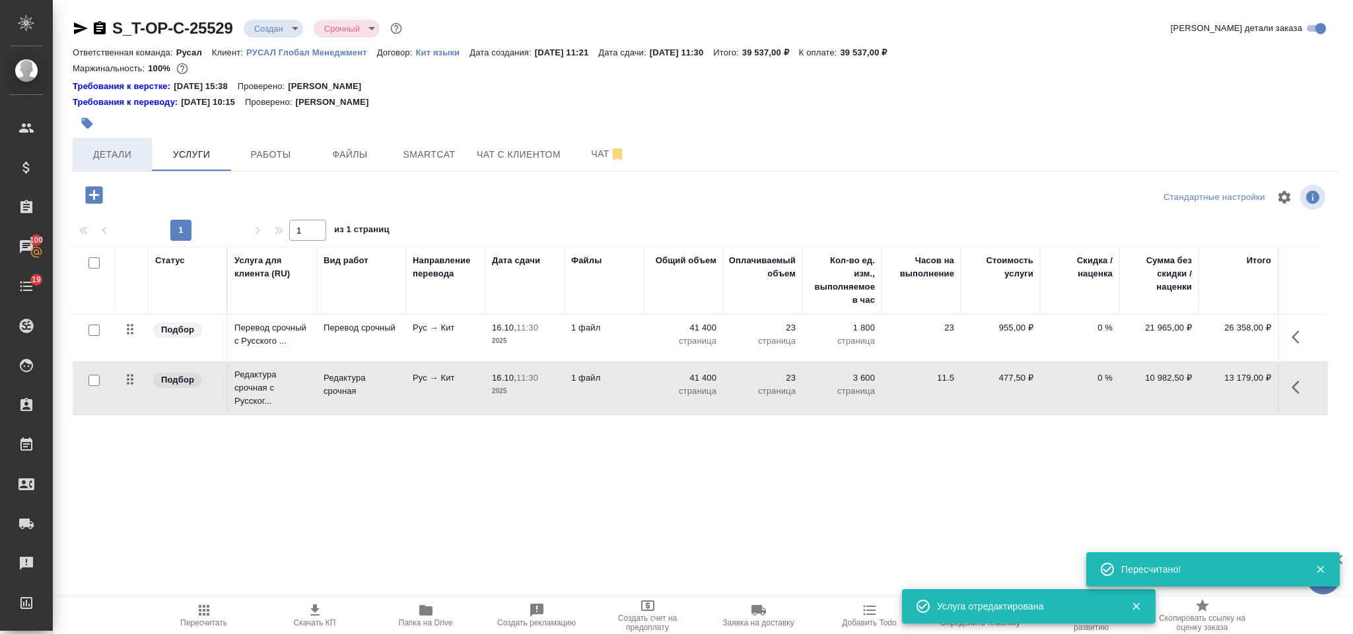
click at [149, 156] on button "Детали" at bounding box center [112, 154] width 79 height 33
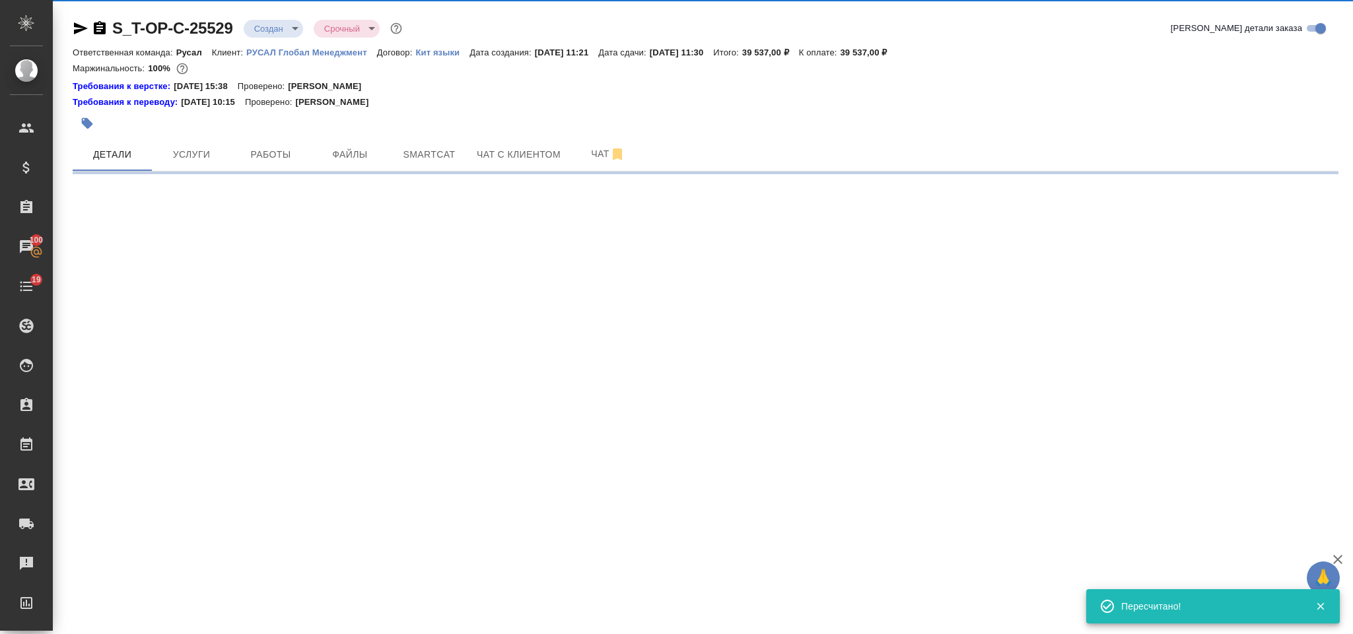
select select "RU"
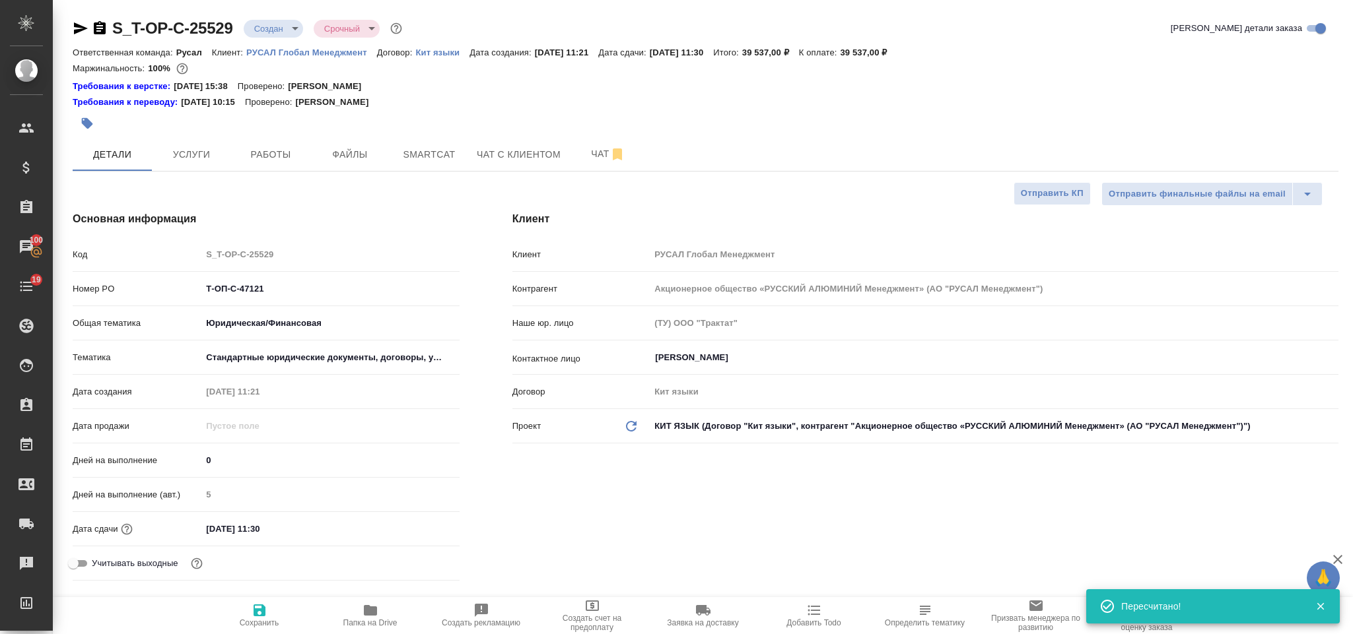
drag, startPoint x: 103, startPoint y: 26, endPoint x: 184, endPoint y: 3, distance: 84.4
click at [103, 26] on icon "button" at bounding box center [100, 27] width 12 height 13
type textarea "x"
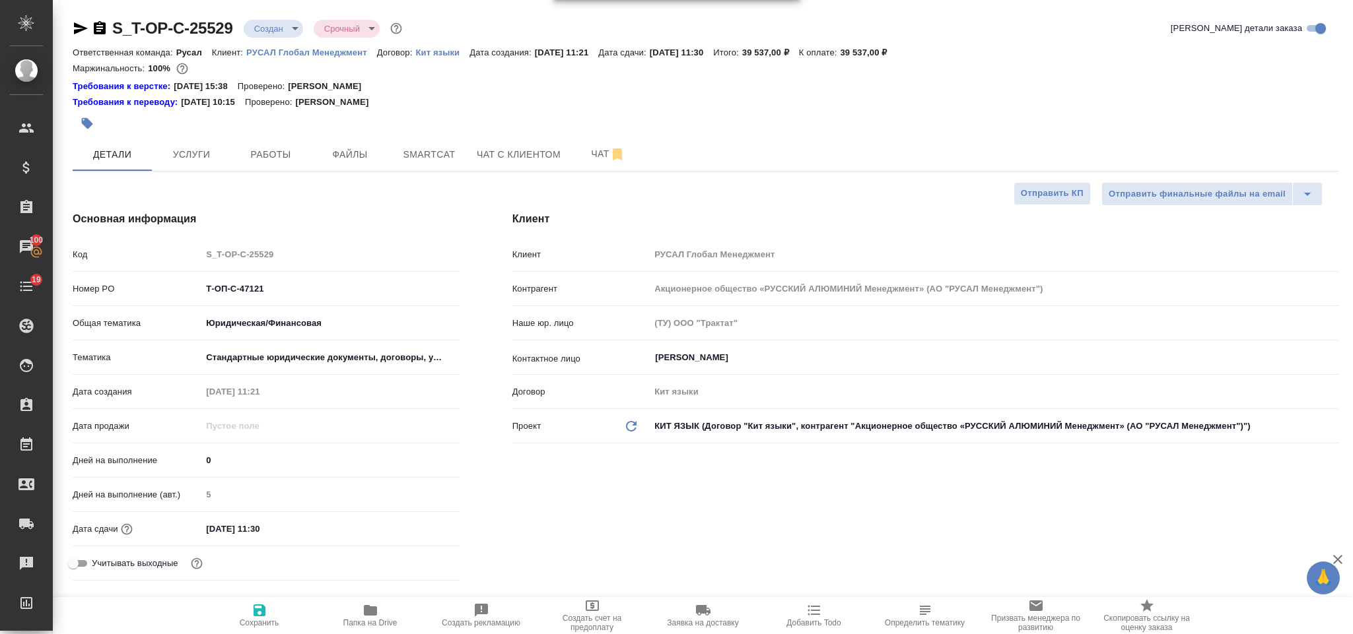
click at [84, 24] on icon "button" at bounding box center [81, 28] width 16 height 16
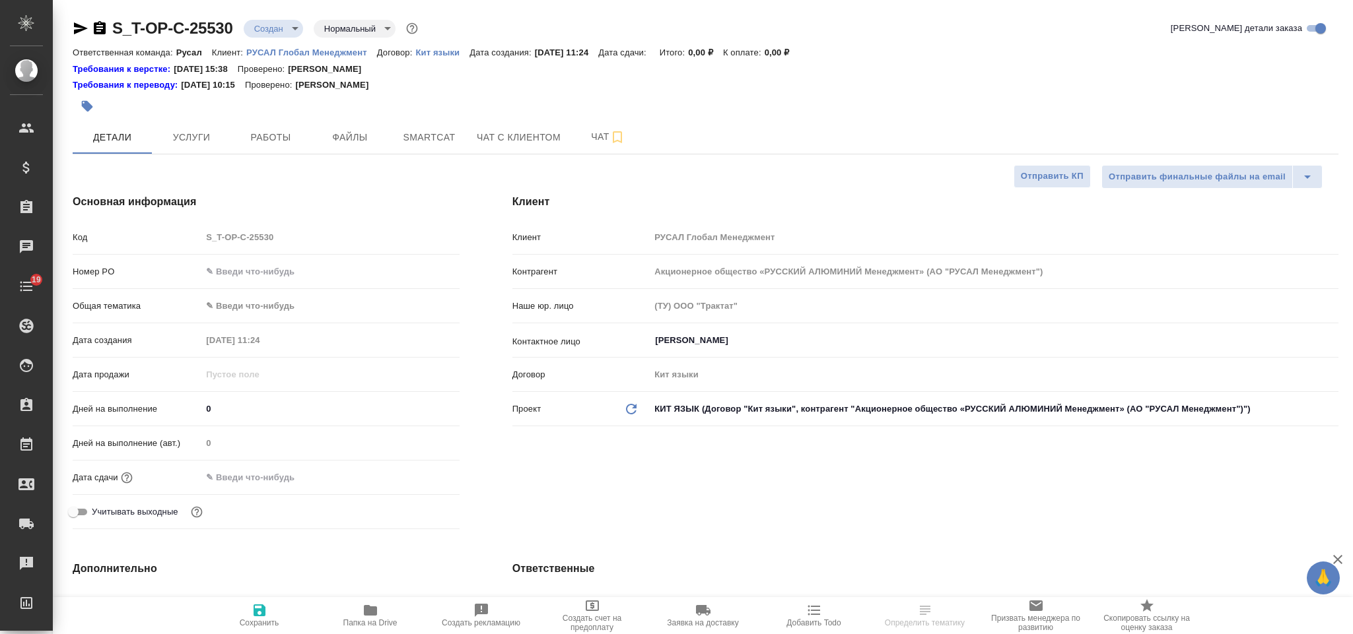
select select "RU"
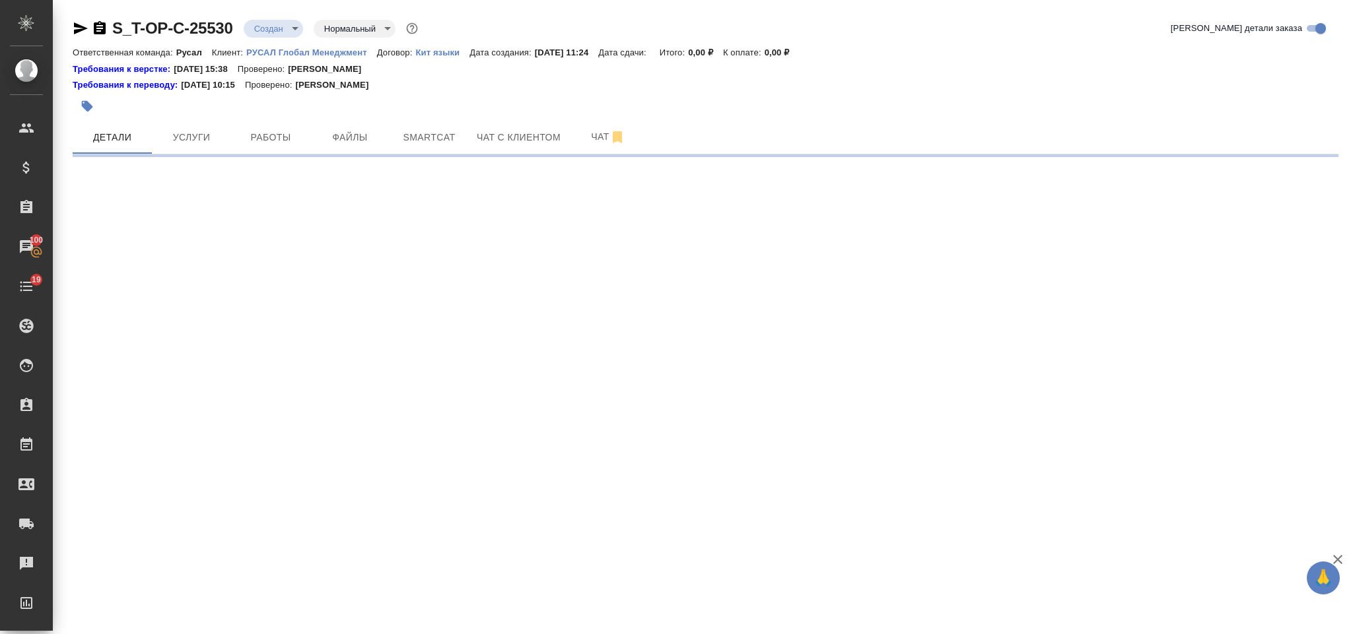
select select "RU"
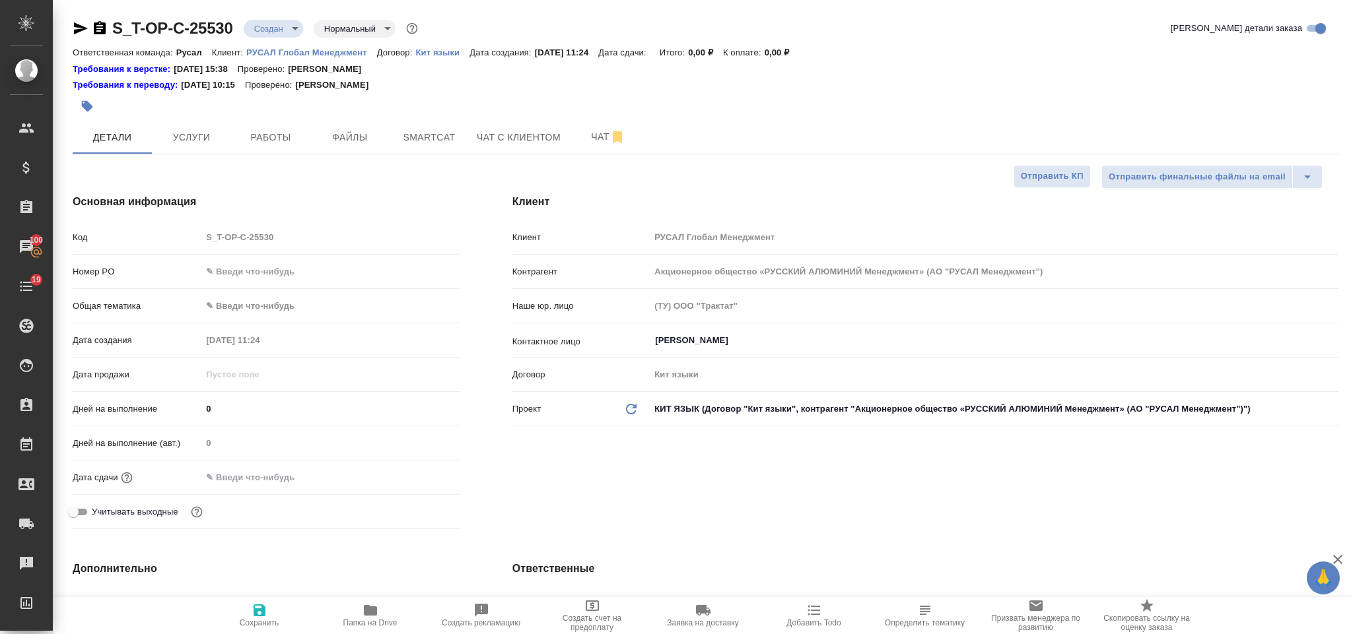
type textarea "x"
click at [267, 275] on input "text" at bounding box center [330, 271] width 256 height 19
paste input "Т-ОП-С-47122"
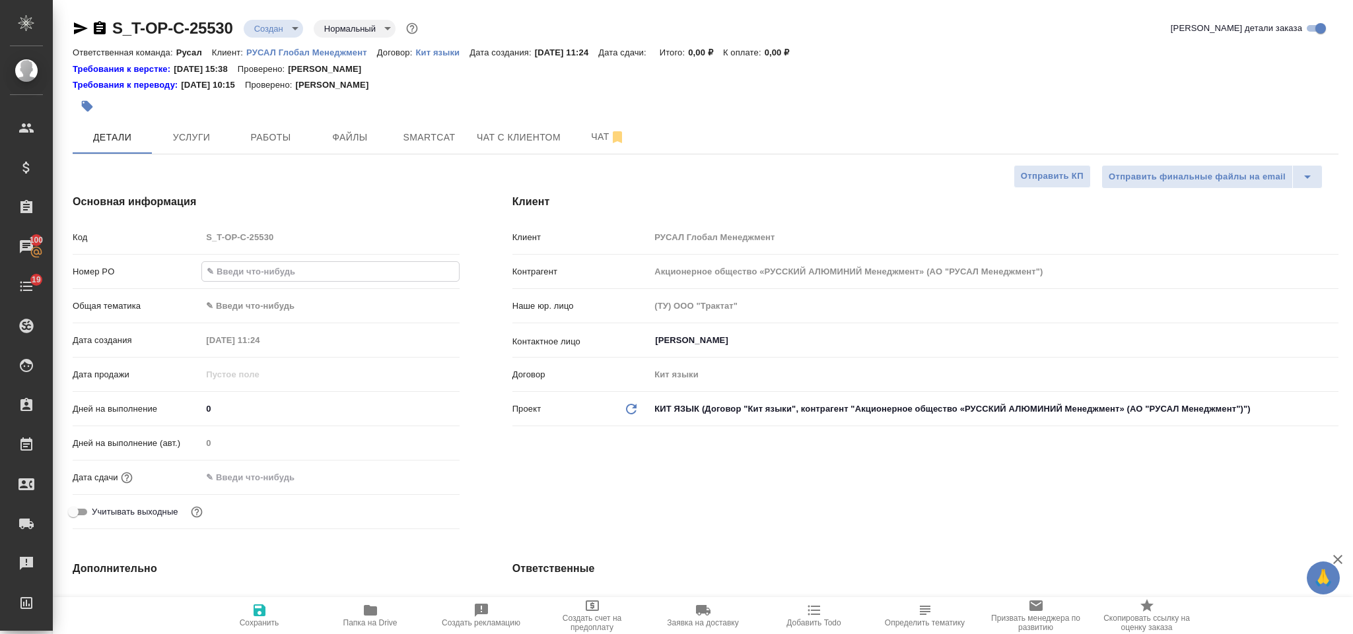
type input "Т-ОП-С-47122"
type textarea "x"
type input "Т-ОП-С-47122"
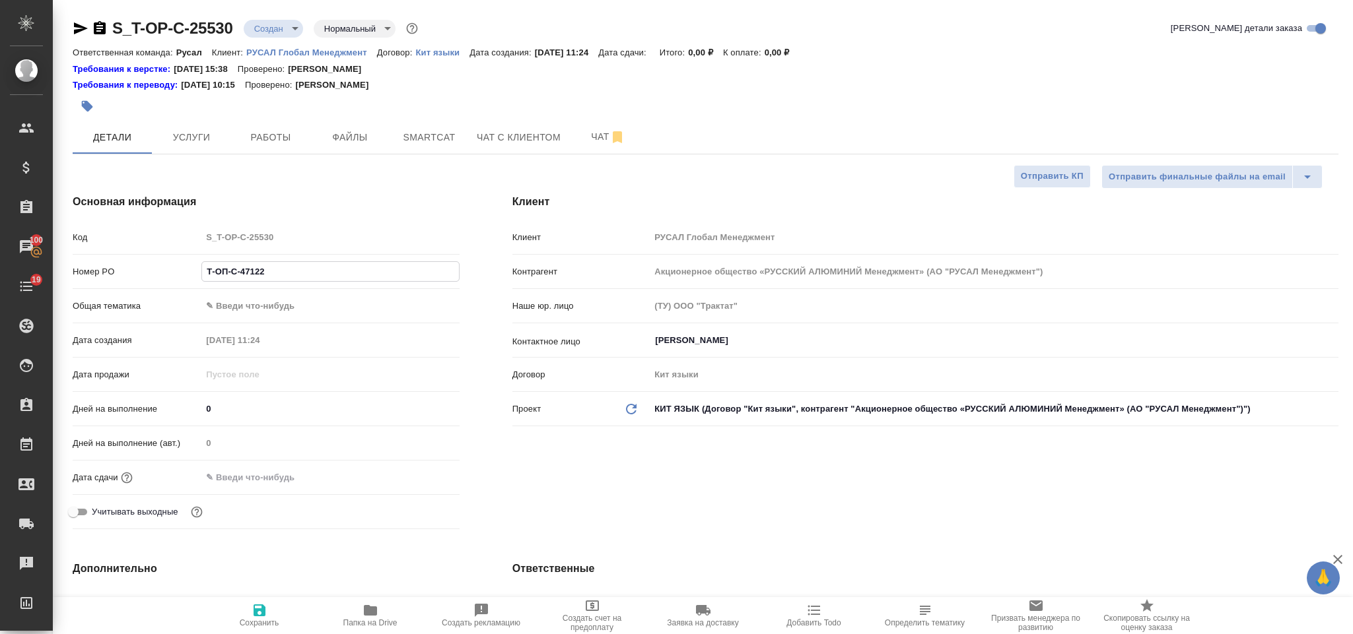
click at [325, 298] on body "🙏 .cls-1 fill:#fff; AWATERA [PERSON_NAME] Спецификации Заказы 100 Чаты 19 Todo …" at bounding box center [676, 317] width 1353 height 634
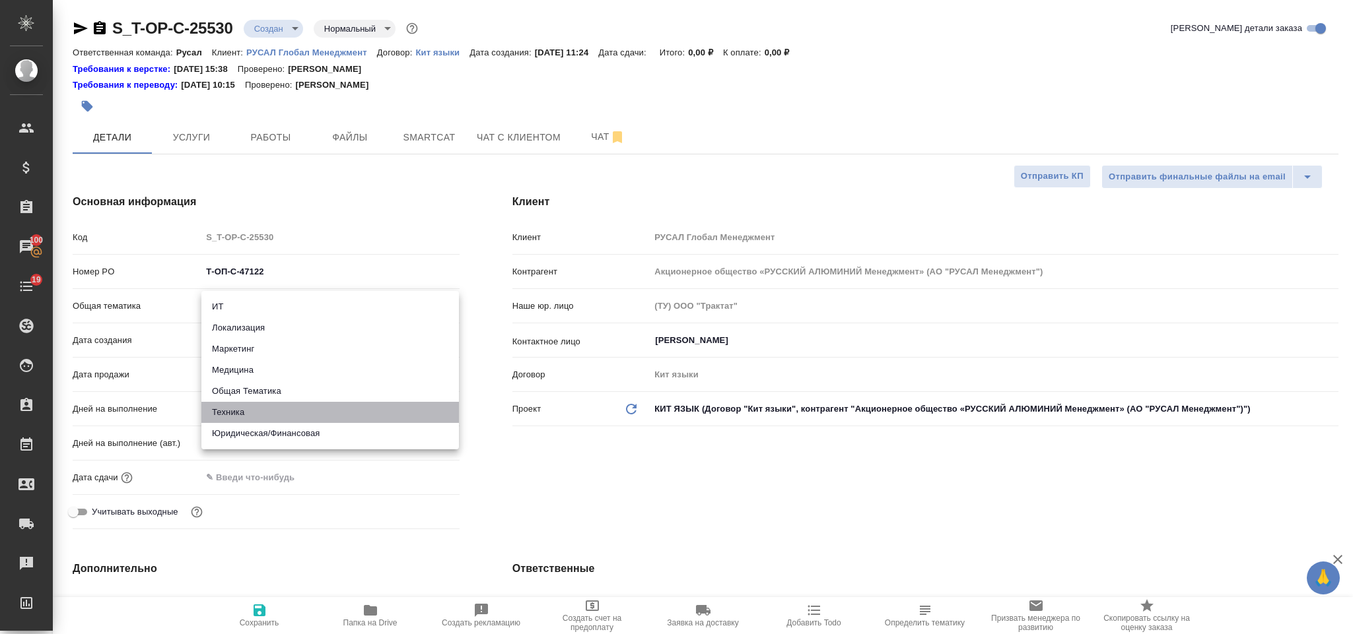
click at [285, 411] on li "Техника" at bounding box center [329, 412] width 257 height 21
type input "tech"
type textarea "x"
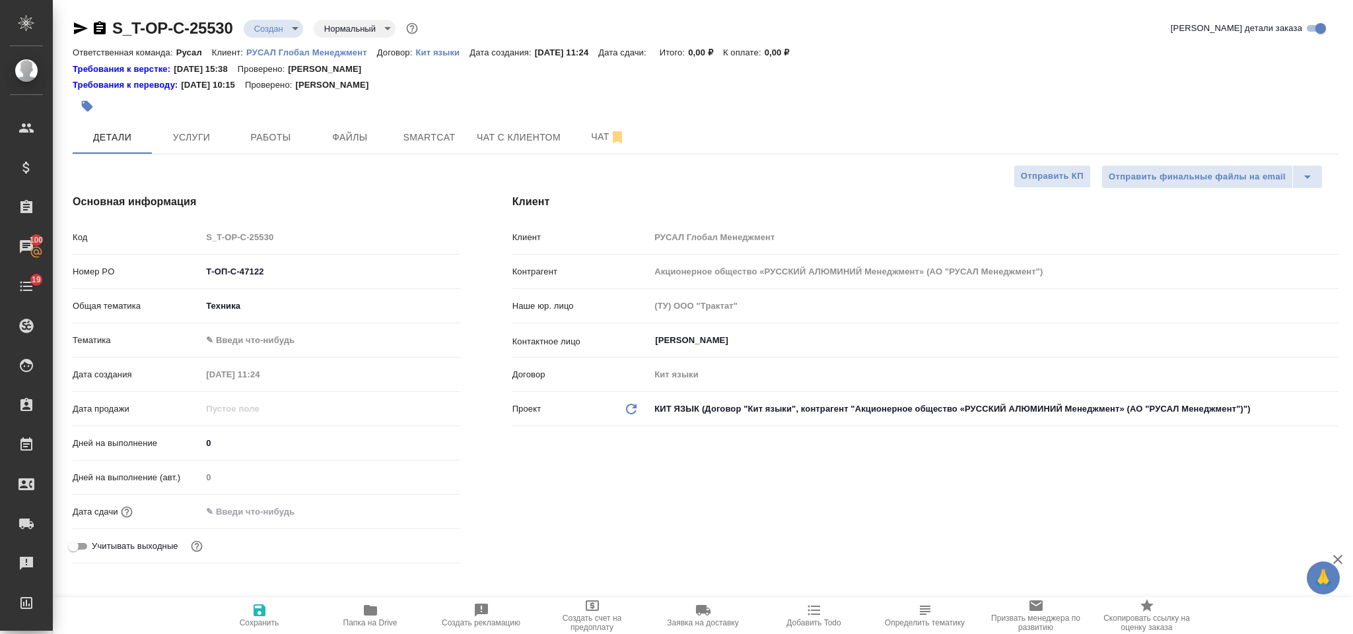
click at [284, 337] on body "🙏 .cls-1 fill:#fff; AWATERA [PERSON_NAME] Спецификации Заказы 100 Чаты 19 Todo …" at bounding box center [676, 317] width 1353 height 634
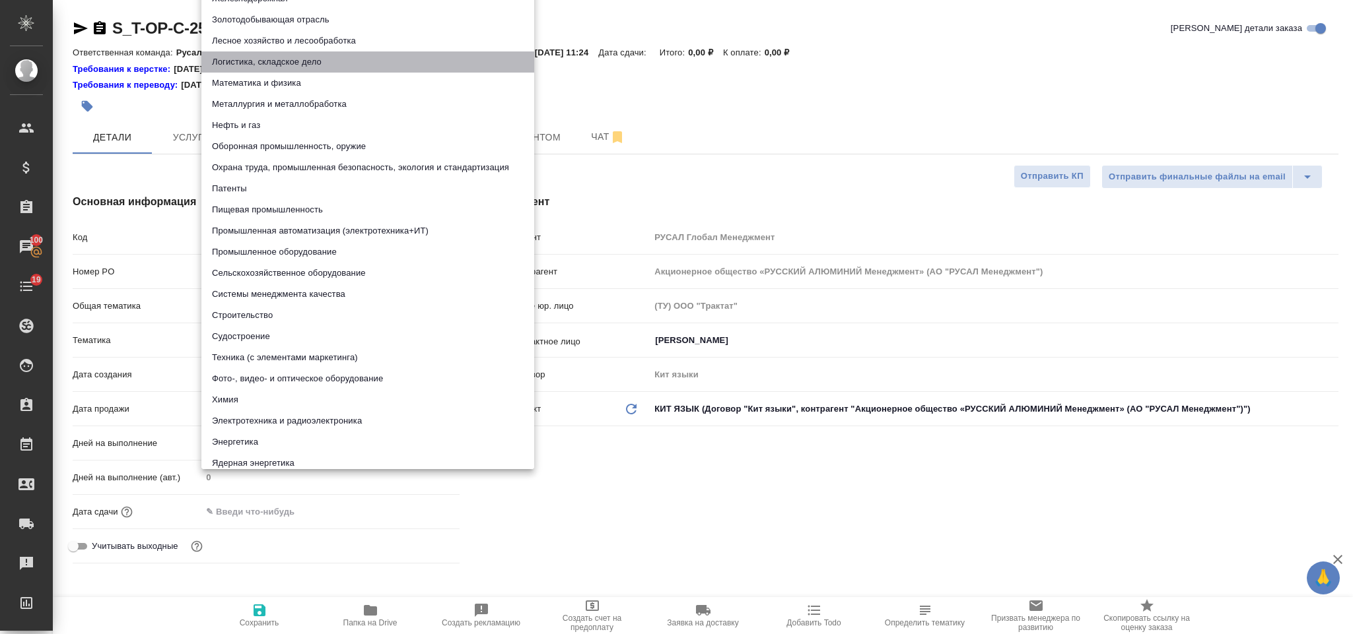
click at [279, 61] on li "Логистика, складское дело" at bounding box center [367, 61] width 333 height 21
type textarea "x"
type input "5a8b8b956a9677013d343d5f"
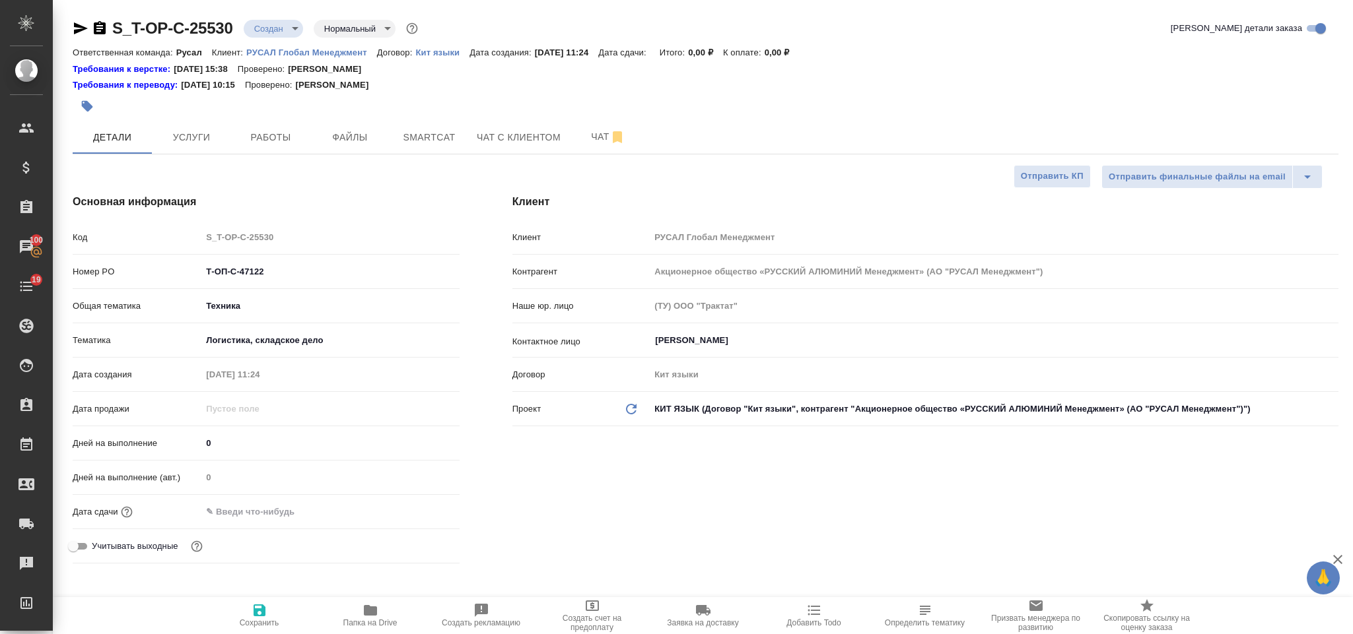
click at [254, 502] on input "text" at bounding box center [259, 511] width 116 height 19
click at [424, 515] on icon "button" at bounding box center [421, 512] width 16 height 16
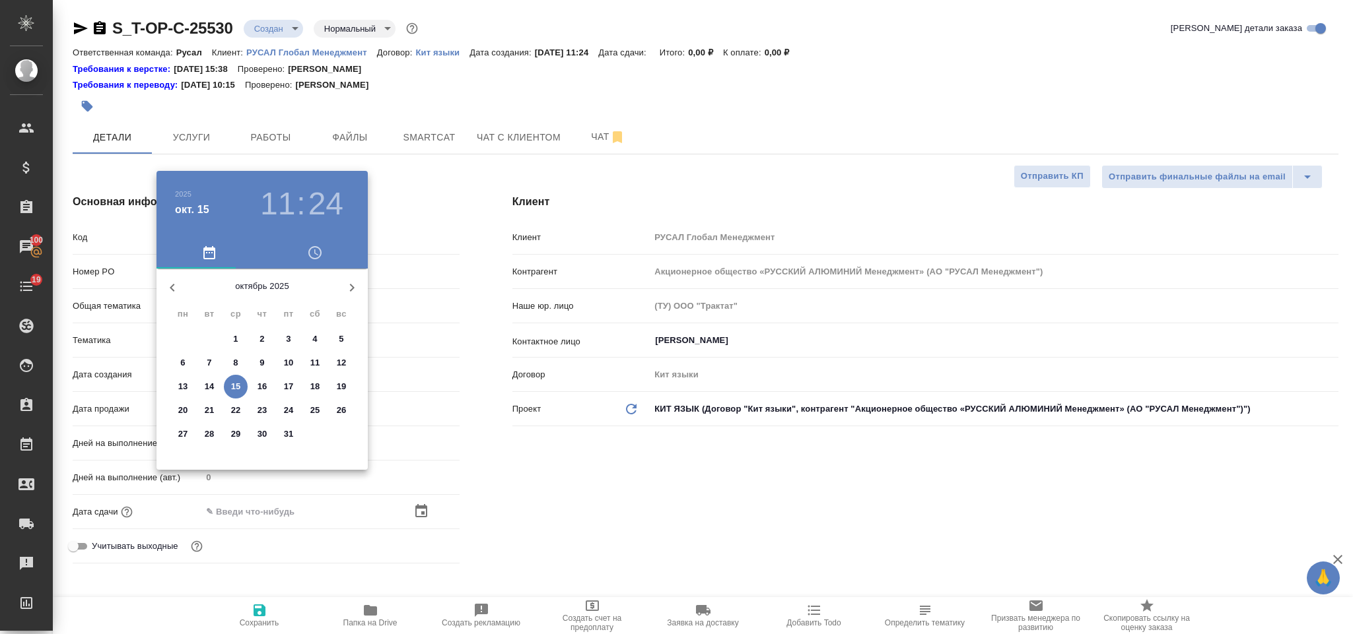
click at [416, 308] on div at bounding box center [676, 317] width 1353 height 634
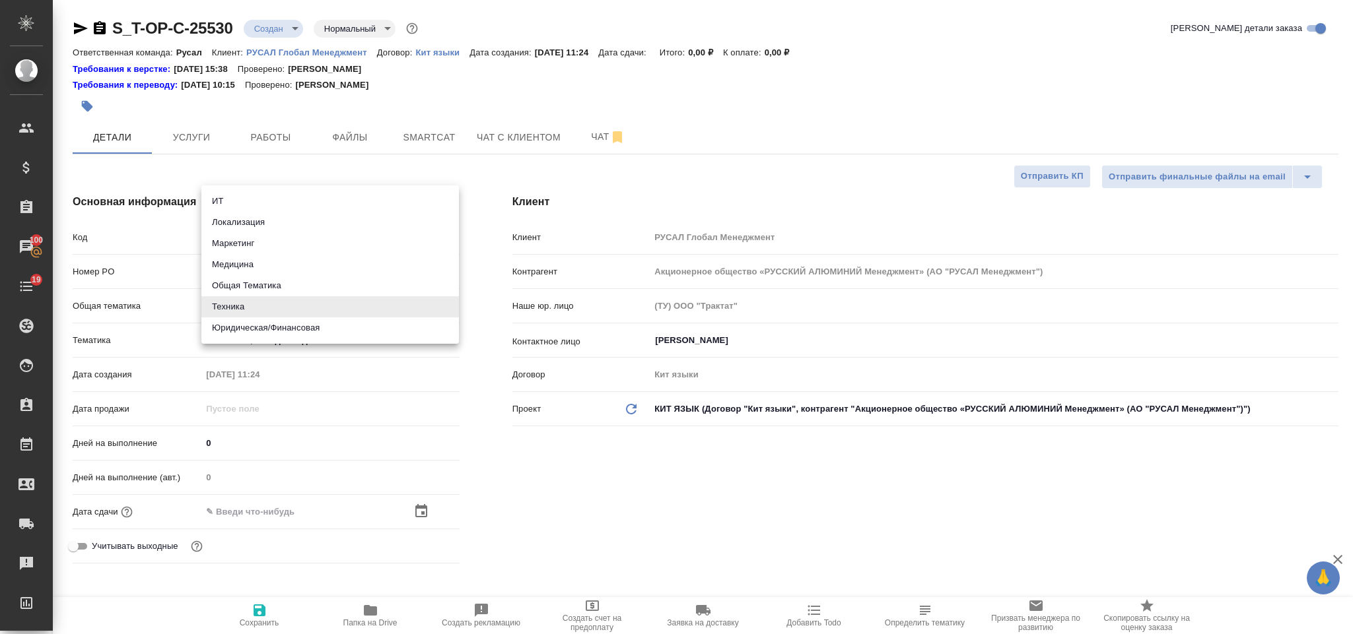
click at [302, 301] on body "🙏 .cls-1 fill:#fff; AWATERA [PERSON_NAME] Спецификации Заказы 100 Чаты 19 Todo …" at bounding box center [676, 317] width 1353 height 634
click at [300, 333] on li "Юридическая/Финансовая" at bounding box center [329, 328] width 257 height 21
type input "yr-fn"
type textarea "x"
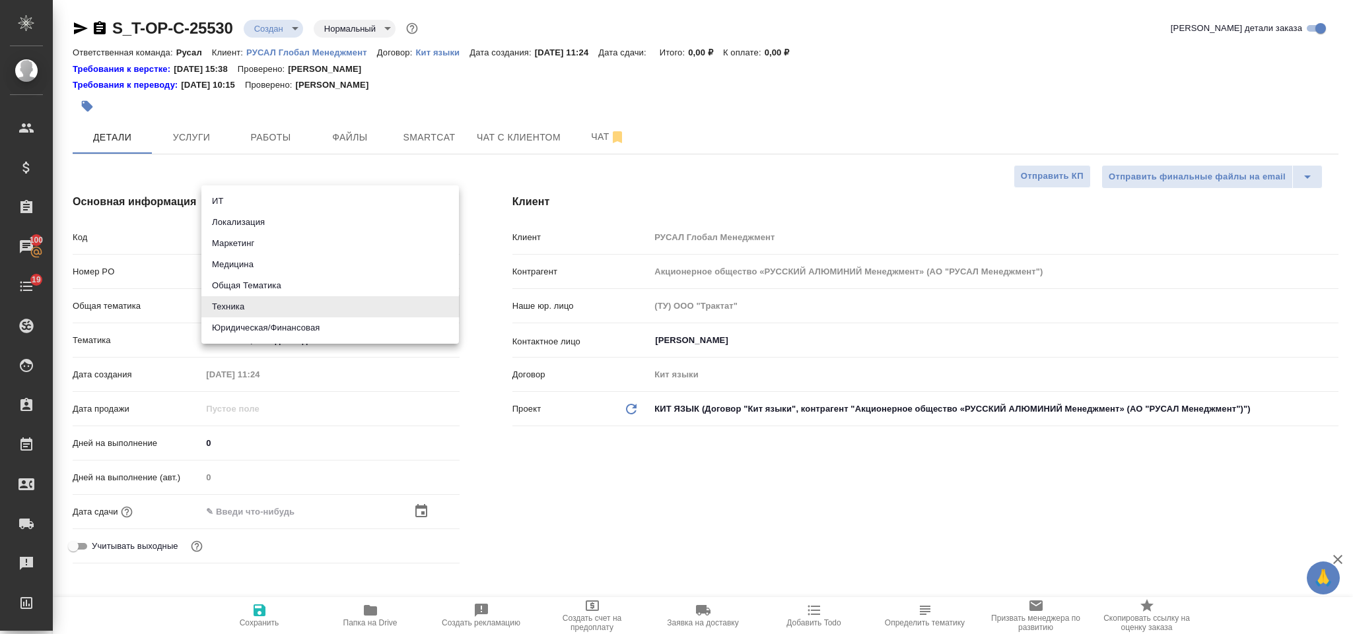
type textarea "x"
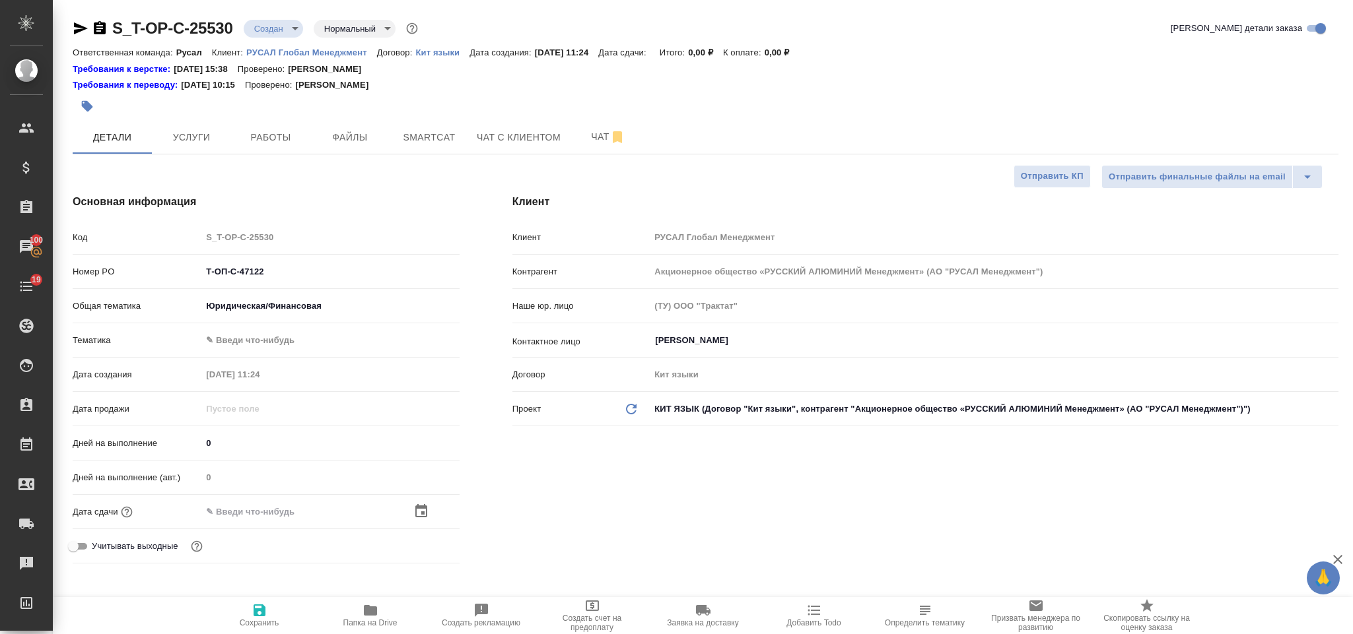
click at [288, 337] on body "🙏 .cls-1 fill:#fff; AWATERA [PERSON_NAME] Спецификации Заказы 100 Чаты 19 Todo …" at bounding box center [676, 317] width 1353 height 634
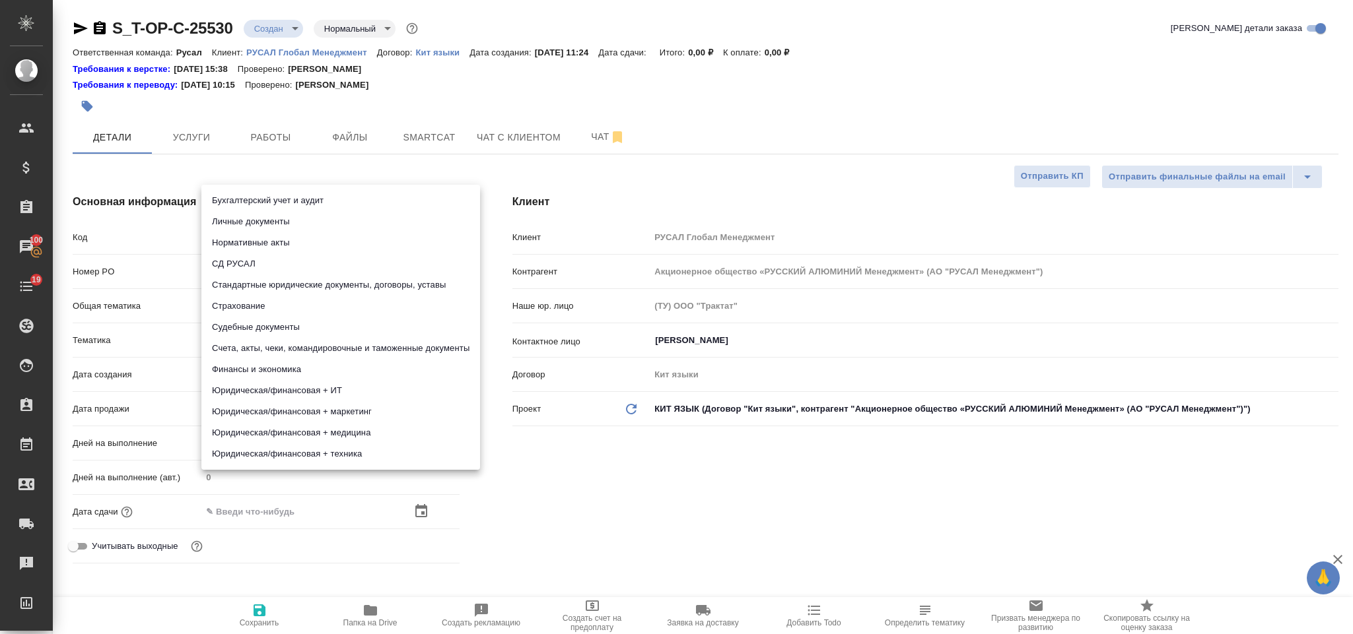
click at [304, 446] on li "Юридическая/финансовая + техника" at bounding box center [340, 454] width 279 height 21
type textarea "x"
type input "5a8b8b956a9677013d343e73"
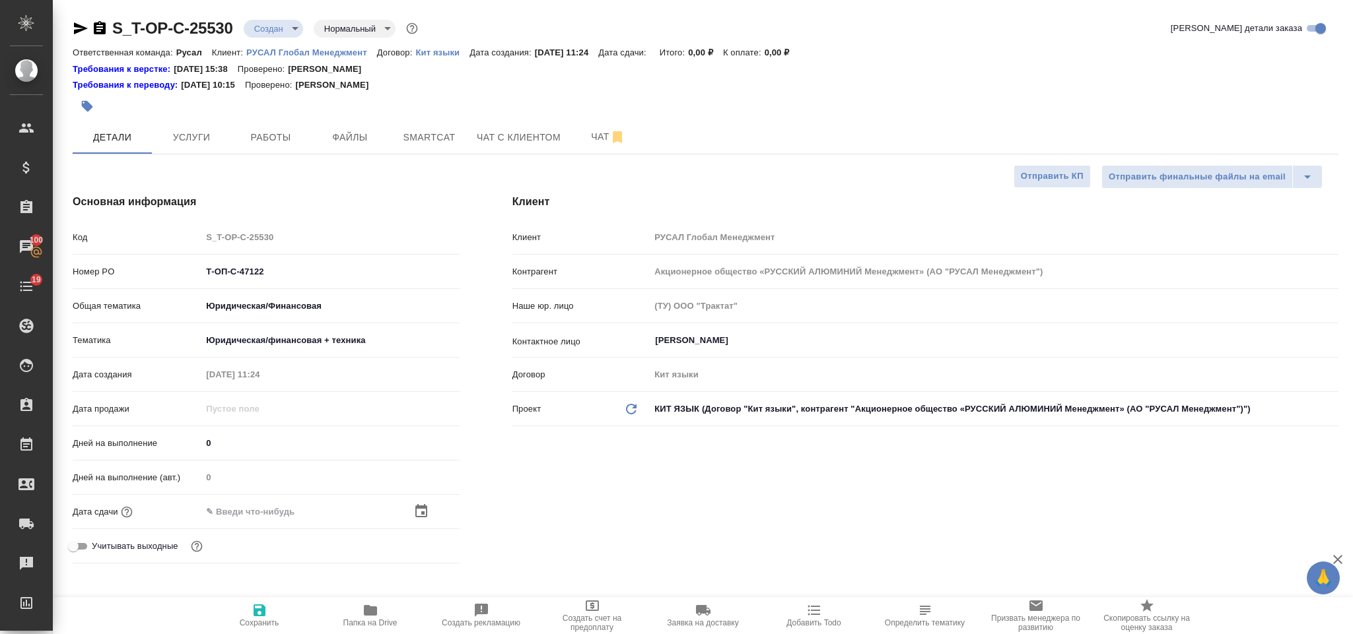
click at [304, 509] on input "text" at bounding box center [259, 511] width 116 height 19
click at [426, 507] on icon "button" at bounding box center [421, 512] width 16 height 16
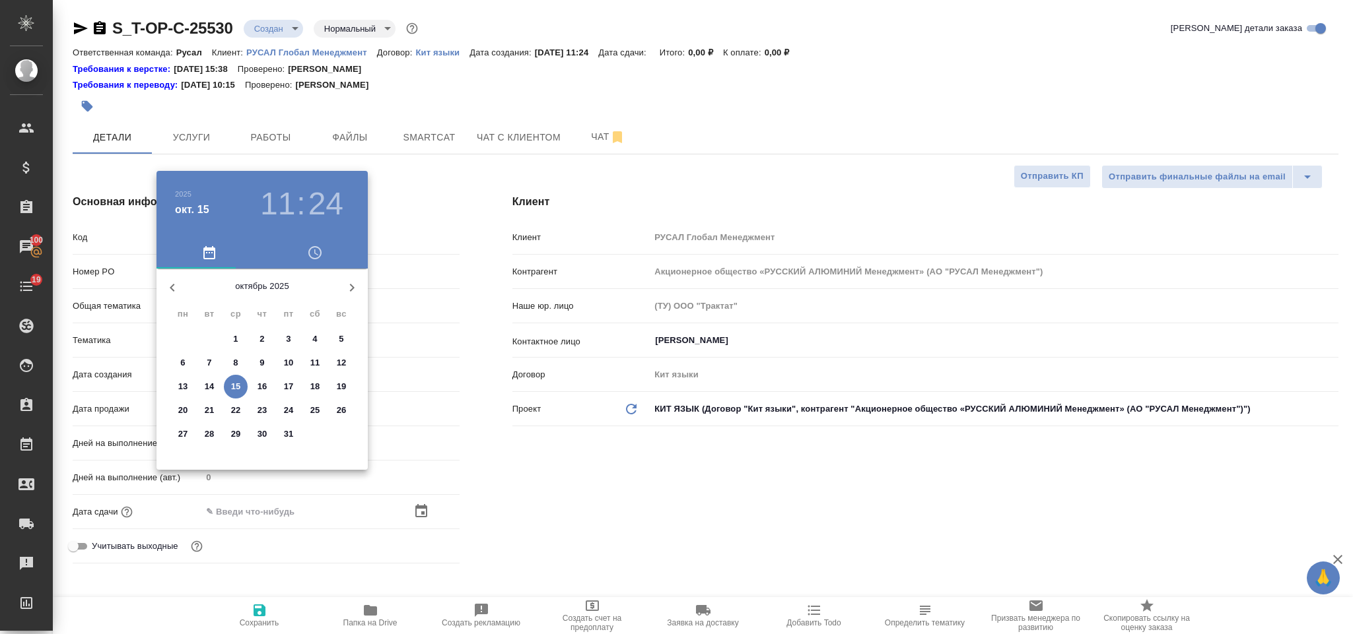
click at [258, 388] on p "16" at bounding box center [262, 386] width 10 height 13
type input "[DATE] 11:24"
type textarea "x"
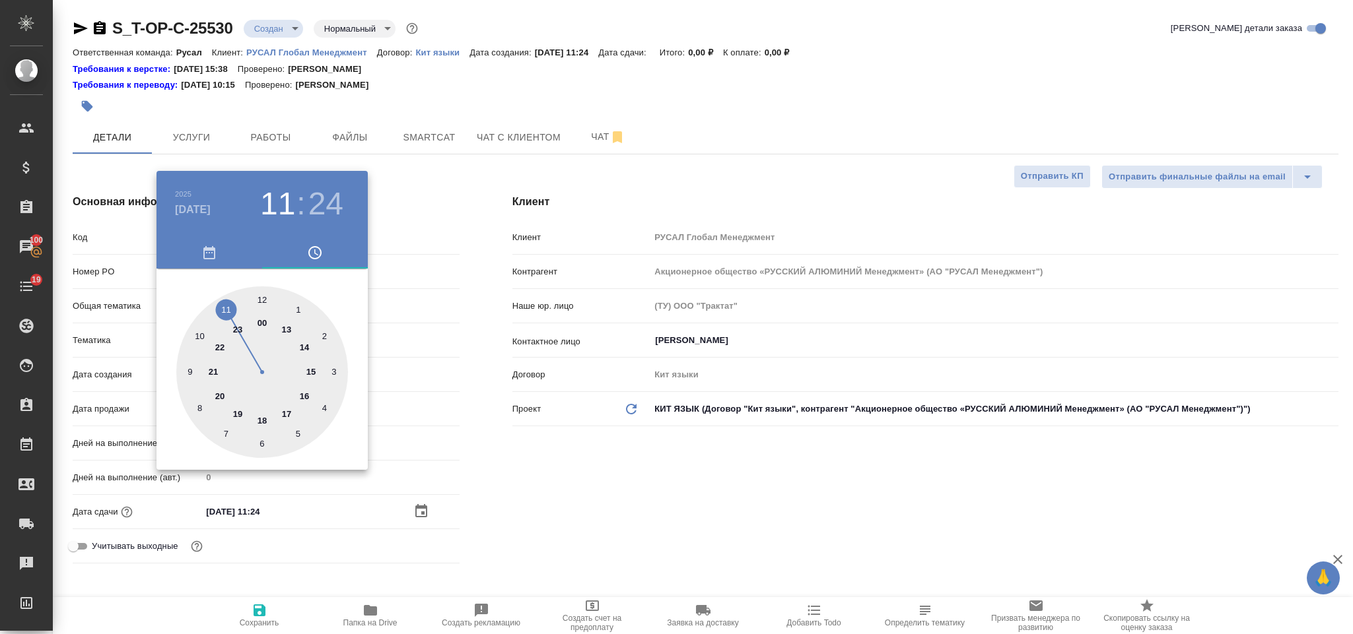
click at [202, 339] on div at bounding box center [262, 373] width 172 height 172
type input "[DATE] 10:24"
type textarea "x"
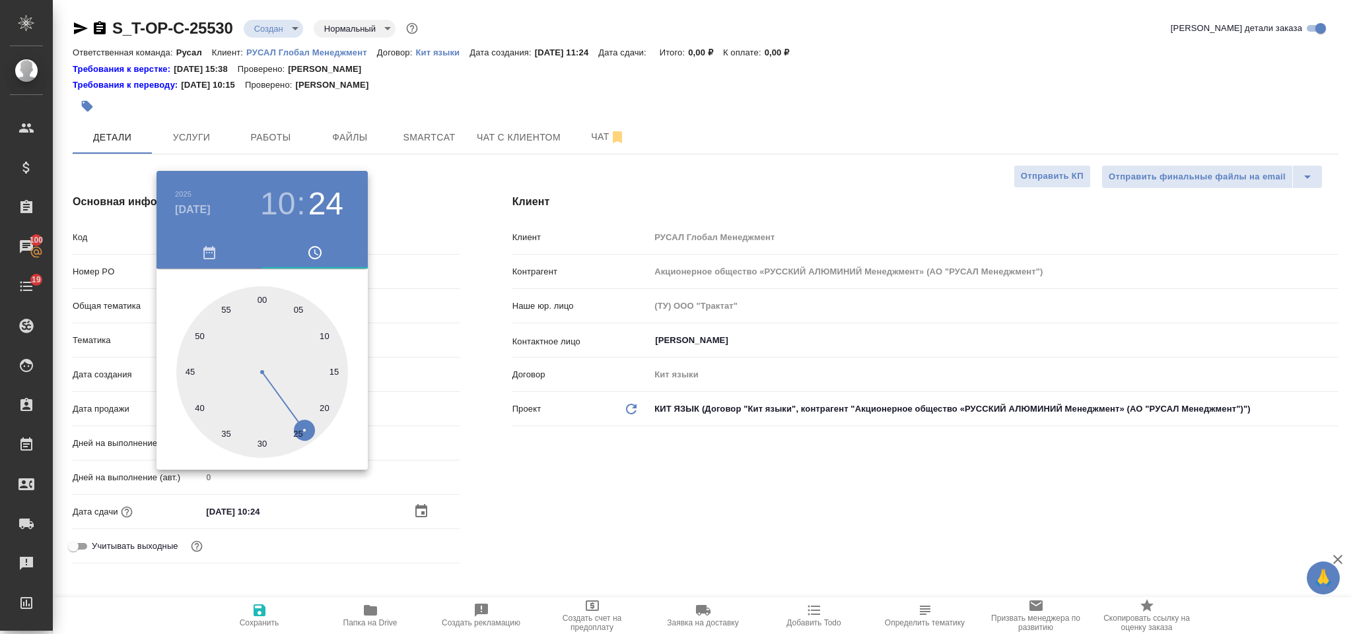
click at [260, 444] on div at bounding box center [262, 373] width 172 height 172
type input "[DATE] 10:30"
type textarea "x"
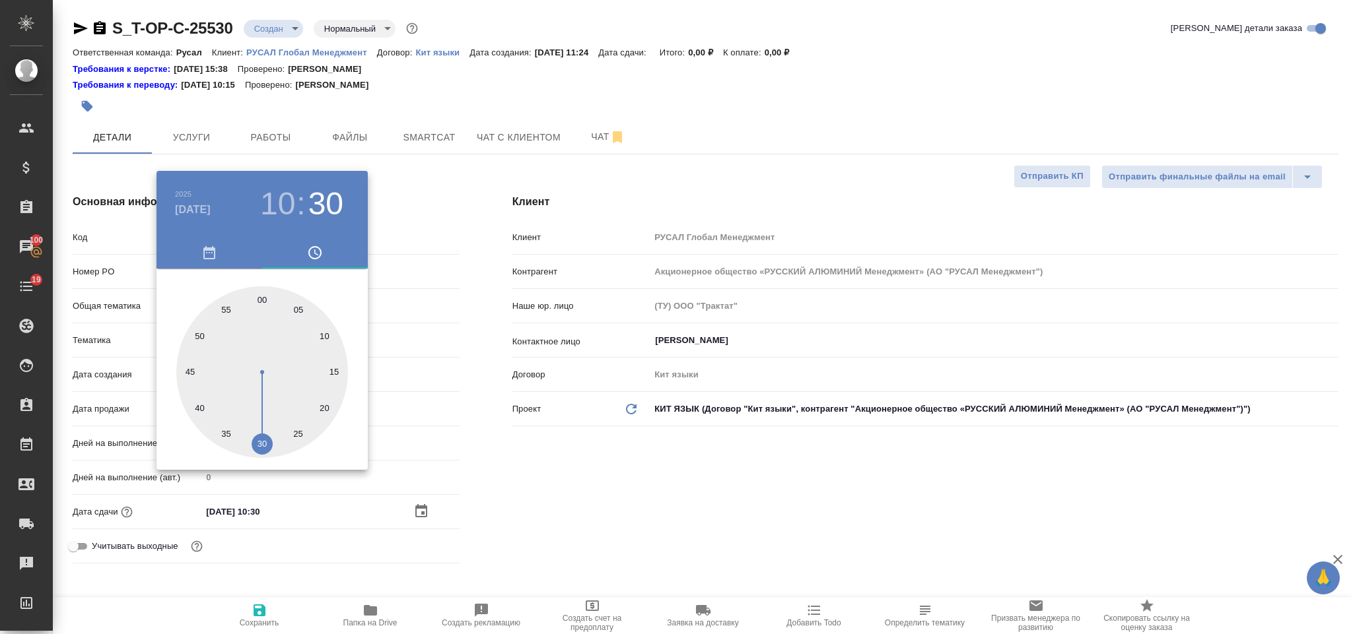
click at [601, 473] on div at bounding box center [676, 317] width 1353 height 634
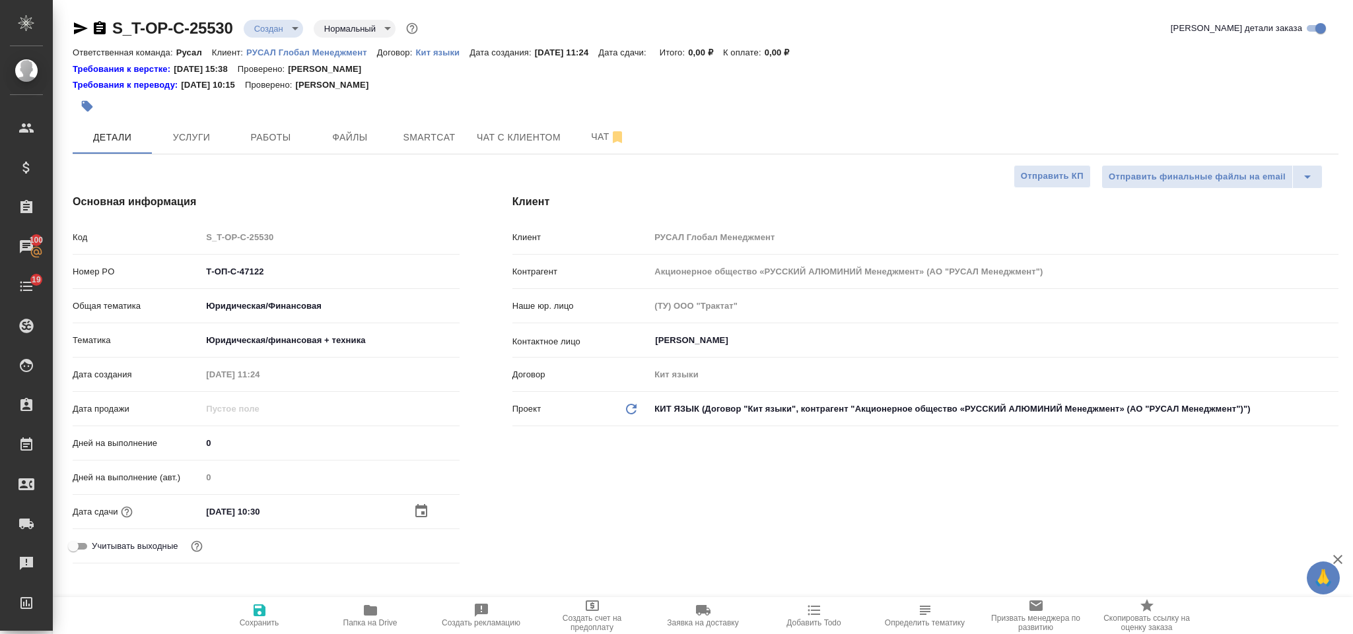
click at [262, 606] on icon "button" at bounding box center [260, 611] width 12 height 12
type textarea "x"
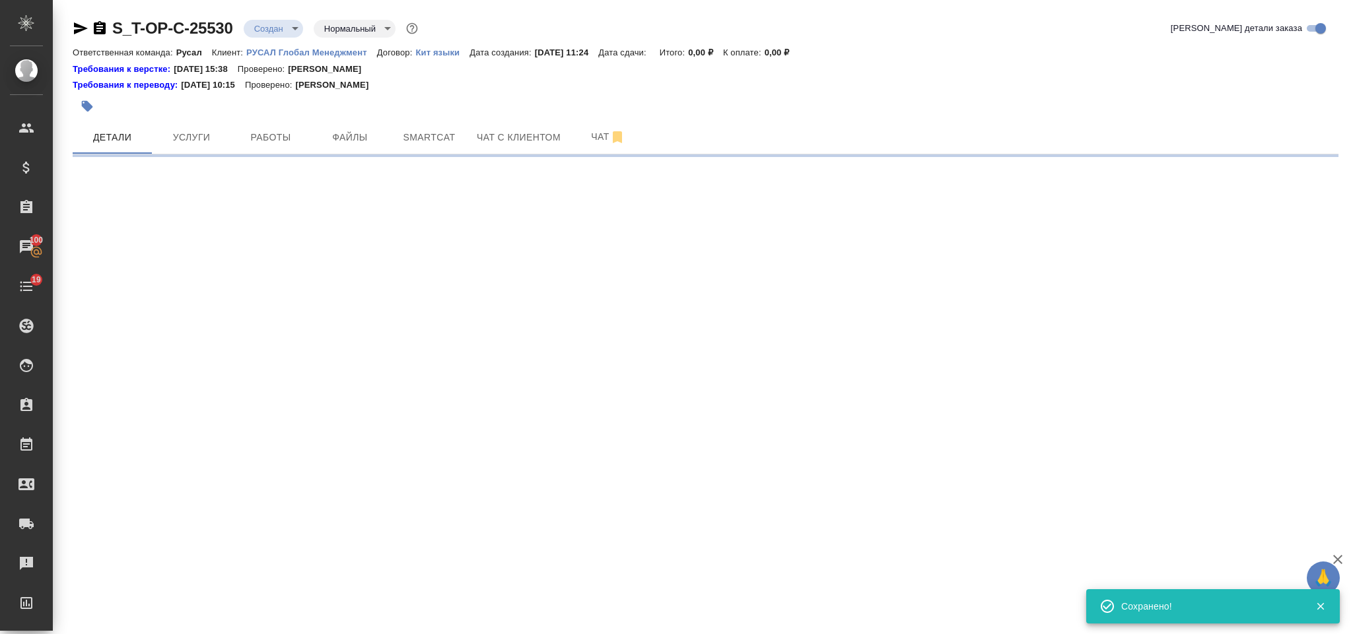
select select "RU"
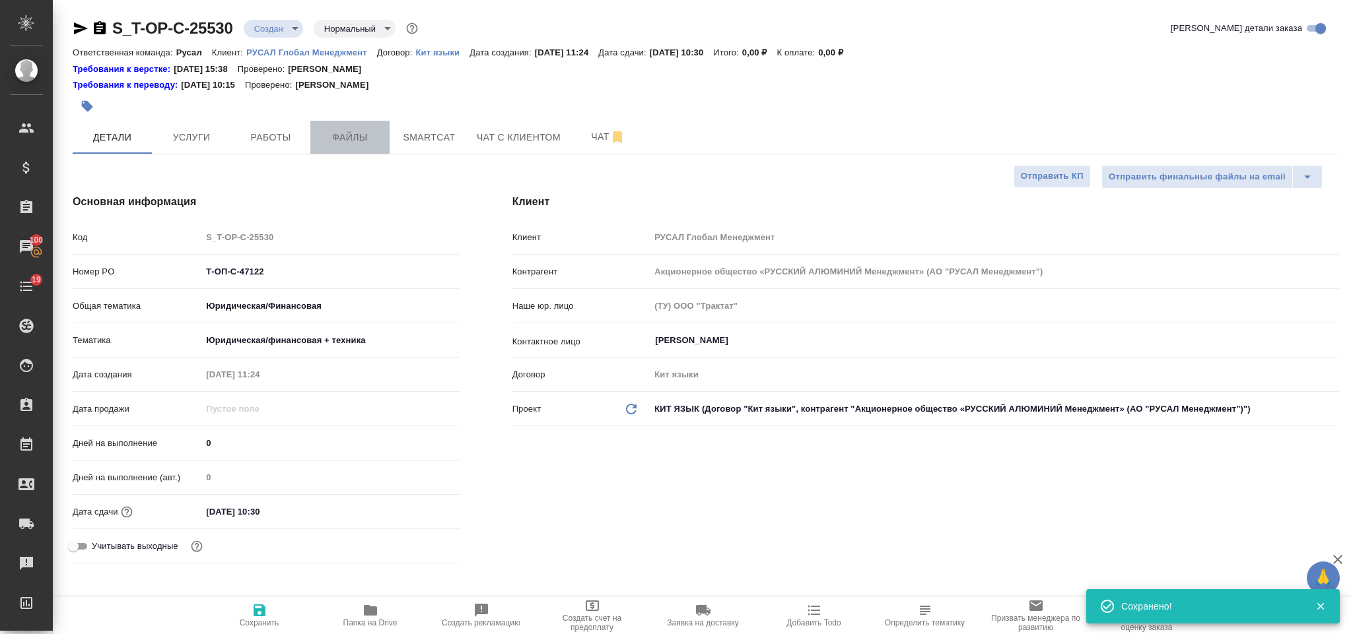
click at [375, 141] on span "Файлы" at bounding box center [349, 137] width 63 height 17
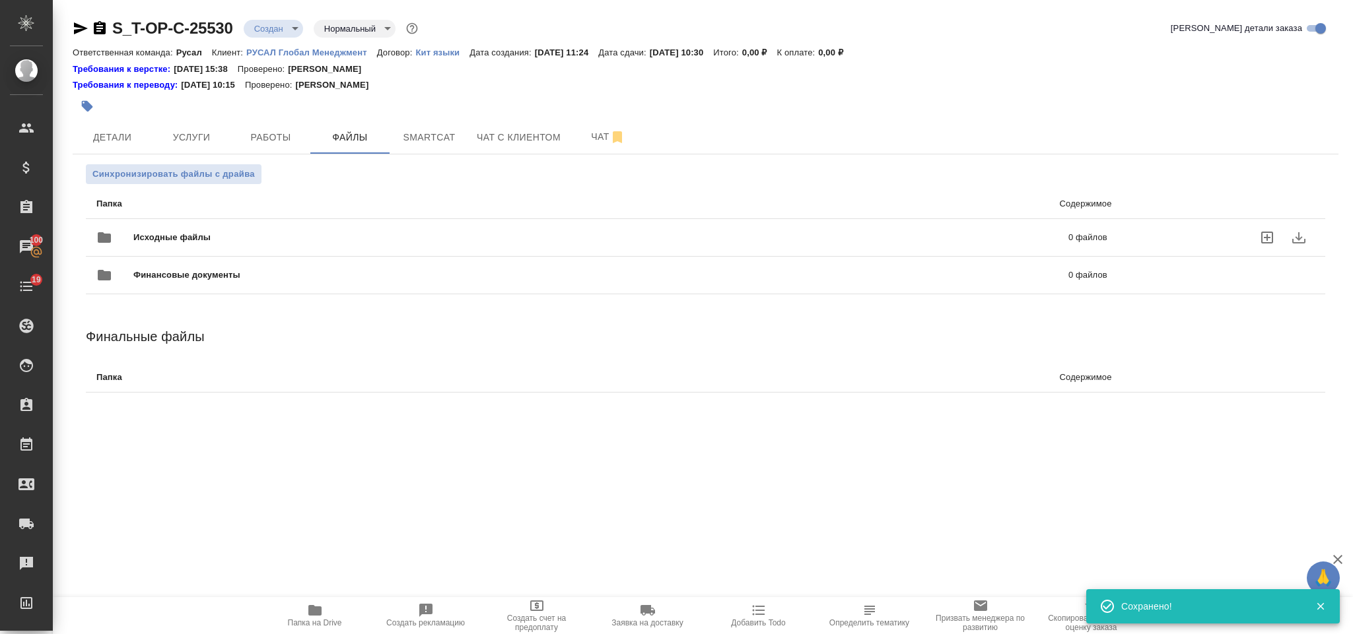
click at [242, 236] on span "Исходные файлы" at bounding box center [386, 237] width 506 height 13
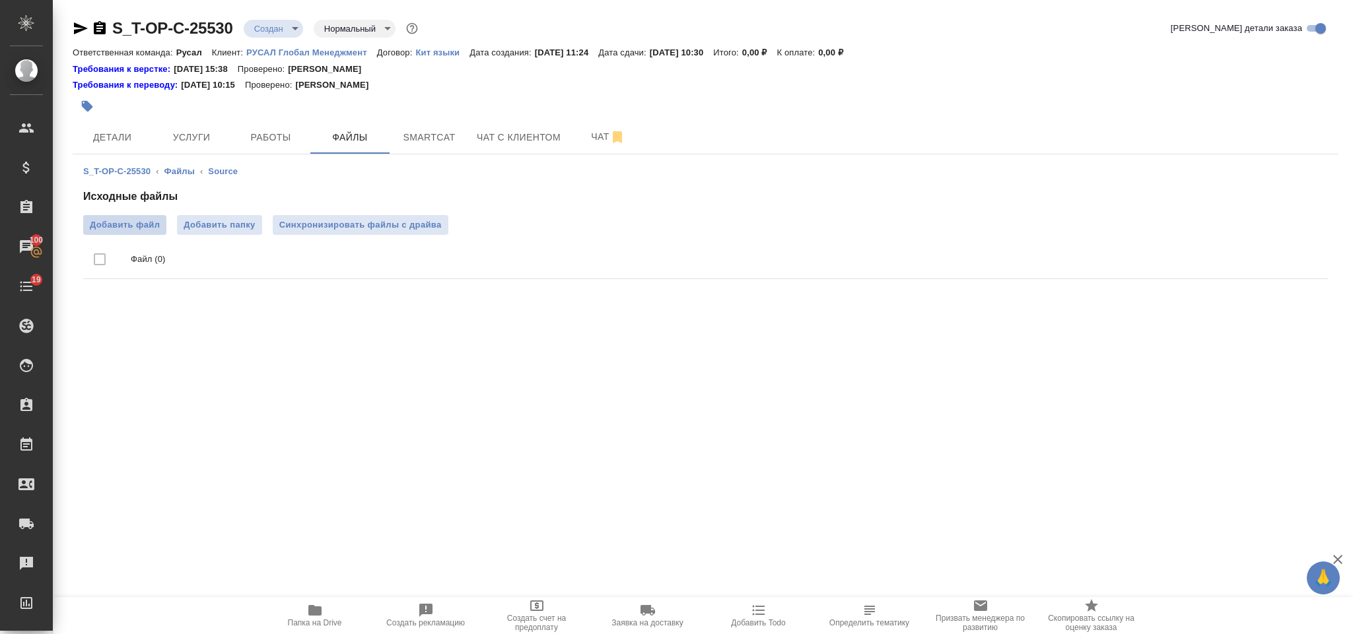
click at [151, 224] on span "Добавить файл" at bounding box center [125, 225] width 70 height 13
click at [0, 0] on input "Добавить файл" at bounding box center [0, 0] width 0 height 0
click at [194, 143] on span "Услуги" at bounding box center [191, 137] width 63 height 17
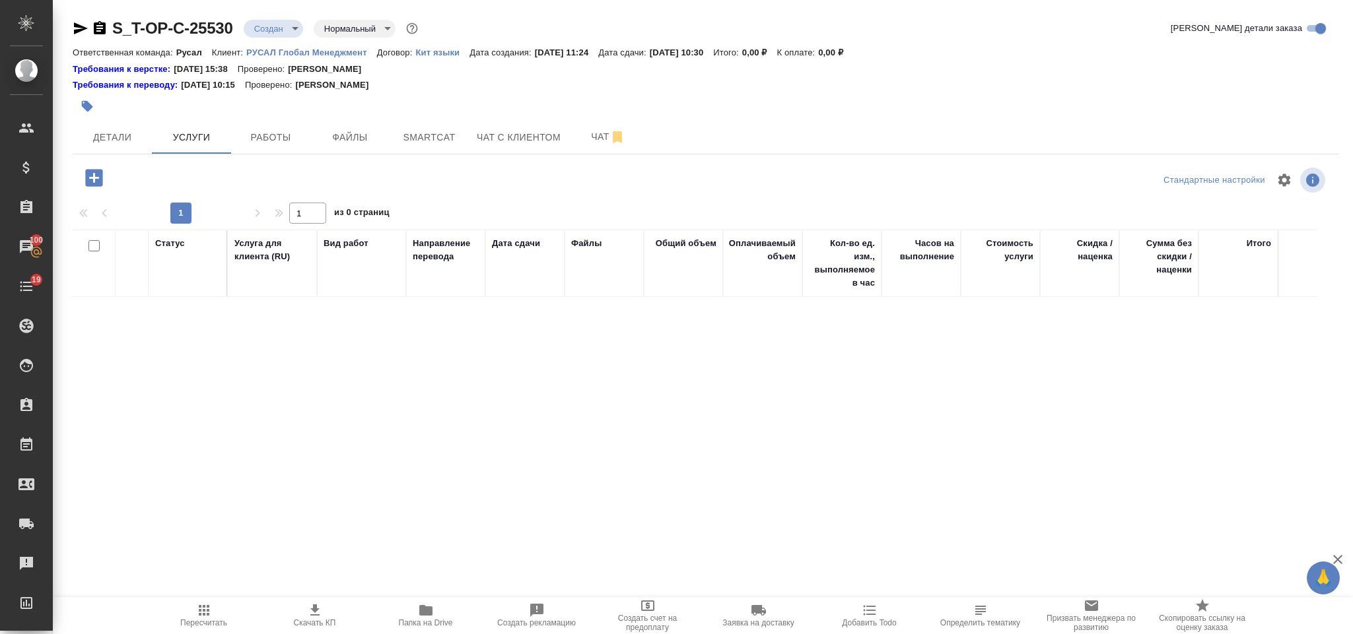
click at [93, 172] on icon "button" at bounding box center [93, 177] width 17 height 17
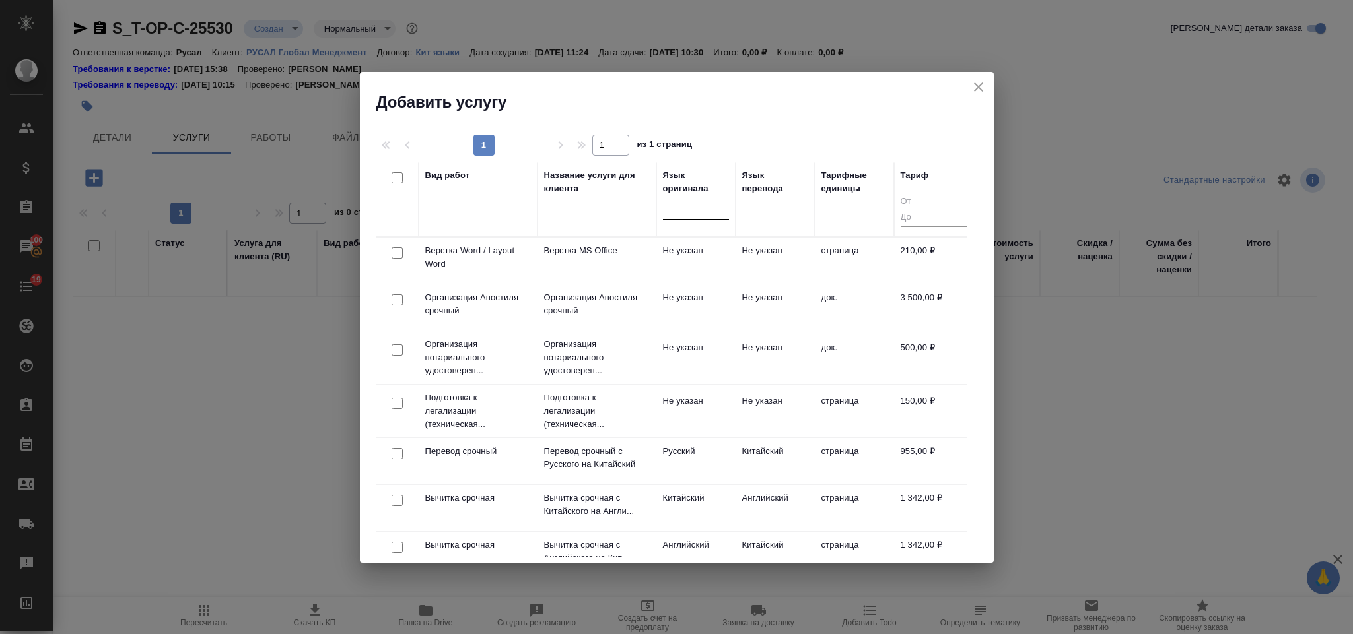
click at [672, 213] on div at bounding box center [696, 206] width 66 height 19
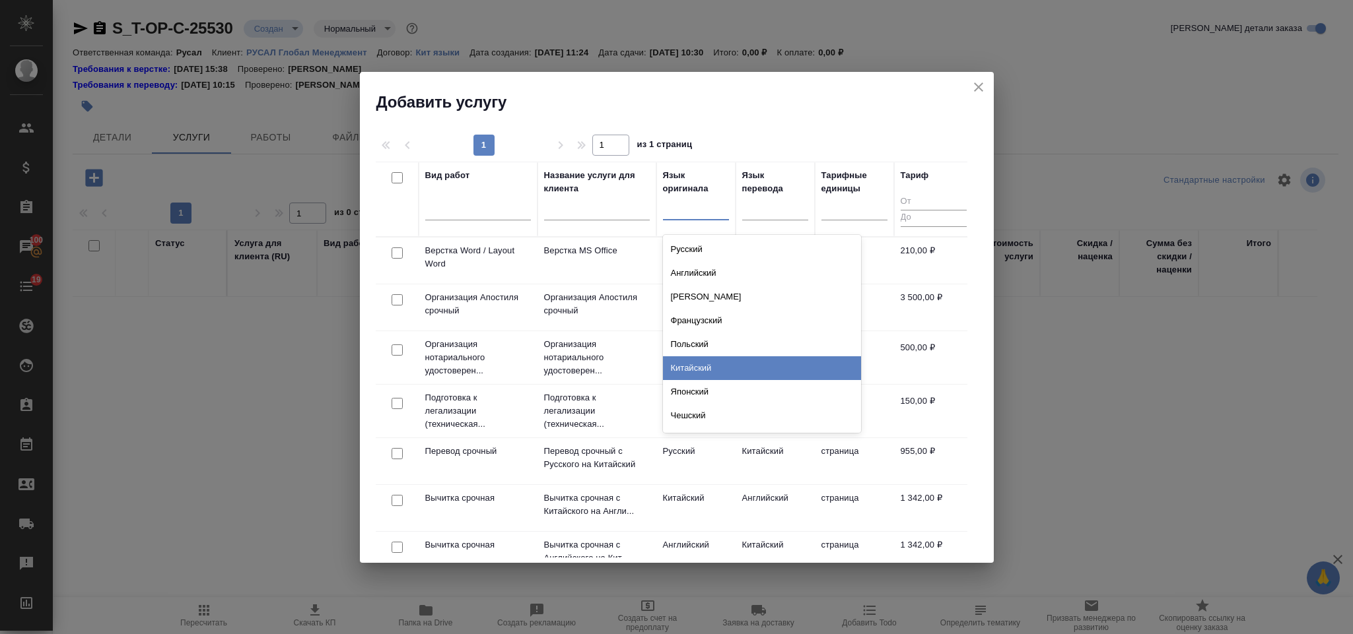
click at [714, 359] on div "Китайский" at bounding box center [762, 369] width 198 height 24
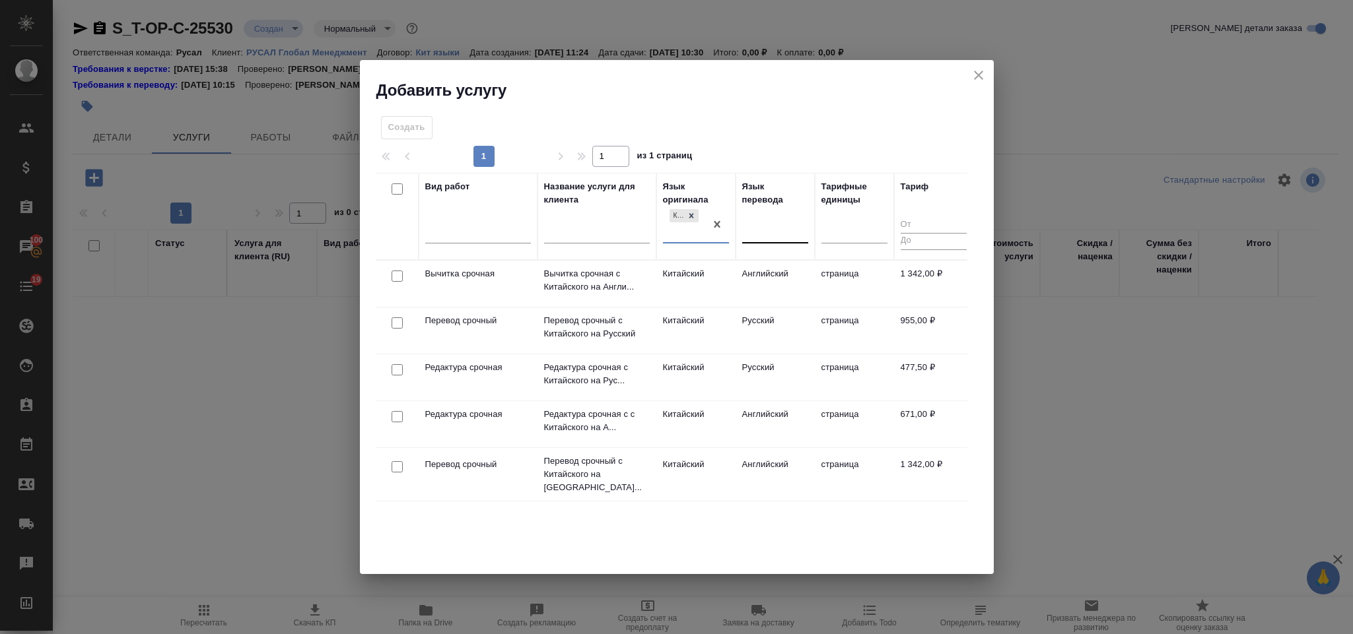
click at [765, 222] on div at bounding box center [775, 230] width 66 height 19
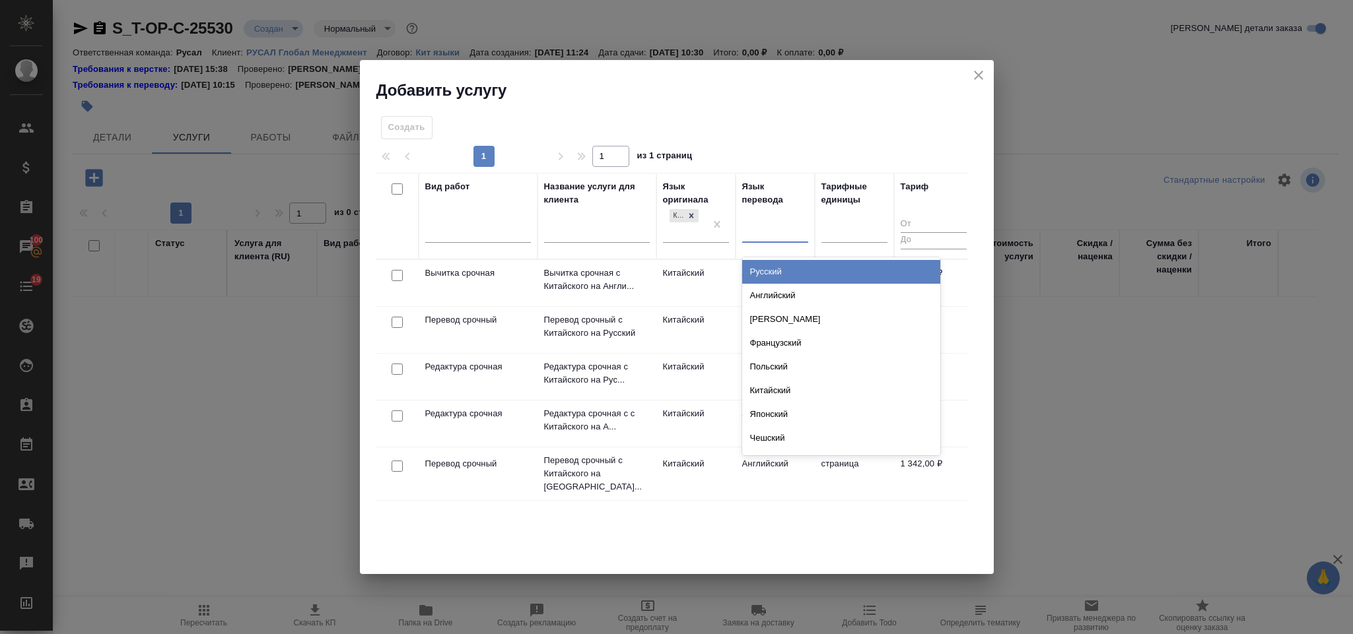
click at [781, 272] on div "Русский" at bounding box center [841, 272] width 198 height 24
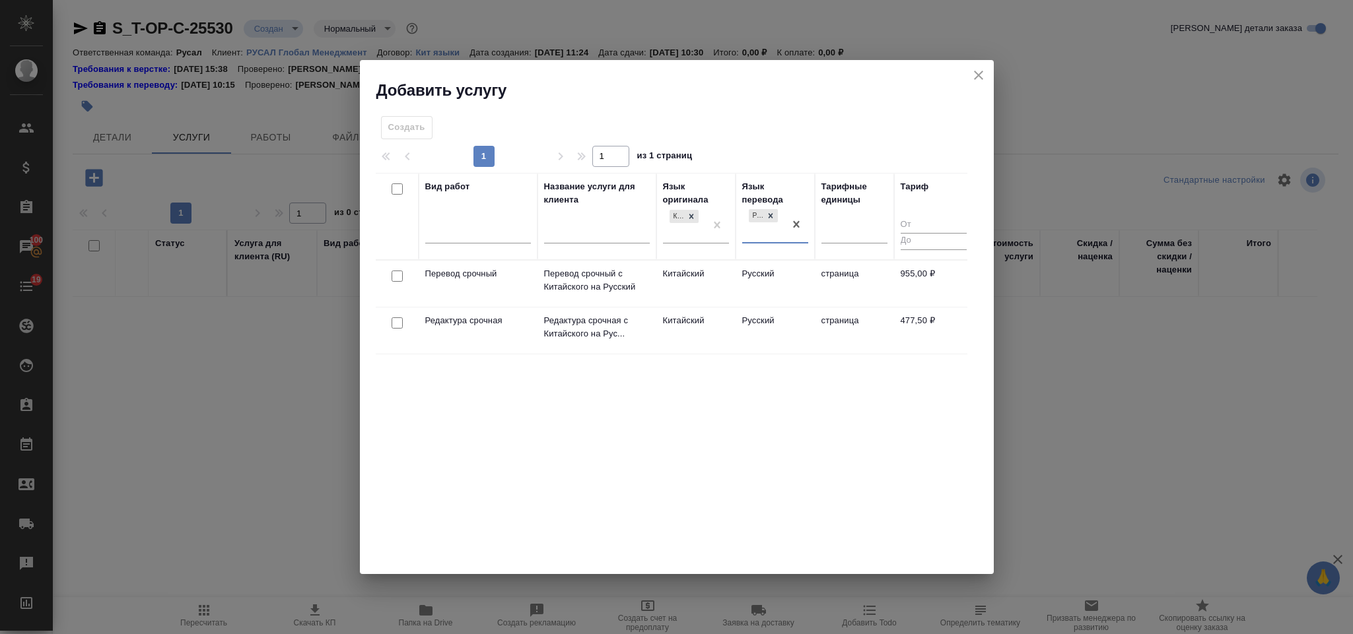
click at [395, 274] on input "checkbox" at bounding box center [397, 276] width 11 height 11
checkbox input "true"
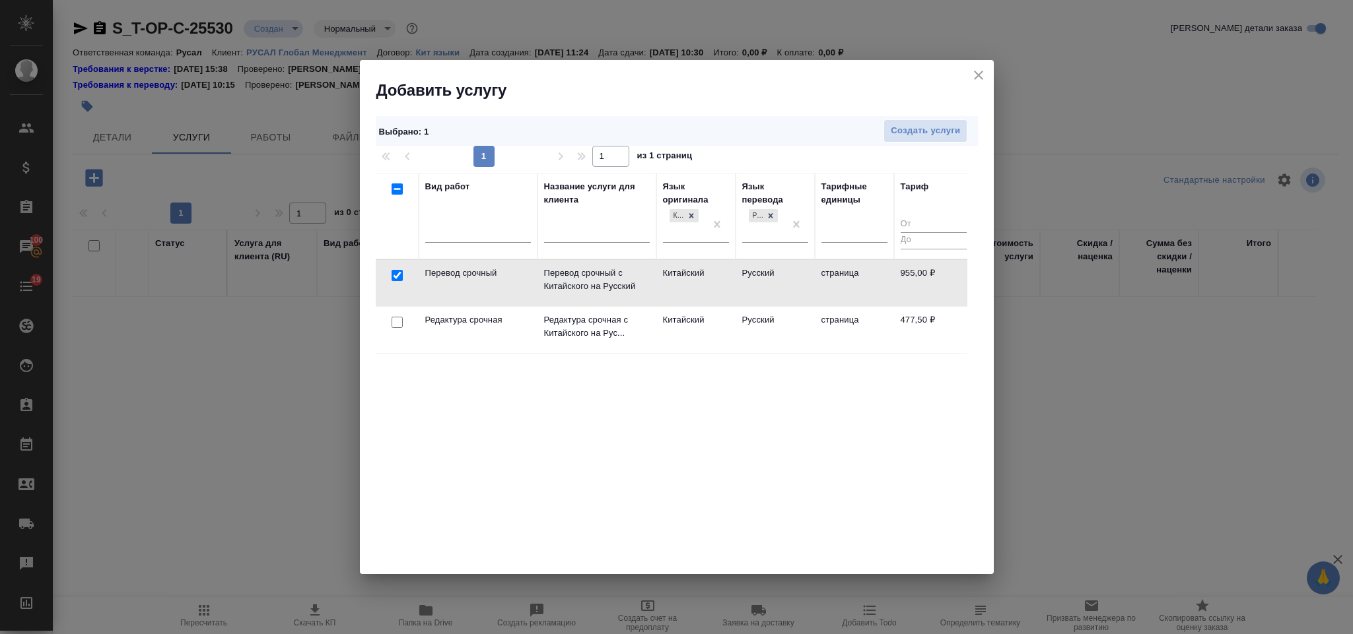
click at [397, 320] on input "checkbox" at bounding box center [397, 322] width 11 height 11
checkbox input "true"
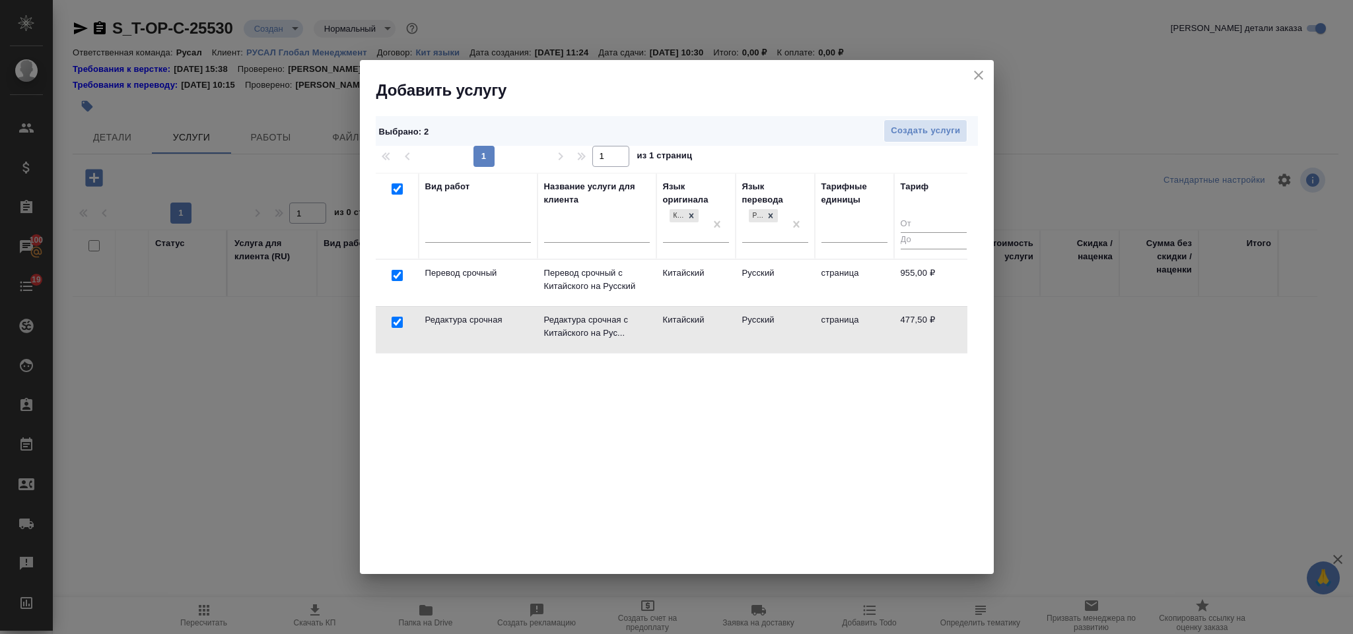
click at [903, 143] on div "Выбрано : 2 Создать услуги" at bounding box center [677, 131] width 602 height 30
click at [903, 135] on span "Создать услуги" at bounding box center [925, 130] width 69 height 15
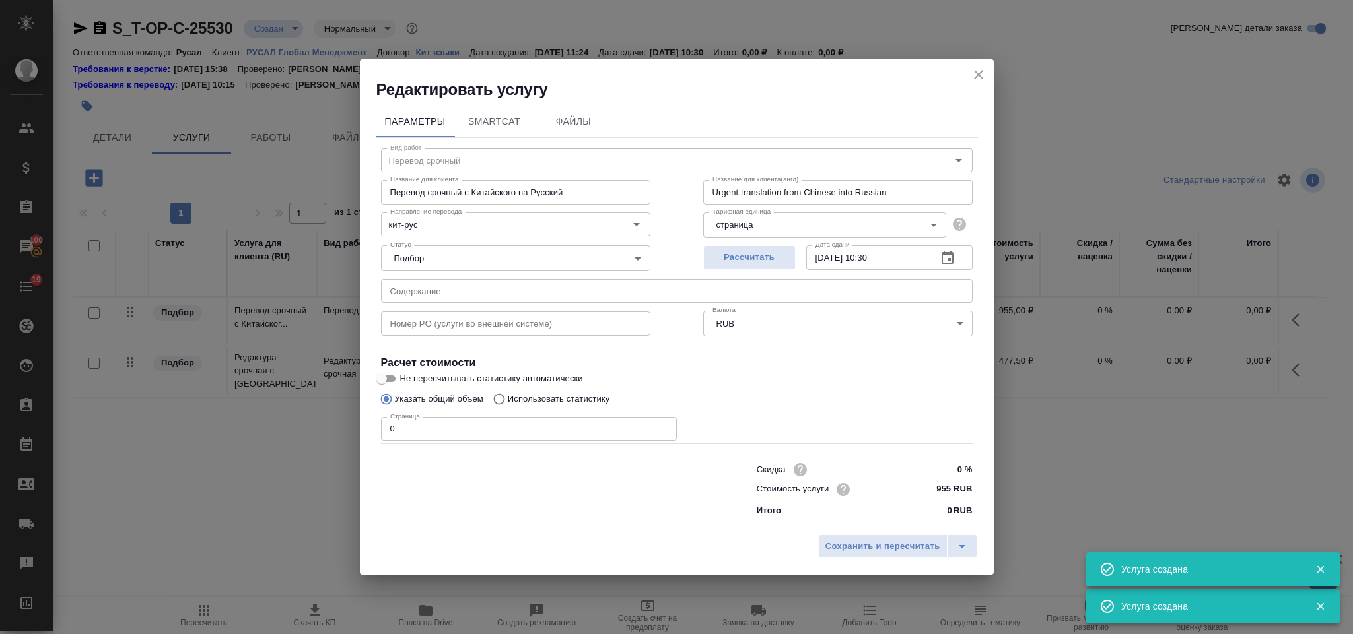
type input "Перевод срочный"
type input "Перевод срочный с Китайского на Русский"
type input "Urgent translation from Chinese into Russian"
type input "955 RUB"
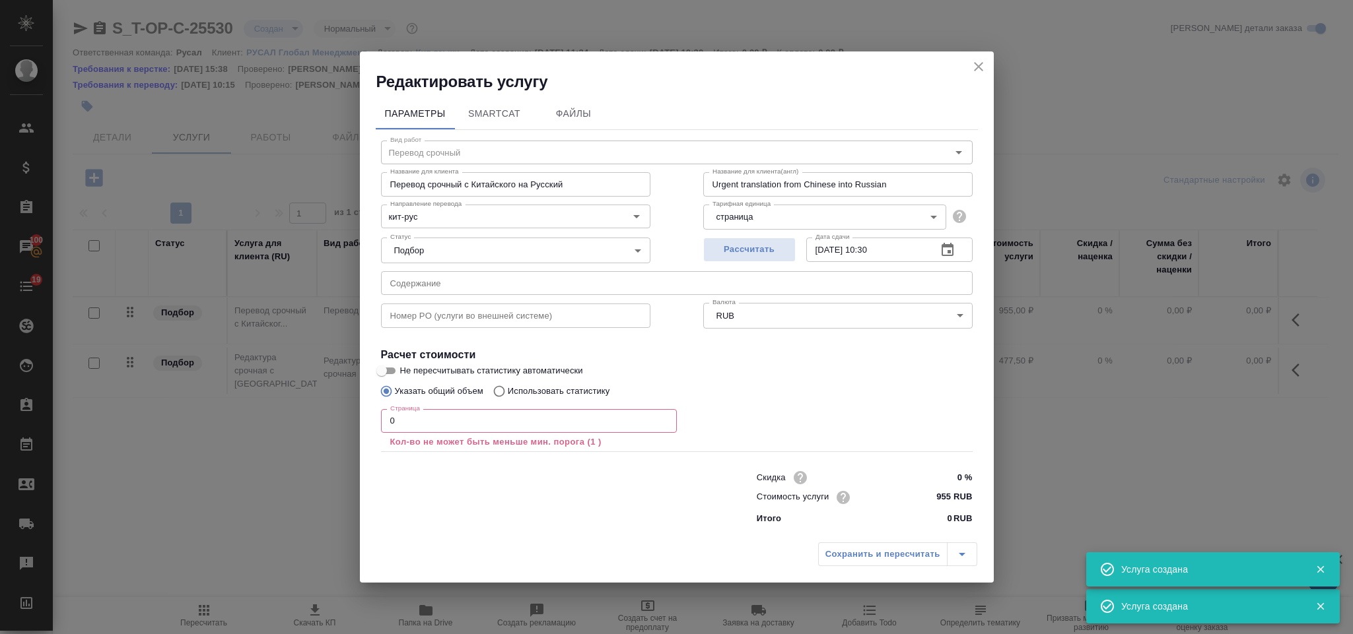
click at [464, 286] on input "text" at bounding box center [677, 283] width 592 height 24
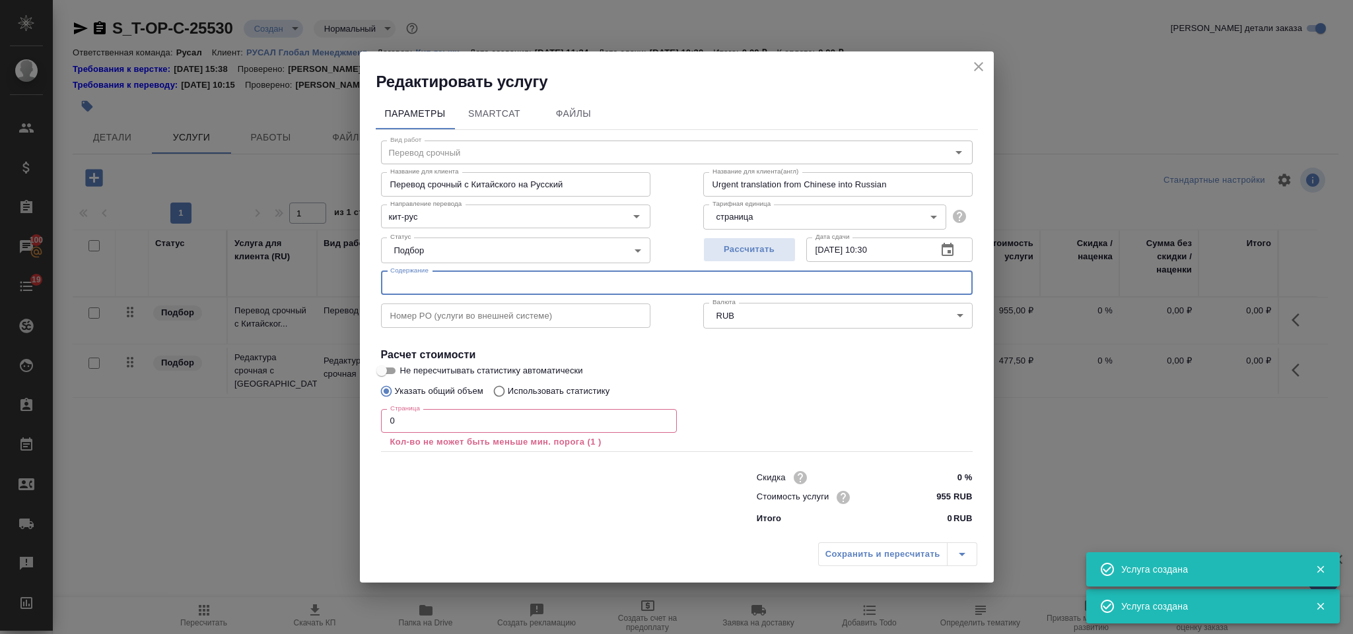
paste input "[PERSON_NAME]"
type input "[PERSON_NAME]"
click at [444, 425] on input "0" at bounding box center [529, 421] width 296 height 24
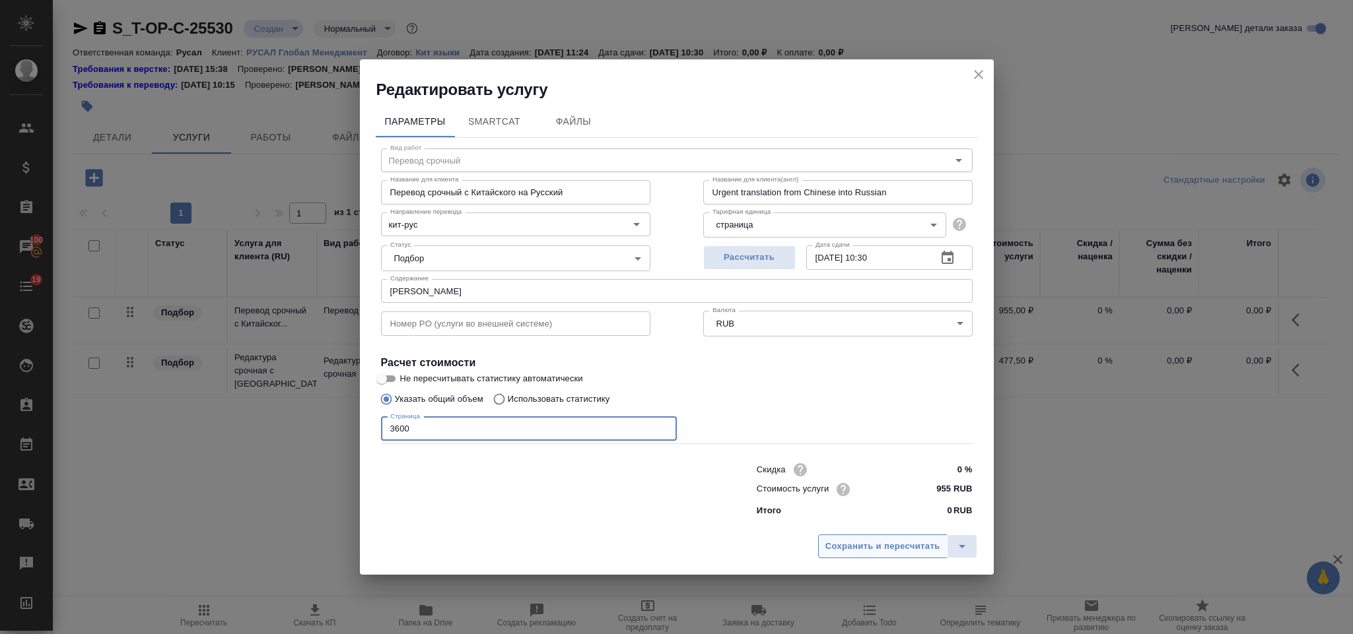
type input "3600"
click at [871, 541] on span "Сохранить и пересчитать" at bounding box center [882, 546] width 115 height 15
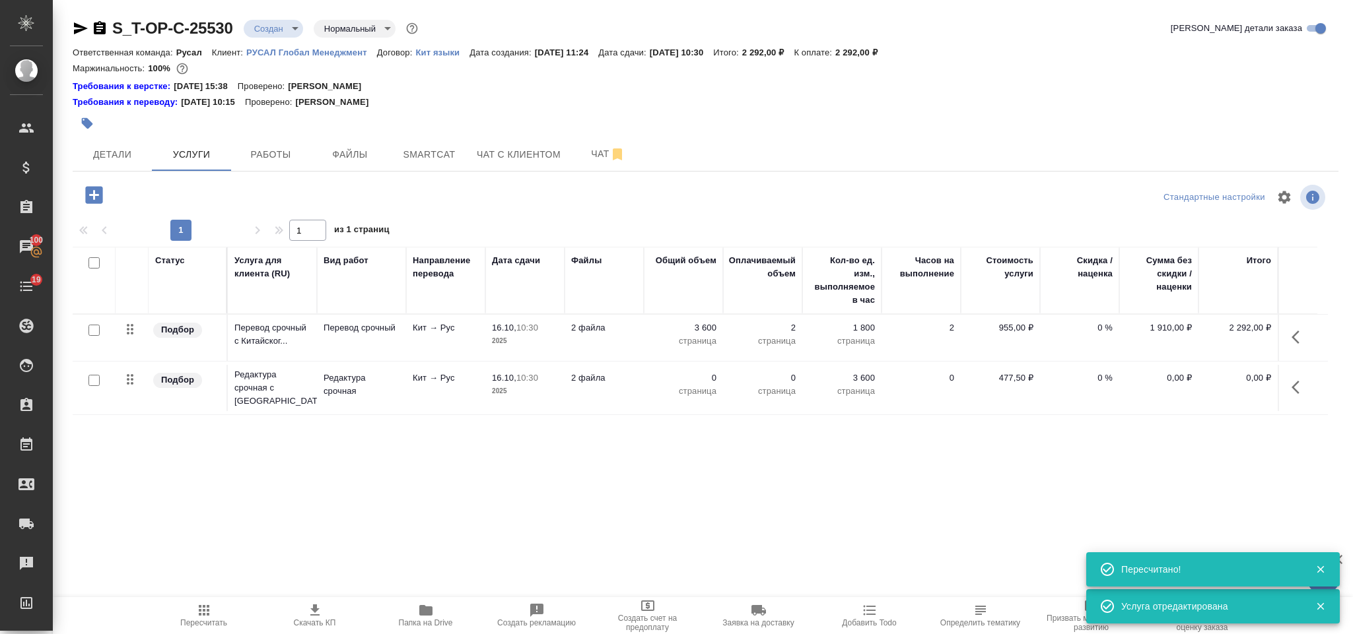
click at [1295, 388] on icon "button" at bounding box center [1299, 388] width 16 height 16
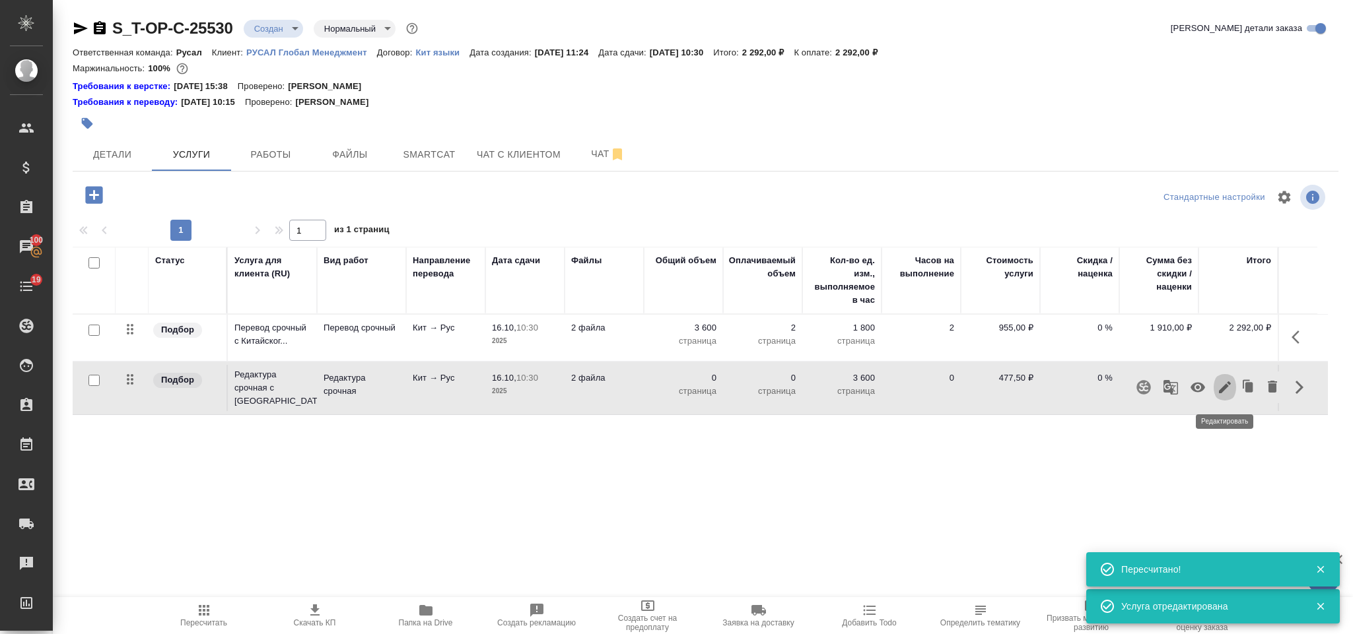
click at [1225, 390] on icon "button" at bounding box center [1225, 388] width 12 height 12
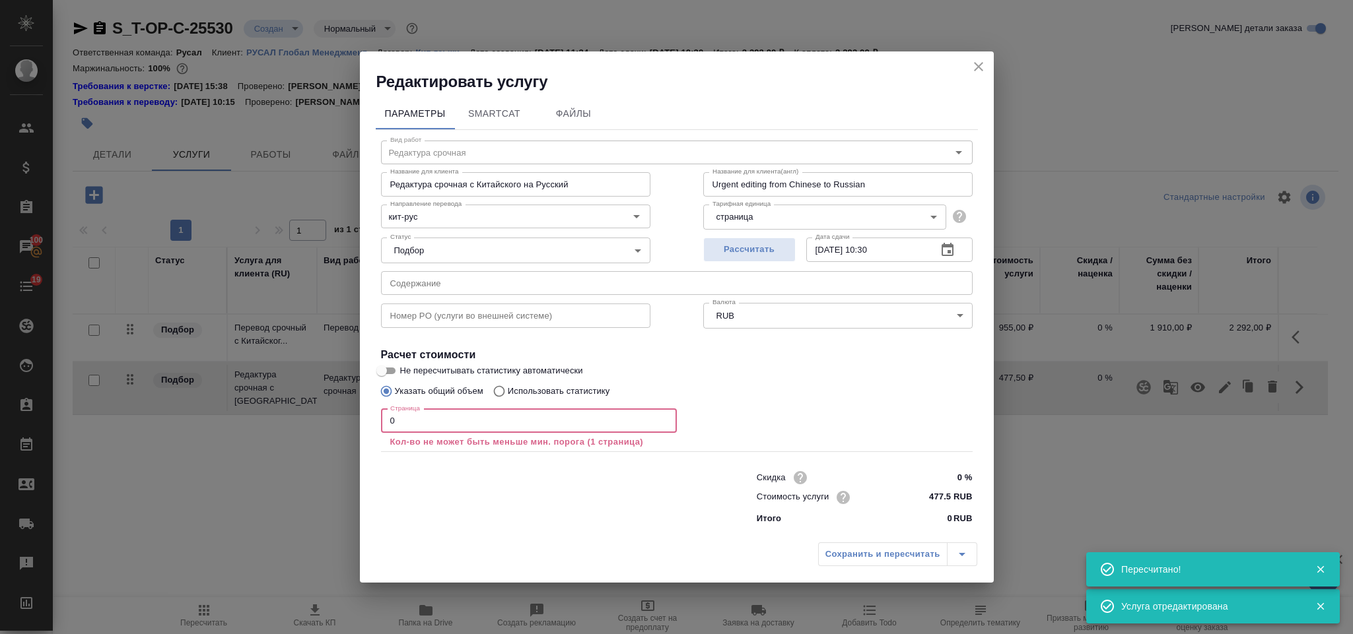
click at [510, 420] on input "0" at bounding box center [529, 421] width 296 height 24
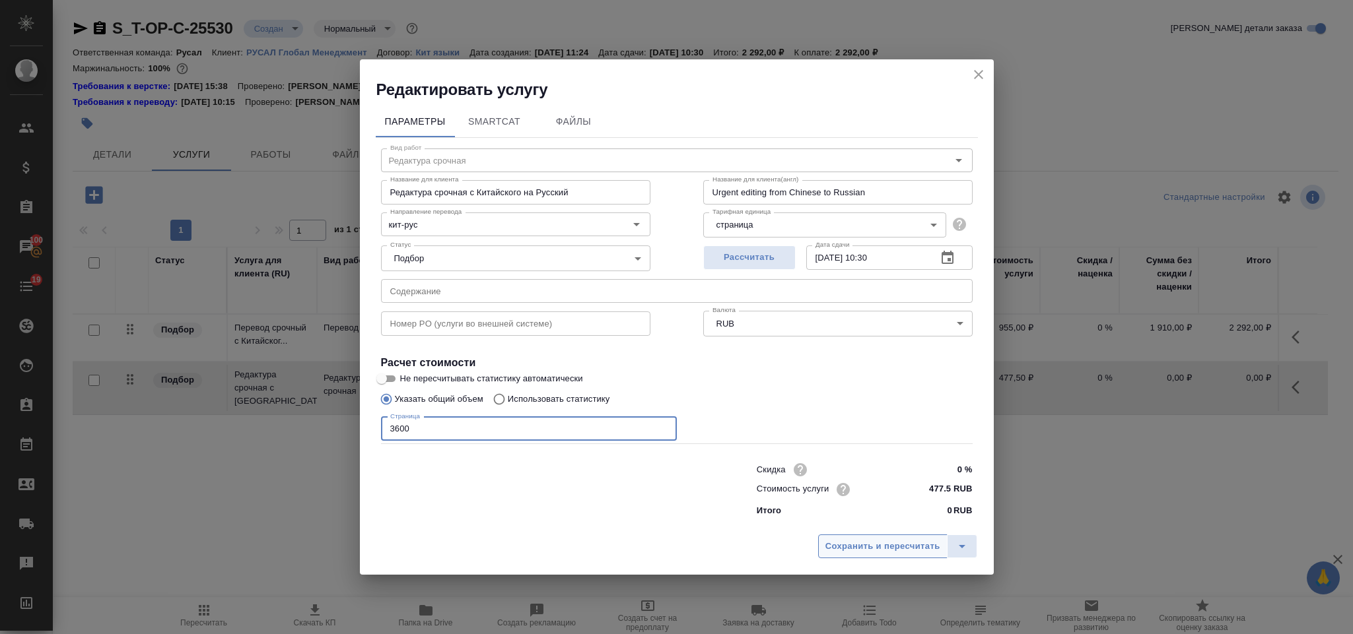
type input "3600"
click at [878, 539] on span "Сохранить и пересчитать" at bounding box center [882, 546] width 115 height 15
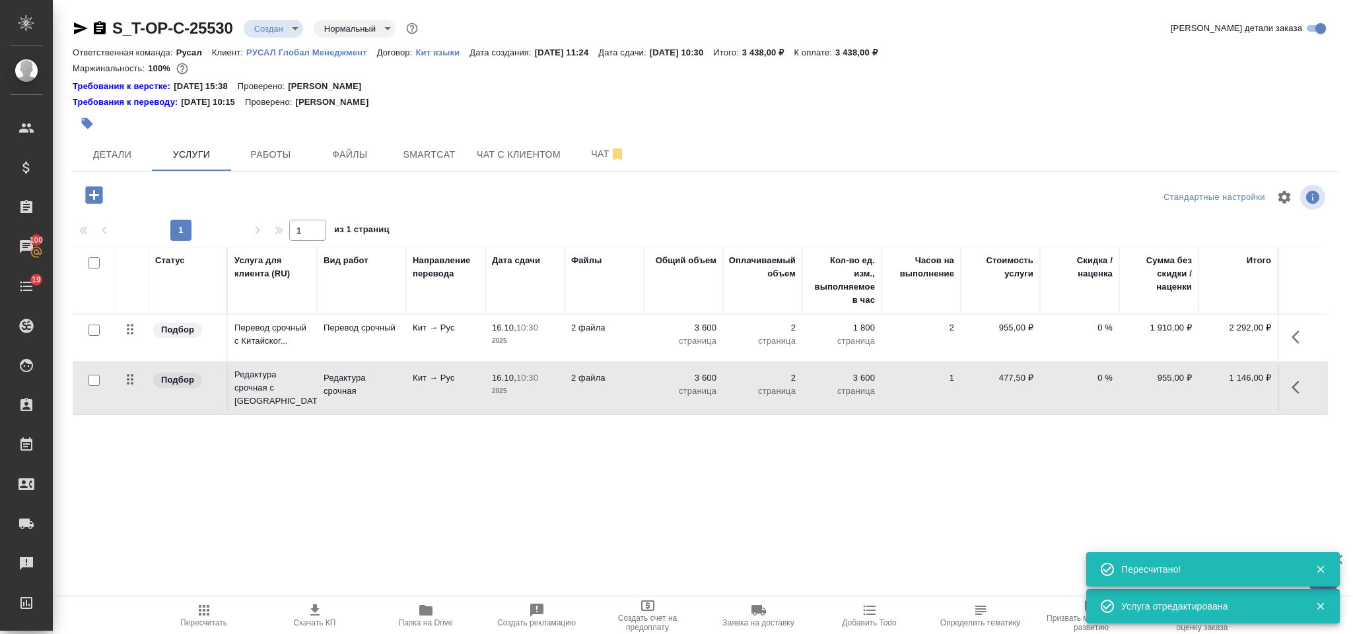
click at [69, 203] on div "S_T-OP-C-25530 Создан new Нормальный normal Кратко детали заказа Ответственная …" at bounding box center [705, 282] width 1280 height 564
click at [87, 202] on icon "button" at bounding box center [93, 194] width 17 height 17
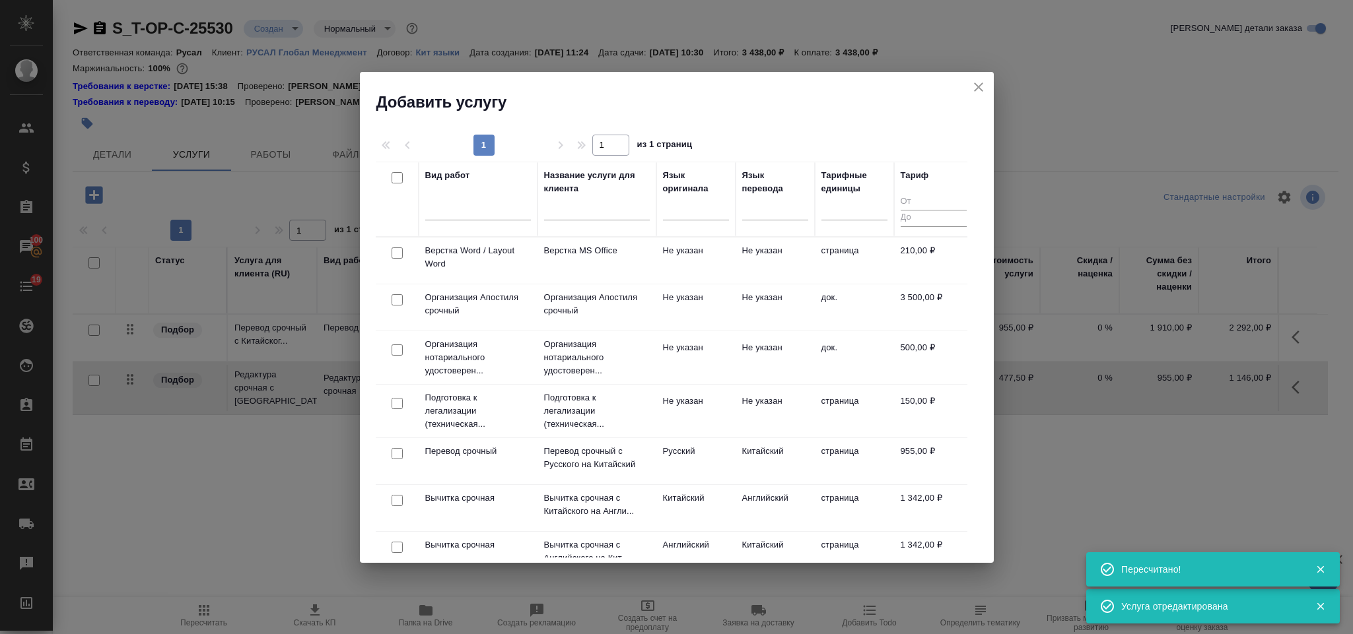
click at [398, 252] on input "checkbox" at bounding box center [397, 253] width 11 height 11
checkbox input "true"
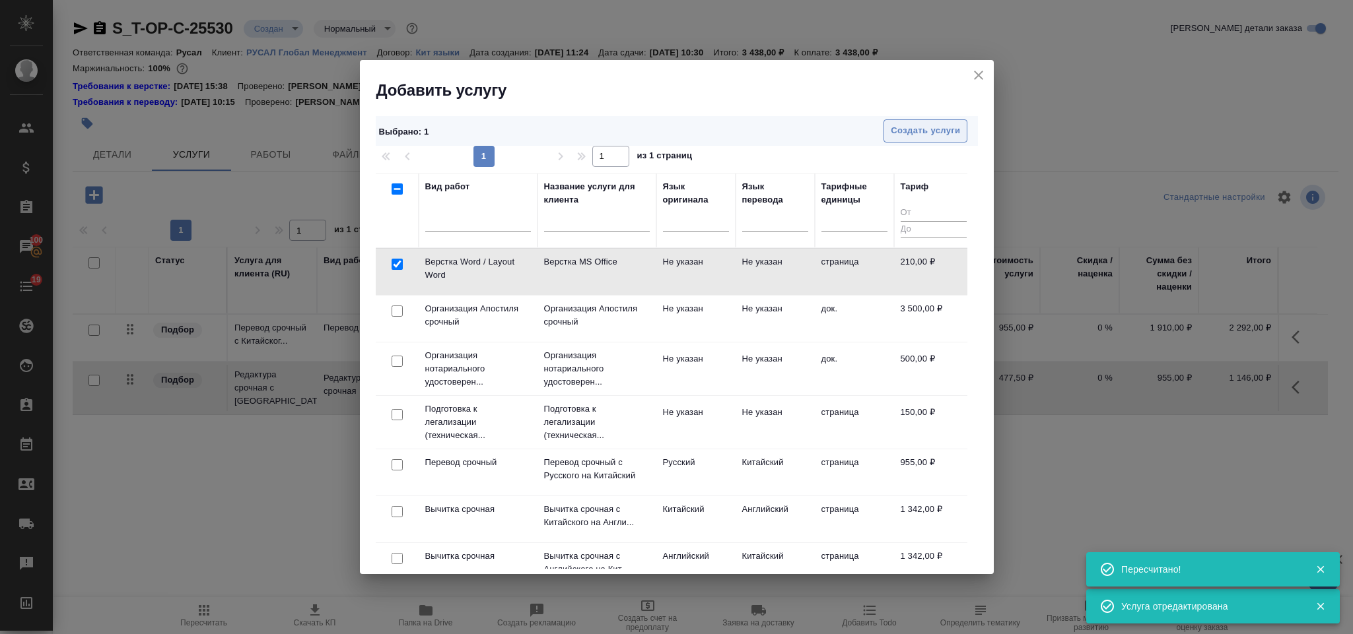
click at [905, 119] on button "Создать услуги" at bounding box center [925, 130] width 84 height 23
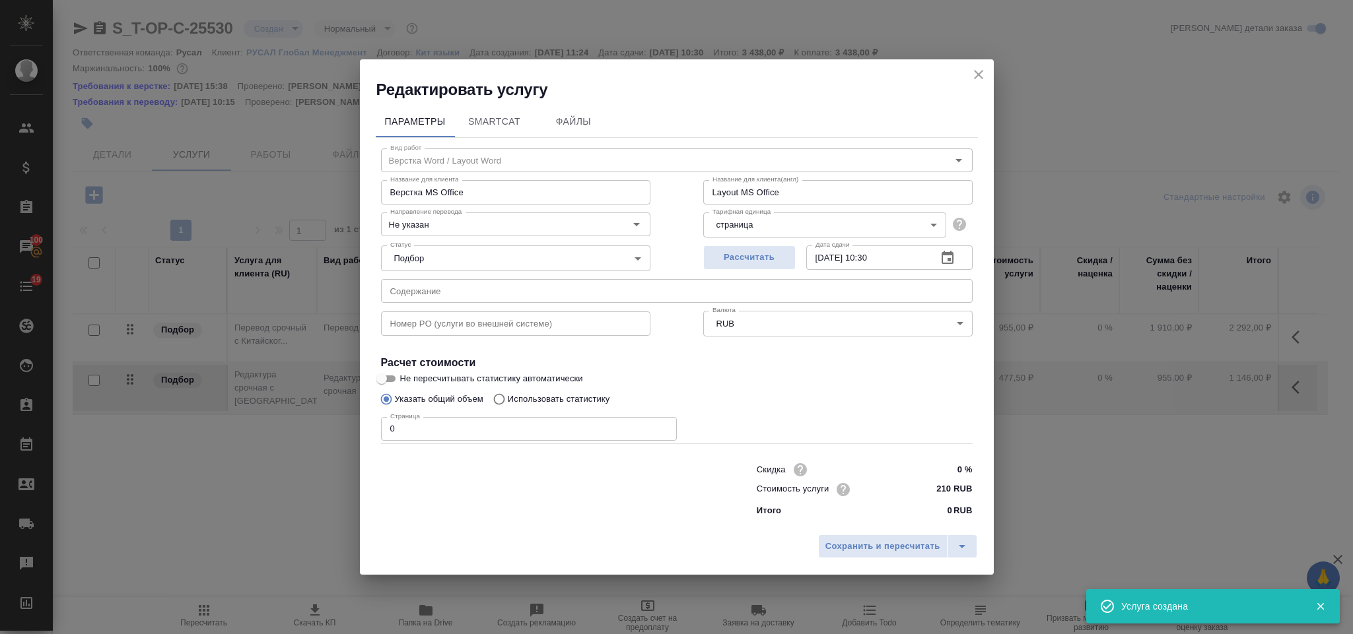
click at [430, 424] on input "0" at bounding box center [529, 429] width 296 height 24
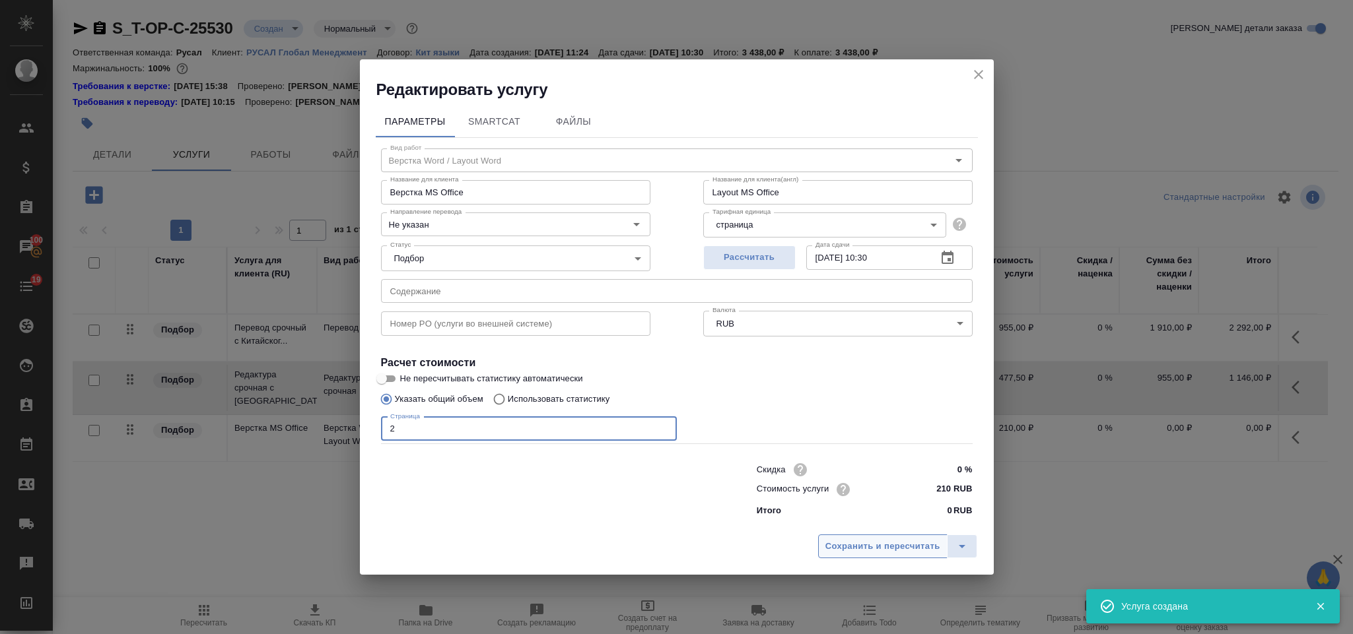
type input "2"
click at [856, 535] on button "Сохранить и пересчитать" at bounding box center [882, 547] width 129 height 24
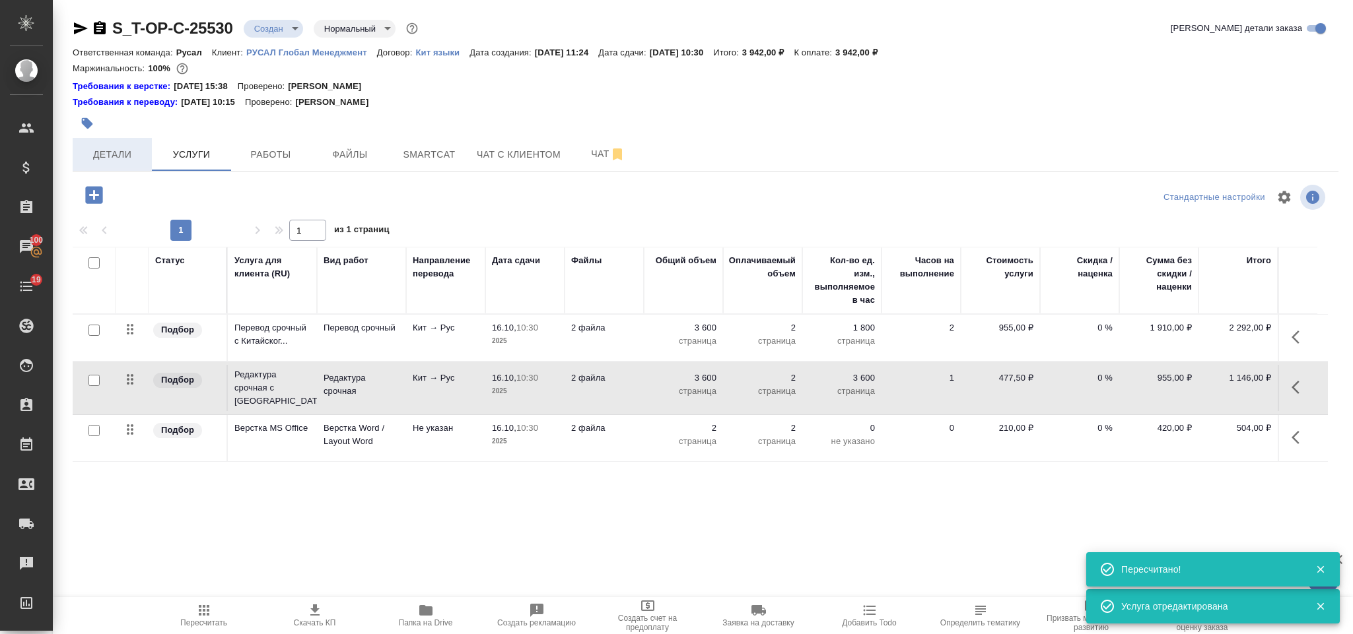
click at [125, 154] on span "Детали" at bounding box center [112, 155] width 63 height 17
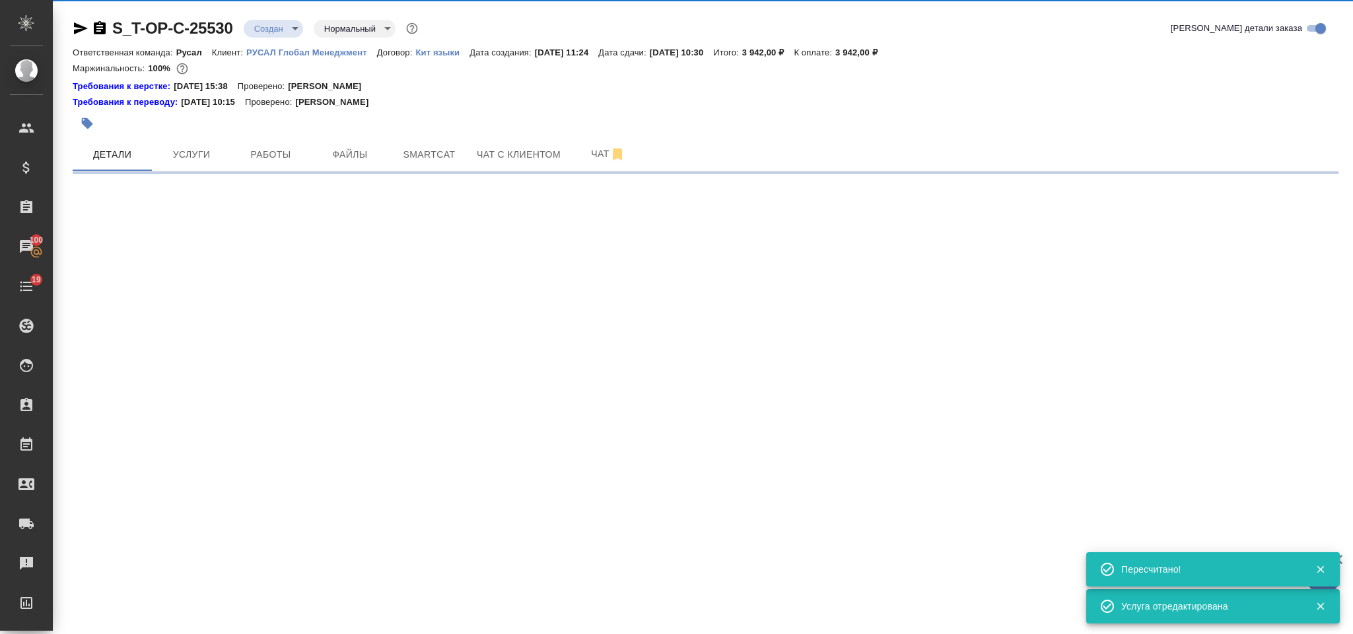
select select "RU"
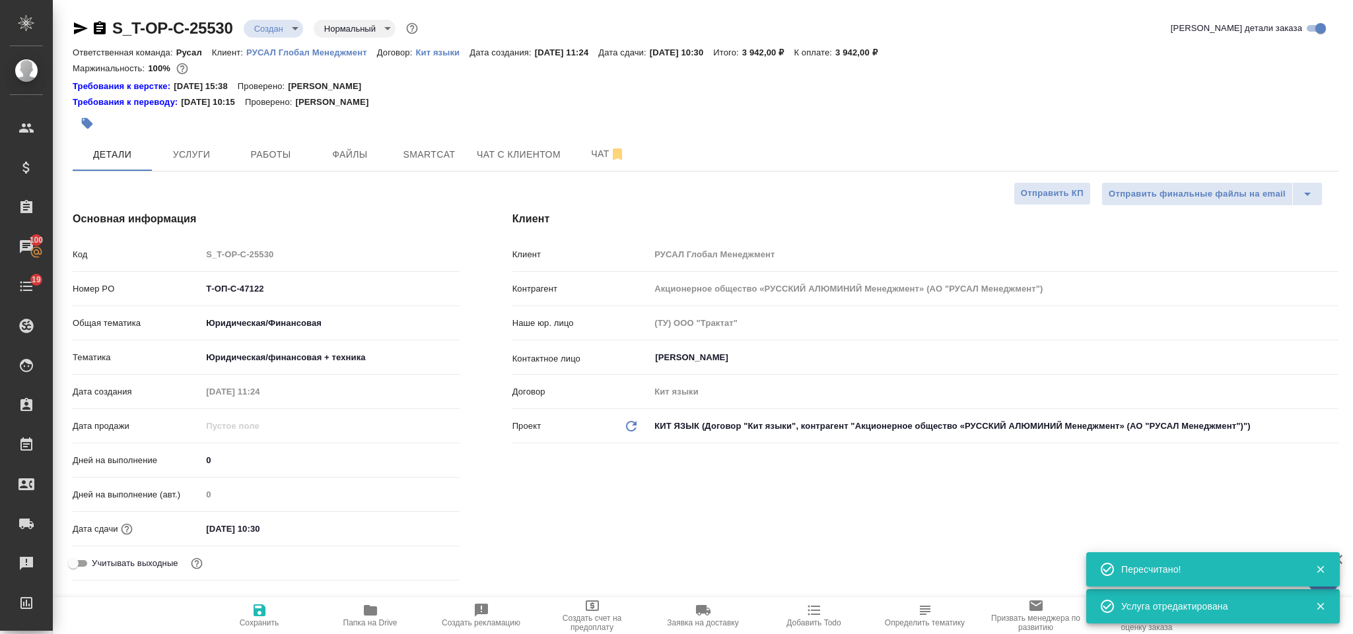
click at [99, 30] on icon "button" at bounding box center [100, 27] width 12 height 13
type textarea "x"
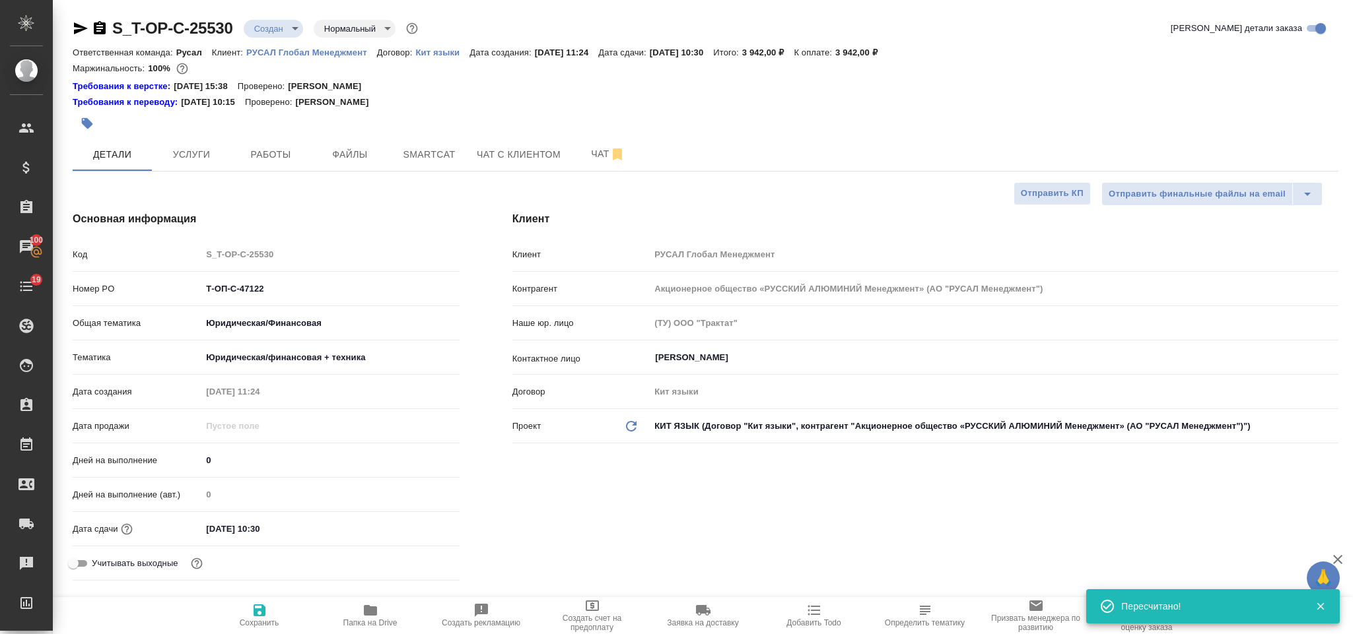
click at [79, 30] on icon "button" at bounding box center [81, 28] width 14 height 12
drag, startPoint x: 221, startPoint y: 276, endPoint x: 206, endPoint y: 274, distance: 14.7
click at [206, 274] on div "Код S_T-OP-C-25530 Номер PO Т-ОП-С-47122 Общая тематика Юридическая/Финансовая …" at bounding box center [266, 414] width 387 height 343
drag, startPoint x: 215, startPoint y: 276, endPoint x: 184, endPoint y: 279, distance: 30.5
click at [184, 279] on div "Номер PO Т-ОП-С-47122" at bounding box center [266, 288] width 387 height 23
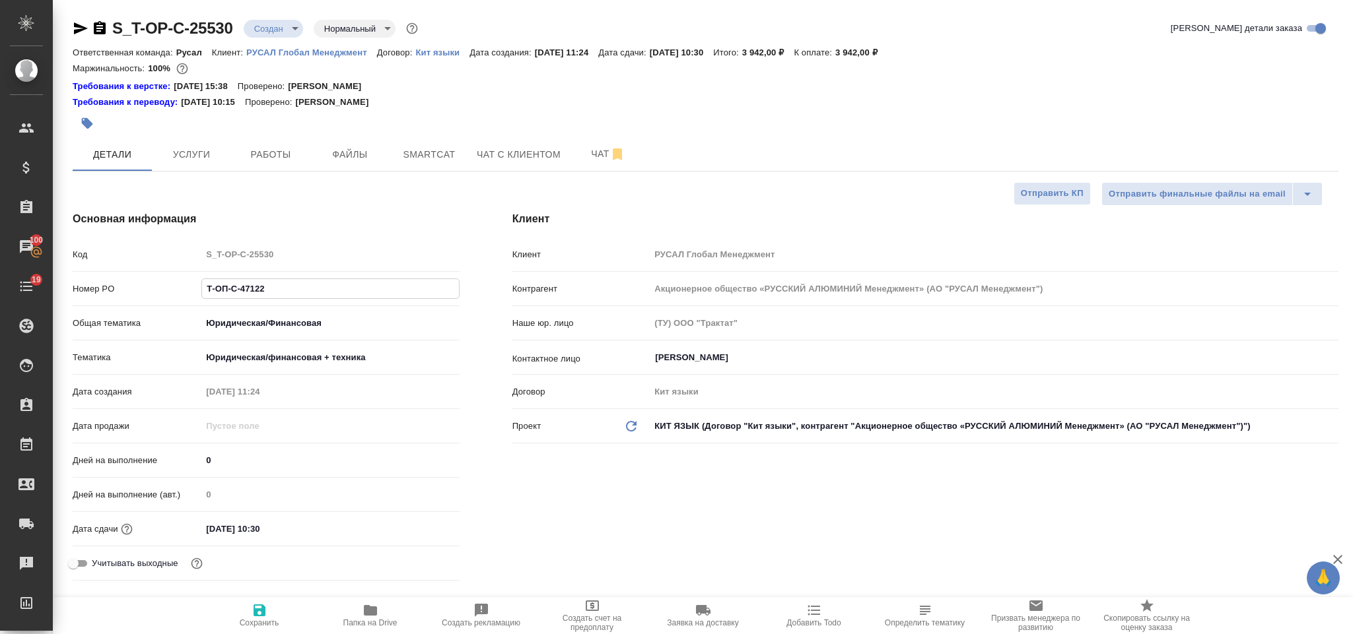
drag, startPoint x: 302, startPoint y: 293, endPoint x: 202, endPoint y: 292, distance: 99.7
click at [202, 292] on input "Т-ОП-С-47122" at bounding box center [330, 288] width 256 height 19
